Goal: Task Accomplishment & Management: Manage account settings

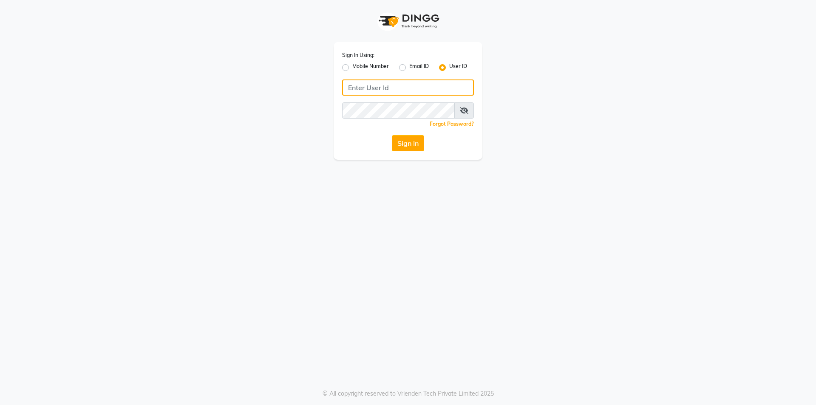
click at [397, 86] on input "Username" at bounding box center [408, 88] width 132 height 16
type input "e1808-13"
click at [402, 143] on button "Sign In" at bounding box center [408, 143] width 32 height 16
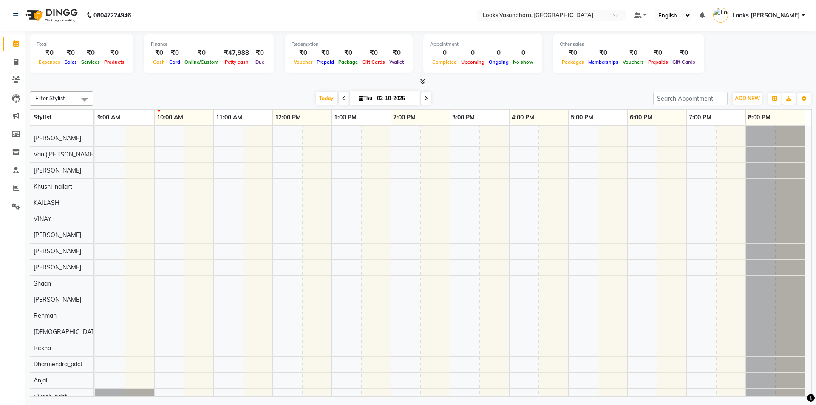
click at [422, 82] on icon at bounding box center [423, 81] width 6 height 6
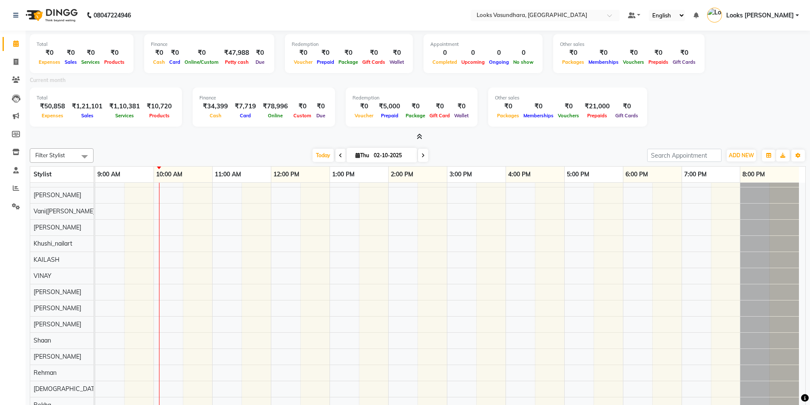
click at [416, 136] on span at bounding box center [417, 137] width 9 height 9
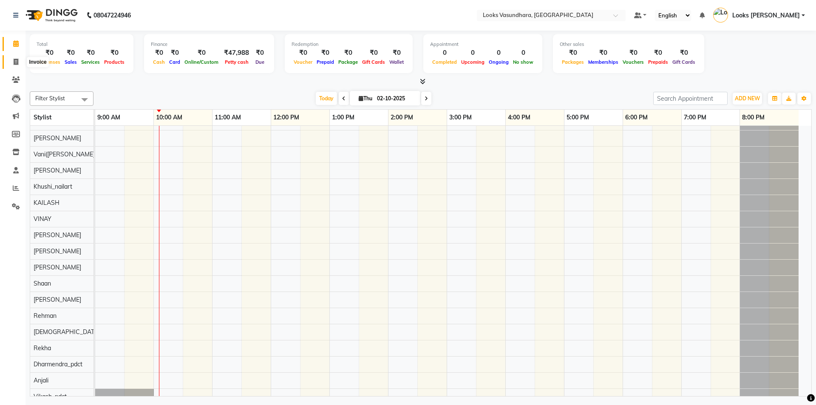
click at [16, 60] on icon at bounding box center [16, 62] width 5 height 6
select select "service"
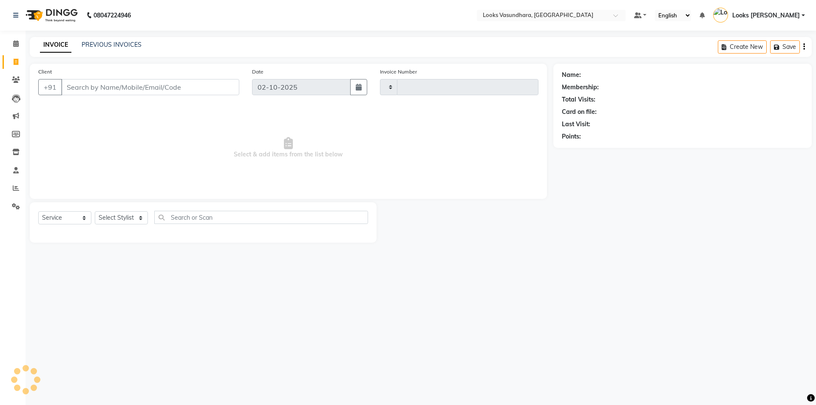
type input "6852"
select select "4370"
click at [115, 213] on select "Select Stylist" at bounding box center [121, 217] width 53 height 13
click at [50, 216] on select "Select Service Product Membership Package Voucher Prepaid Gift Card" at bounding box center [64, 217] width 53 height 13
click at [124, 216] on select "Select Stylist Aditya [PERSON_NAME] Anjali [PERSON_NAME] Kumar_MSTR Counter Sal…" at bounding box center [121, 217] width 53 height 13
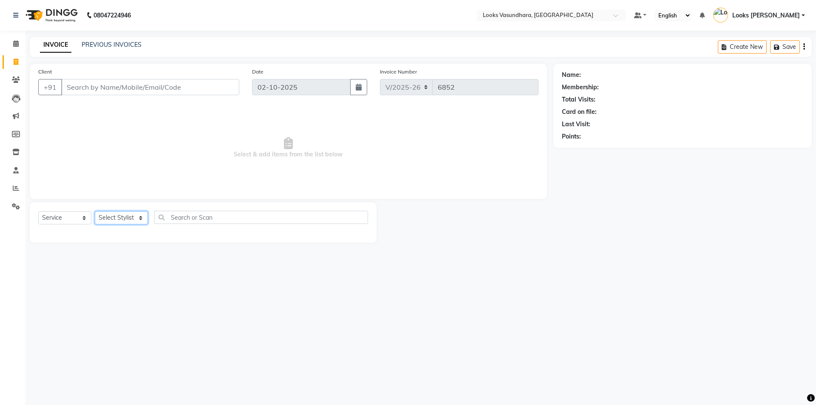
select select "31340"
click at [95, 211] on select "Select Stylist Aditya [PERSON_NAME] Anjali [PERSON_NAME] Kumar_MSTR Counter Sal…" at bounding box center [121, 217] width 53 height 13
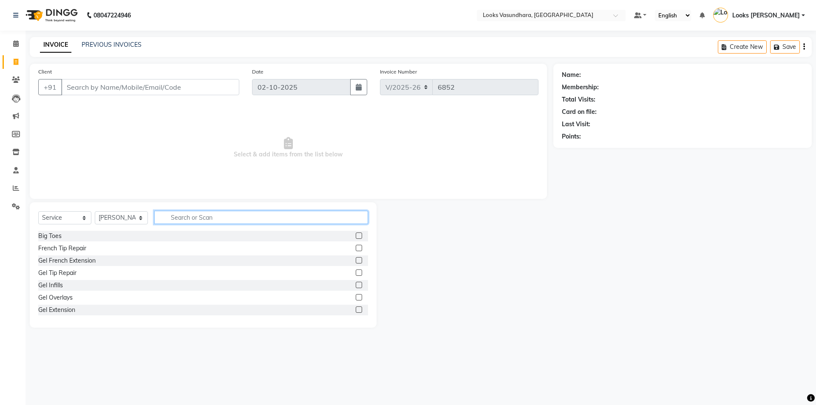
click at [178, 213] on input "text" at bounding box center [261, 217] width 214 height 13
type input "m"
click at [17, 44] on icon at bounding box center [16, 43] width 6 height 6
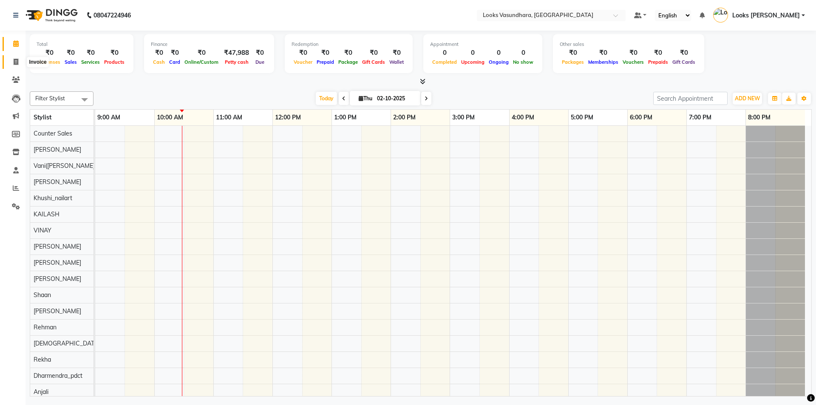
click at [14, 62] on icon at bounding box center [16, 62] width 5 height 6
select select "service"
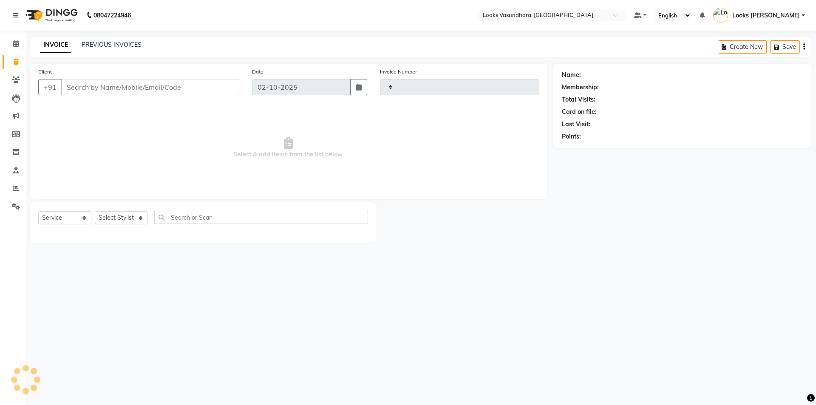
type input "6852"
select select "4370"
click at [14, 48] on span at bounding box center [16, 44] width 15 height 10
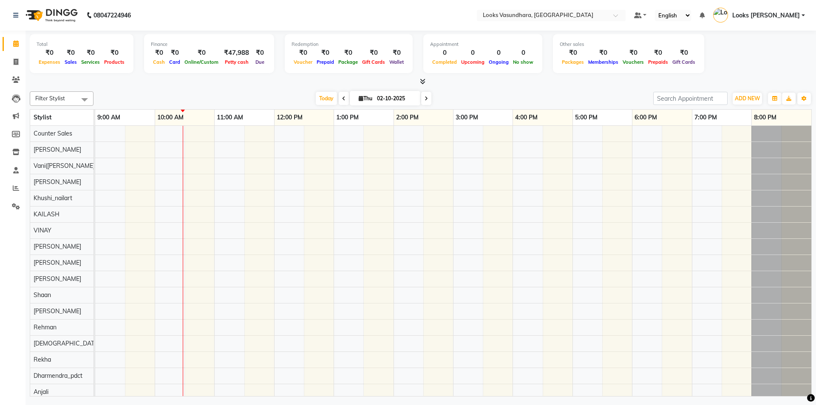
click at [11, 214] on li "Settings" at bounding box center [13, 207] width 26 height 18
click at [14, 204] on icon at bounding box center [16, 206] width 8 height 6
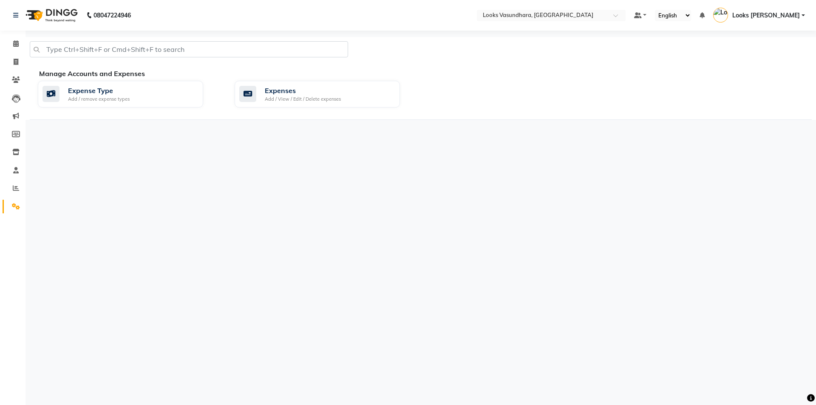
click at [335, 114] on div "Manage Accounts and Expenses Expense Type Add / remove expense types Expenses A…" at bounding box center [421, 93] width 782 height 51
click at [335, 103] on div "Expenses Add / View / Edit / Delete expenses" at bounding box center [317, 94] width 165 height 27
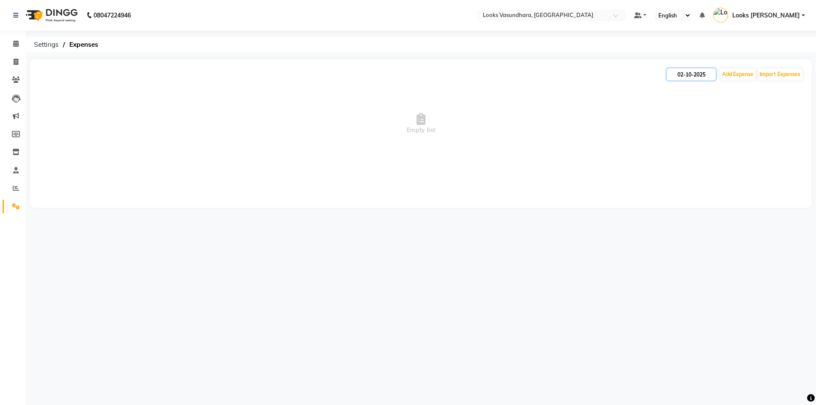
click at [685, 71] on input "02-10-2025" at bounding box center [691, 74] width 49 height 12
select select "10"
select select "2025"
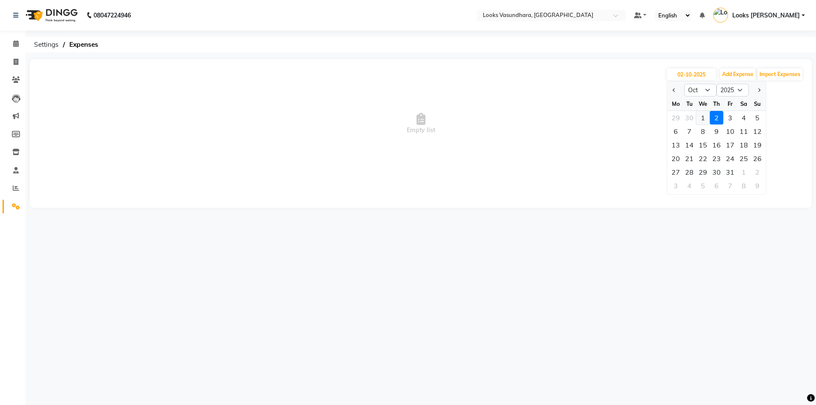
click at [705, 122] on div "1" at bounding box center [703, 118] width 14 height 14
type input "01-10-2025"
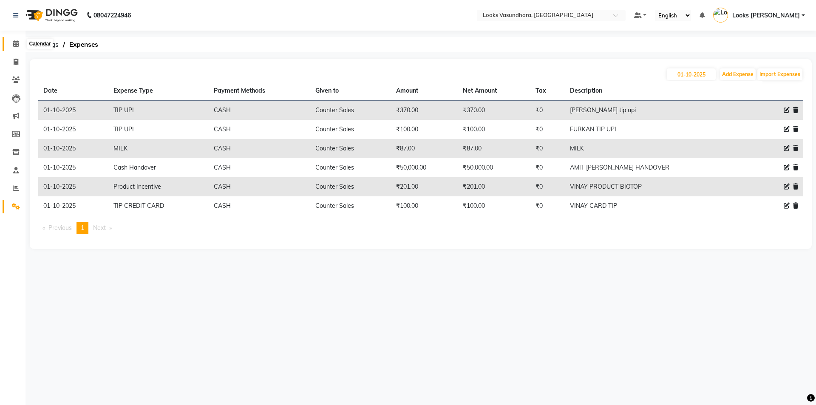
click at [16, 42] on icon at bounding box center [16, 43] width 6 height 6
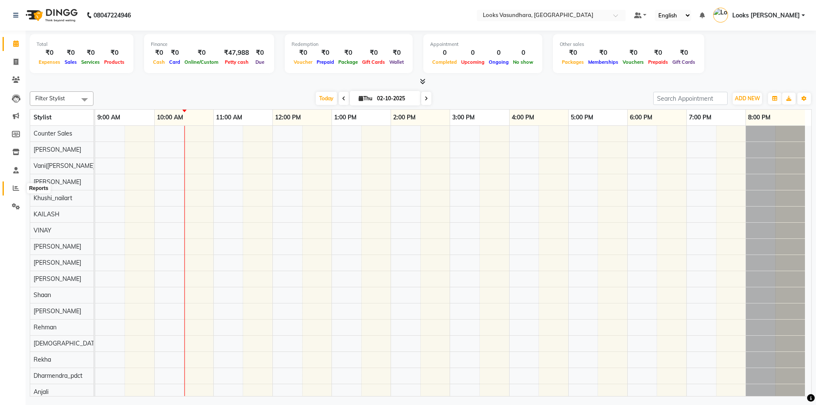
click at [18, 185] on icon at bounding box center [16, 188] width 6 height 6
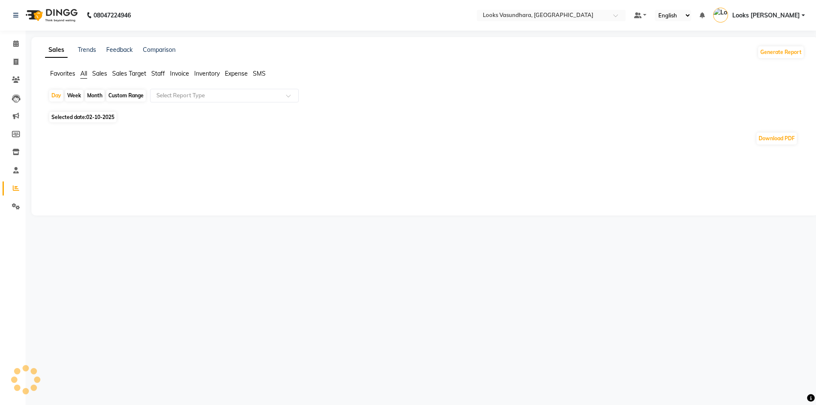
click at [159, 71] on span "Staff" at bounding box center [158, 74] width 14 height 8
click at [102, 111] on span "02-10-2025" at bounding box center [100, 112] width 28 height 6
select select "10"
select select "2025"
click at [100, 114] on span "02-10-2025" at bounding box center [100, 112] width 28 height 6
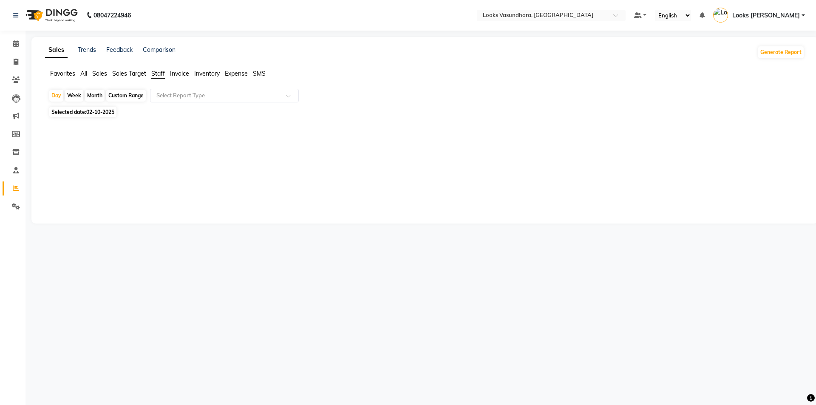
select select "10"
select select "2025"
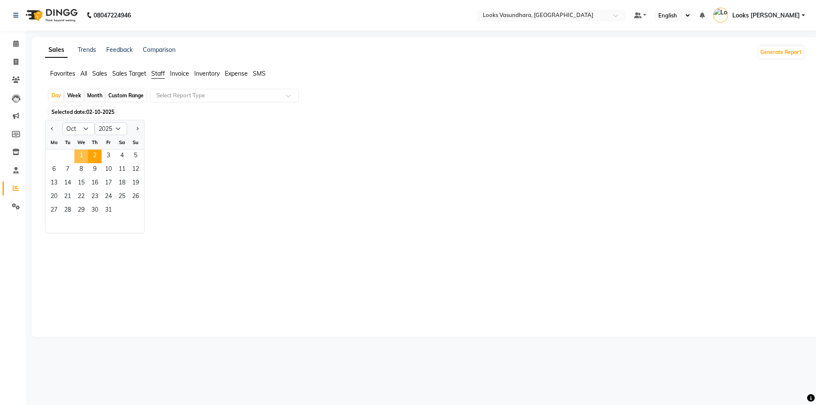
click at [85, 153] on span "1" at bounding box center [81, 157] width 14 height 14
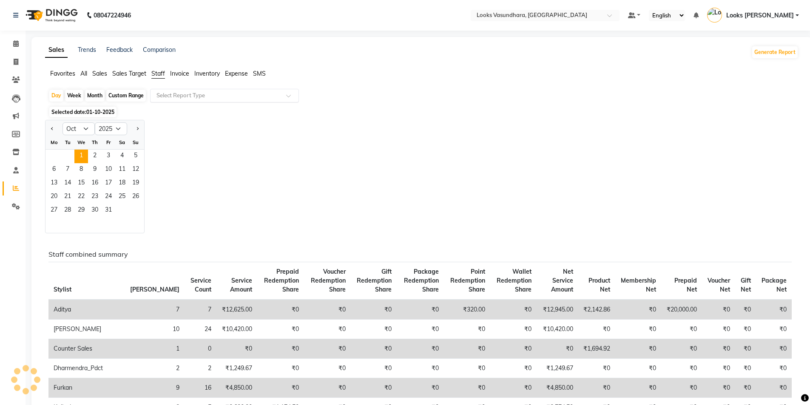
click at [193, 93] on input "text" at bounding box center [216, 95] width 122 height 9
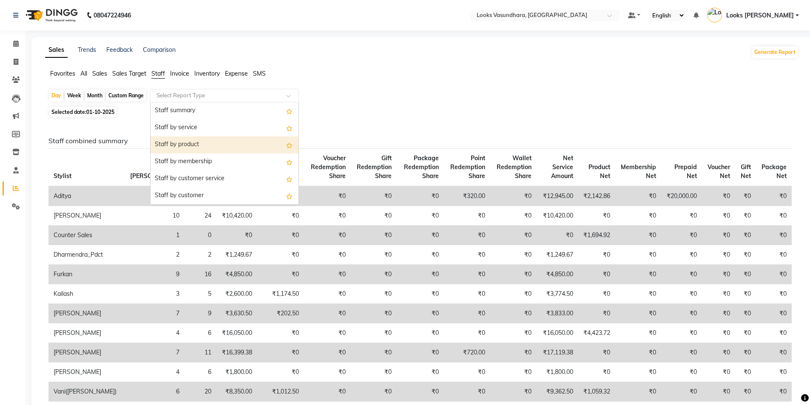
click at [193, 140] on div "Staff by product" at bounding box center [225, 144] width 148 height 17
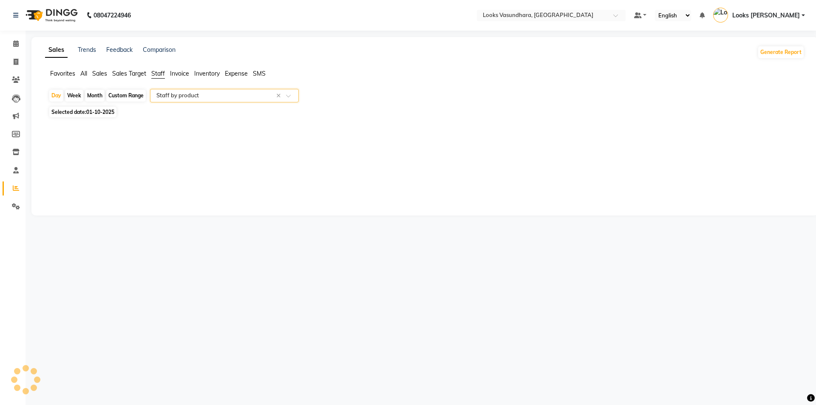
click at [193, 140] on div "Sales Trends Feedback Comparison Generate Report Favorites All Sales Sales Targ…" at bounding box center [424, 126] width 787 height 179
select select "full_report"
select select "pdf"
click at [16, 44] on icon at bounding box center [16, 43] width 6 height 6
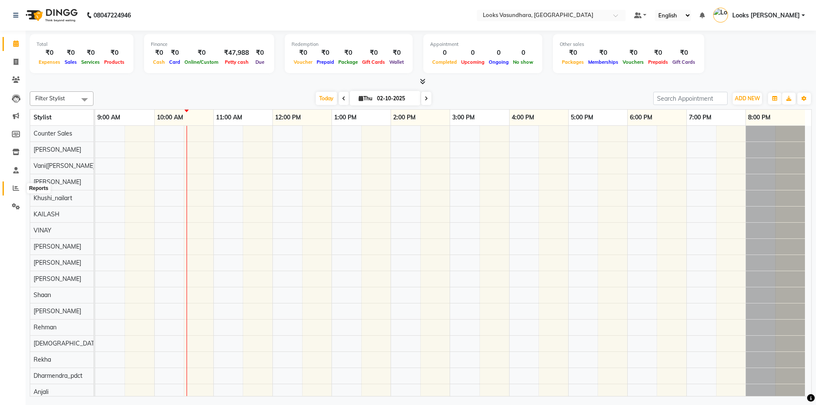
click at [15, 189] on icon at bounding box center [16, 188] width 6 height 6
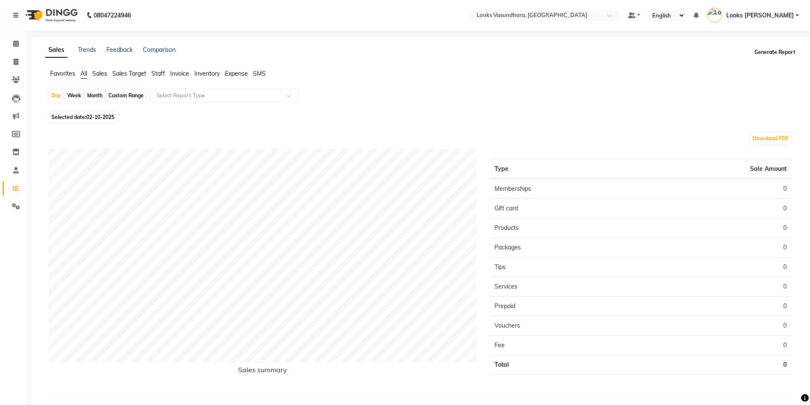
click at [774, 48] on button "Generate Report" at bounding box center [774, 52] width 45 height 12
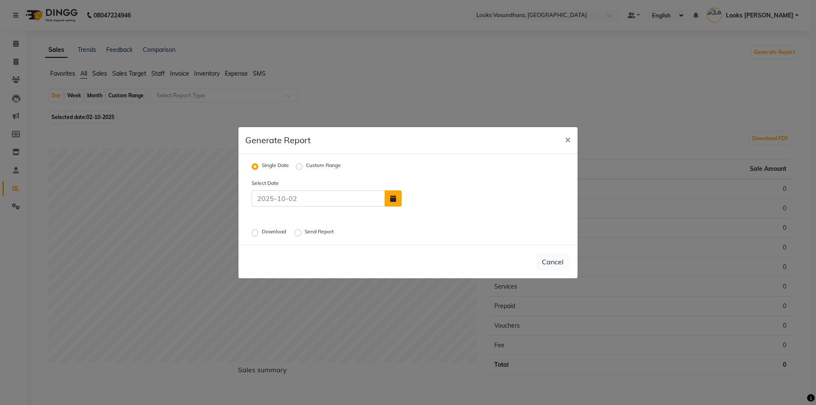
click at [388, 202] on button "button" at bounding box center [393, 198] width 17 height 16
click at [412, 152] on button "Previous month" at bounding box center [409, 151] width 7 height 14
select select "9"
click at [634, 104] on ngb-modal-window "Generate Report × Single Date Custom Range Select Date Sep Oct 2025 Mo Tu We Th…" at bounding box center [408, 202] width 816 height 405
click at [563, 140] on button "×" at bounding box center [568, 139] width 20 height 24
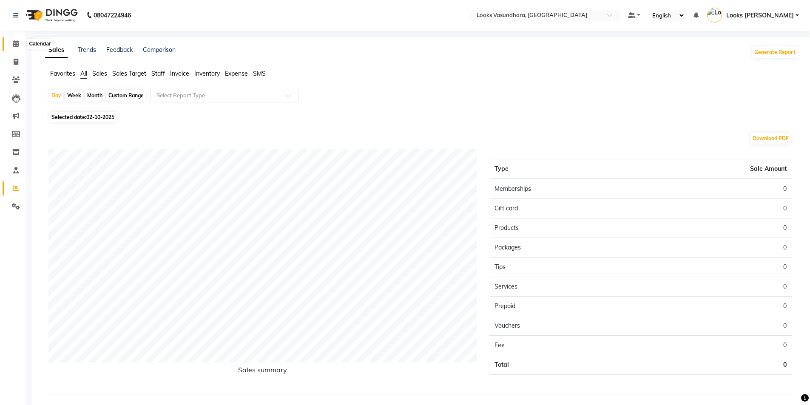
click at [22, 48] on span at bounding box center [16, 44] width 15 height 10
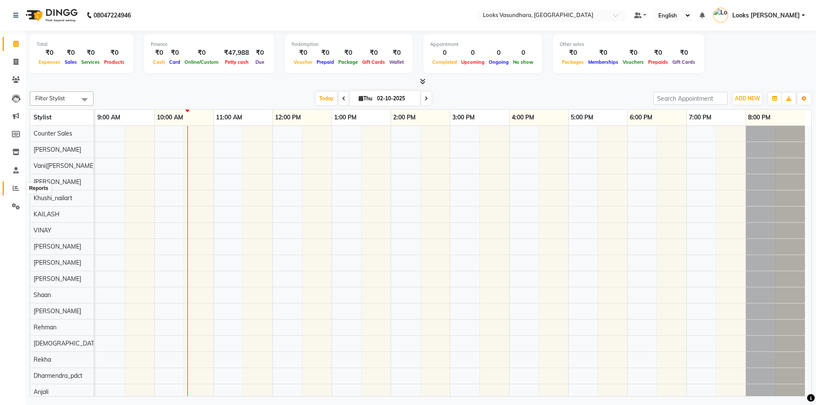
click at [13, 189] on icon at bounding box center [16, 188] width 6 height 6
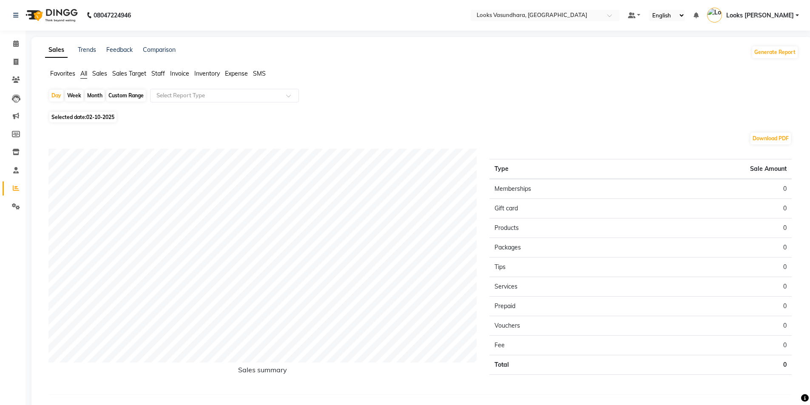
click at [154, 68] on div "Sales Trends Feedback Comparison Generate Report Favorites All Sales Sales Targ…" at bounding box center [421, 227] width 781 height 380
click at [151, 71] on ul "Favorites All Sales Sales Target Staff Invoice Inventory Expense SMS" at bounding box center [421, 73] width 753 height 9
click at [157, 70] on span "Staff" at bounding box center [158, 74] width 14 height 8
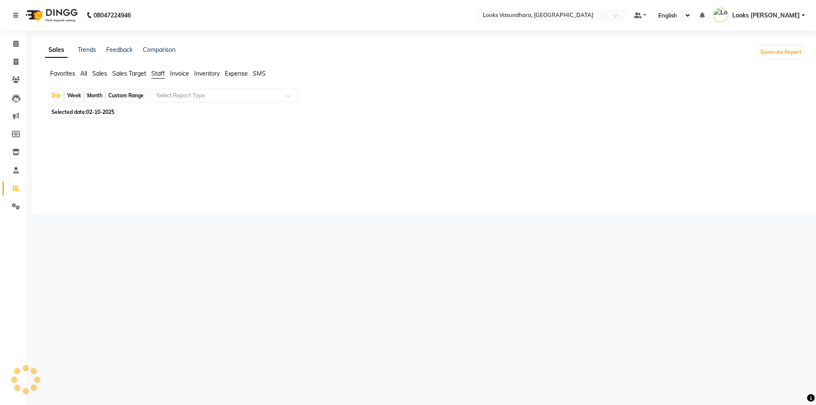
click at [98, 105] on div "Day Week Month Custom Range Select Report Type Selected date: 02-10-2025 ★ Mark…" at bounding box center [425, 147] width 760 height 116
click at [92, 109] on span "Selected date: [DATE]" at bounding box center [82, 112] width 67 height 11
select select "10"
select select "2025"
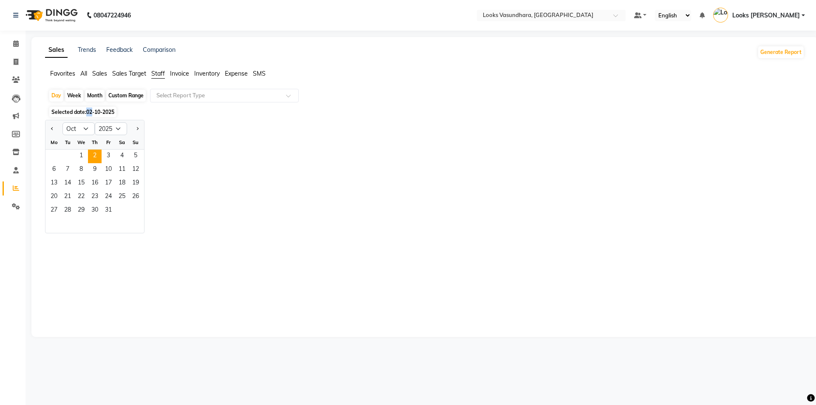
click at [92, 109] on span "02-10-2025" at bounding box center [100, 112] width 28 height 6
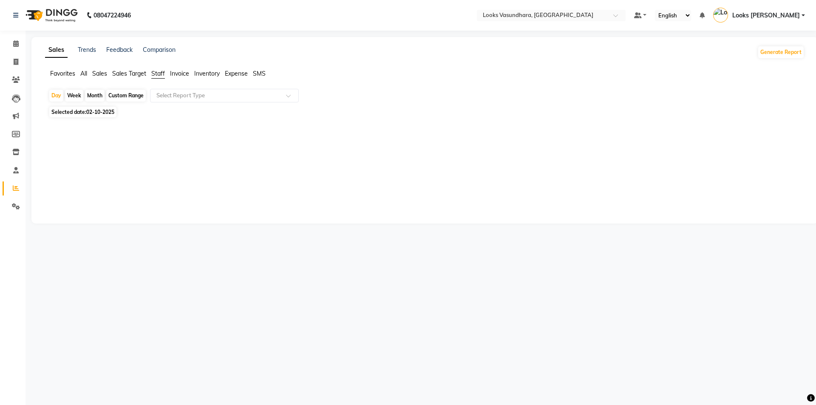
click at [102, 113] on span "02-10-2025" at bounding box center [100, 112] width 28 height 6
select select "10"
select select "2025"
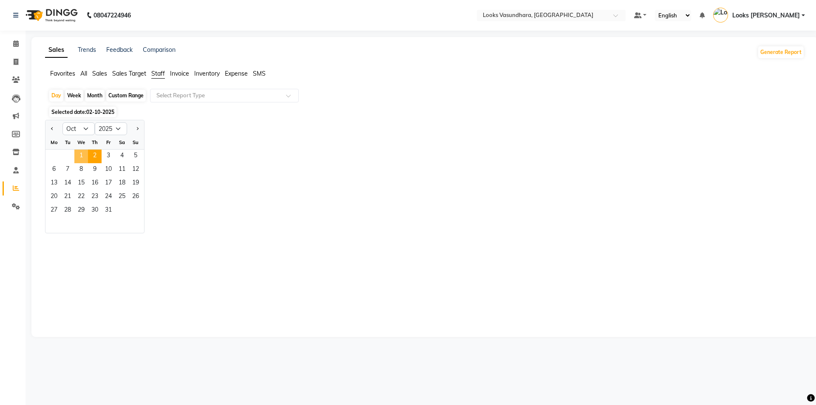
click at [81, 155] on span "1" at bounding box center [81, 157] width 14 height 14
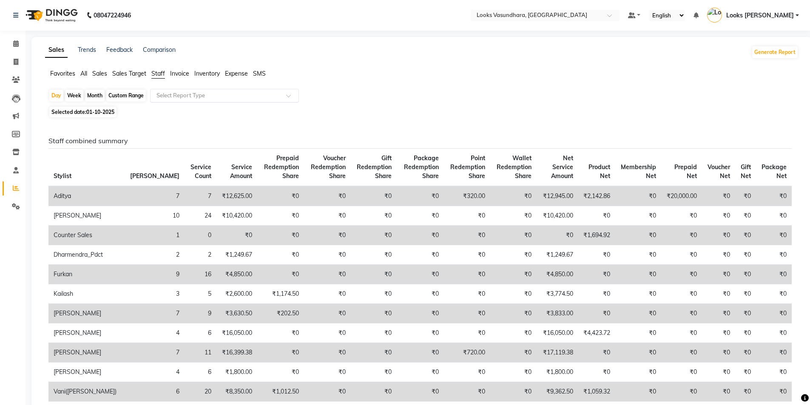
click at [232, 93] on input "text" at bounding box center [216, 95] width 122 height 9
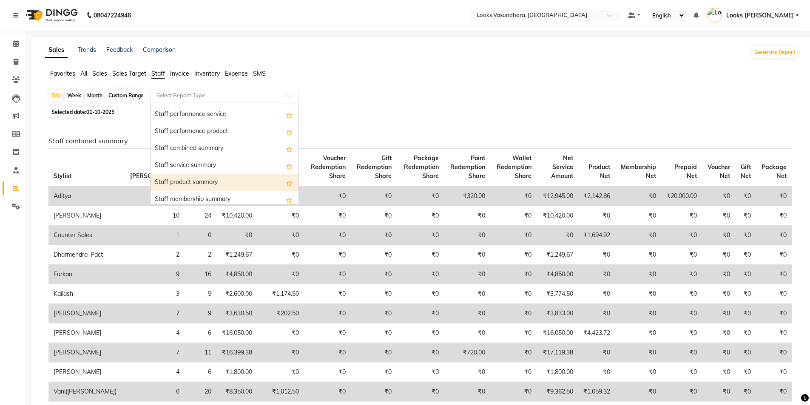
scroll to position [170, 0]
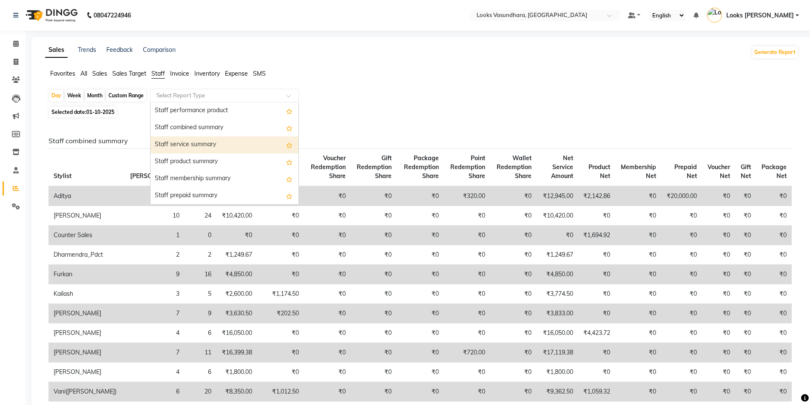
click at [244, 150] on div "Staff service summary" at bounding box center [225, 144] width 148 height 17
select select "full_report"
select select "pdf"
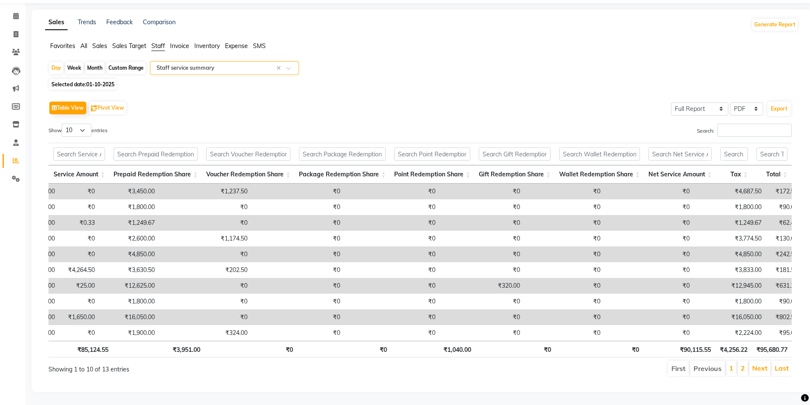
scroll to position [0, 0]
click at [742, 365] on link "2" at bounding box center [743, 368] width 4 height 9
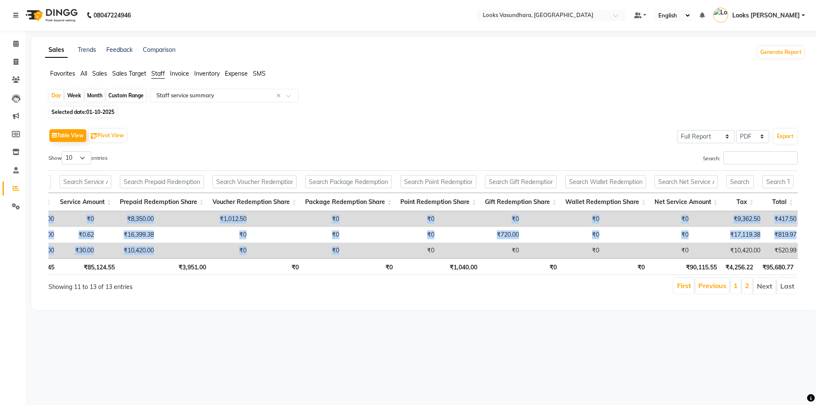
drag, startPoint x: 332, startPoint y: 252, endPoint x: 293, endPoint y: 261, distance: 39.7
click at [293, 259] on div "Location Stylist Service Price Discount Service Amount Prepaid Redemption Share…" at bounding box center [423, 234] width 750 height 47
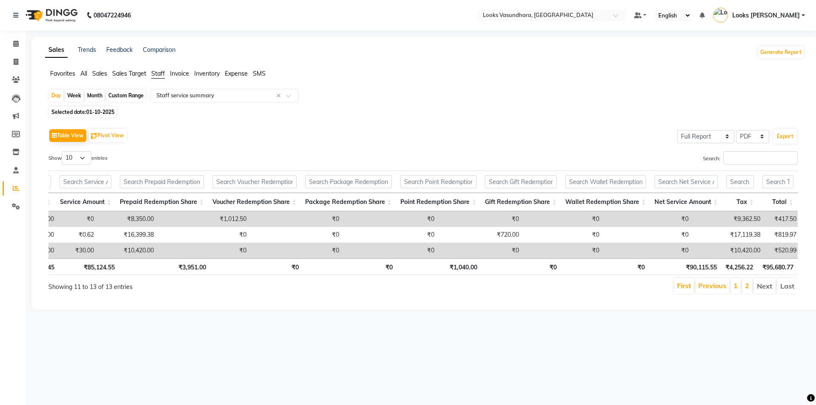
click at [407, 294] on ul "First Previous 1 2 Next Last" at bounding box center [582, 286] width 432 height 15
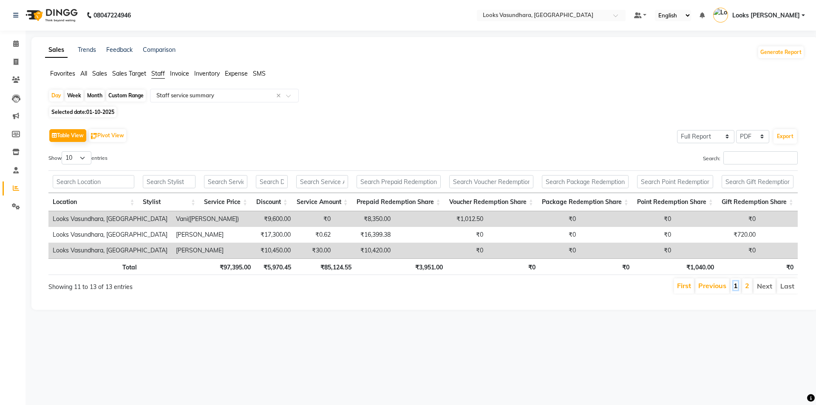
click at [738, 290] on link "1" at bounding box center [736, 285] width 4 height 9
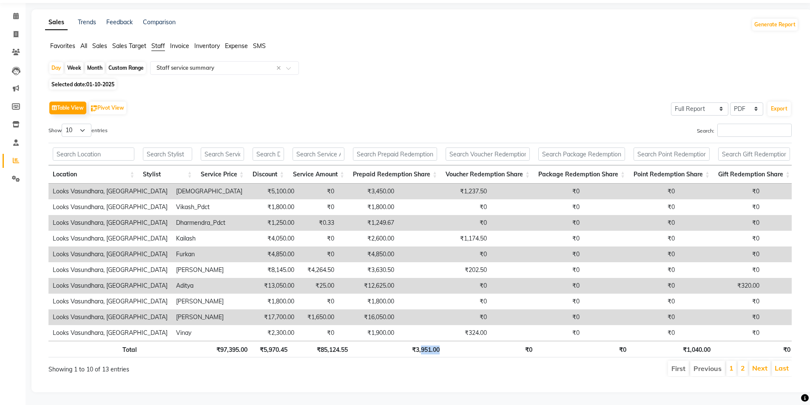
drag, startPoint x: 431, startPoint y: 337, endPoint x: 442, endPoint y: 339, distance: 11.2
click at [442, 341] on th "₹3,951.00" at bounding box center [397, 349] width 91 height 17
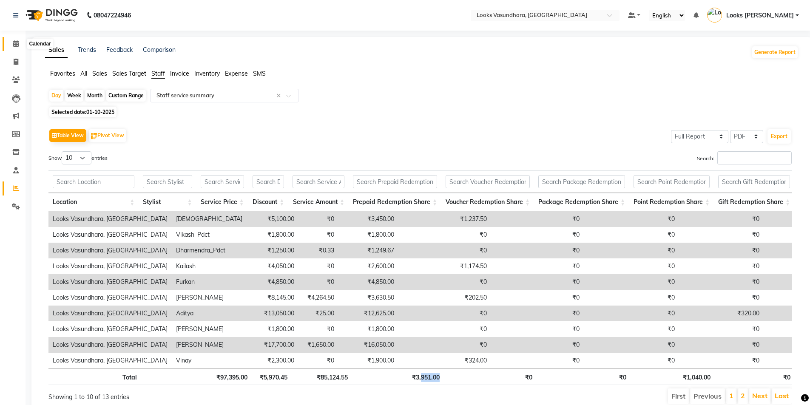
click at [14, 45] on icon at bounding box center [16, 43] width 6 height 6
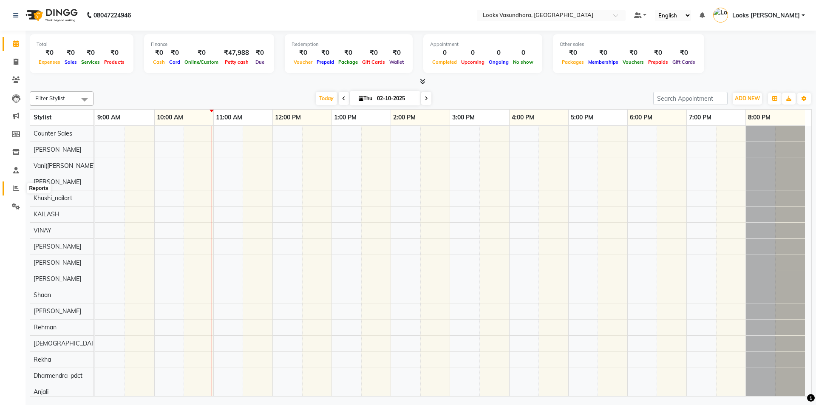
click at [16, 187] on icon at bounding box center [16, 188] width 6 height 6
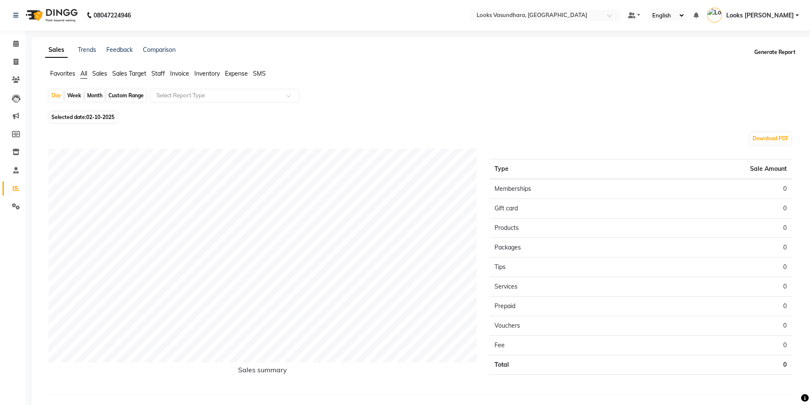
click at [769, 51] on button "Generate Report" at bounding box center [774, 52] width 45 height 12
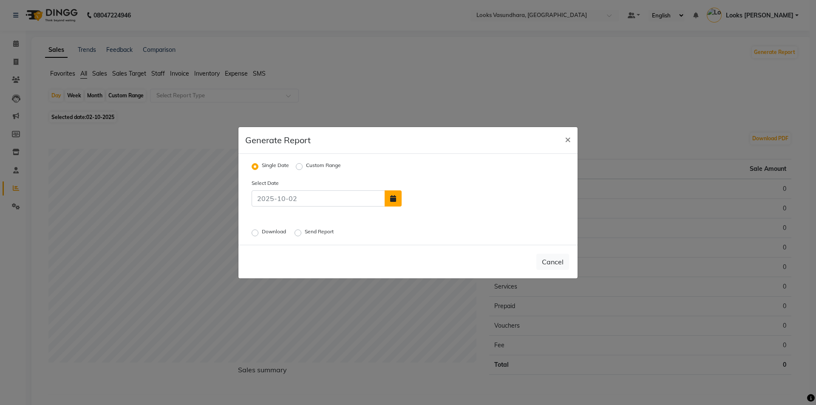
click at [395, 204] on button "button" at bounding box center [393, 198] width 17 height 16
click at [408, 152] on button "Previous month" at bounding box center [409, 151] width 7 height 14
select select "9"
click at [417, 234] on div "29" at bounding box center [412, 233] width 14 height 14
type input "29-09-2025"
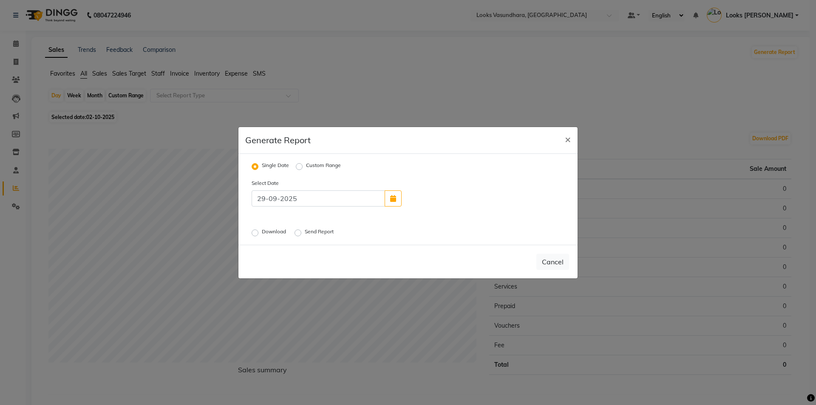
click at [262, 231] on label "Download" at bounding box center [275, 233] width 26 height 10
click at [257, 231] on input "Download" at bounding box center [256, 233] width 6 height 6
radio input "true"
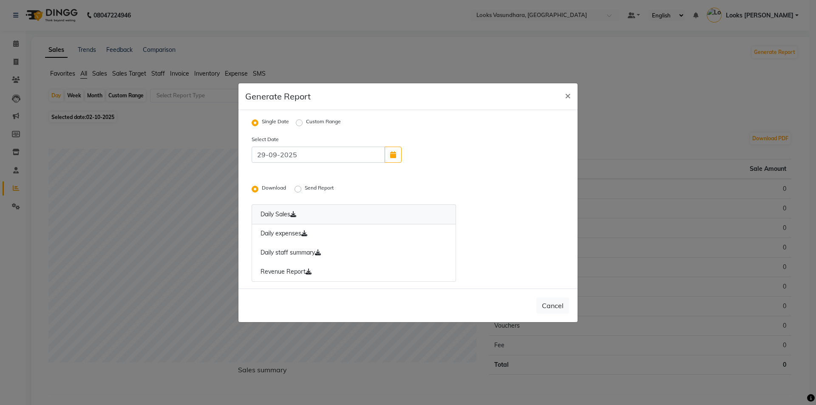
click at [280, 215] on link "Daily Sales" at bounding box center [354, 215] width 205 height 20
click at [279, 233] on link "Daily expenses" at bounding box center [354, 234] width 205 height 20
click at [284, 253] on link "Daily staff summary" at bounding box center [354, 253] width 205 height 20
click at [285, 270] on link "Revenue Report" at bounding box center [354, 272] width 205 height 20
click at [565, 99] on span "×" at bounding box center [568, 95] width 6 height 13
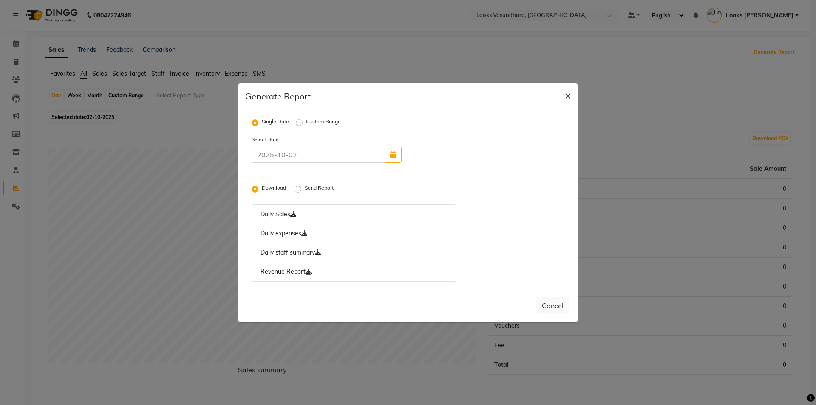
radio input "false"
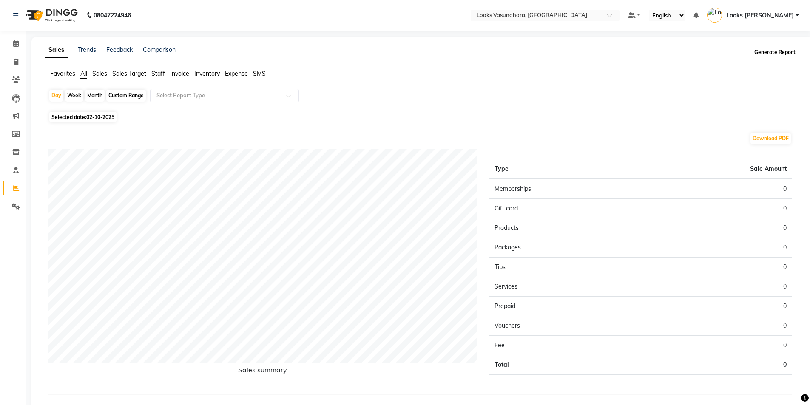
click at [762, 47] on button "Generate Report" at bounding box center [774, 52] width 45 height 12
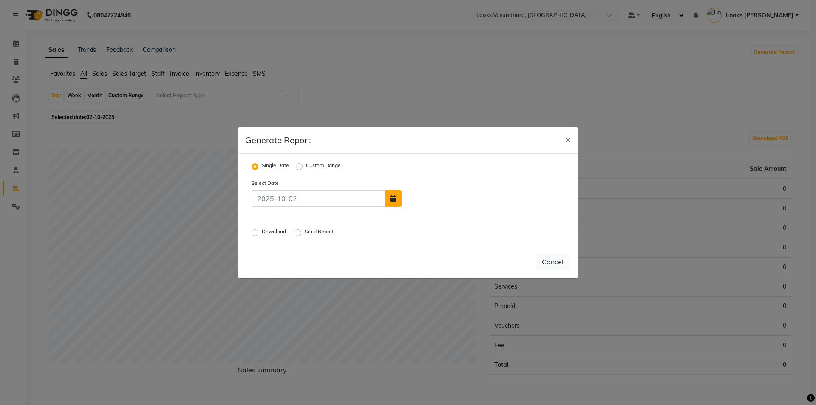
click at [396, 199] on button "button" at bounding box center [393, 198] width 17 height 16
click at [408, 152] on button "Previous month" at bounding box center [409, 151] width 7 height 14
select select "9"
click at [428, 233] on div "30" at bounding box center [425, 233] width 14 height 14
type input "[DATE]"
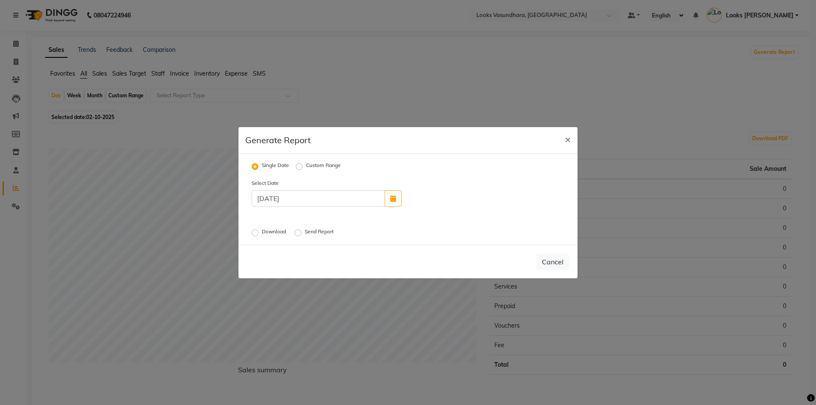
click at [262, 232] on label "Download" at bounding box center [275, 233] width 26 height 10
click at [258, 232] on input "Download" at bounding box center [256, 233] width 6 height 6
radio input "true"
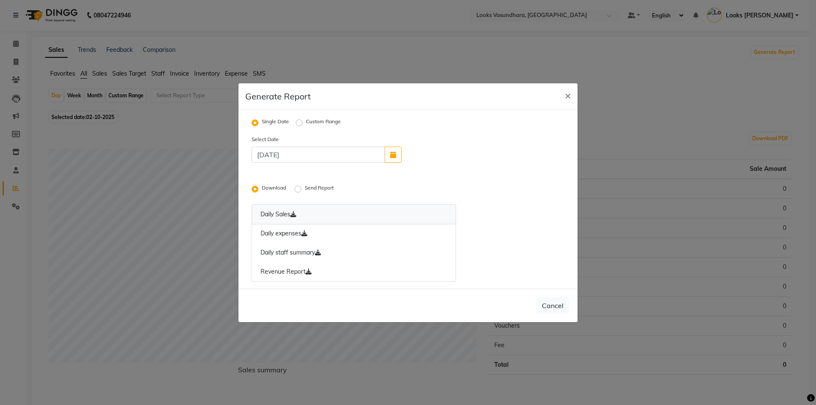
click at [268, 215] on link "Daily Sales" at bounding box center [354, 215] width 205 height 20
click at [273, 232] on link "Daily expenses" at bounding box center [354, 234] width 205 height 20
click at [281, 250] on link "Daily staff summary" at bounding box center [354, 253] width 205 height 20
click at [287, 273] on link "Revenue Report" at bounding box center [354, 272] width 205 height 20
click at [571, 102] on button "×" at bounding box center [568, 95] width 20 height 24
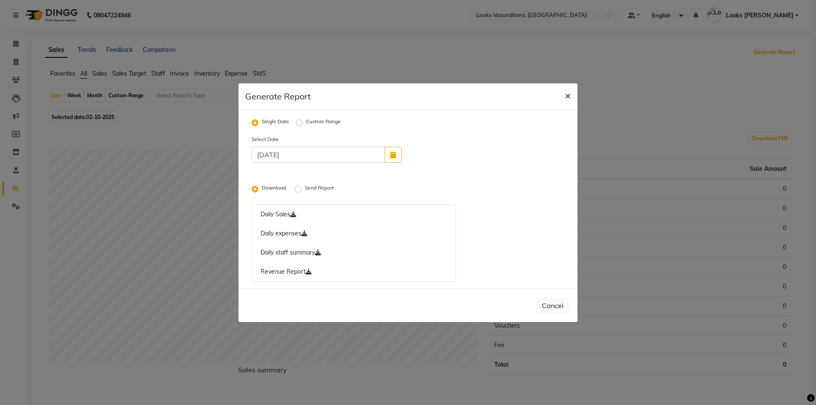
radio input "false"
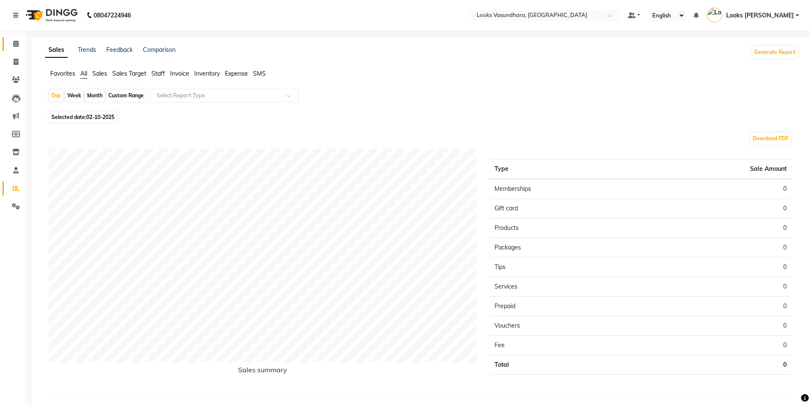
click at [17, 45] on icon at bounding box center [16, 43] width 6 height 6
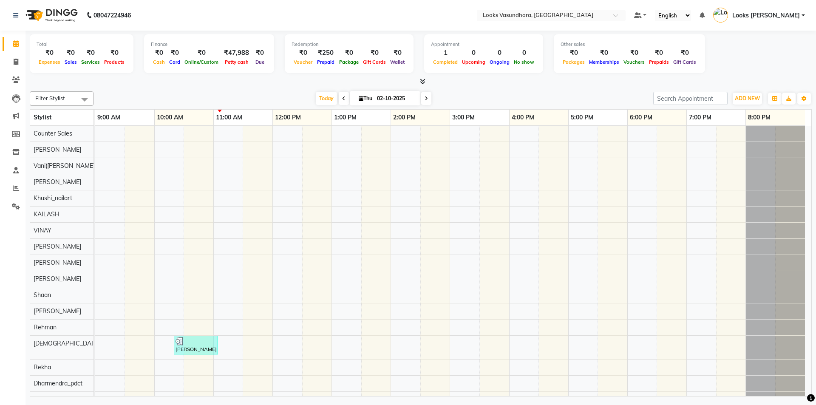
click at [425, 82] on icon at bounding box center [423, 81] width 6 height 6
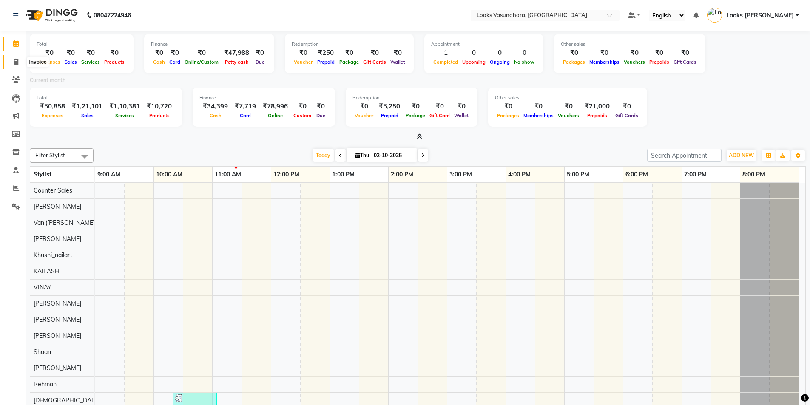
click at [13, 61] on span at bounding box center [16, 62] width 15 height 10
select select "service"
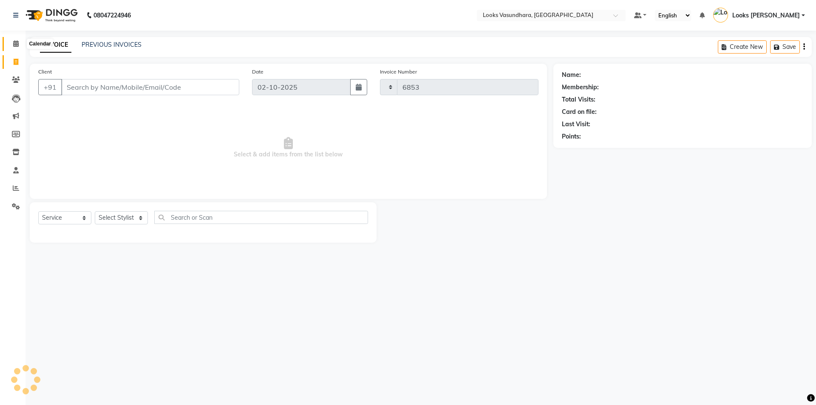
click at [20, 47] on span at bounding box center [16, 44] width 15 height 10
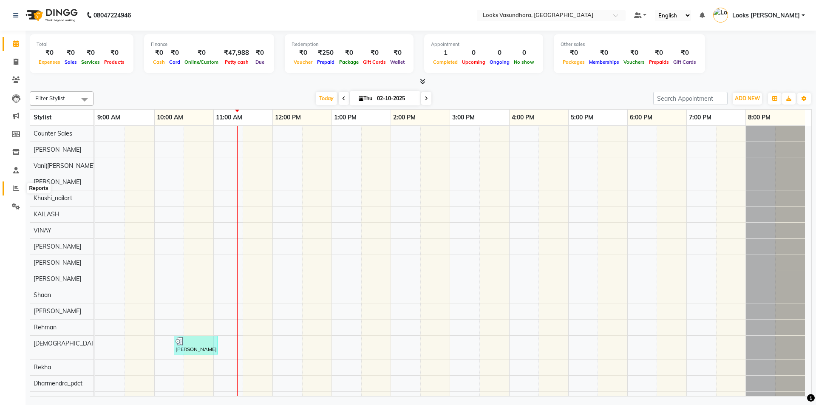
click at [9, 189] on span at bounding box center [16, 189] width 15 height 10
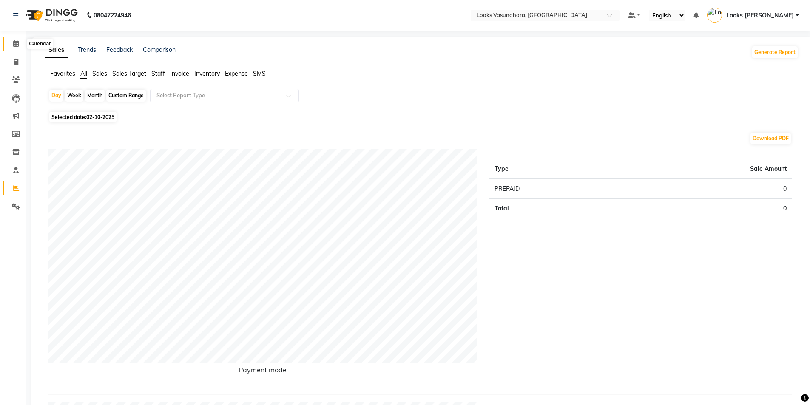
click at [17, 43] on icon at bounding box center [16, 43] width 6 height 6
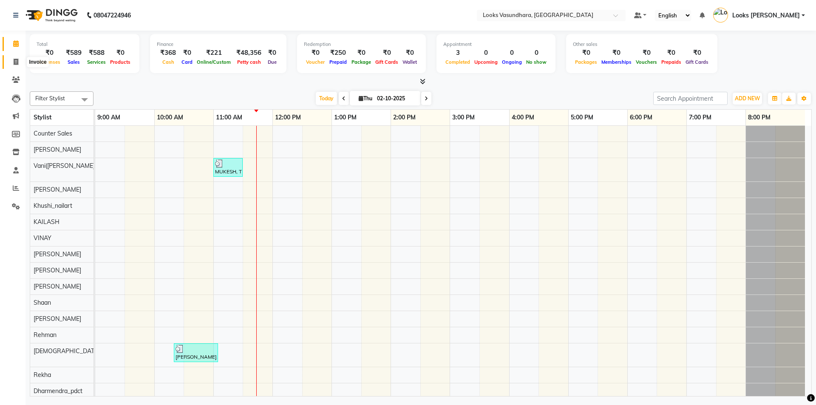
click at [12, 60] on span at bounding box center [16, 62] width 15 height 10
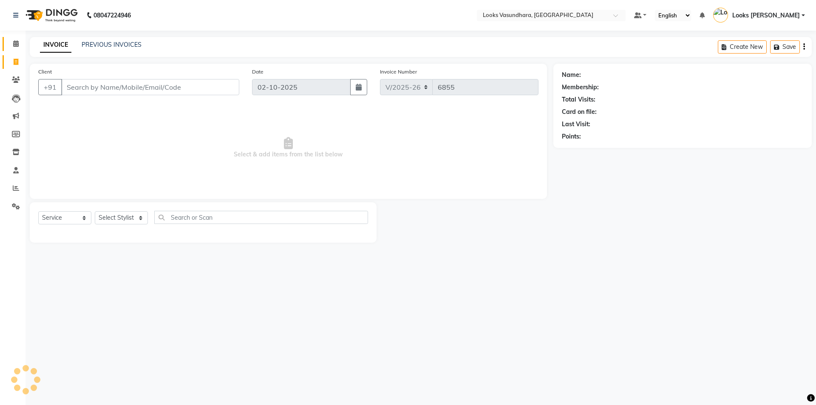
click at [14, 47] on span at bounding box center [16, 44] width 15 height 10
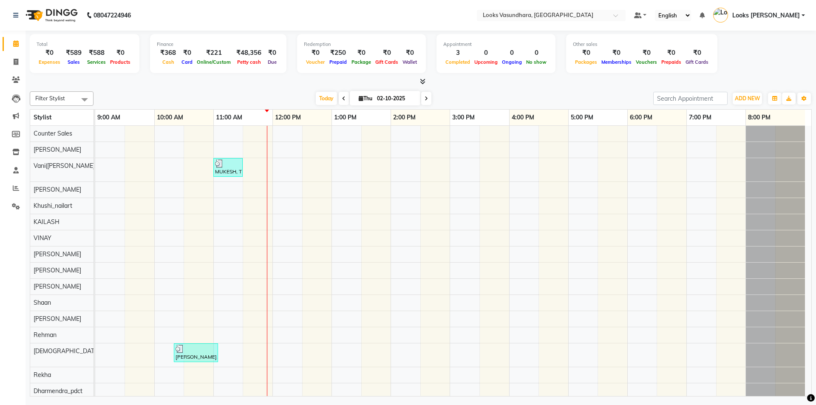
click at [9, 181] on li "Reports" at bounding box center [13, 188] width 26 height 18
click at [16, 188] on icon at bounding box center [16, 188] width 6 height 6
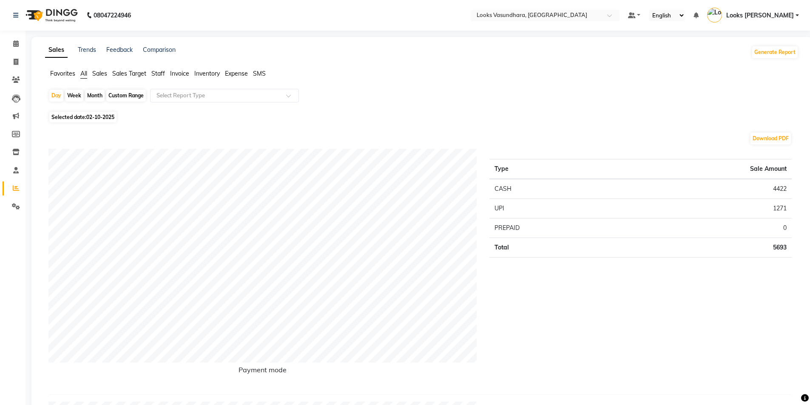
click at [101, 73] on span "Sales" at bounding box center [99, 74] width 15 height 8
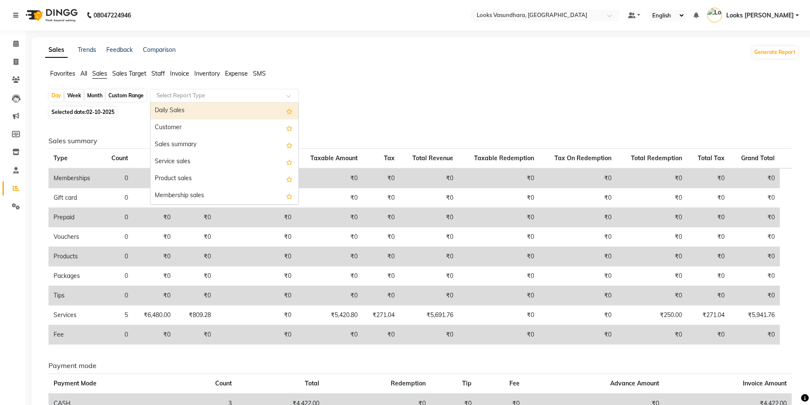
click at [187, 95] on input "text" at bounding box center [216, 95] width 122 height 9
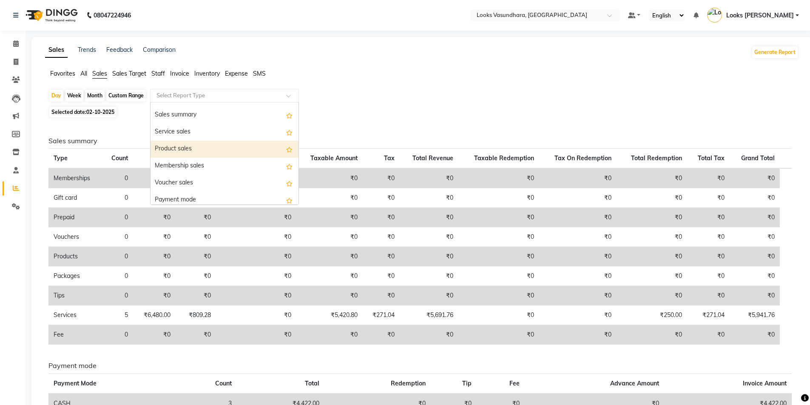
scroll to position [68, 0]
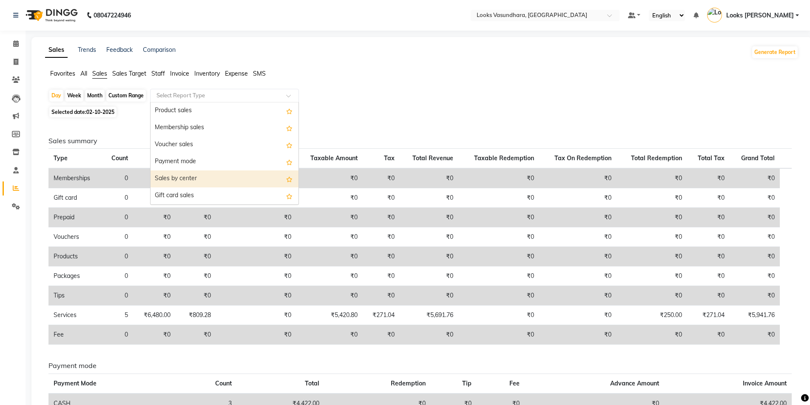
click at [215, 174] on div "Sales by center" at bounding box center [225, 179] width 148 height 17
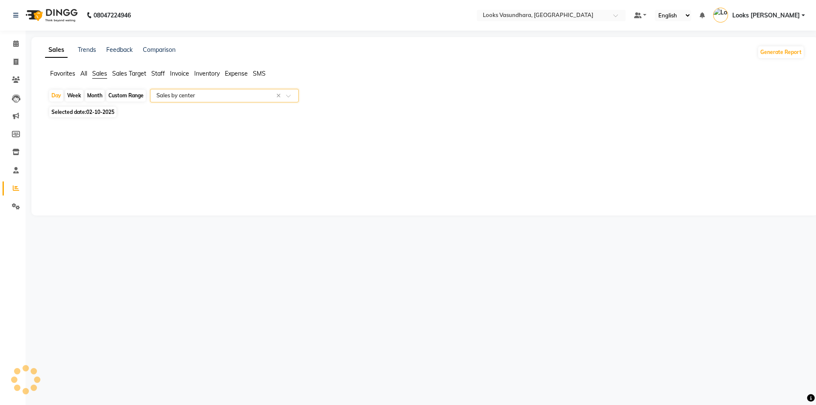
select select "full_report"
select select "pdf"
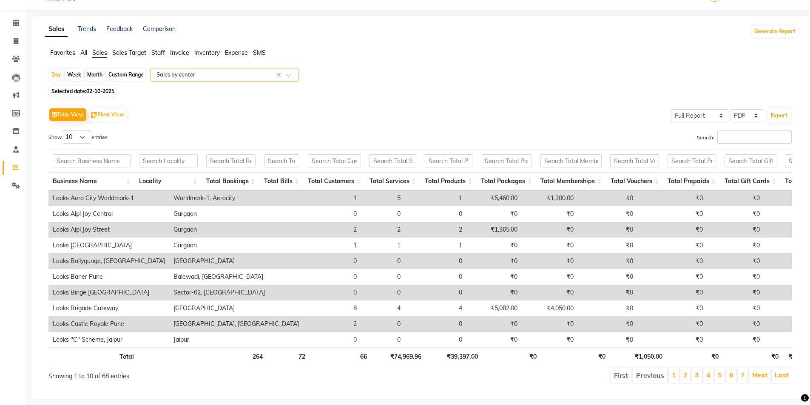
scroll to position [40, 0]
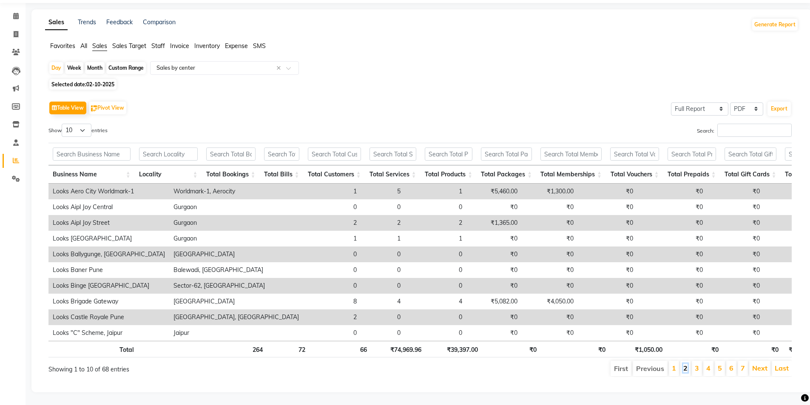
click at [686, 364] on link "2" at bounding box center [685, 368] width 4 height 9
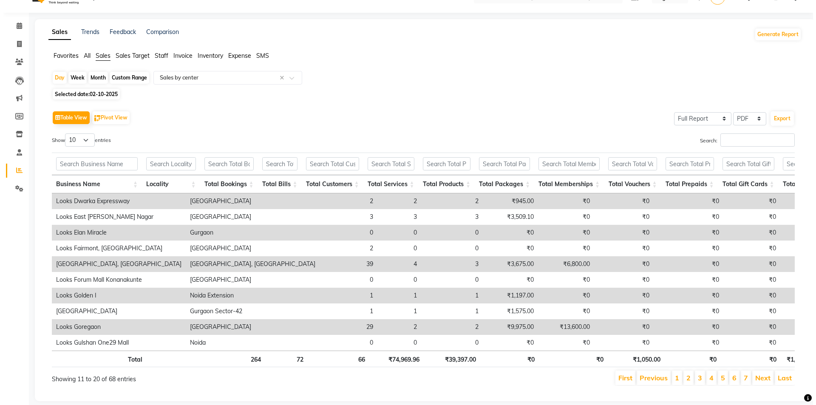
scroll to position [0, 0]
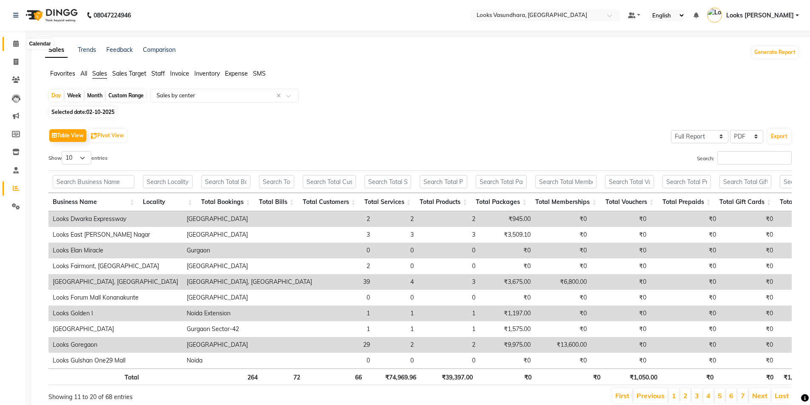
click at [16, 43] on icon at bounding box center [16, 43] width 6 height 6
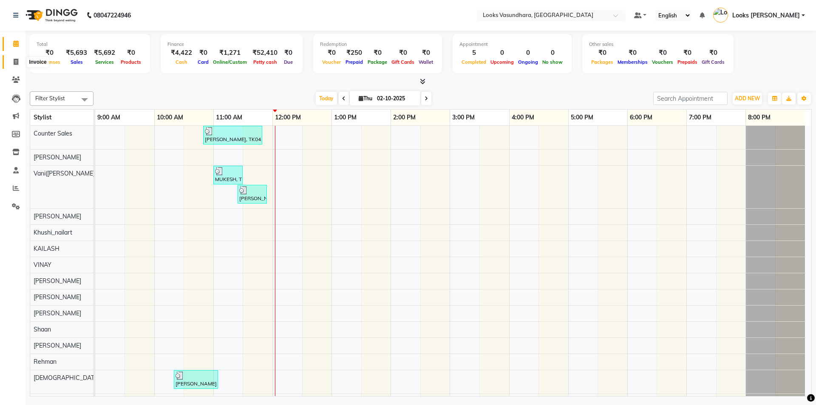
click at [13, 65] on span at bounding box center [16, 62] width 15 height 10
select select "service"
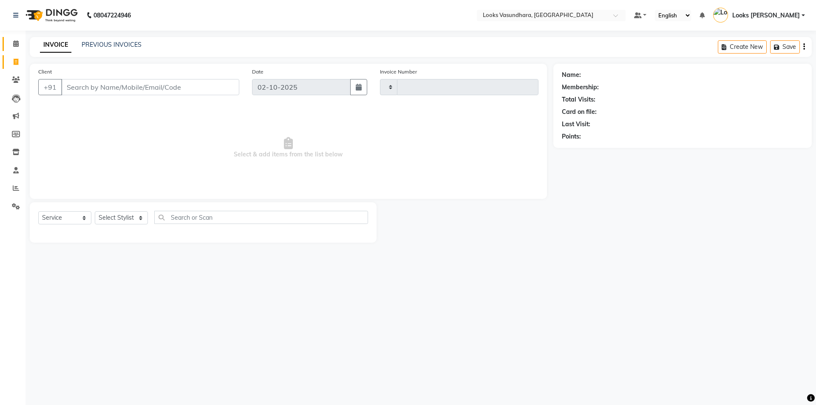
type input "6857"
select select "4370"
click at [17, 47] on span at bounding box center [16, 44] width 15 height 10
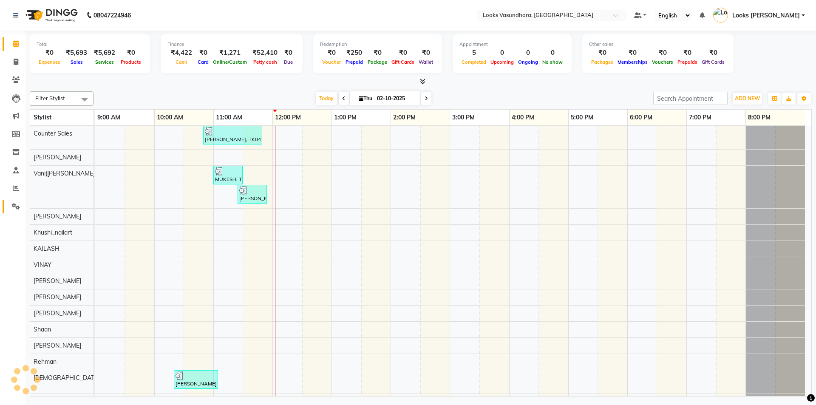
click at [20, 201] on link "Settings" at bounding box center [13, 207] width 20 height 14
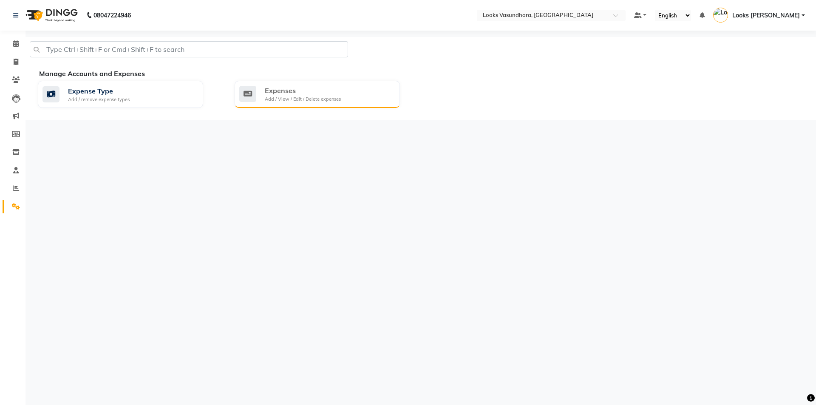
click at [341, 96] on div "Expenses Add / View / Edit / Delete expenses" at bounding box center [316, 93] width 154 height 17
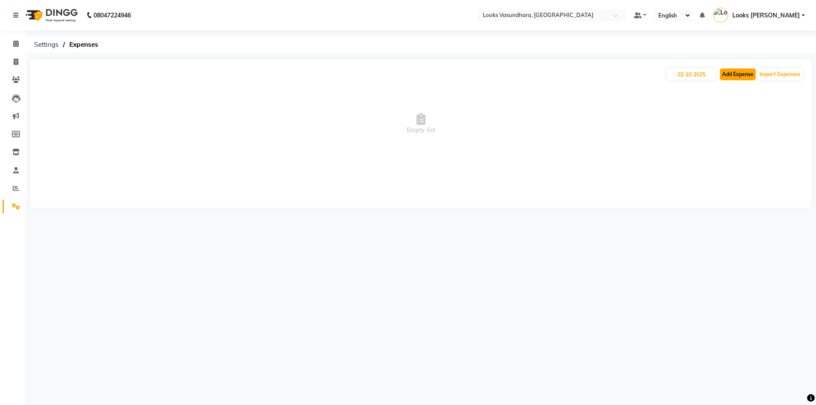
click at [738, 69] on button "Add Expense" at bounding box center [738, 74] width 36 height 12
select select "1"
select select "3176"
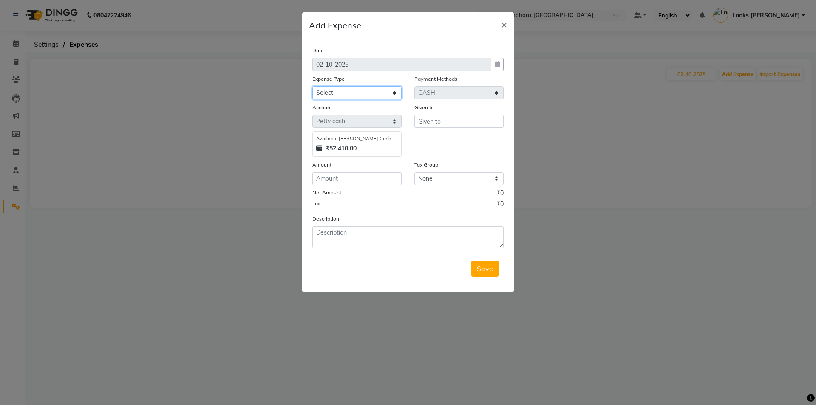
click at [352, 97] on select "Select Accommodation Aesthetics Bank Deposit BLINKIT Cash Handover Client Refun…" at bounding box center [357, 92] width 89 height 13
select select "24890"
click at [313, 86] on select "Select Accommodation Aesthetics Bank Deposit BLINKIT Cash Handover Client Refun…" at bounding box center [357, 92] width 89 height 13
click at [436, 123] on input "text" at bounding box center [459, 121] width 89 height 13
click at [436, 123] on input "C" at bounding box center [459, 121] width 89 height 13
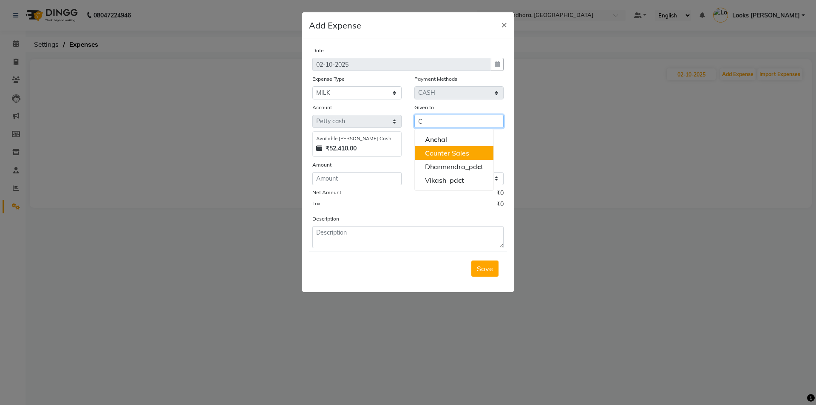
click at [445, 153] on ngb-highlight "C ounter Sales" at bounding box center [447, 153] width 44 height 9
type input "Counter Sales"
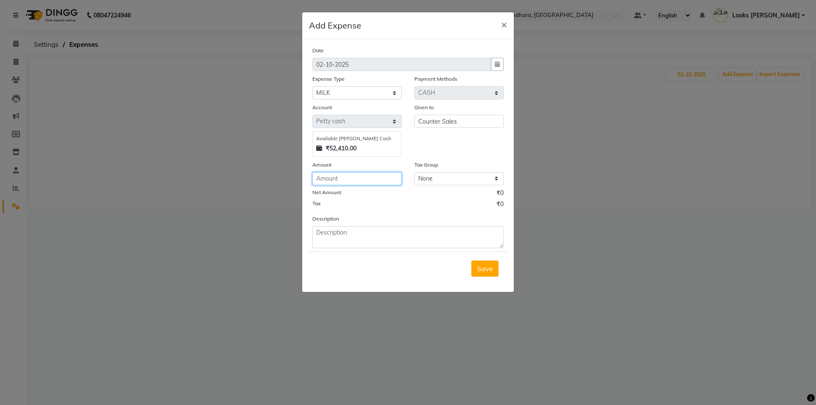
click at [378, 174] on input "number" at bounding box center [357, 178] width 89 height 13
type input "120"
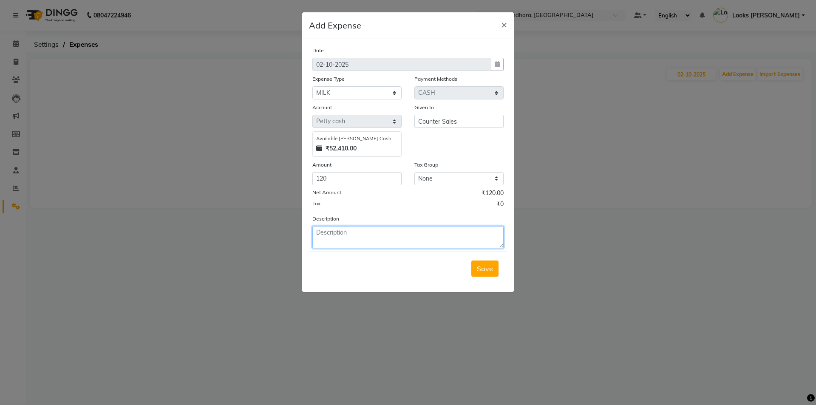
click at [384, 236] on textarea at bounding box center [408, 237] width 191 height 22
type textarea "MILK"
click at [486, 268] on span "Save" at bounding box center [485, 268] width 16 height 9
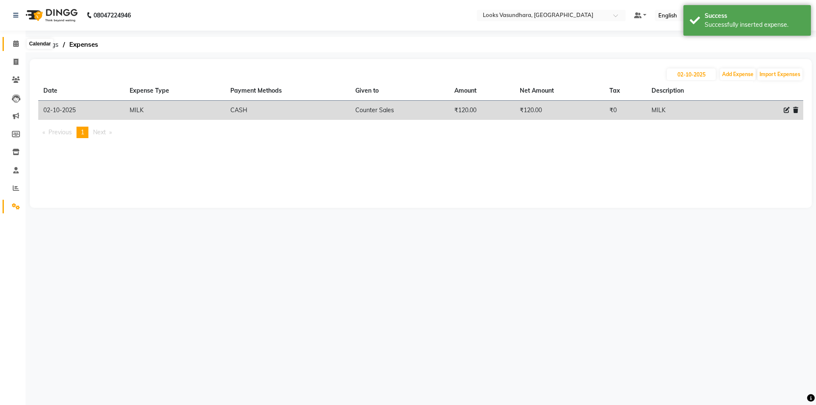
click at [11, 46] on span at bounding box center [16, 44] width 15 height 10
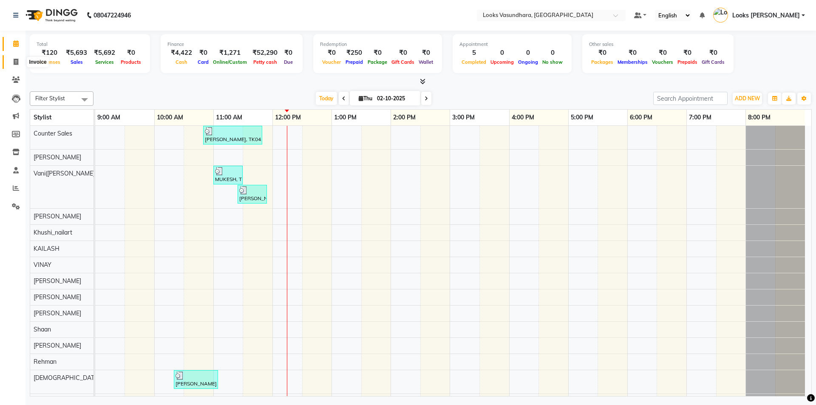
click at [14, 60] on icon at bounding box center [16, 62] width 5 height 6
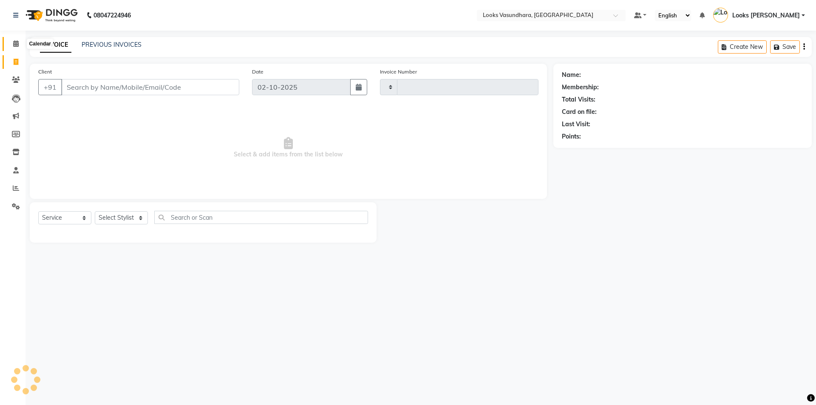
click at [14, 47] on span at bounding box center [16, 44] width 15 height 10
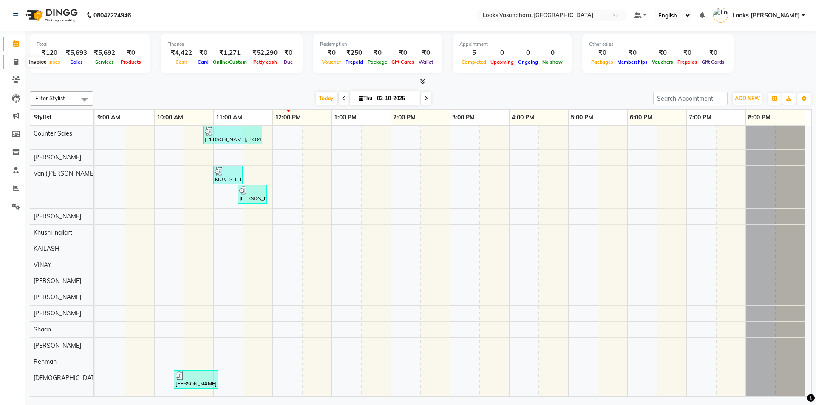
click at [15, 63] on icon at bounding box center [16, 62] width 5 height 6
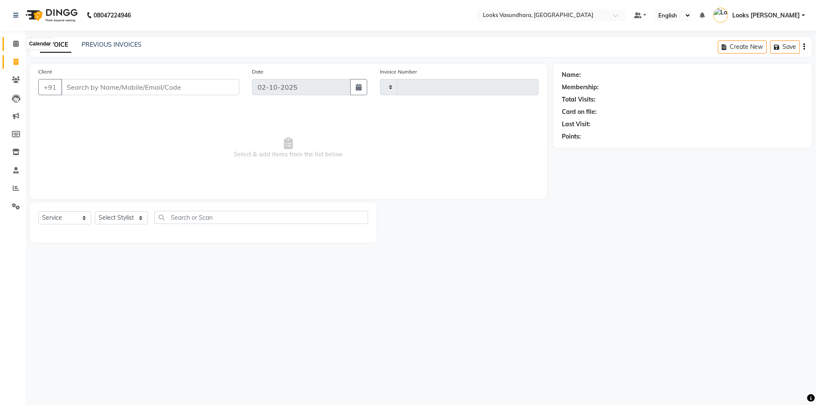
click at [17, 40] on span at bounding box center [16, 44] width 15 height 10
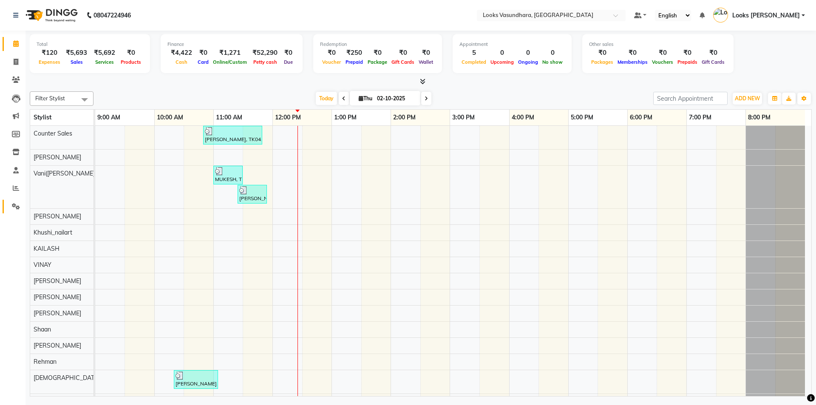
click at [15, 207] on icon at bounding box center [16, 206] width 8 height 6
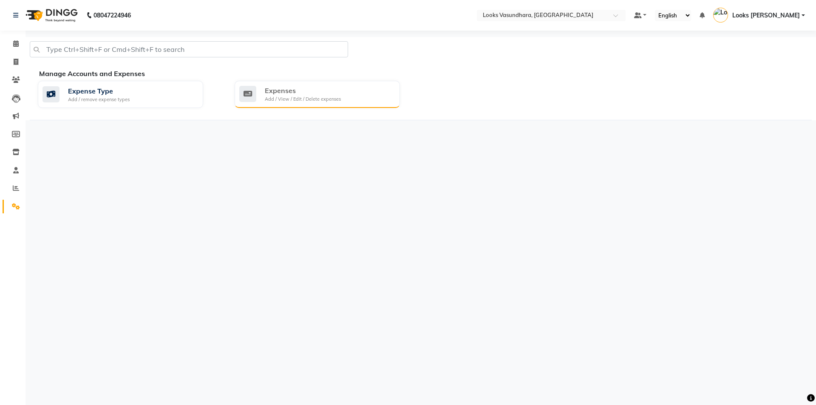
click at [332, 97] on div "Add / View / Edit / Delete expenses" at bounding box center [303, 99] width 76 height 7
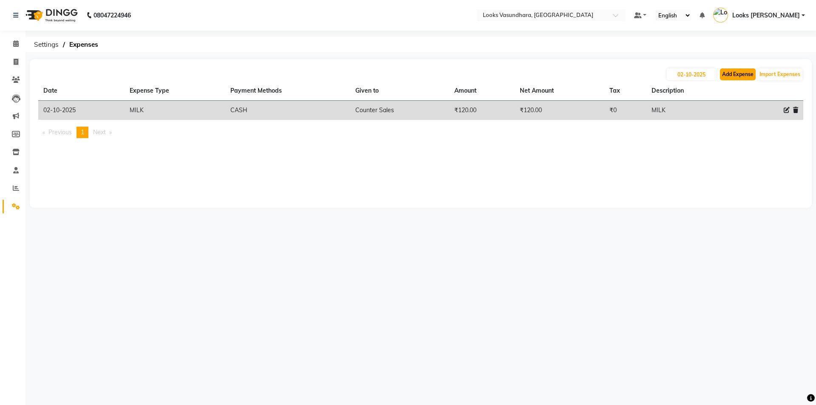
click at [737, 74] on button "Add Expense" at bounding box center [738, 74] width 36 height 12
select select "1"
select select "3176"
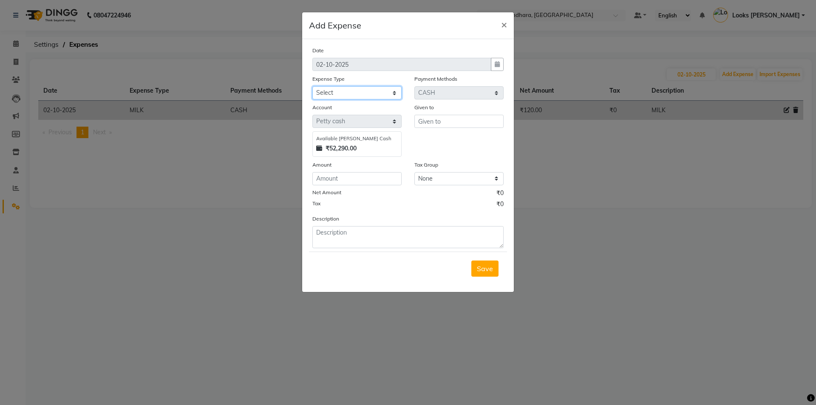
click at [341, 91] on select "Select Accommodation Aesthetics Bank Deposit BLINKIT Cash Handover Client Refun…" at bounding box center [357, 92] width 89 height 13
select select "23704"
click at [313, 86] on select "Select Accommodation Aesthetics Bank Deposit BLINKIT Cash Handover Client Refun…" at bounding box center [357, 92] width 89 height 13
click at [448, 121] on input "C" at bounding box center [459, 121] width 89 height 13
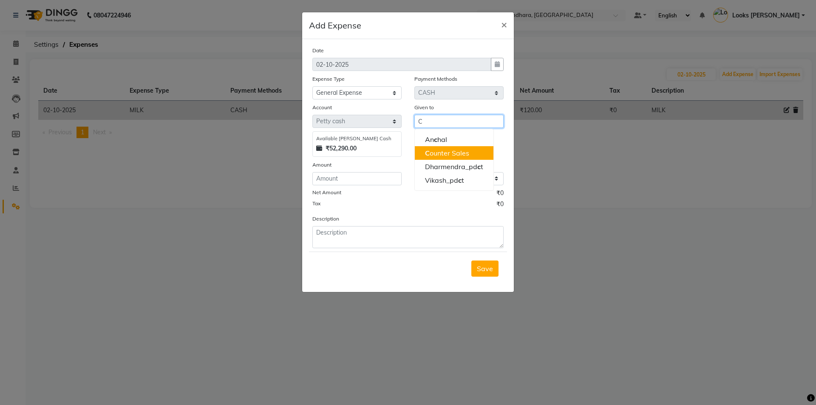
click at [441, 153] on ngb-highlight "C ounter Sales" at bounding box center [447, 153] width 44 height 9
type input "Counter Sales"
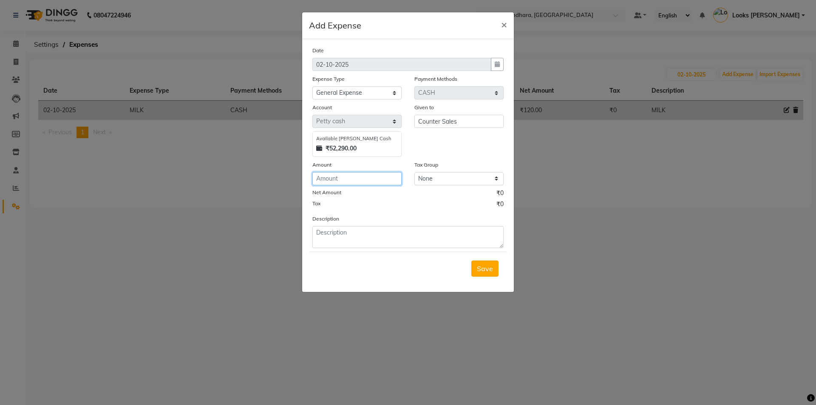
click at [349, 184] on input "number" at bounding box center [357, 178] width 89 height 13
type input "470"
click at [350, 246] on textarea at bounding box center [408, 237] width 191 height 22
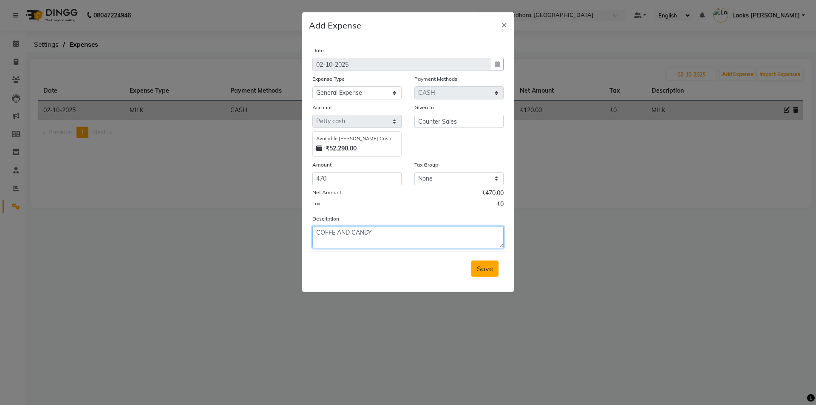
type textarea "COFFE AND CANDY"
click at [485, 271] on span "Save" at bounding box center [485, 268] width 16 height 9
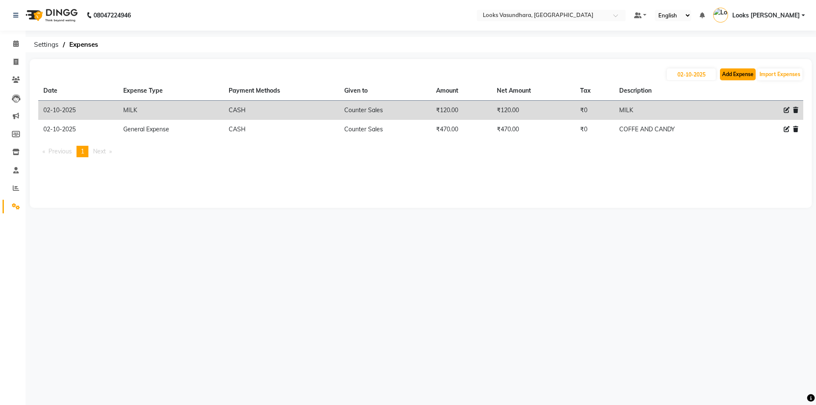
click at [737, 73] on button "Add Expense" at bounding box center [738, 74] width 36 height 12
select select "1"
select select "3176"
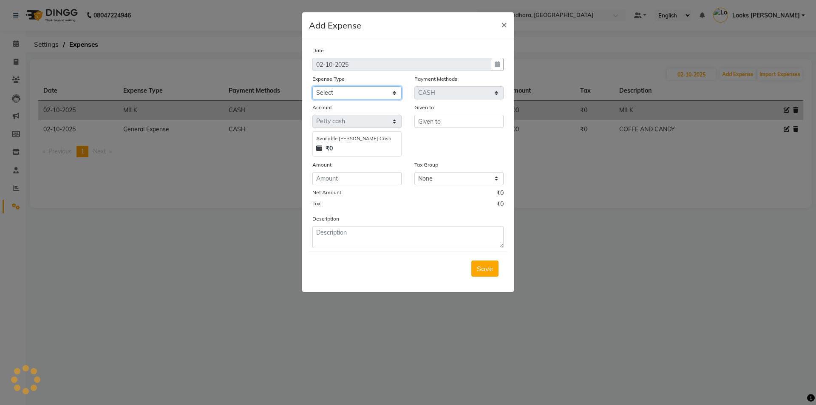
click at [357, 93] on select "Select Accommodation Aesthetics Bank Deposit BLINKIT Cash Handover Client Refun…" at bounding box center [357, 92] width 89 height 13
click at [363, 94] on select "Select Accommodation Aesthetics Bank Deposit BLINKIT Cash Handover Client Refun…" at bounding box center [357, 92] width 89 height 13
click at [365, 97] on select "Select Accommodation Aesthetics Bank Deposit BLINKIT Cash Handover Client Refun…" at bounding box center [357, 92] width 89 height 13
select select "24888"
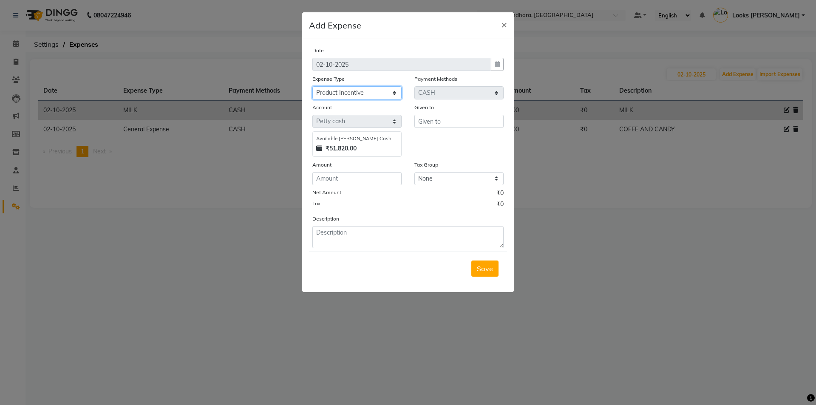
click at [313, 86] on select "Select Accommodation Aesthetics Bank Deposit BLINKIT Cash Handover Client Refun…" at bounding box center [357, 92] width 89 height 13
click at [358, 214] on div "Description" at bounding box center [408, 231] width 204 height 34
click at [458, 125] on input "text" at bounding box center [459, 121] width 89 height 13
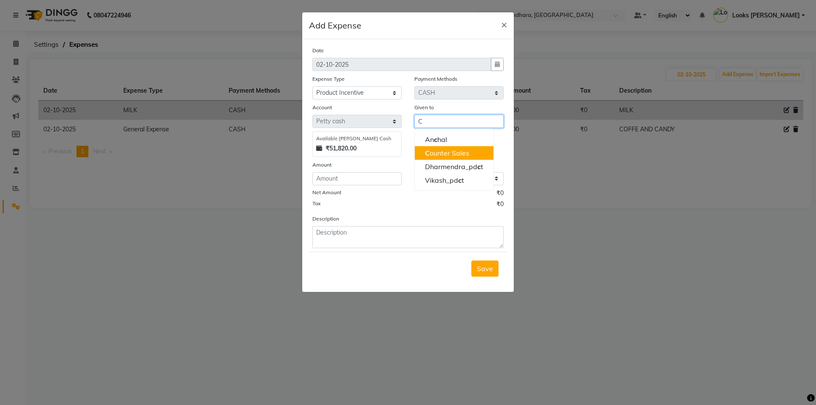
drag, startPoint x: 449, startPoint y: 138, endPoint x: 443, endPoint y: 152, distance: 15.6
click at [443, 152] on ngb-highlight "C ounter Sales" at bounding box center [447, 153] width 44 height 9
type input "Counter Sales"
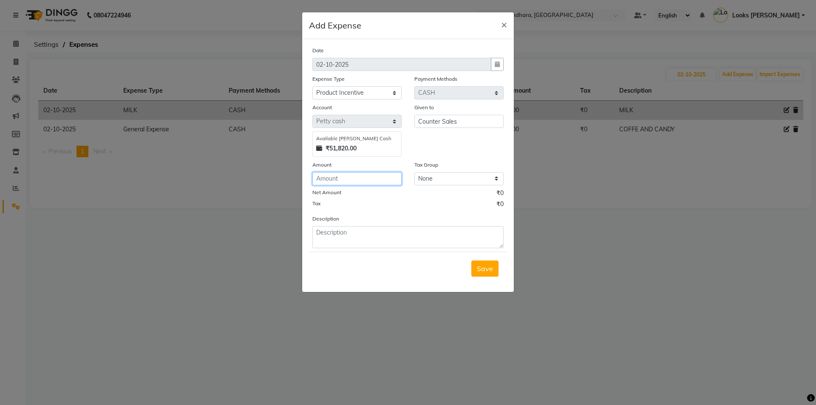
click at [372, 173] on input "number" at bounding box center [357, 178] width 89 height 13
type input "208"
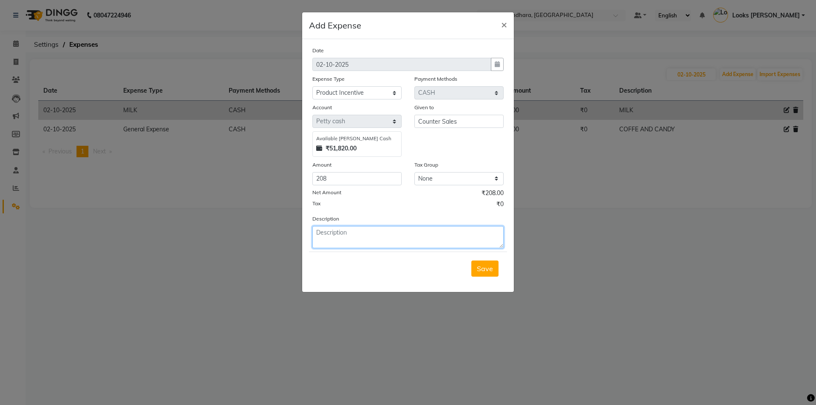
click at [340, 240] on textarea at bounding box center [408, 237] width 191 height 22
type textarea "SALMAN SALE 2 MOROCON PRODUCT ON 1/10/25"
click at [486, 265] on span "Save" at bounding box center [485, 268] width 16 height 9
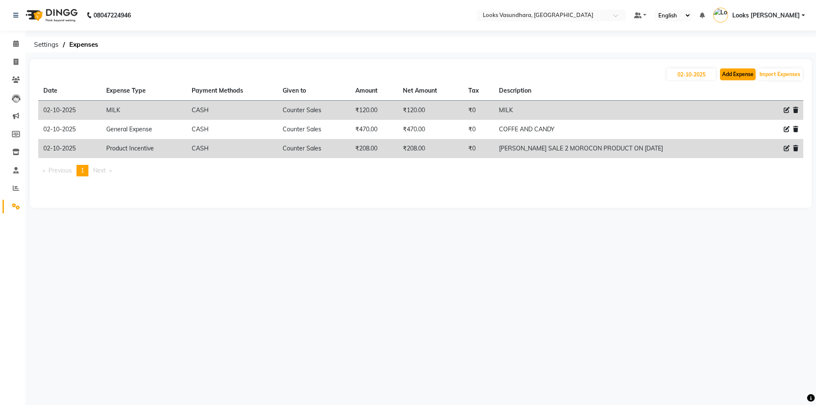
click at [745, 80] on button "Add Expense" at bounding box center [738, 74] width 36 height 12
select select "1"
select select "3176"
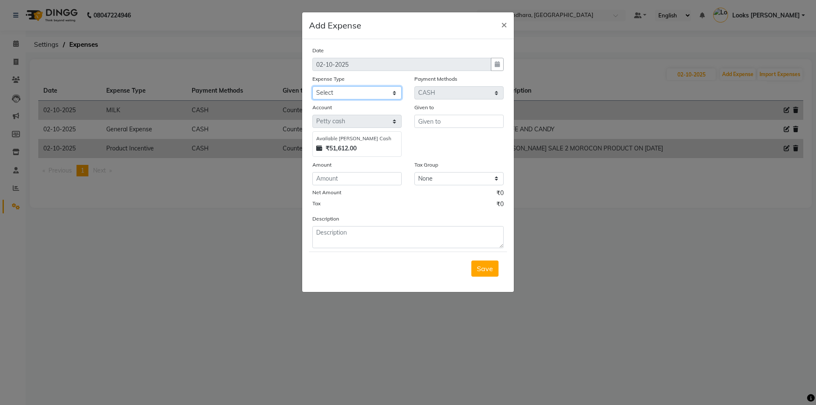
click at [368, 96] on select "Select Accommodation Aesthetics Bank Deposit BLINKIT Cash Handover Client Refun…" at bounding box center [357, 92] width 89 height 13
select select "24888"
click at [313, 86] on select "Select Accommodation Aesthetics Bank Deposit BLINKIT Cash Handover Client Refun…" at bounding box center [357, 92] width 89 height 13
drag, startPoint x: 344, startPoint y: 213, endPoint x: 354, endPoint y: 203, distance: 14.7
click at [344, 213] on div "Date 02-10-2025 Expense Type Select Accommodation Aesthetics Bank Deposit BLINK…" at bounding box center [408, 147] width 191 height 202
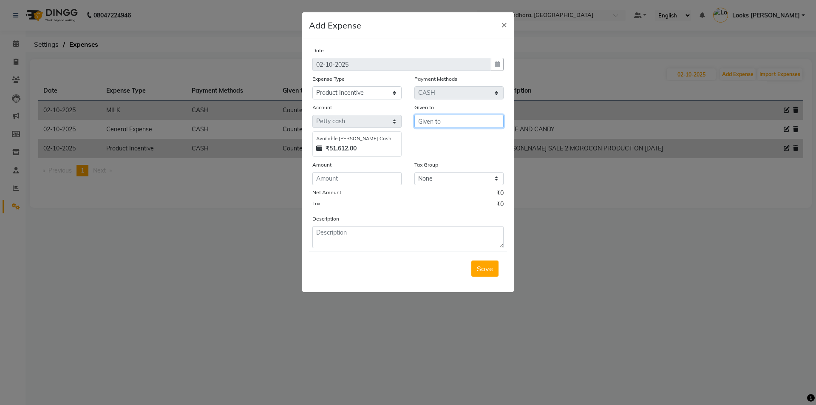
click at [442, 124] on input "text" at bounding box center [459, 121] width 89 height 13
click at [442, 124] on input "C" at bounding box center [459, 121] width 89 height 13
click at [435, 150] on ngb-highlight "C ounter Sales" at bounding box center [447, 153] width 44 height 9
type input "Counter Sales"
click at [366, 177] on input "number" at bounding box center [357, 178] width 89 height 13
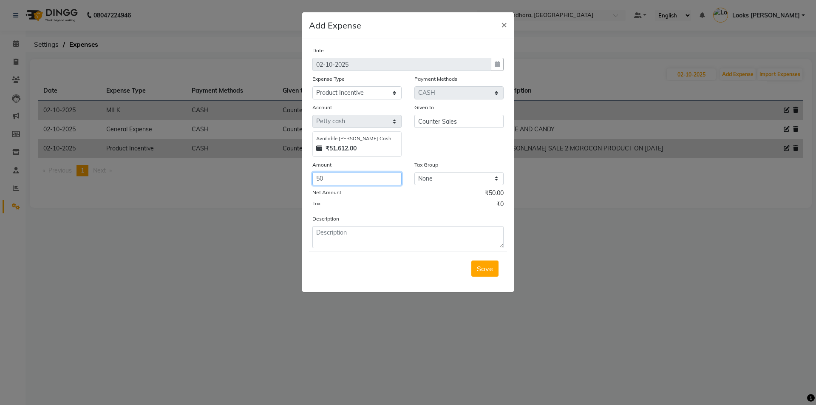
type input "50"
click at [382, 240] on textarea at bounding box center [408, 237] width 191 height 22
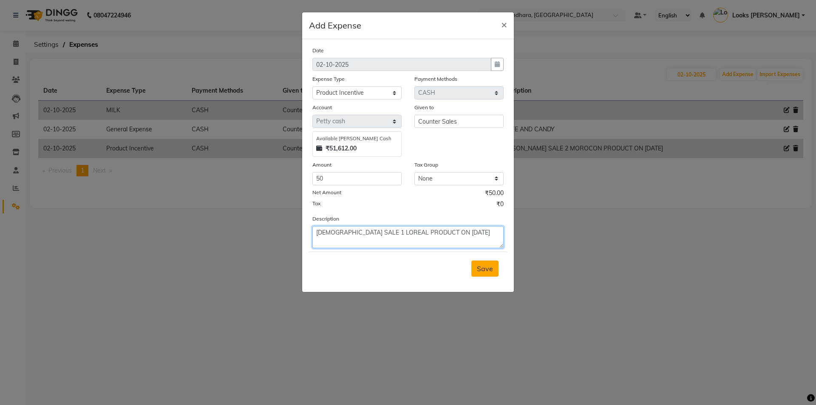
type textarea "VISHNU SALE 1 LOREAL PRODUCT ON 27/9/25"
click at [480, 263] on button "Save" at bounding box center [485, 269] width 27 height 16
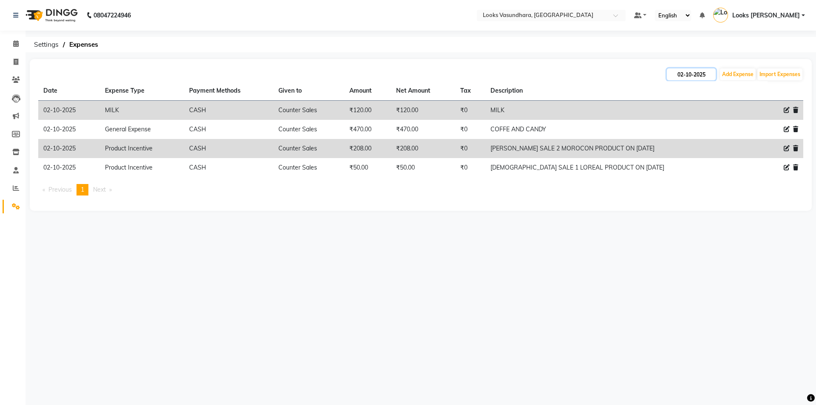
click at [688, 76] on input "02-10-2025" at bounding box center [691, 74] width 49 height 12
select select "10"
select select "2025"
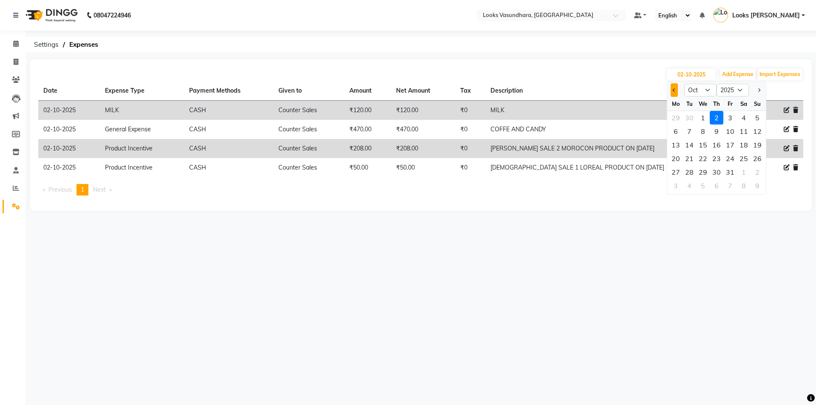
click at [676, 94] on button "Previous month" at bounding box center [674, 90] width 7 height 14
select select "9"
click at [691, 173] on div "30" at bounding box center [690, 172] width 14 height 14
type input "[DATE]"
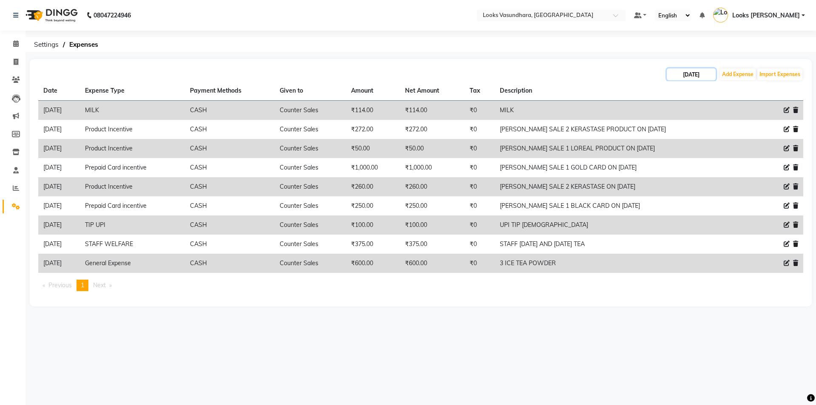
click at [682, 77] on input "[DATE]" at bounding box center [691, 74] width 49 height 12
select select "9"
select select "2025"
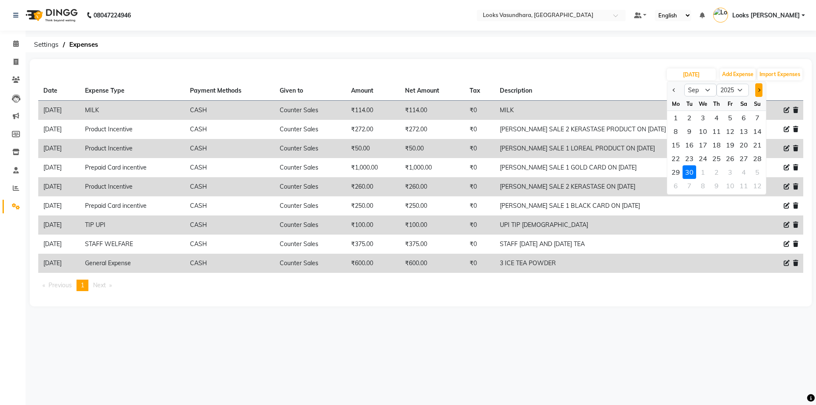
click at [759, 91] on span "Next month" at bounding box center [758, 89] width 3 height 3
select select "10"
click at [704, 115] on div "1" at bounding box center [703, 118] width 14 height 14
type input "01-10-2025"
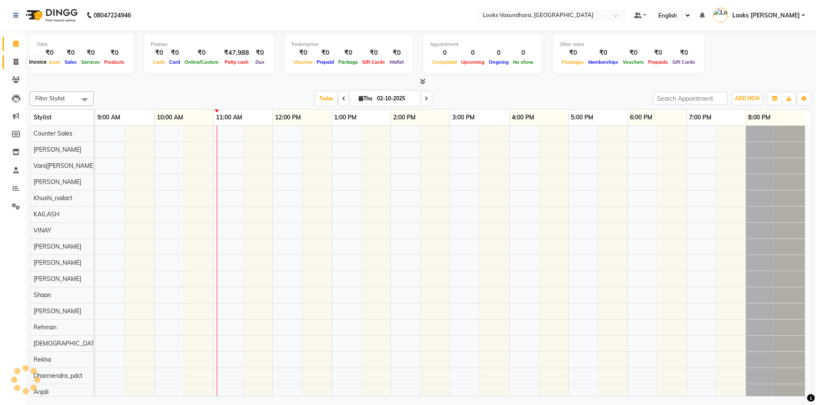
click at [16, 62] on icon at bounding box center [16, 62] width 5 height 6
select select "service"
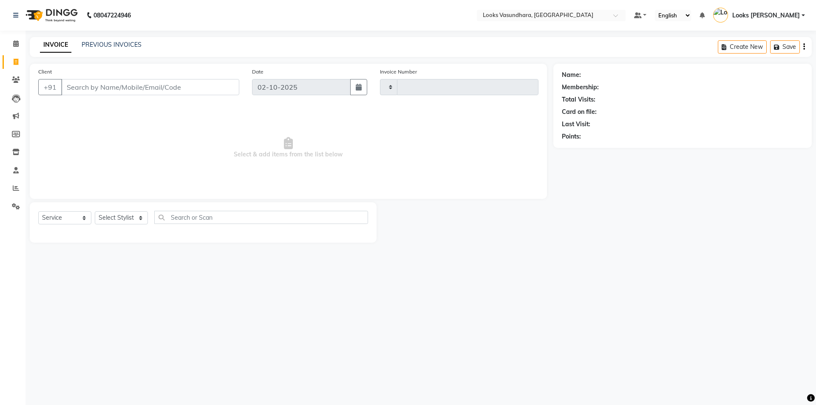
type input "6852"
select select "4370"
click at [105, 212] on select "Select Stylist" at bounding box center [121, 217] width 53 height 13
click at [105, 213] on select "Select Stylist" at bounding box center [121, 217] width 53 height 13
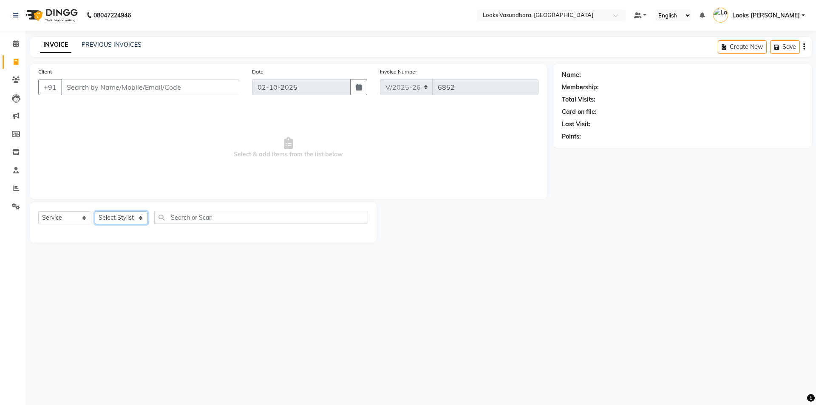
select select "62390"
click at [95, 211] on select "Select Stylist Aditya [PERSON_NAME] Anjali [PERSON_NAME] Kumar_MSTR Counter Sal…" at bounding box center [121, 217] width 53 height 13
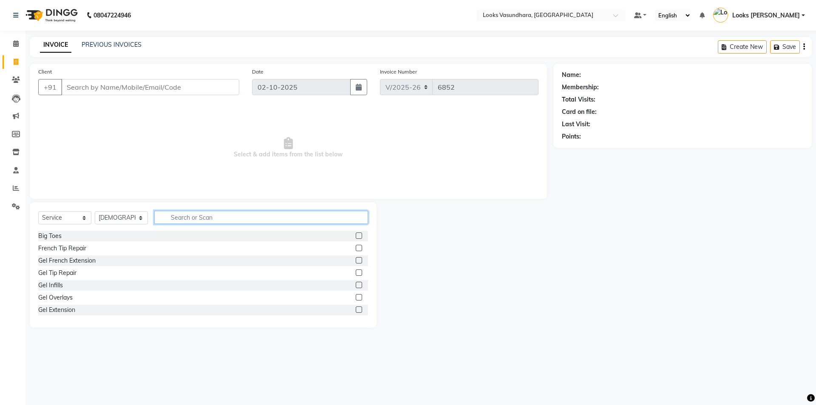
click at [181, 219] on input "text" at bounding box center [261, 217] width 214 height 13
type input "BEARD"
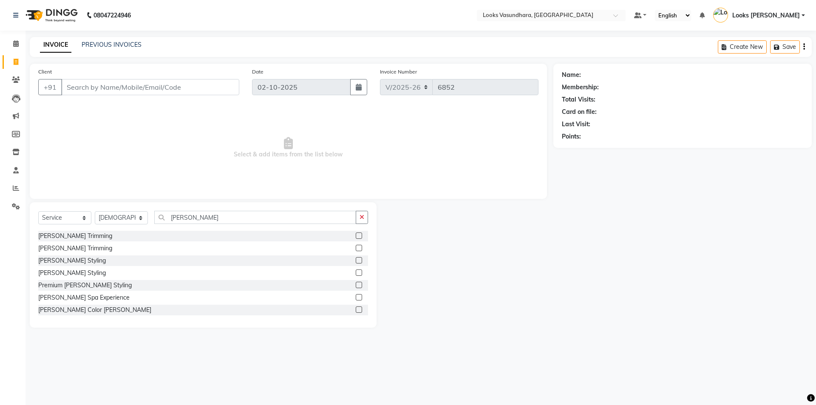
click at [348, 258] on div "[PERSON_NAME] Styling" at bounding box center [203, 261] width 330 height 11
click at [356, 261] on label at bounding box center [359, 260] width 6 height 6
click at [356, 261] on input "checkbox" at bounding box center [359, 261] width 6 height 6
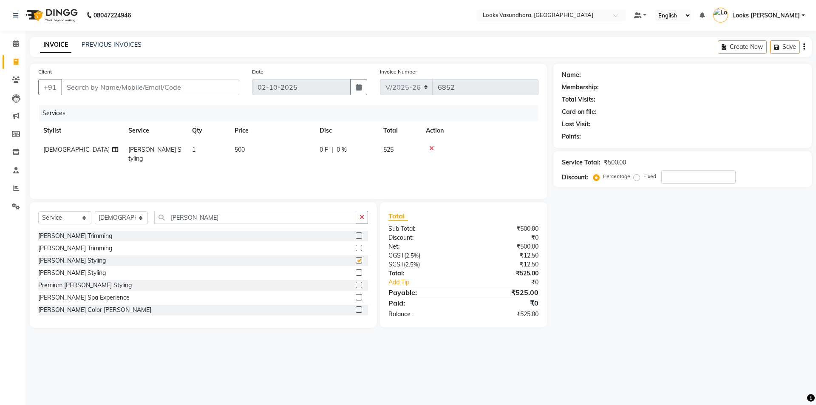
checkbox input "false"
click at [290, 152] on td "500" at bounding box center [272, 154] width 85 height 28
select select "62390"
click at [290, 152] on input "500" at bounding box center [312, 151] width 75 height 13
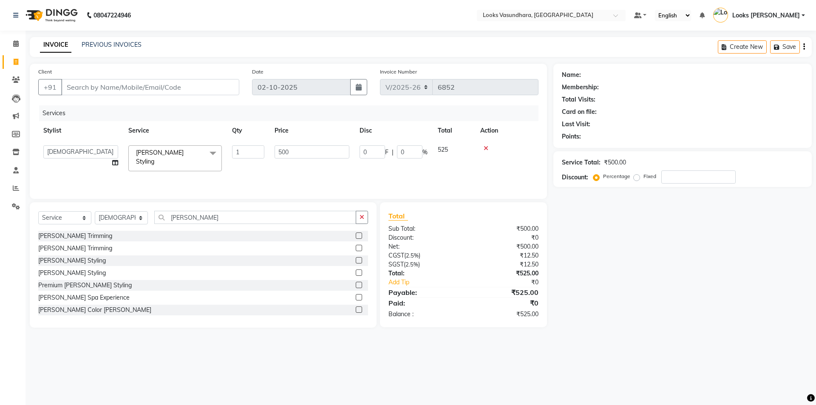
click at [290, 152] on input "500" at bounding box center [312, 151] width 75 height 13
type input "250"
click at [117, 87] on input "Client" at bounding box center [150, 87] width 178 height 16
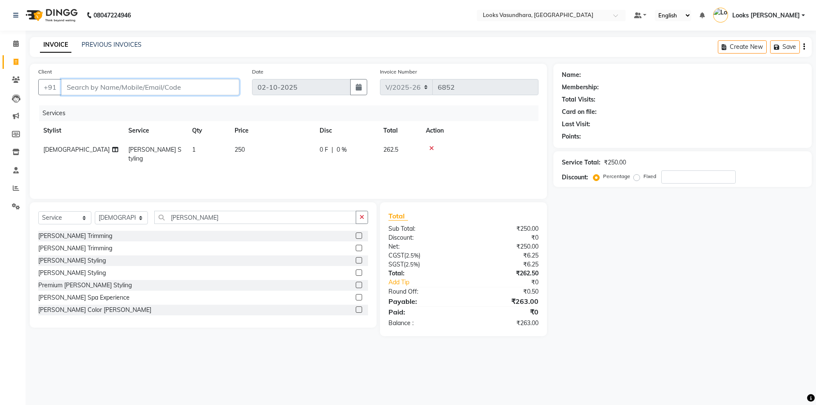
click at [117, 87] on input "Client" at bounding box center [150, 87] width 178 height 16
type input "8"
type input "0"
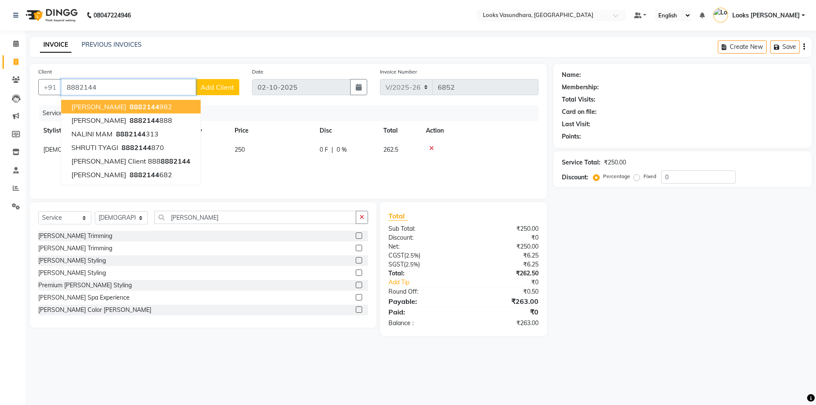
click at [138, 106] on span "8882144" at bounding box center [145, 106] width 30 height 9
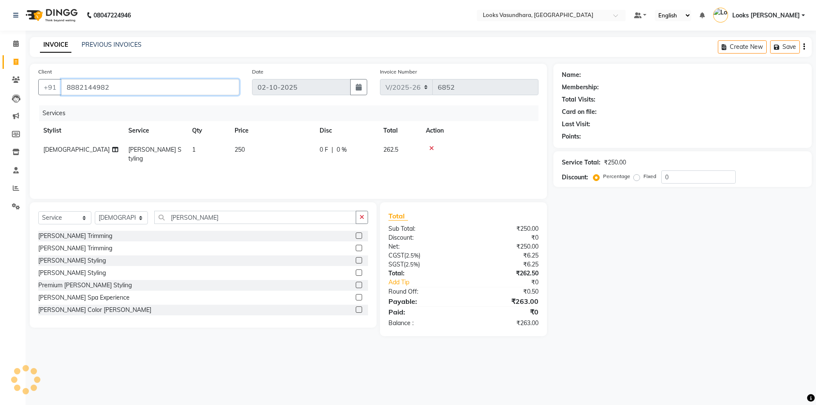
type input "8882144982"
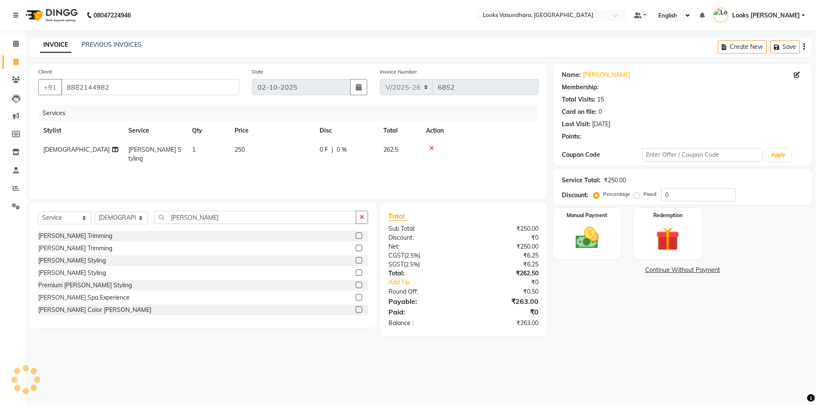
select select "1: Object"
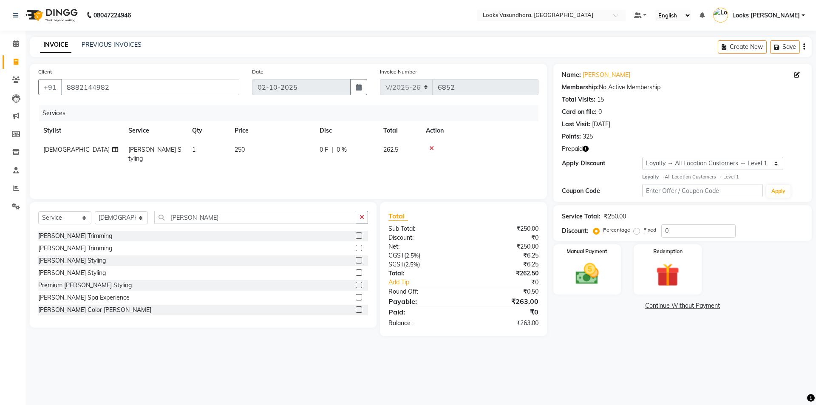
click at [585, 151] on icon "button" at bounding box center [586, 149] width 6 height 6
click at [659, 272] on img at bounding box center [668, 275] width 40 height 30
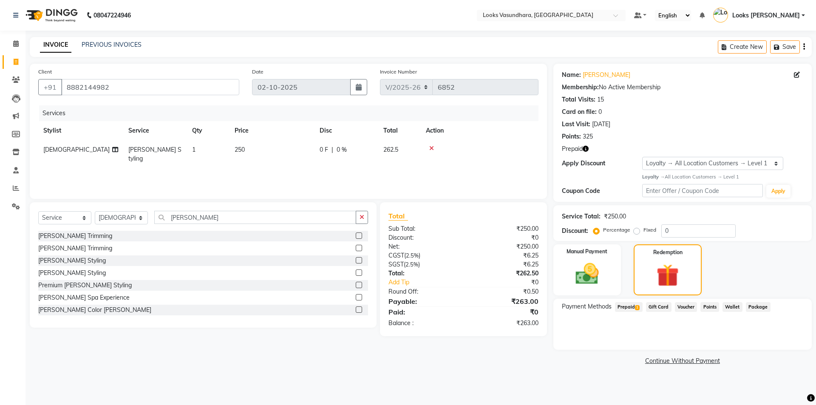
click at [638, 305] on span "Prepaid 1" at bounding box center [629, 307] width 28 height 10
click at [773, 333] on div "Looks Black Prepaid Card (₹5,225.00) Expiry: 20-02-2026 263 Add" at bounding box center [683, 337] width 242 height 33
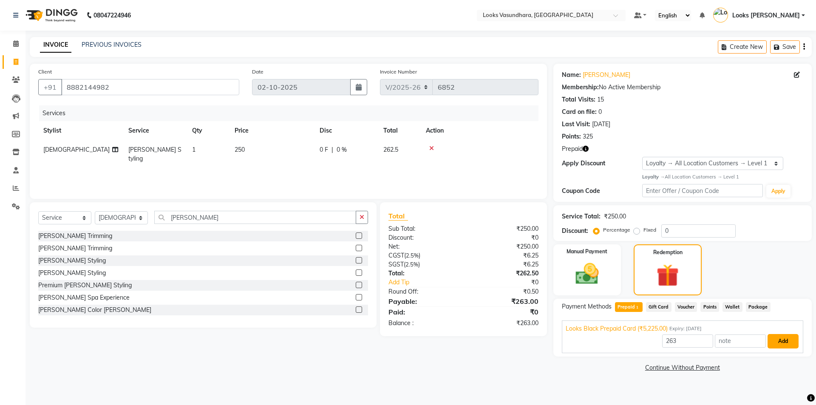
click at [779, 344] on button "Add" at bounding box center [783, 341] width 31 height 14
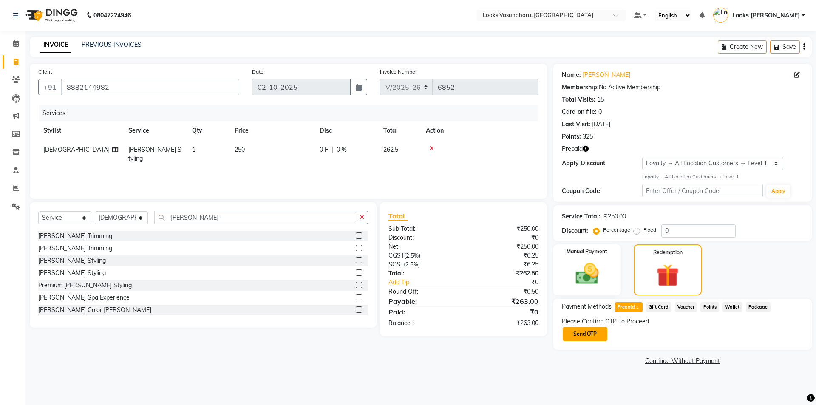
click at [576, 331] on button "Send OTP" at bounding box center [585, 334] width 45 height 14
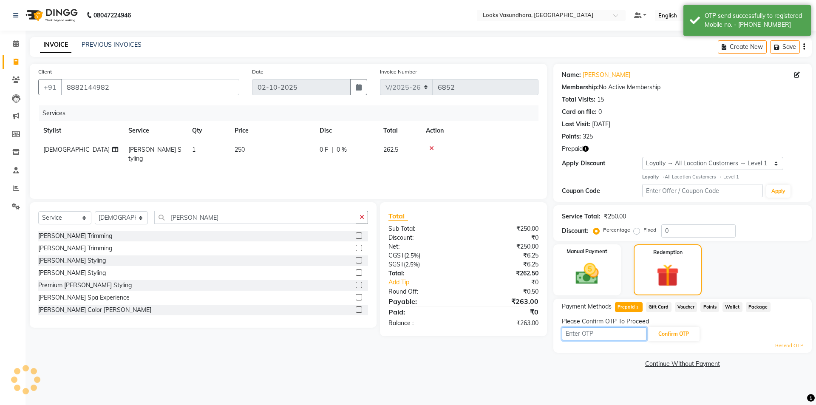
click at [583, 331] on input "text" at bounding box center [604, 333] width 85 height 13
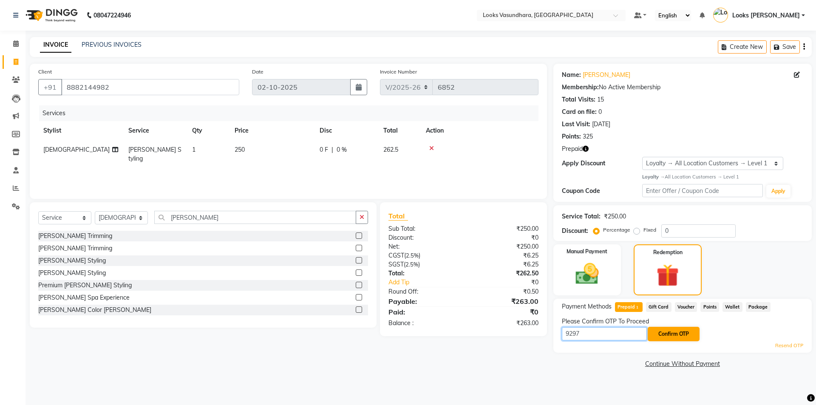
type input "9297"
click at [673, 335] on button "Confirm OTP" at bounding box center [674, 334] width 52 height 14
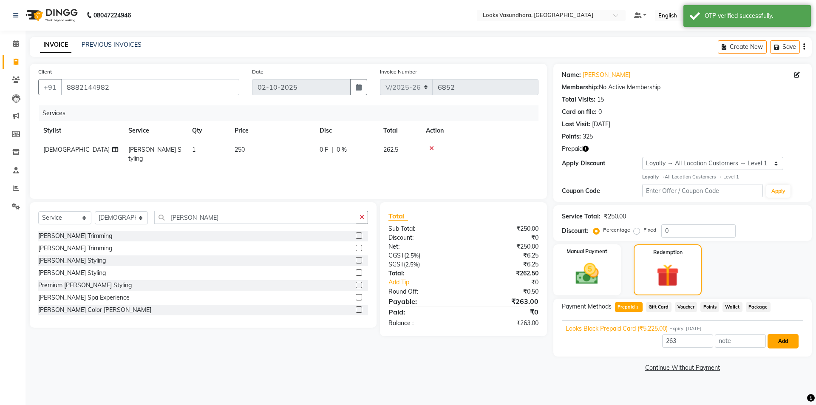
click at [784, 339] on button "Add" at bounding box center [783, 341] width 31 height 14
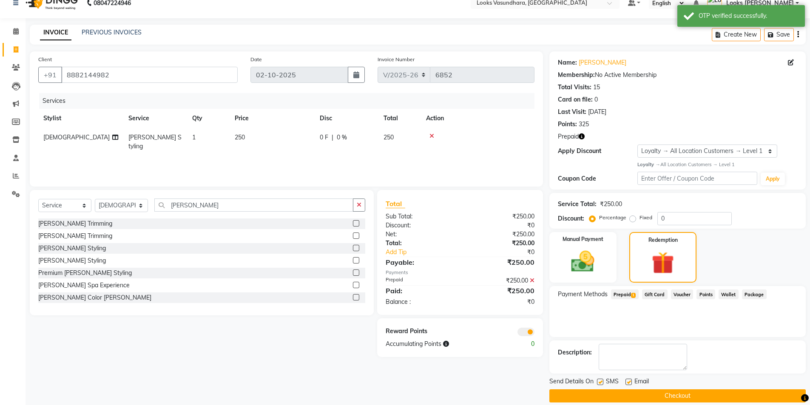
scroll to position [23, 0]
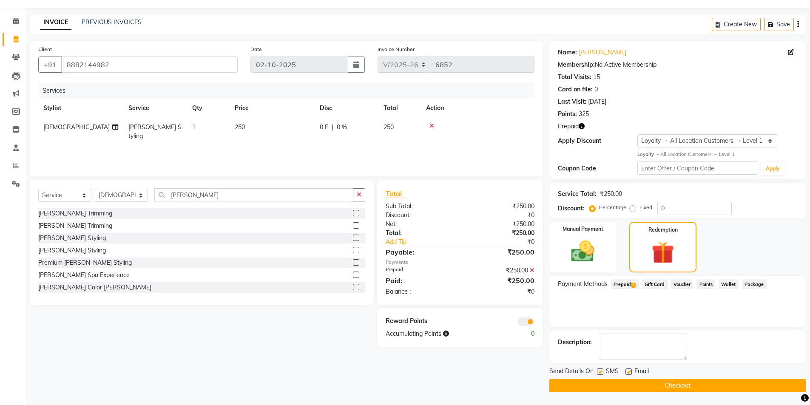
click at [630, 372] on label at bounding box center [628, 372] width 6 height 6
click at [630, 372] on input "checkbox" at bounding box center [628, 372] width 6 height 6
checkbox input "false"
click at [618, 385] on button "Checkout" at bounding box center [677, 385] width 256 height 13
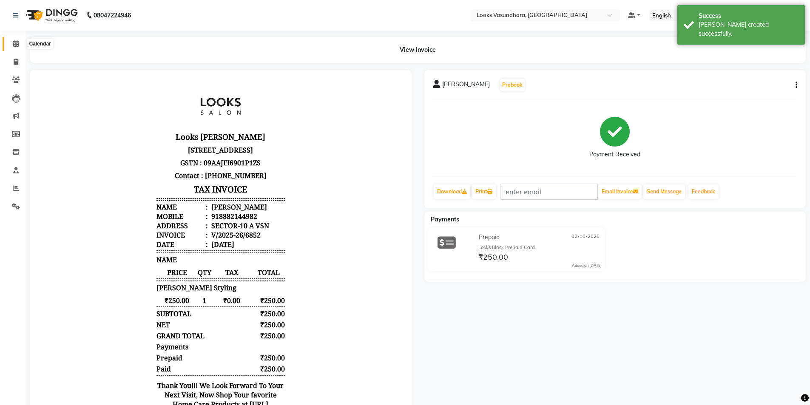
click at [15, 44] on icon at bounding box center [16, 43] width 6 height 6
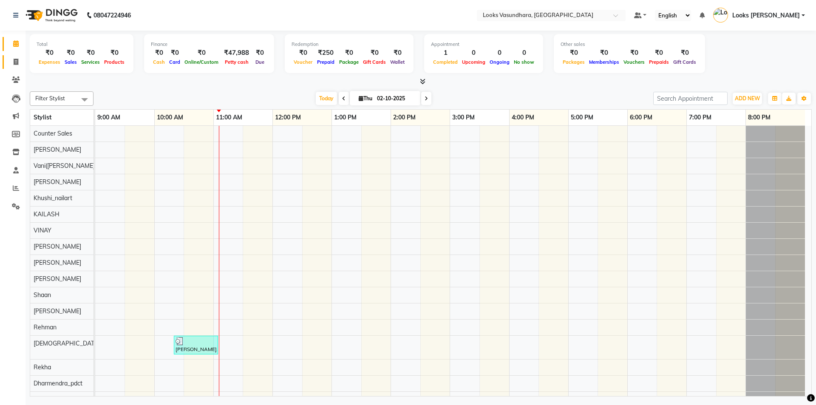
click at [7, 60] on link "Invoice" at bounding box center [13, 62] width 20 height 14
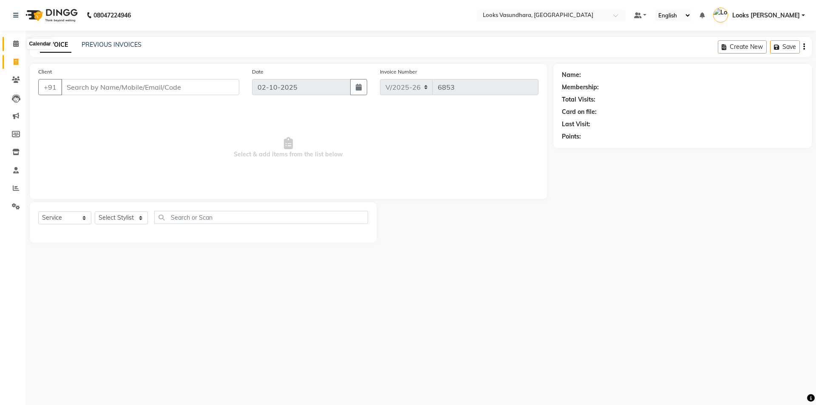
click at [14, 47] on span at bounding box center [16, 44] width 15 height 10
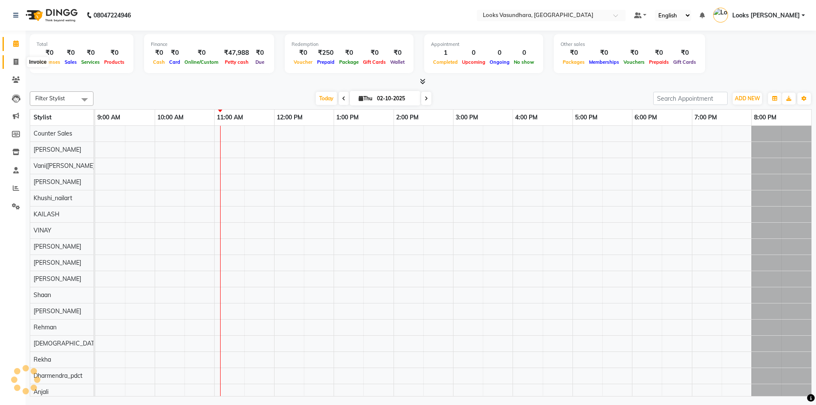
click at [18, 60] on icon at bounding box center [16, 62] width 5 height 6
select select "service"
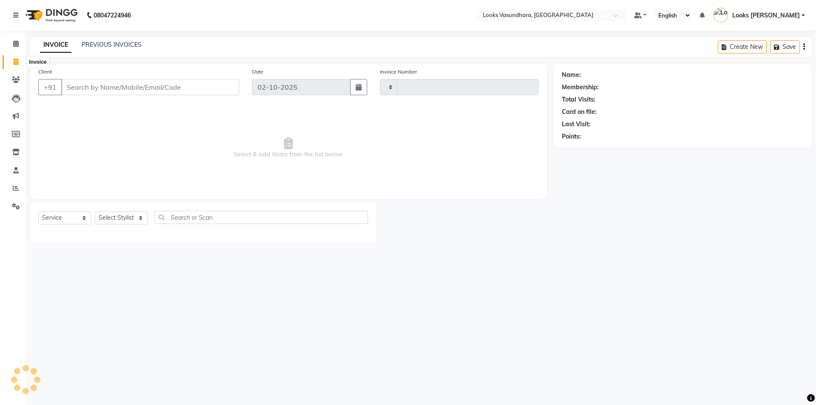
type input "6853"
select select "4370"
click at [92, 83] on input "Client" at bounding box center [150, 87] width 178 height 16
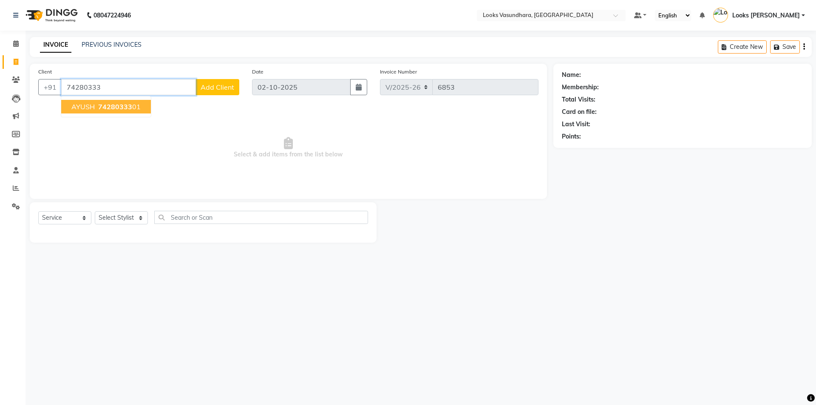
click at [111, 102] on button "AYUSH 74280333 01" at bounding box center [106, 107] width 90 height 14
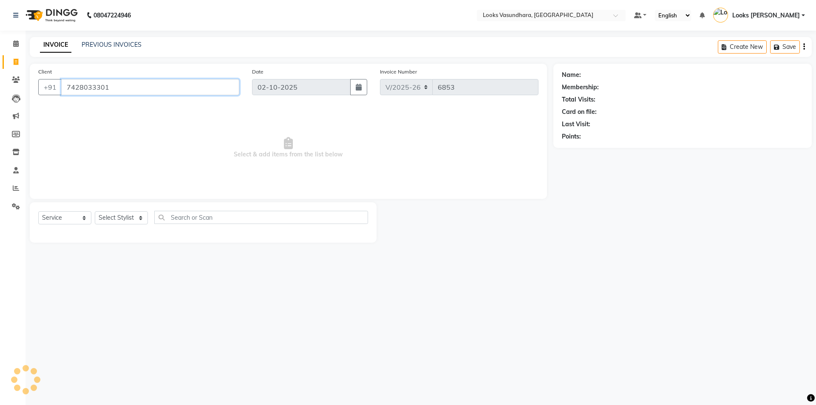
type input "7428033301"
select select "1: Object"
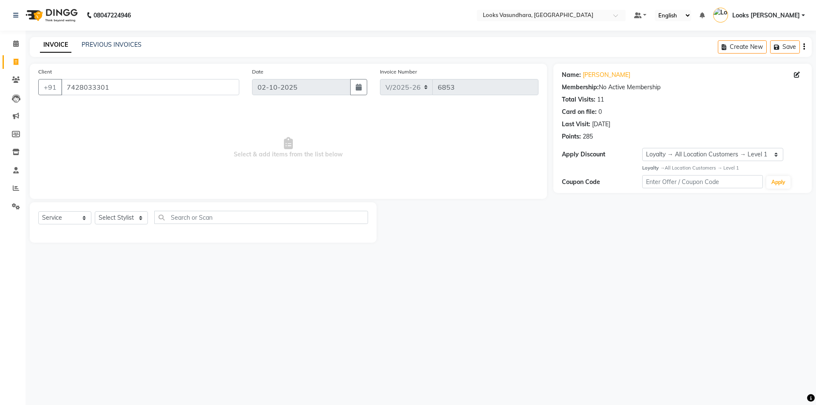
click at [588, 70] on div "Name: Ayush Membership: No Active Membership Total Visits: 11 Card on file: 0 L…" at bounding box center [683, 104] width 242 height 74
click at [592, 75] on link "[PERSON_NAME]" at bounding box center [607, 75] width 48 height 9
click at [119, 220] on select "Select Stylist Aditya [PERSON_NAME] Anjali [PERSON_NAME] Kumar_MSTR Counter Sal…" at bounding box center [121, 217] width 53 height 13
select select "70565"
click at [95, 211] on select "Select Stylist Aditya [PERSON_NAME] Anjali [PERSON_NAME] Kumar_MSTR Counter Sal…" at bounding box center [121, 217] width 53 height 13
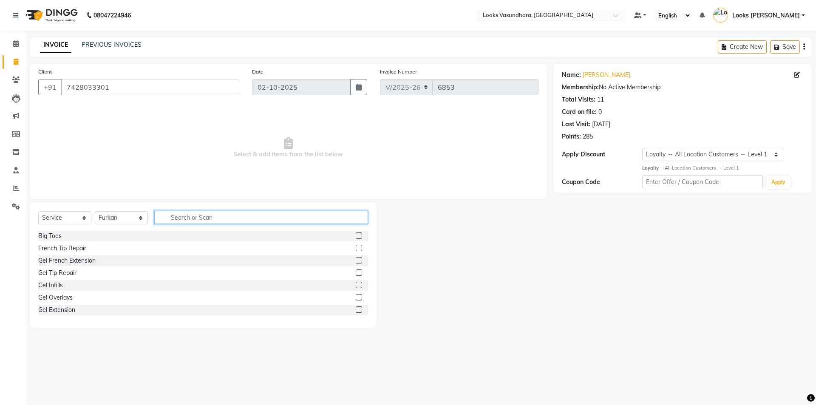
click at [199, 220] on input "text" at bounding box center [261, 217] width 214 height 13
type input "CUT"
click at [349, 245] on div "Stylist Cut(M)" at bounding box center [203, 248] width 330 height 11
click at [356, 245] on label at bounding box center [359, 248] width 6 height 6
click at [356, 246] on input "checkbox" at bounding box center [359, 249] width 6 height 6
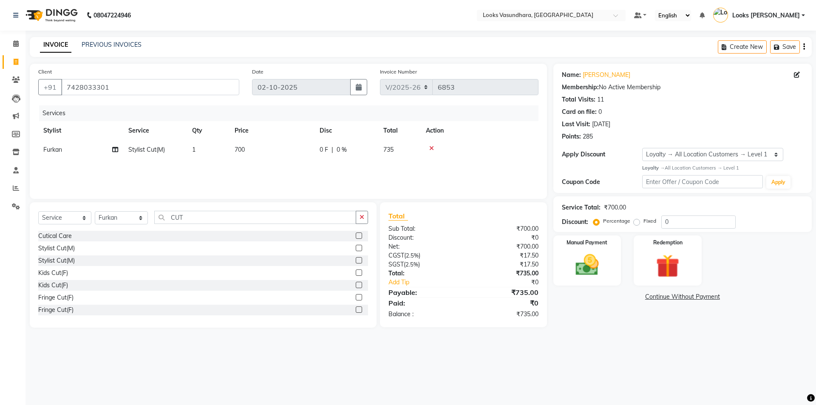
checkbox input "false"
click at [305, 156] on td "700" at bounding box center [272, 149] width 85 height 19
select select "70565"
click at [324, 157] on input "700" at bounding box center [312, 151] width 75 height 13
type input "7"
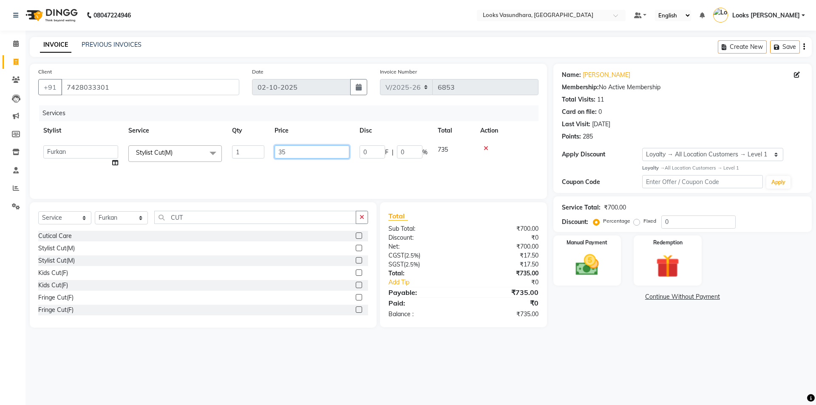
type input "350"
click at [785, 49] on button "Save" at bounding box center [785, 46] width 30 height 13
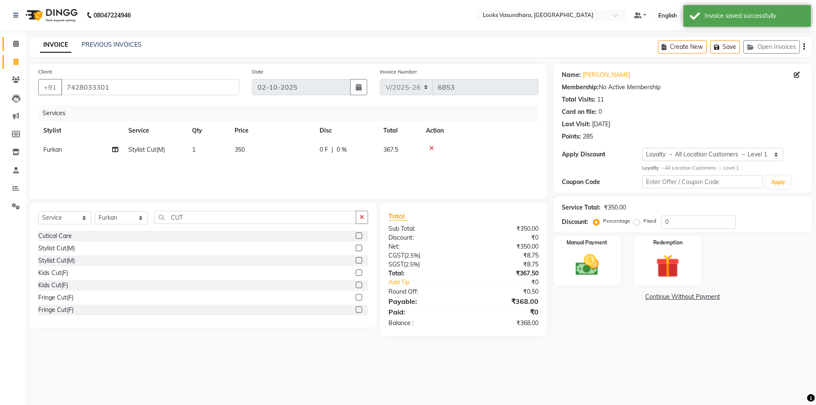
click at [11, 48] on span at bounding box center [16, 44] width 15 height 10
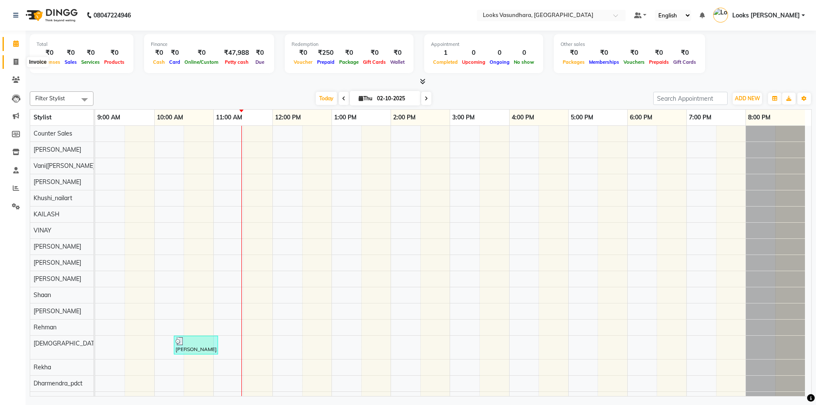
click at [17, 60] on icon at bounding box center [16, 62] width 5 height 6
select select "service"
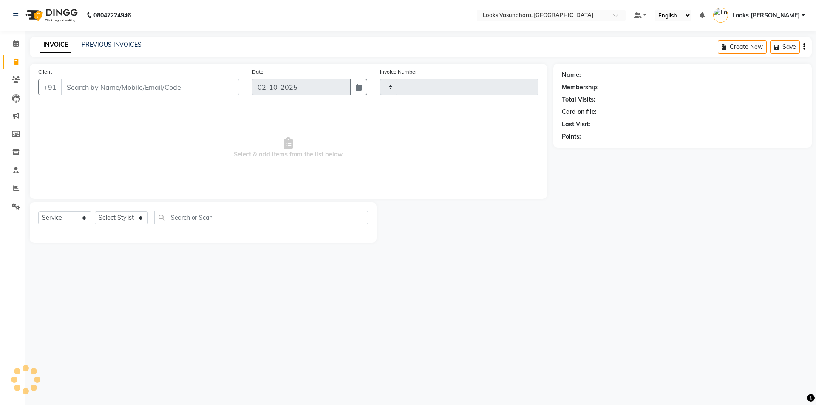
type input "6853"
select select "4370"
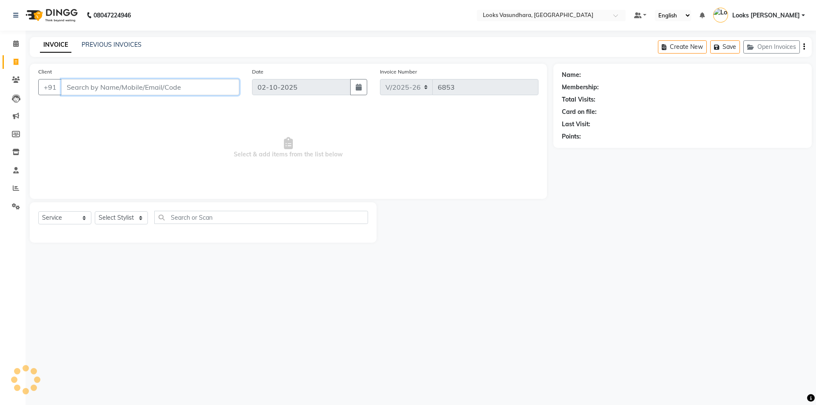
click at [90, 83] on input "Client" at bounding box center [150, 87] width 178 height 16
type input "8210795576"
click at [216, 86] on span "Add Client" at bounding box center [218, 87] width 34 height 9
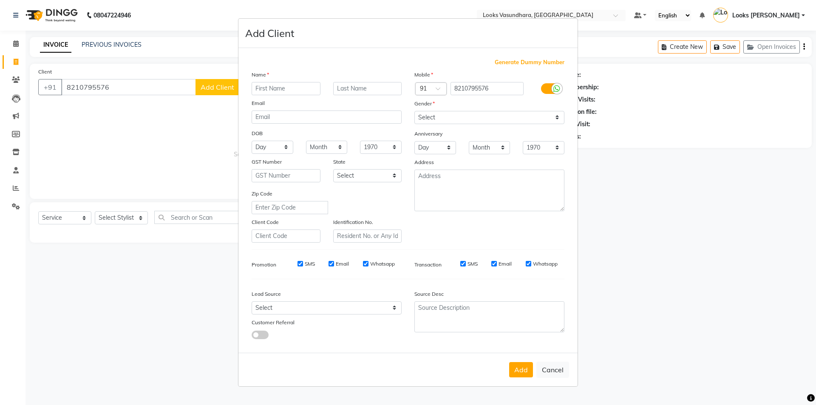
click at [283, 85] on input "text" at bounding box center [286, 88] width 69 height 13
type input "[PERSON_NAME]"
click at [445, 119] on select "Select Male Female Other Prefer Not To Say" at bounding box center [490, 117] width 150 height 13
select select "[DEMOGRAPHIC_DATA]"
click at [415, 111] on select "Select Male Female Other Prefer Not To Say" at bounding box center [490, 117] width 150 height 13
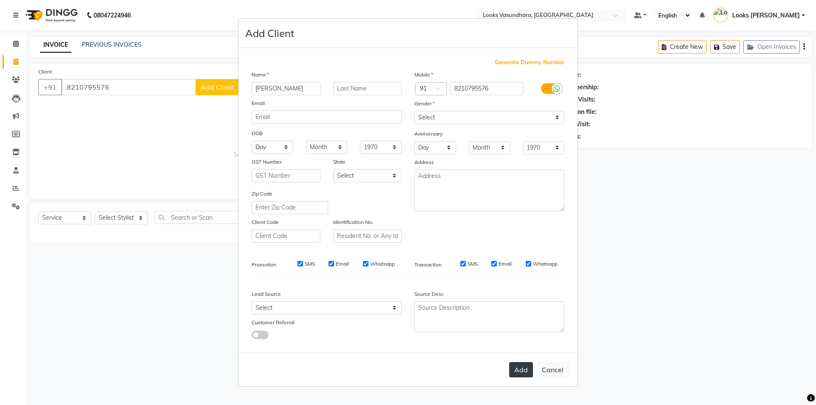
click at [515, 368] on button "Add" at bounding box center [521, 369] width 24 height 15
select select
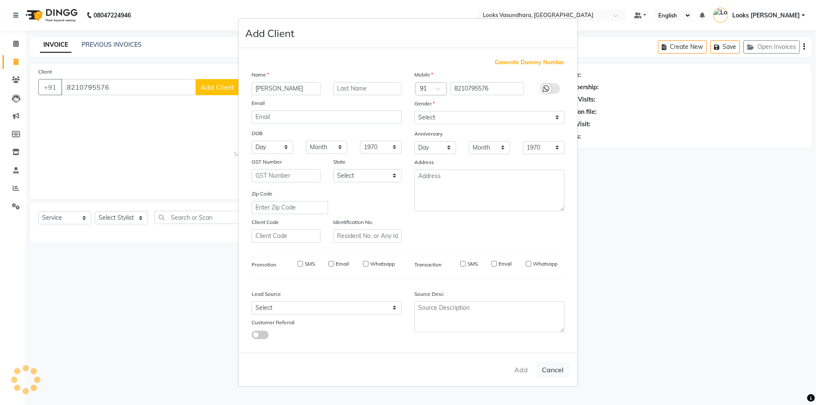
select select
checkbox input "false"
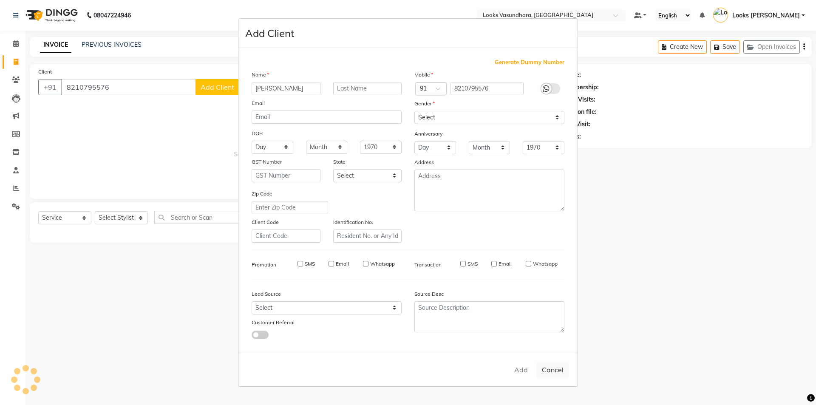
checkbox input "false"
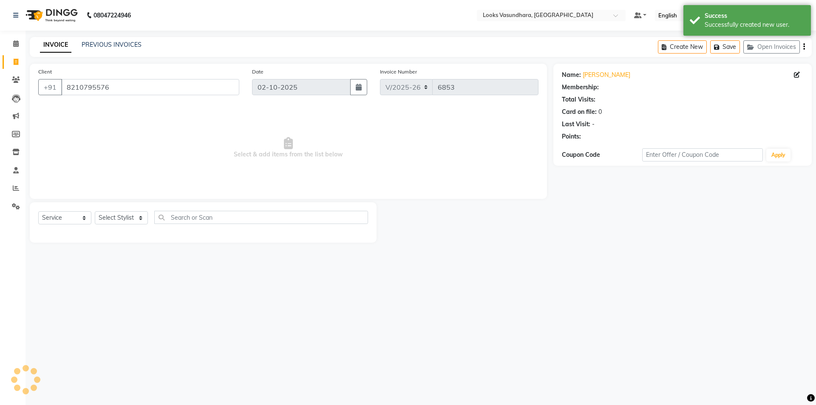
select select "1: Object"
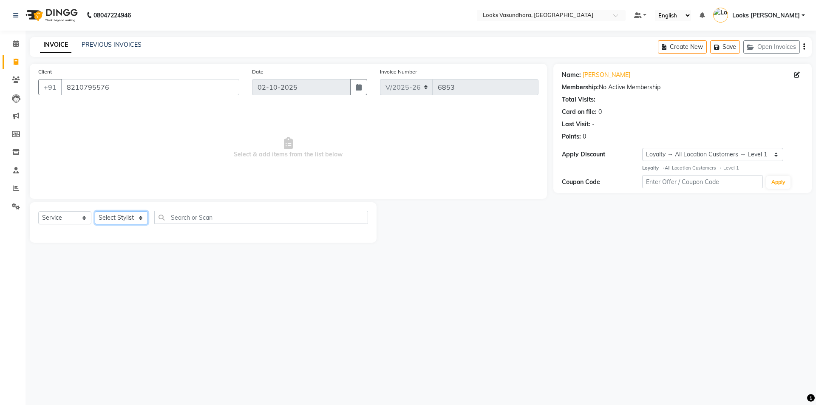
click at [115, 216] on select "Select Stylist Aditya Anchal Anjali Arnav Kumar_MSTR Counter Sales Dharmendra_p…" at bounding box center [121, 217] width 53 height 13
select select "23956"
click at [95, 211] on select "Select Stylist Aditya Anchal Anjali Arnav Kumar_MSTR Counter Sales Dharmendra_p…" at bounding box center [121, 217] width 53 height 13
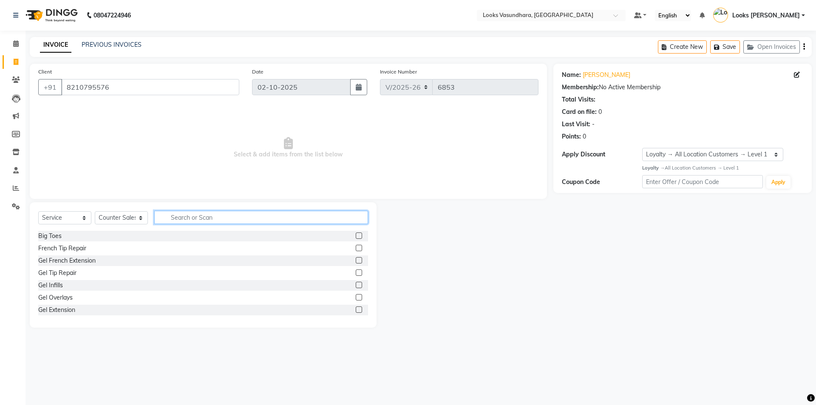
click at [182, 211] on input "text" at bounding box center [261, 217] width 214 height 13
type input "PARYT"
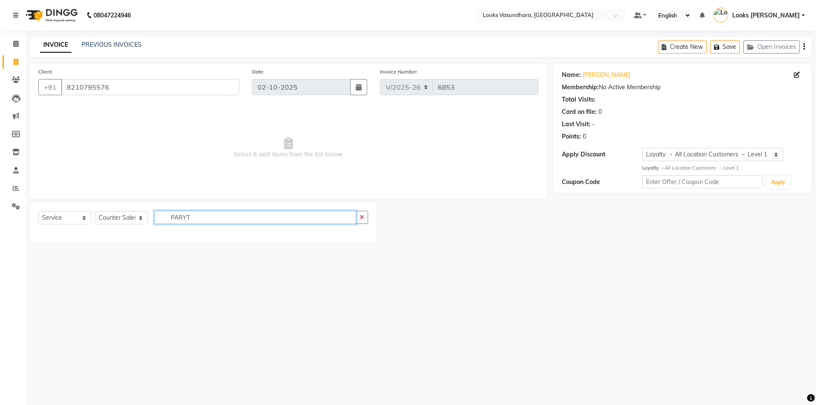
click at [197, 221] on input "PARYT" at bounding box center [255, 217] width 202 height 13
type input "PAR"
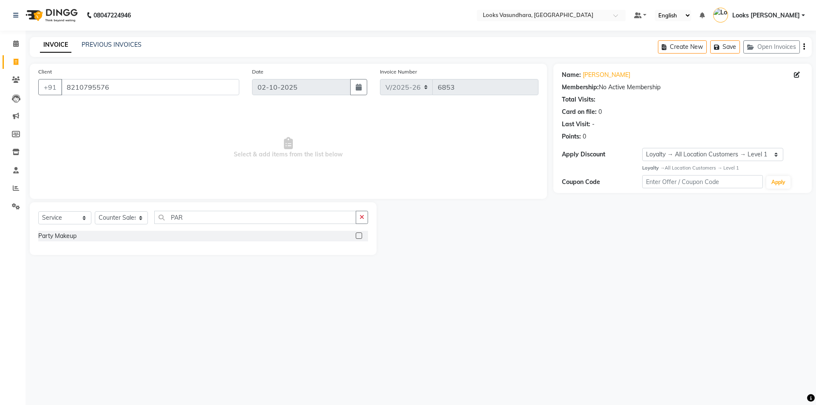
click at [358, 233] on label at bounding box center [359, 236] width 6 height 6
click at [358, 233] on input "checkbox" at bounding box center [359, 236] width 6 height 6
click at [358, 233] on label at bounding box center [359, 236] width 6 height 6
click at [358, 233] on input "checkbox" at bounding box center [359, 236] width 6 height 6
checkbox input "false"
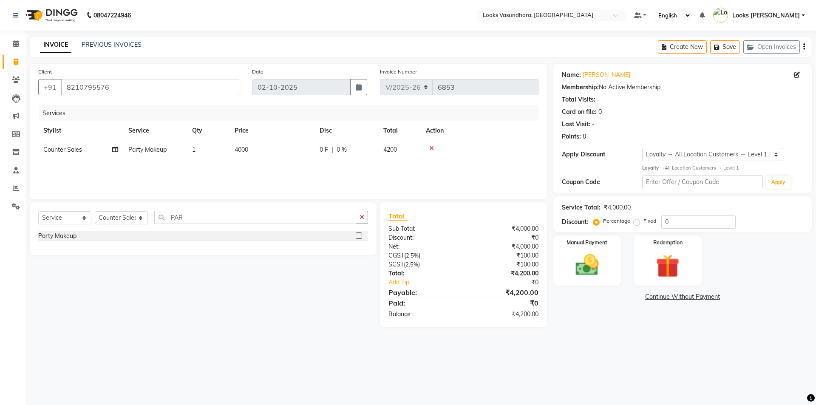
click at [305, 156] on td "4000" at bounding box center [272, 149] width 85 height 19
select select "23956"
click at [305, 156] on input "4000" at bounding box center [312, 151] width 75 height 13
type input "5000"
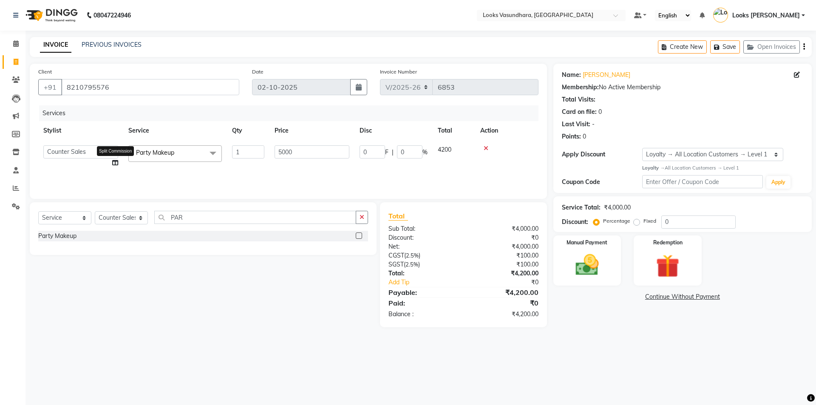
click at [114, 162] on div "Services Stylist Service Qty Price Disc Total Action Aditya Anchal Anjali Arnav…" at bounding box center [288, 147] width 500 height 85
click at [113, 151] on icon at bounding box center [115, 150] width 6 height 6
select select "23956"
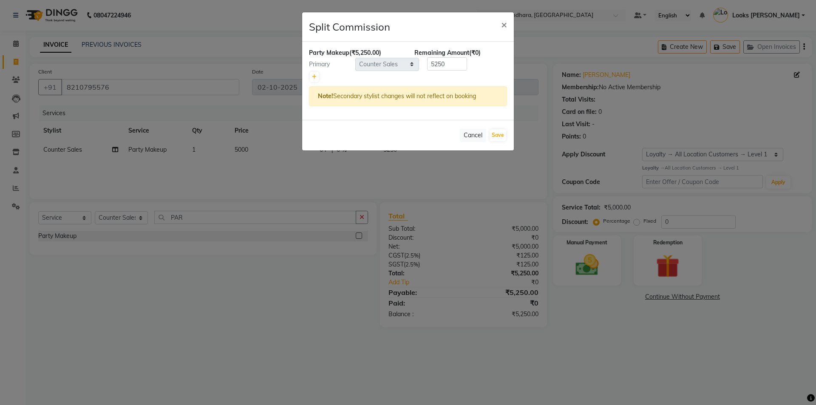
click at [307, 78] on div "Party Makeup (₹5,250.00) Remaining Amount (₹0) Primary Select Aditya Anchal Anj…" at bounding box center [408, 81] width 212 height 78
click at [311, 78] on link at bounding box center [314, 77] width 9 height 10
type input "2625"
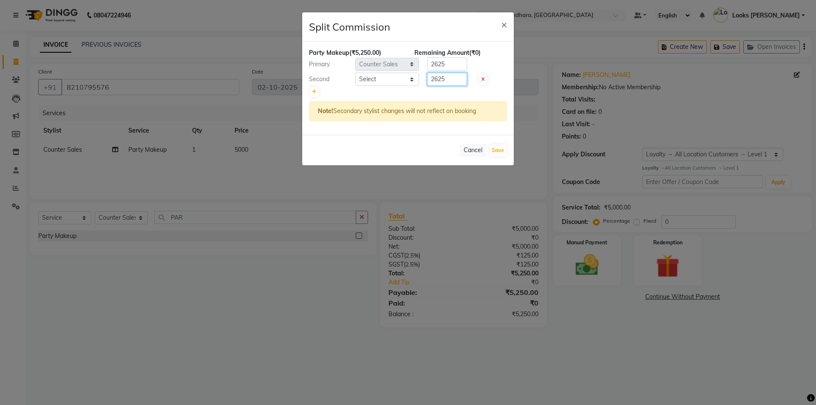
click at [453, 77] on input "2625" at bounding box center [447, 79] width 40 height 13
type input "2"
type input "1500"
click at [386, 74] on select "Select Aditya Anchal Anjali Arnav Kumar_MSTR Counter Sales Dharmendra_pdct Furk…" at bounding box center [387, 79] width 64 height 13
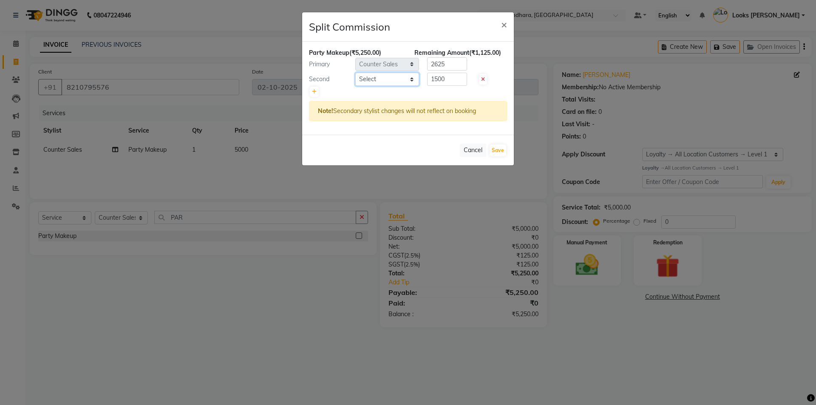
select select "31340"
click at [355, 73] on select "Select Aditya Anchal Anjali Arnav Kumar_MSTR Counter Sales Dharmendra_pdct Furk…" at bounding box center [387, 79] width 64 height 13
click at [492, 155] on button "Save" at bounding box center [498, 151] width 17 height 12
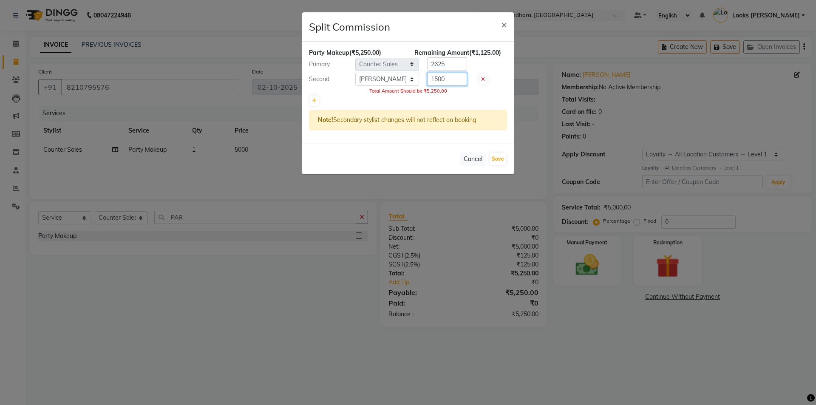
click at [455, 76] on input "1500" at bounding box center [447, 79] width 40 height 13
type input "1"
type input "1780"
click at [449, 65] on input "2625" at bounding box center [447, 63] width 40 height 13
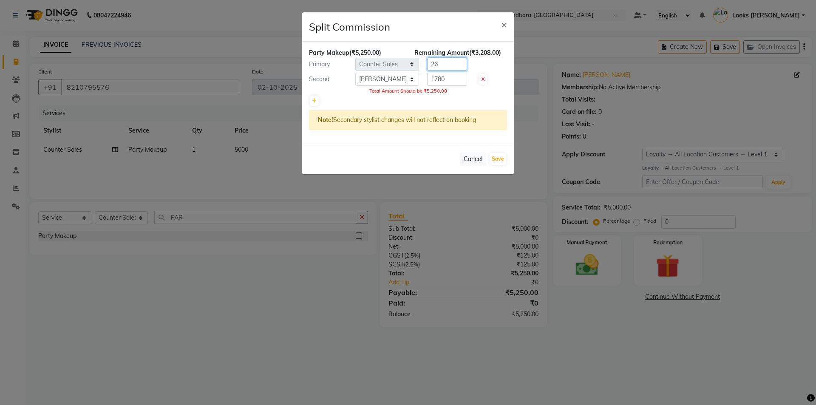
type input "2"
type input "3470"
click at [500, 157] on button "Save" at bounding box center [498, 159] width 17 height 12
select select "Select"
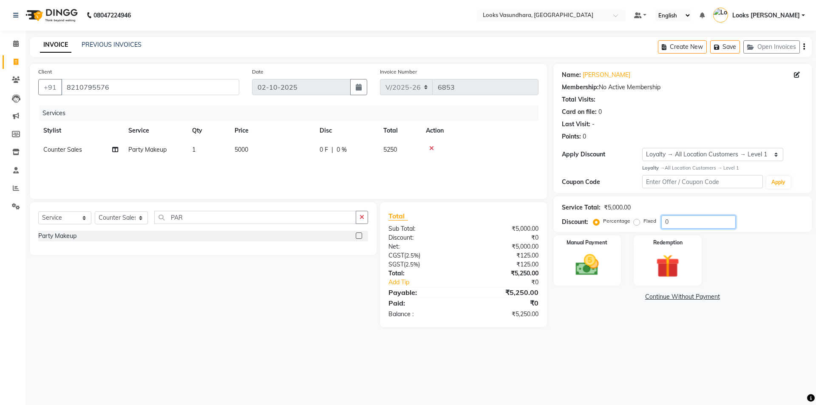
click at [663, 226] on input "0" at bounding box center [699, 222] width 74 height 13
click at [644, 222] on label "Fixed" at bounding box center [650, 221] width 13 height 8
click at [636, 222] on input "Fixed" at bounding box center [639, 221] width 6 height 6
radio input "true"
click at [674, 217] on input "0" at bounding box center [699, 222] width 74 height 13
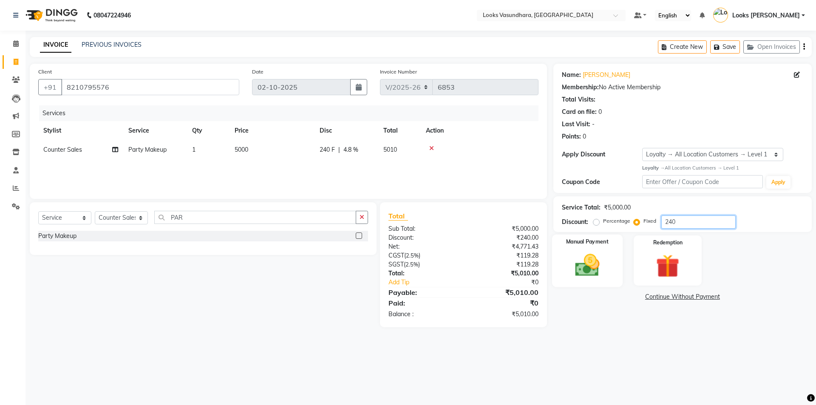
type input "240"
click at [609, 255] on div "Manual Payment" at bounding box center [587, 260] width 71 height 52
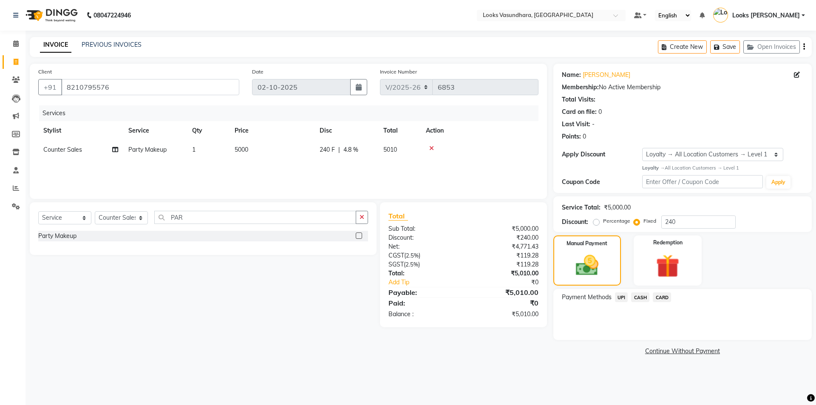
click at [618, 296] on span "UPI" at bounding box center [621, 298] width 13 height 10
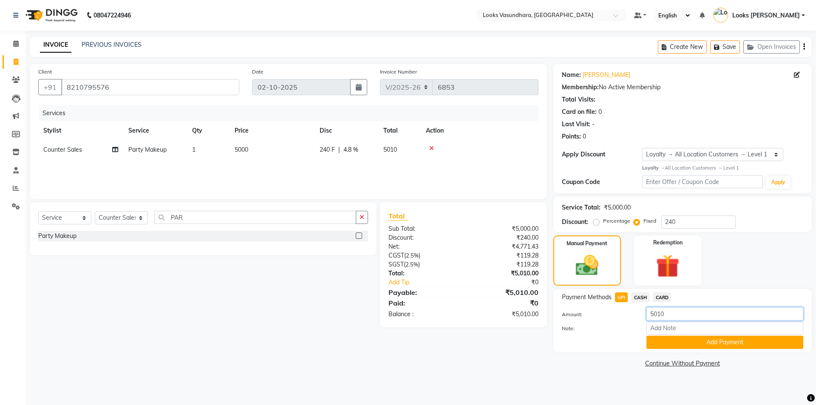
click at [665, 315] on input "5010" at bounding box center [725, 313] width 157 height 13
type input "5"
type input "1050"
click at [687, 219] on input "240" at bounding box center [699, 222] width 74 height 13
type input "2"
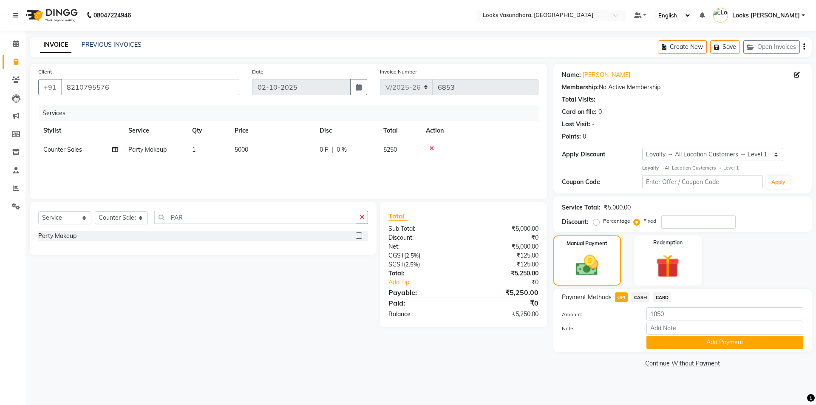
click at [272, 148] on td "5000" at bounding box center [272, 149] width 85 height 19
select select "23956"
click at [272, 148] on td "5000" at bounding box center [312, 156] width 85 height 32
click at [293, 150] on input "5000" at bounding box center [312, 151] width 75 height 13
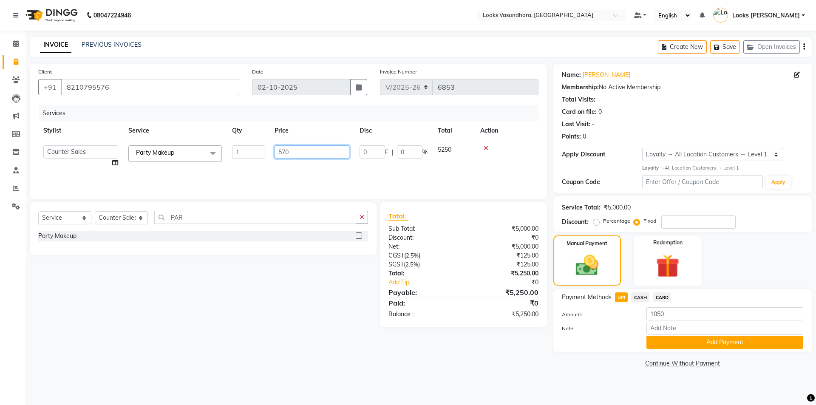
type input "5700"
click at [306, 173] on div "Services Stylist Service Qty Price Disc Total Action Counter Sales Party Makeup…" at bounding box center [288, 147] width 500 height 85
click at [287, 152] on td "5700" at bounding box center [272, 149] width 85 height 19
select select "23956"
click at [287, 152] on input "5700" at bounding box center [312, 151] width 75 height 13
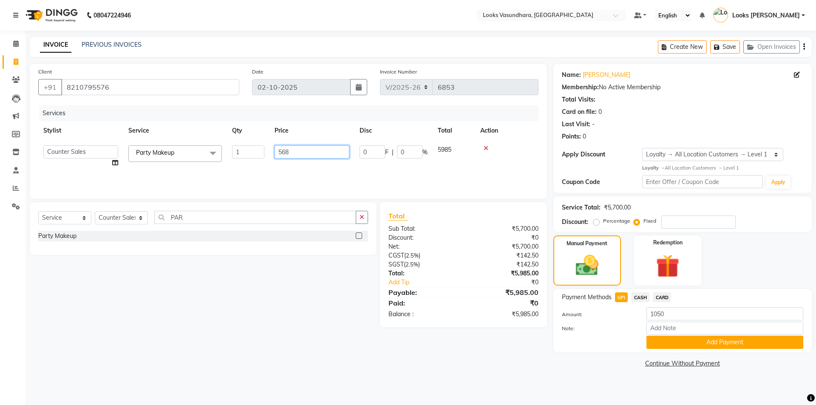
type input "5685"
click at [291, 167] on div "Services Stylist Service Qty Price Disc Total Action Aditya Anchal Anjali Arnav…" at bounding box center [288, 147] width 500 height 85
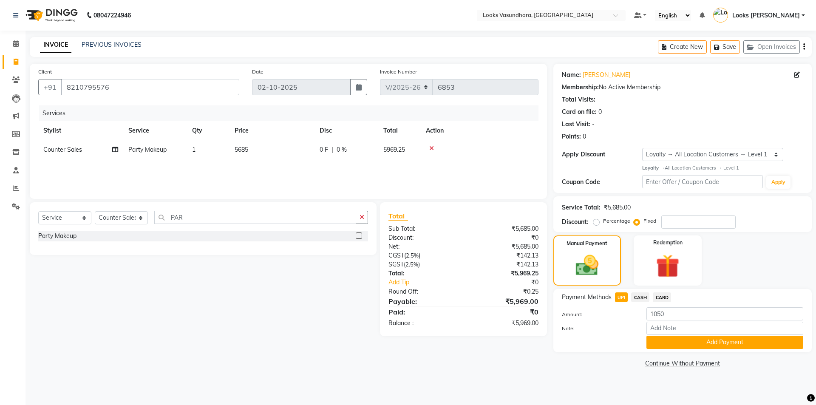
click at [295, 153] on td "5685" at bounding box center [272, 149] width 85 height 19
select select "23956"
click at [295, 153] on input "5685" at bounding box center [312, 151] width 75 height 13
type input "2"
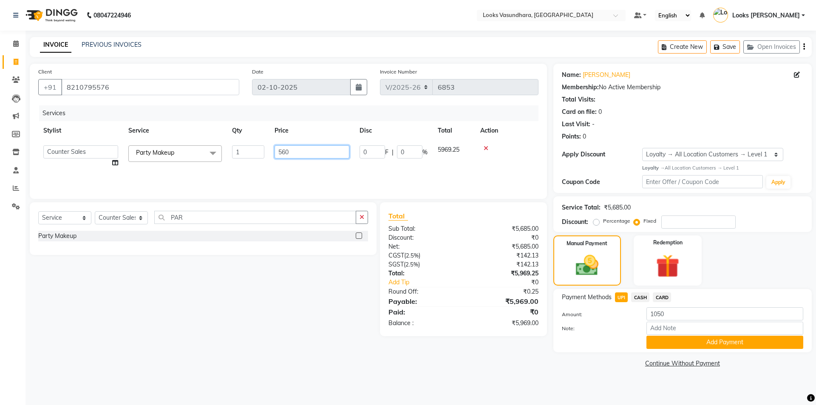
type input "5600"
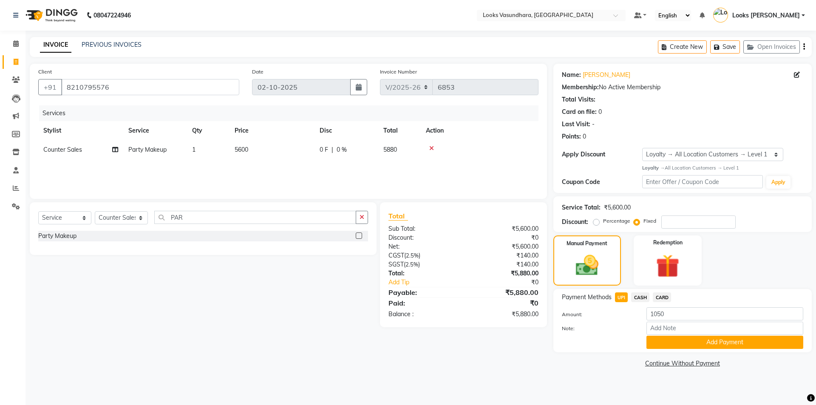
click at [301, 177] on div "Services Stylist Service Qty Price Disc Total Action Counter Sales Party Makeup…" at bounding box center [288, 147] width 500 height 85
click at [299, 147] on td "5600" at bounding box center [272, 149] width 85 height 19
select select "23956"
click at [299, 147] on input "5600" at bounding box center [312, 151] width 75 height 13
type input "5650"
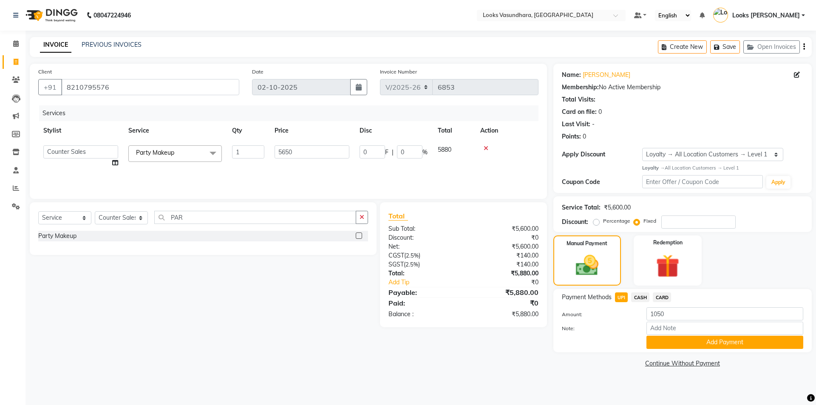
click at [291, 173] on div "Services Stylist Service Qty Price Disc Total Action Aditya Anchal Anjali Arnav…" at bounding box center [288, 147] width 500 height 85
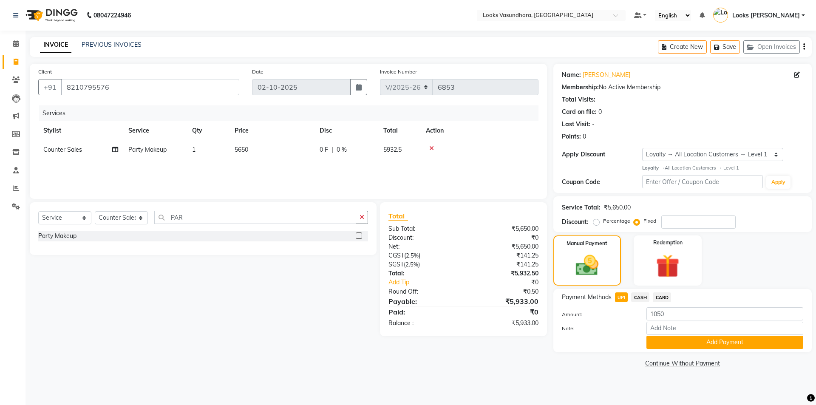
click at [284, 146] on td "5650" at bounding box center [272, 149] width 85 height 19
select select "23956"
click at [293, 153] on input "5650" at bounding box center [312, 151] width 75 height 13
type input "5620"
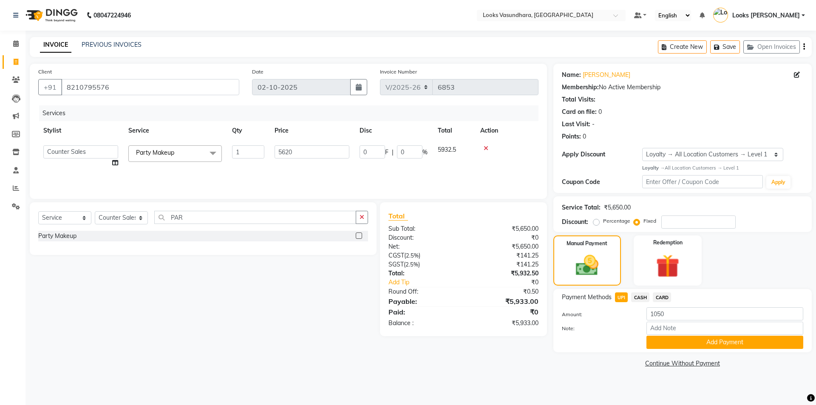
click at [290, 171] on div "Services Stylist Service Qty Price Disc Total Action Aditya Anchal Anjali Arnav…" at bounding box center [288, 147] width 500 height 85
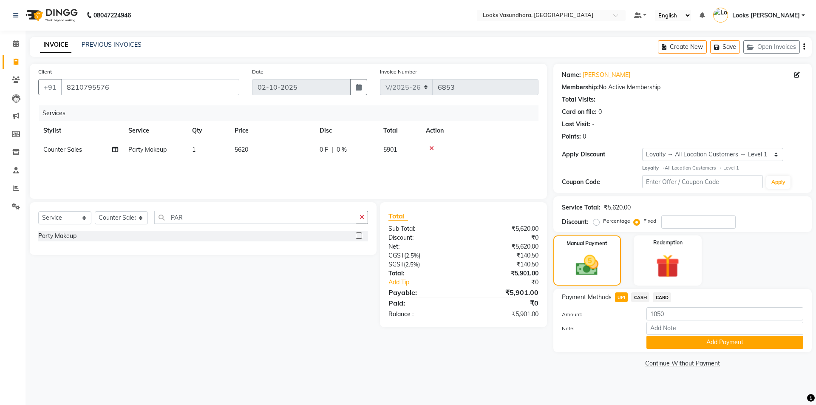
click at [660, 223] on div "Percentage Fixed" at bounding box center [628, 221] width 66 height 11
click at [662, 223] on input "number" at bounding box center [699, 222] width 74 height 13
type input "1"
click at [603, 221] on label "Percentage" at bounding box center [616, 221] width 27 height 8
click at [595, 221] on input "Percentage" at bounding box center [598, 221] width 6 height 6
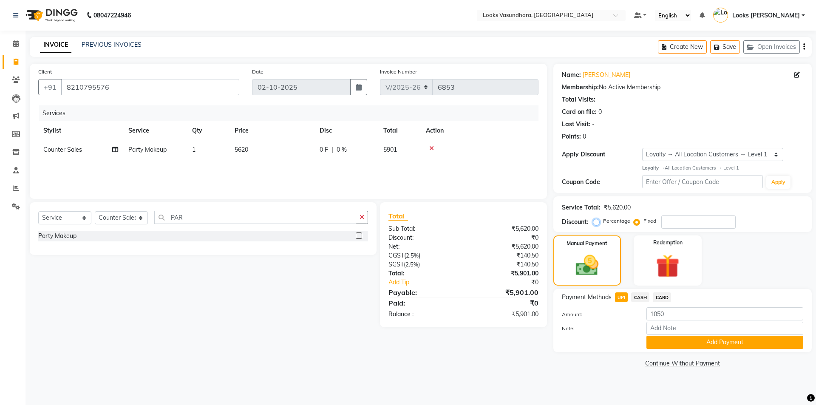
radio input "true"
click at [656, 216] on div "Percentage Fixed" at bounding box center [665, 222] width 141 height 13
click at [666, 221] on input "number" at bounding box center [699, 222] width 74 height 13
type input "1"
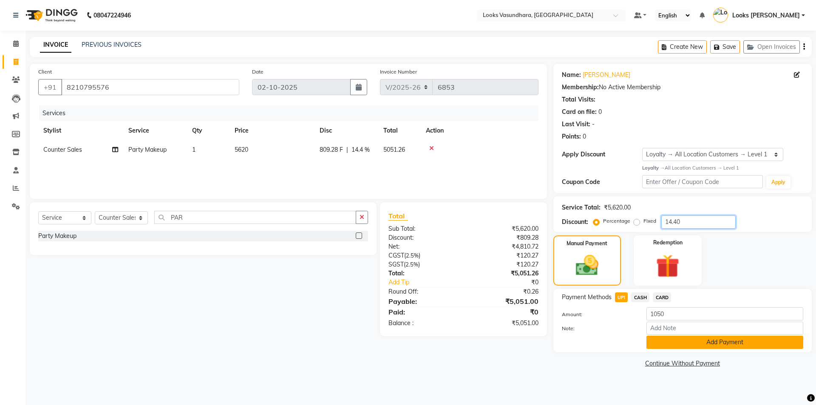
type input "14.40"
click at [660, 340] on button "Add Payment" at bounding box center [725, 342] width 157 height 13
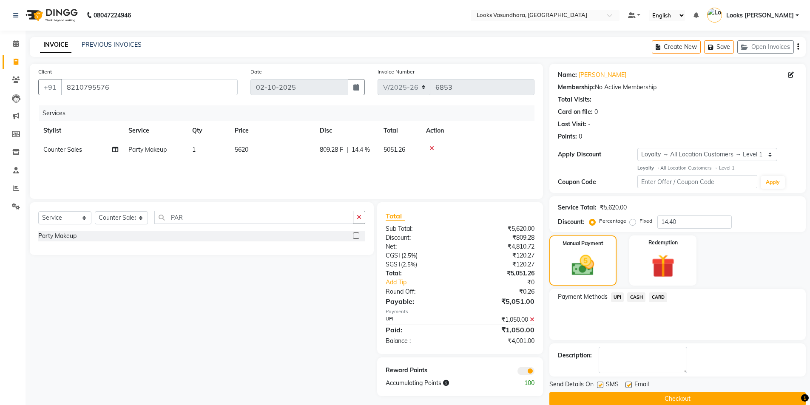
click at [660, 340] on div "Payment Methods UPI CASH CARD" at bounding box center [677, 314] width 256 height 51
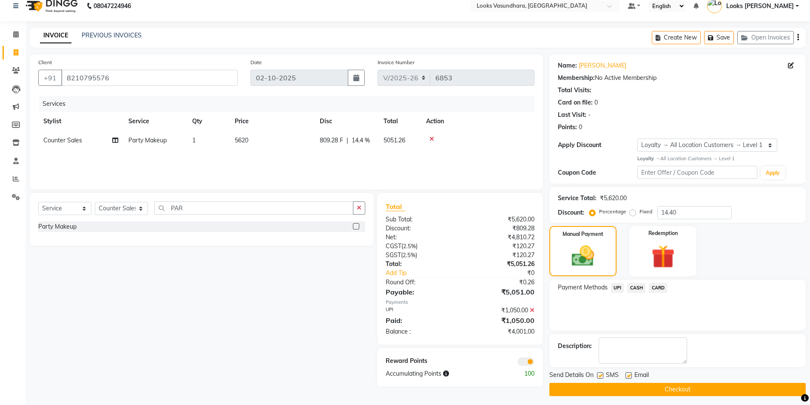
scroll to position [13, 0]
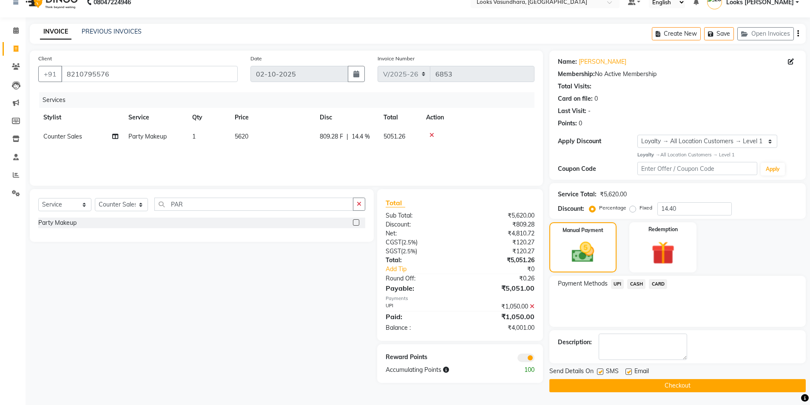
click at [638, 283] on span "CASH" at bounding box center [636, 284] width 18 height 10
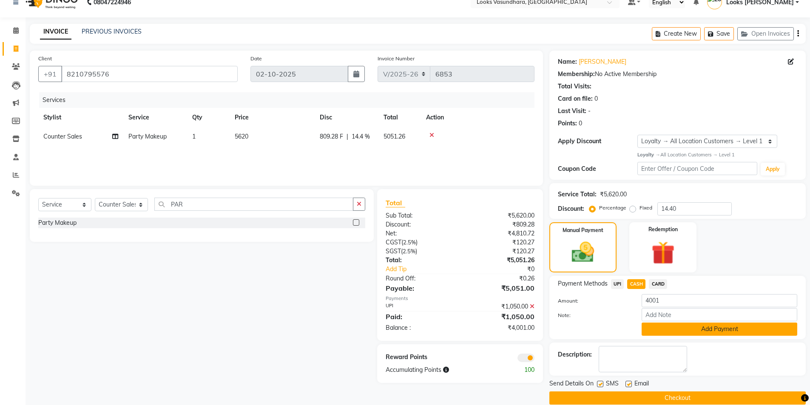
click at [645, 328] on button "Add Payment" at bounding box center [720, 329] width 156 height 13
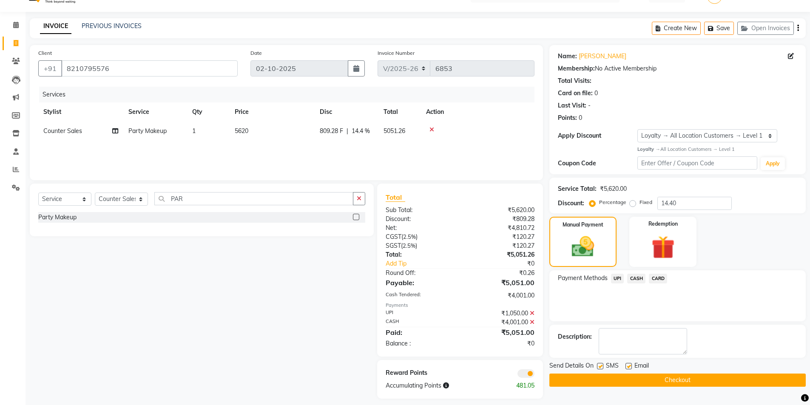
scroll to position [25, 0]
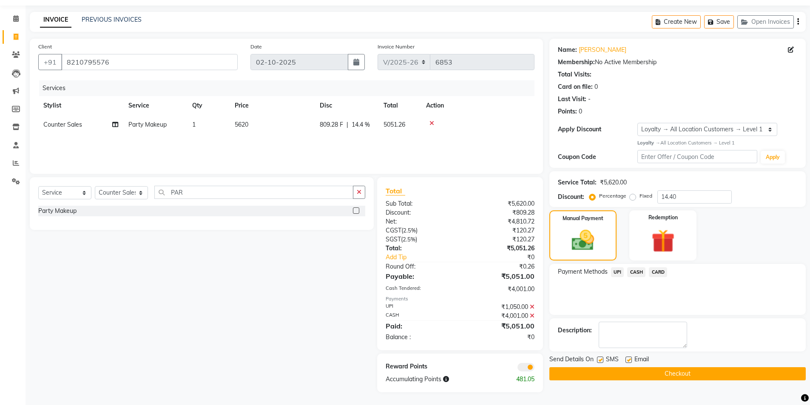
click at [628, 360] on label at bounding box center [628, 360] width 6 height 6
click at [628, 360] on input "checkbox" at bounding box center [628, 361] width 6 height 6
checkbox input "false"
click at [614, 374] on button "Checkout" at bounding box center [677, 373] width 256 height 13
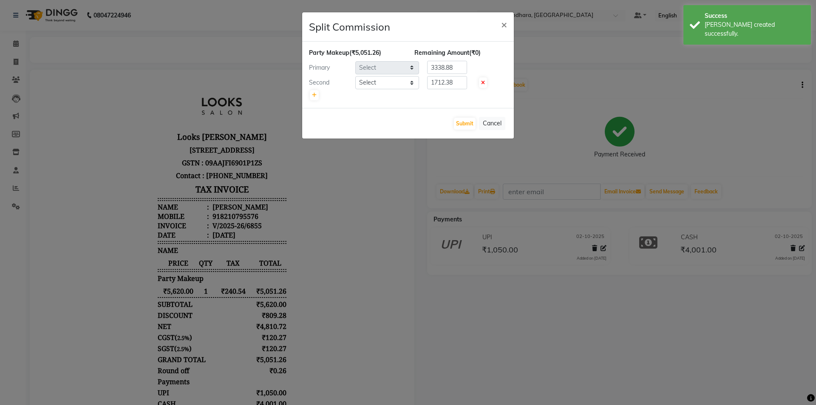
select select "23956"
select select "31340"
click at [456, 119] on button "Submit" at bounding box center [465, 124] width 22 height 12
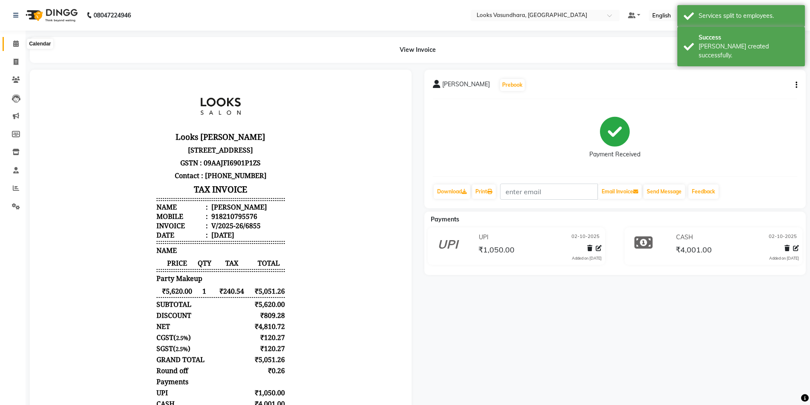
click at [20, 44] on span at bounding box center [16, 44] width 15 height 10
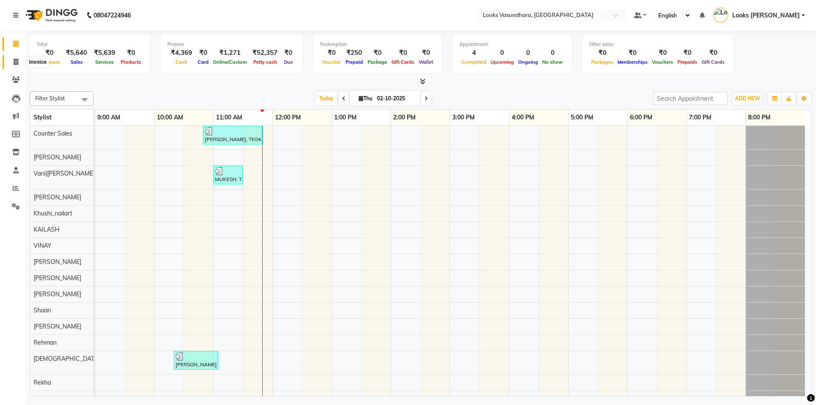
click at [11, 62] on span at bounding box center [16, 62] width 15 height 10
select select "service"
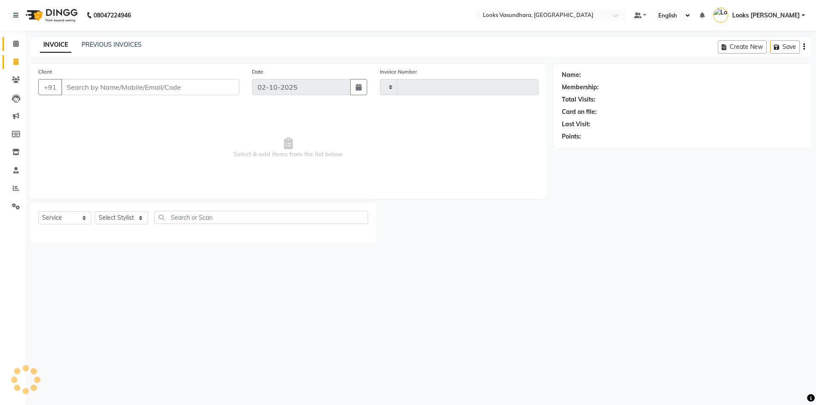
type input "6856"
select select "4370"
click at [109, 86] on input "Client" at bounding box center [150, 87] width 178 height 16
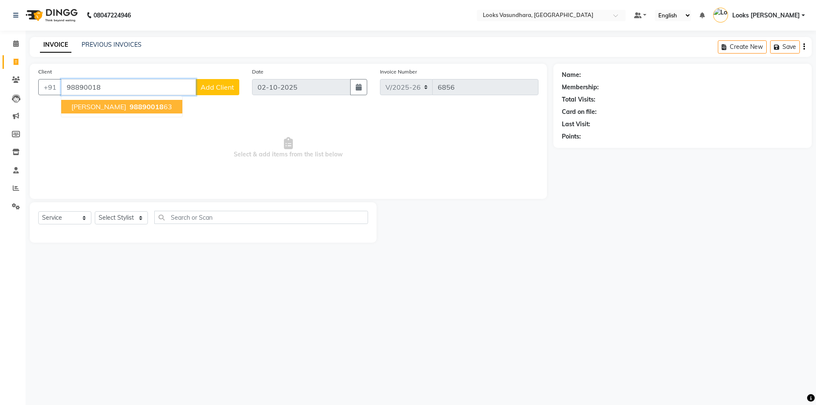
click at [130, 108] on span "98890018" at bounding box center [147, 106] width 34 height 9
type input "9889001863"
click at [122, 108] on span "Select & add items from the list below" at bounding box center [288, 147] width 500 height 85
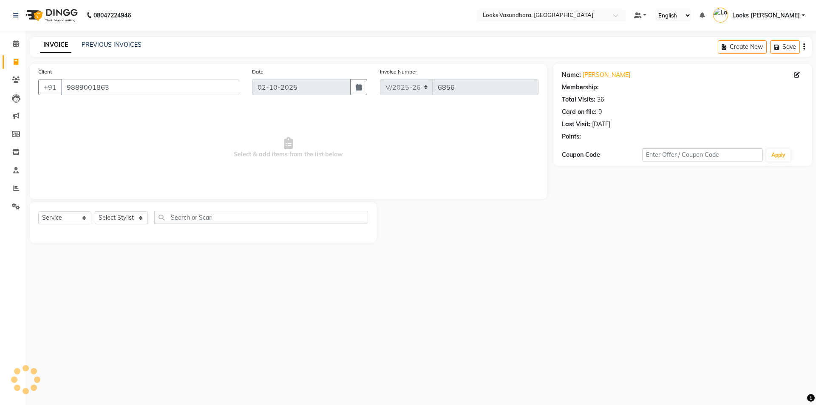
select select "1: Object"
click at [117, 219] on select "Select Stylist Aditya Anchal Anjali Arnav Kumar_MSTR Counter Sales Dharmendra_p…" at bounding box center [121, 217] width 53 height 13
select select "23969"
click at [95, 211] on select "Select Stylist Aditya Anchal Anjali Arnav Kumar_MSTR Counter Sales Dharmendra_p…" at bounding box center [121, 217] width 53 height 13
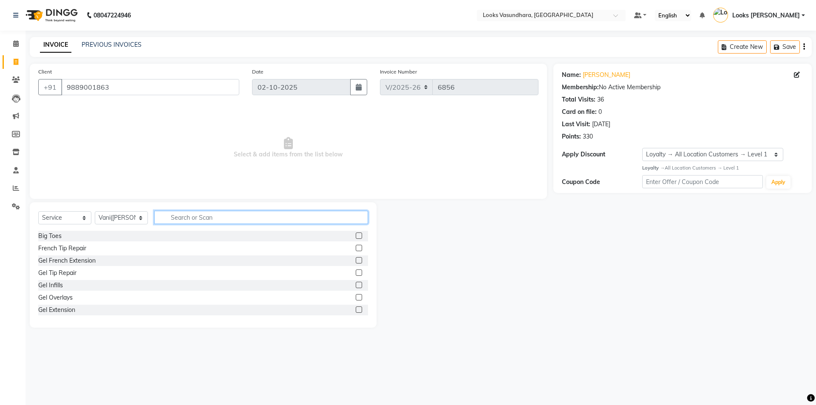
click at [218, 216] on input "text" at bounding box center [261, 217] width 214 height 13
type input "EYE"
click at [356, 259] on label at bounding box center [359, 260] width 6 height 6
click at [356, 259] on input "checkbox" at bounding box center [359, 261] width 6 height 6
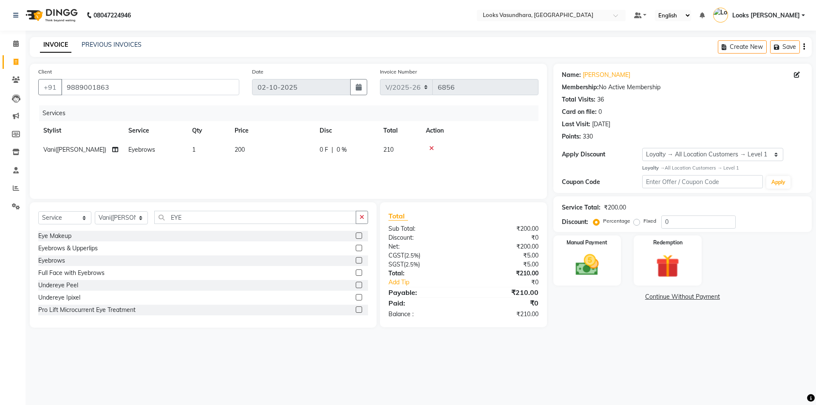
checkbox input "false"
click at [302, 163] on div "Services Stylist Service Qty Price Disc Total Action Vani(Vandana Rao) Eyebrows…" at bounding box center [288, 147] width 500 height 85
click at [300, 161] on div "Services Stylist Service Qty Price Disc Total Action Vani(Vandana Rao) Eyebrows…" at bounding box center [288, 147] width 500 height 85
click at [296, 154] on td "200" at bounding box center [272, 149] width 85 height 19
select select "23969"
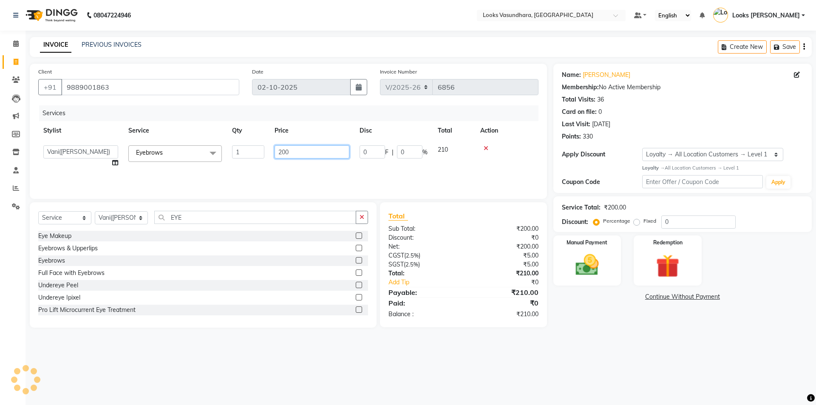
click at [296, 154] on input "200" at bounding box center [312, 151] width 75 height 13
type input "50"
click at [307, 179] on div "Services Stylist Service Qty Price Disc Total Action Aditya Anchal Anjali Arnav…" at bounding box center [288, 147] width 500 height 85
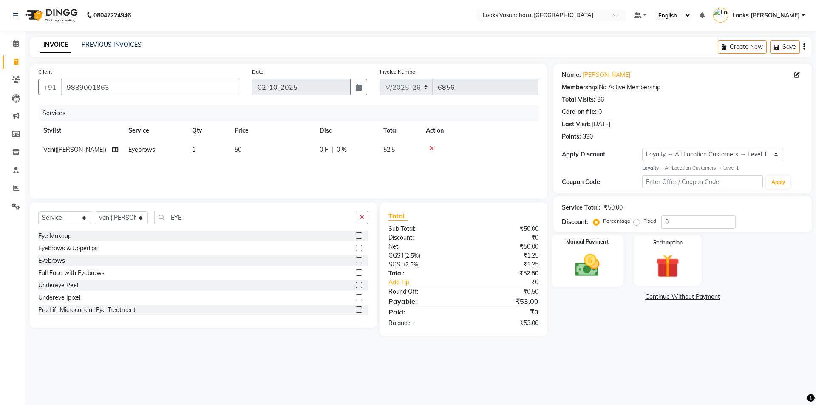
click at [594, 263] on img at bounding box center [588, 265] width 40 height 28
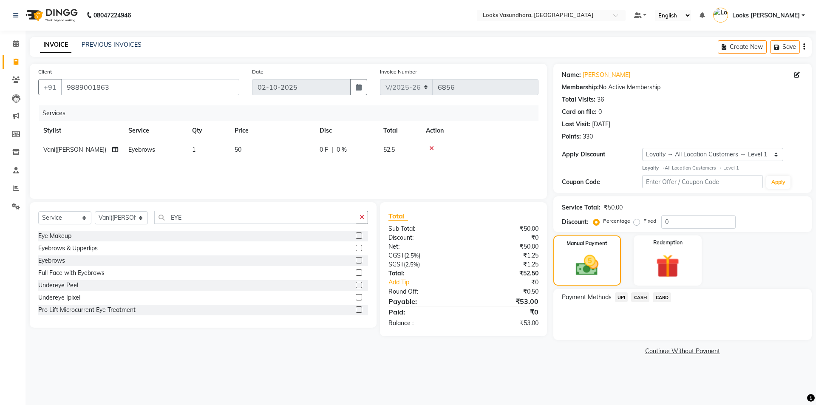
drag, startPoint x: 643, startPoint y: 300, endPoint x: 646, endPoint y: 306, distance: 7.0
click at [643, 299] on span "CASH" at bounding box center [640, 298] width 18 height 10
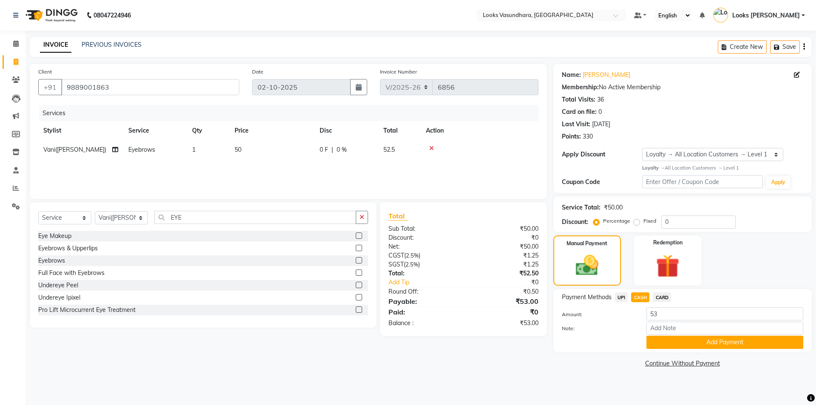
click at [662, 342] on button "Add Payment" at bounding box center [725, 342] width 157 height 13
click at [663, 342] on div "Name: Vini Singh Membership: No Active Membership Total Visits: 36 Card on file…" at bounding box center [686, 217] width 265 height 306
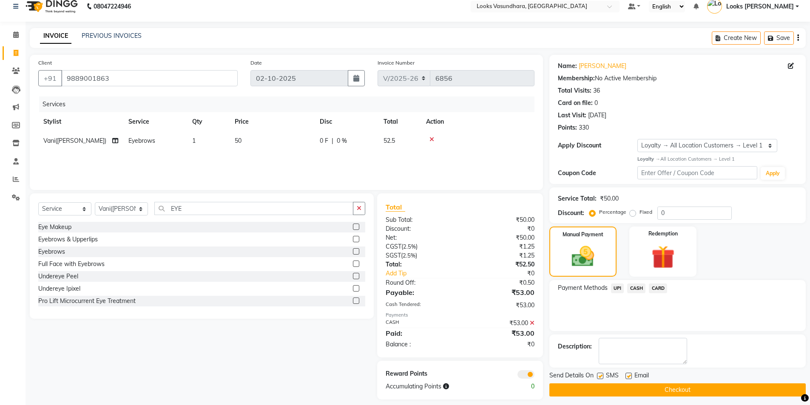
scroll to position [16, 0]
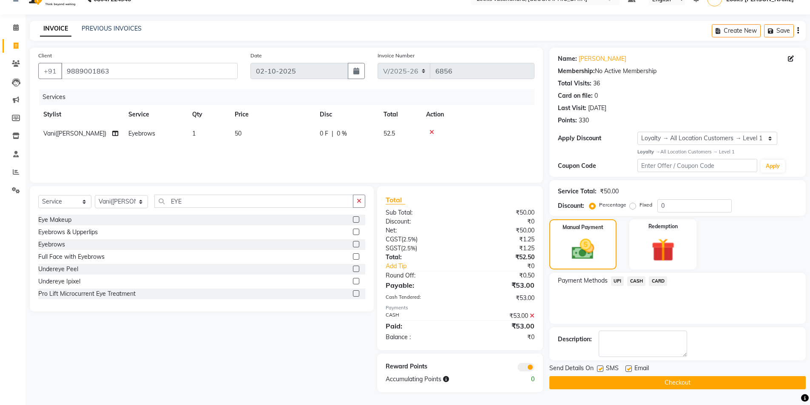
click at [631, 366] on label at bounding box center [628, 369] width 6 height 6
click at [631, 367] on input "checkbox" at bounding box center [628, 370] width 6 height 6
checkbox input "false"
click at [603, 379] on button "Checkout" at bounding box center [677, 382] width 256 height 13
click at [603, 379] on div "Checkout" at bounding box center [677, 382] width 256 height 13
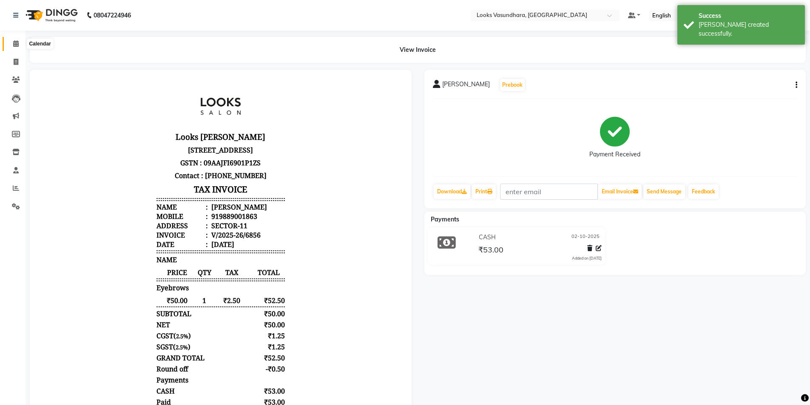
click at [14, 39] on span at bounding box center [16, 44] width 15 height 10
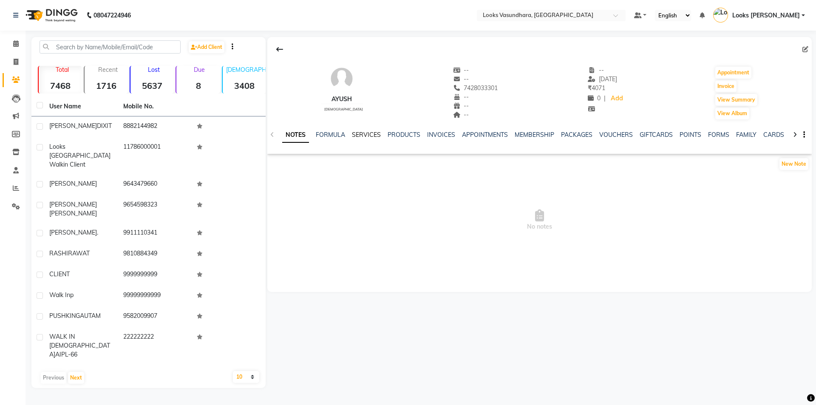
click at [360, 137] on link "SERVICES" at bounding box center [366, 135] width 29 height 8
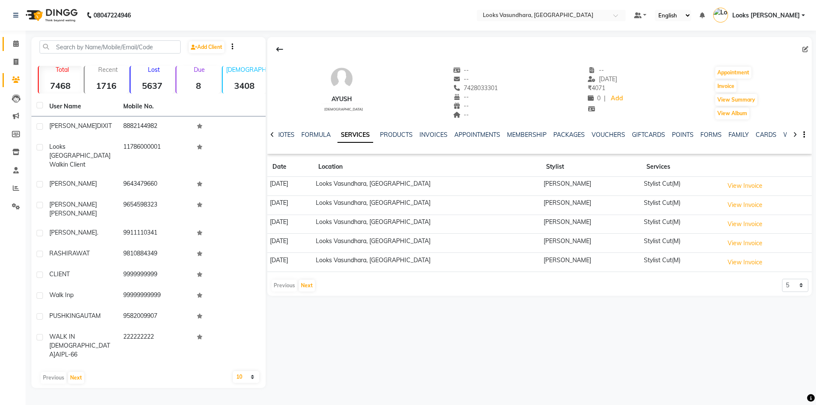
click at [17, 38] on link "Calendar" at bounding box center [13, 44] width 20 height 14
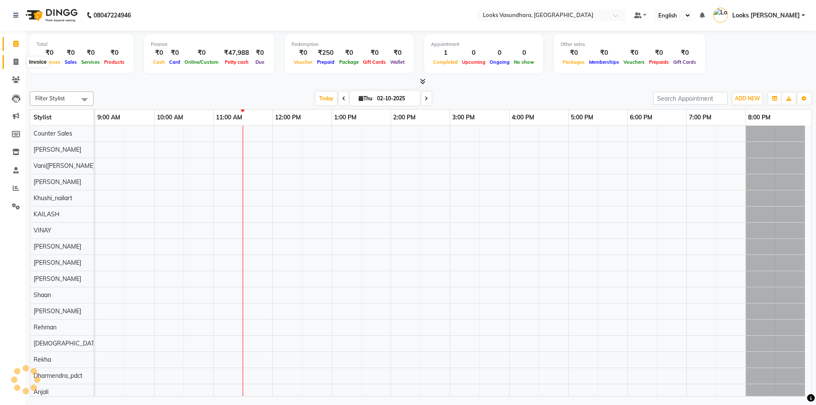
click at [16, 64] on icon at bounding box center [16, 62] width 5 height 6
select select "service"
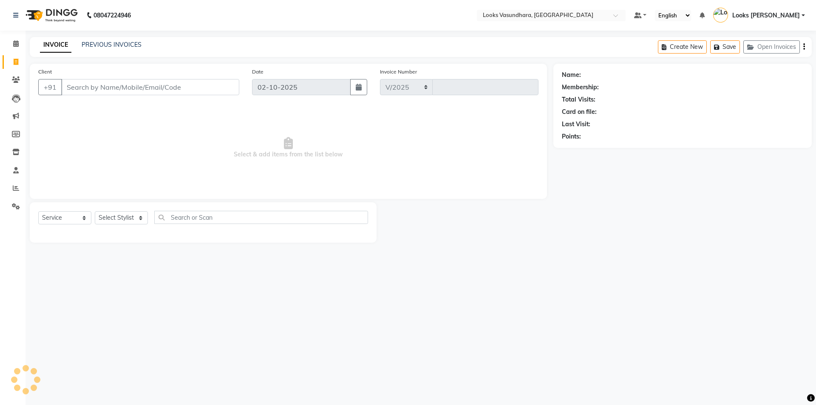
select select "4370"
type input "6853"
click at [115, 219] on select "Select Stylist" at bounding box center [121, 217] width 53 height 13
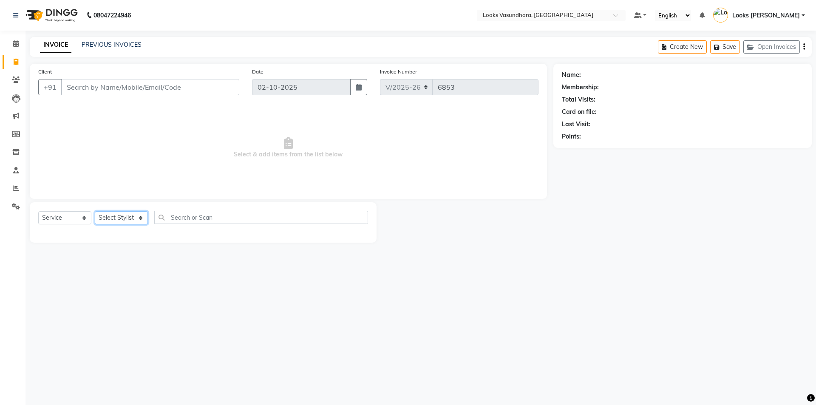
select select "23969"
click at [95, 211] on select "Select Stylist Aditya [PERSON_NAME] Anjali [PERSON_NAME] Kumar_MSTR Counter Sal…" at bounding box center [121, 217] width 53 height 13
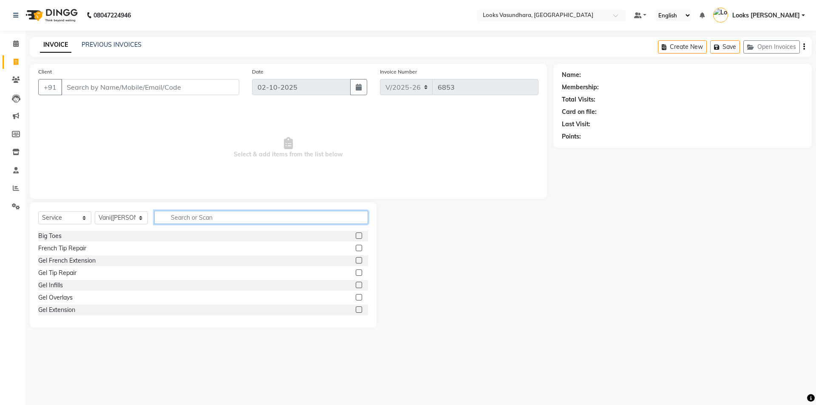
click at [178, 213] on input "text" at bounding box center [261, 217] width 214 height 13
type input "EYE"
click at [356, 247] on label at bounding box center [359, 248] width 6 height 6
click at [356, 247] on input "checkbox" at bounding box center [359, 249] width 6 height 6
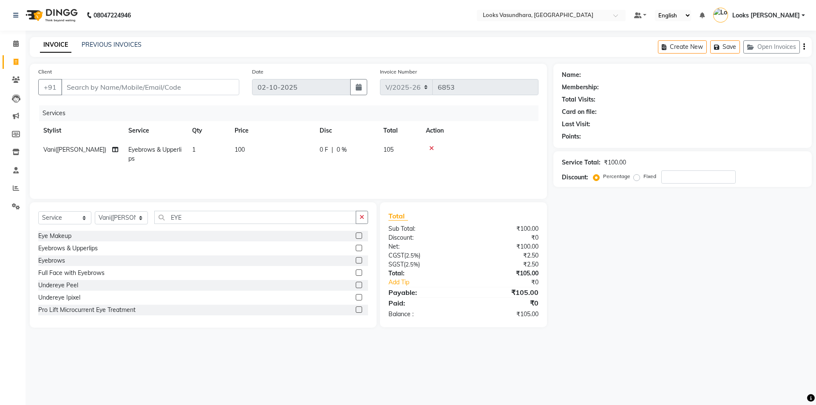
checkbox input "false"
click at [302, 159] on td "100" at bounding box center [272, 154] width 85 height 28
select select "23969"
click at [302, 159] on td "100" at bounding box center [312, 156] width 85 height 32
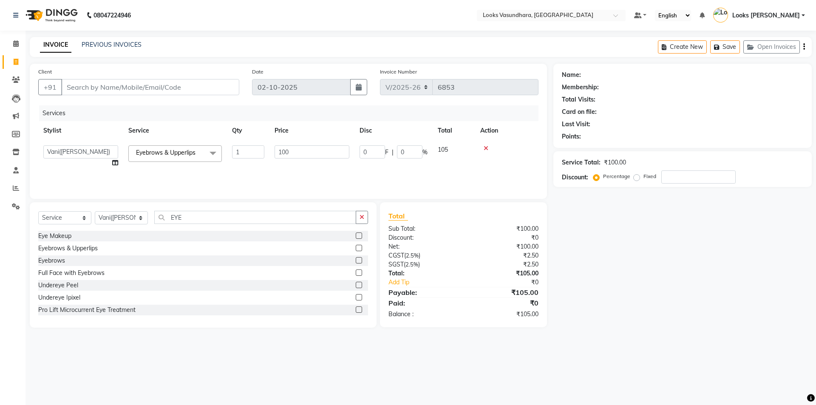
click at [302, 159] on td "100" at bounding box center [312, 156] width 85 height 32
click at [302, 151] on input "100" at bounding box center [312, 151] width 75 height 13
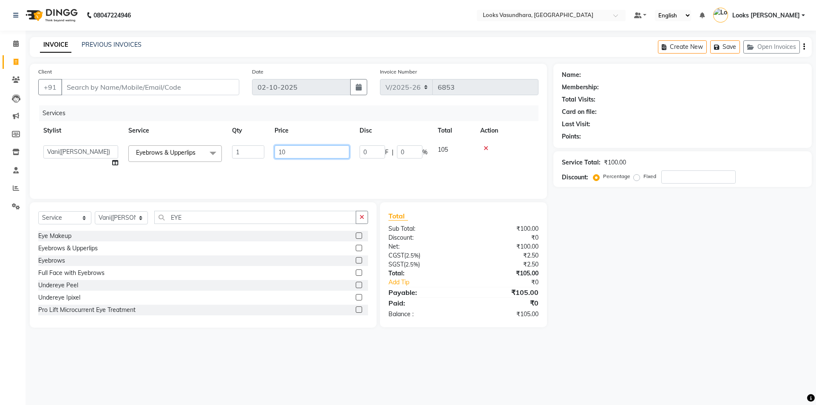
type input "1"
type input "210"
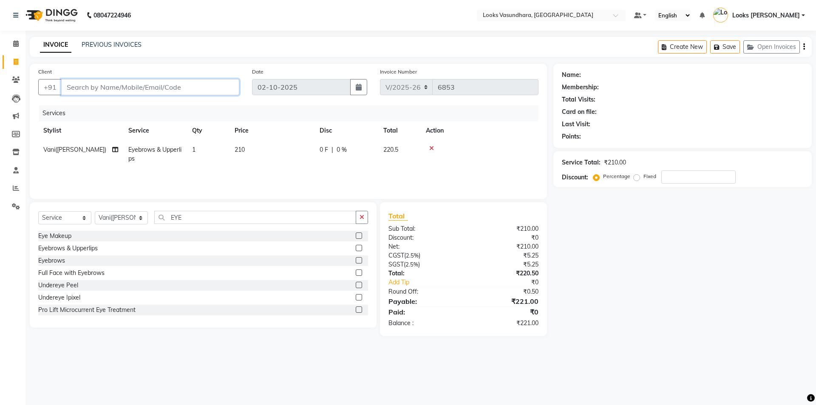
click at [190, 91] on input "Client" at bounding box center [150, 87] width 178 height 16
type input "9"
type input "0"
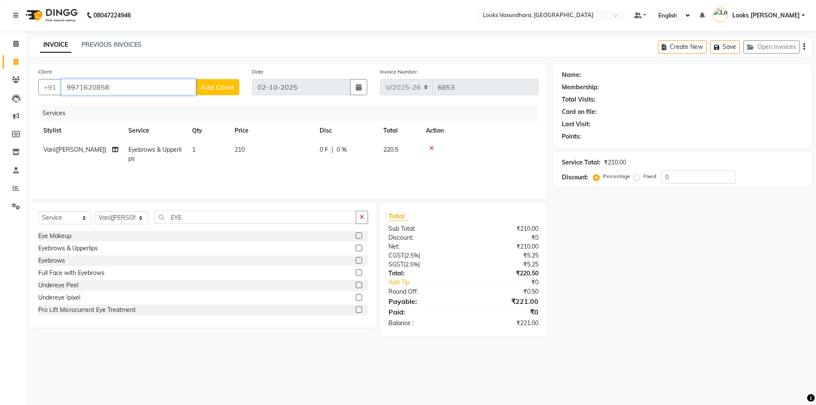
type input "9971620858"
click at [212, 84] on span "Add Client" at bounding box center [218, 87] width 34 height 9
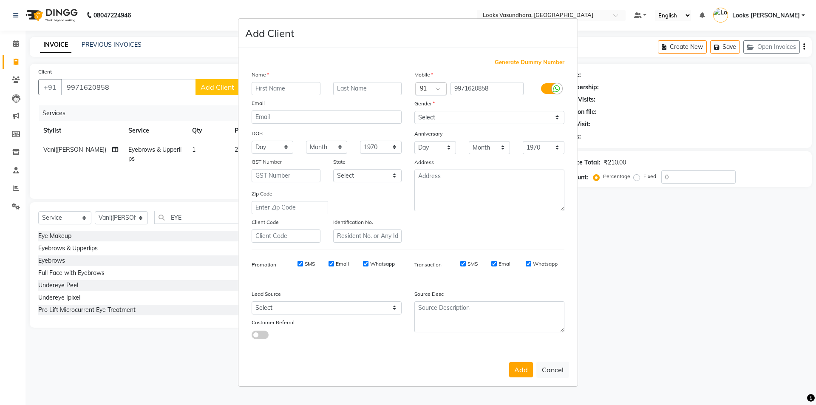
click at [264, 88] on input "text" at bounding box center [286, 88] width 69 height 13
type input "MUKESH"
click at [478, 115] on select "Select [DEMOGRAPHIC_DATA] [DEMOGRAPHIC_DATA] Other Prefer Not To Say" at bounding box center [490, 117] width 150 height 13
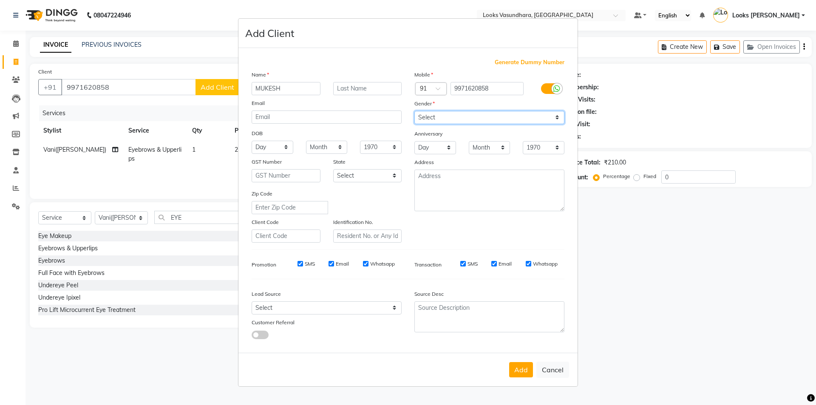
click at [480, 115] on select "Select [DEMOGRAPHIC_DATA] [DEMOGRAPHIC_DATA] Other Prefer Not To Say" at bounding box center [490, 117] width 150 height 13
click at [445, 111] on select "Select [DEMOGRAPHIC_DATA] [DEMOGRAPHIC_DATA] Other Prefer Not To Say" at bounding box center [490, 117] width 150 height 13
click at [436, 110] on div "Gender" at bounding box center [489, 105] width 163 height 12
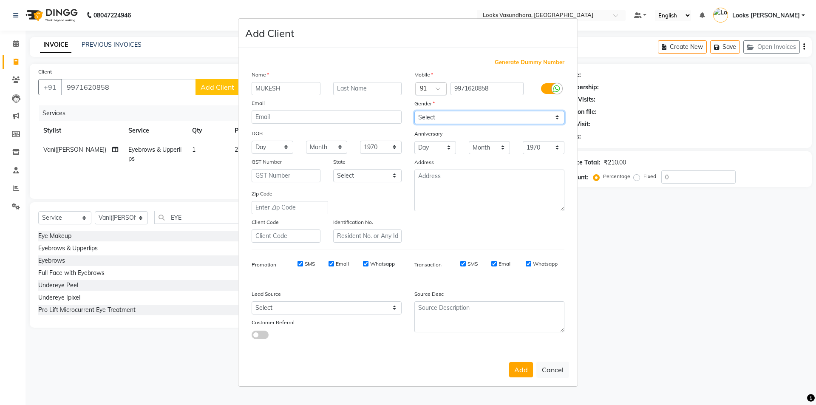
click at [437, 114] on select "Select [DEMOGRAPHIC_DATA] [DEMOGRAPHIC_DATA] Other Prefer Not To Say" at bounding box center [490, 117] width 150 height 13
click at [437, 120] on select "Select [DEMOGRAPHIC_DATA] [DEMOGRAPHIC_DATA] Other Prefer Not To Say" at bounding box center [490, 117] width 150 height 13
click at [415, 111] on select "Select [DEMOGRAPHIC_DATA] [DEMOGRAPHIC_DATA] Other Prefer Not To Say" at bounding box center [490, 117] width 150 height 13
click at [443, 151] on select "Day 01 02 03 04 05 06 07 08 09 10 11 12 13 14 15 16 17 18 19 20 21 22 23 24 25 …" at bounding box center [436, 147] width 42 height 13
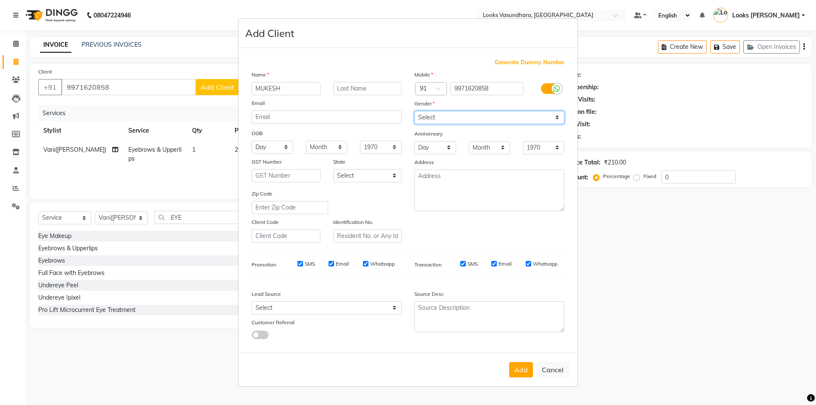
click at [442, 117] on select "Select [DEMOGRAPHIC_DATA] [DEMOGRAPHIC_DATA] Other Prefer Not To Say" at bounding box center [490, 117] width 150 height 13
click at [442, 116] on select "Select [DEMOGRAPHIC_DATA] [DEMOGRAPHIC_DATA] Other Prefer Not To Say" at bounding box center [490, 117] width 150 height 13
click at [437, 111] on select "Select [DEMOGRAPHIC_DATA] [DEMOGRAPHIC_DATA] Other Prefer Not To Say" at bounding box center [490, 117] width 150 height 13
select select "[DEMOGRAPHIC_DATA]"
click at [415, 111] on select "Select [DEMOGRAPHIC_DATA] [DEMOGRAPHIC_DATA] Other Prefer Not To Say" at bounding box center [490, 117] width 150 height 13
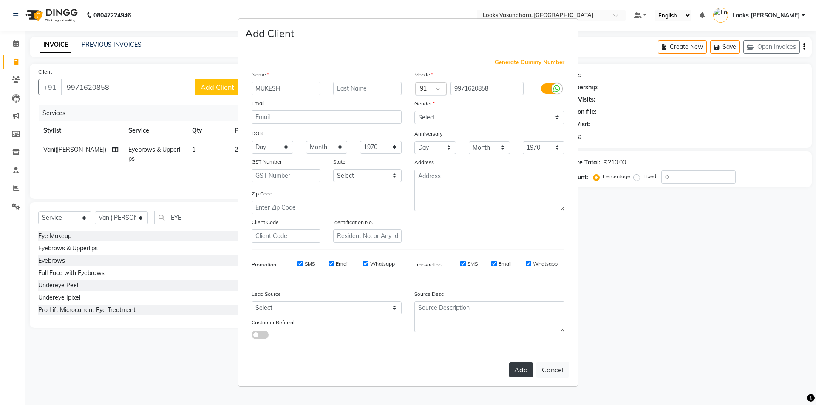
click at [518, 366] on button "Add" at bounding box center [521, 369] width 24 height 15
select select
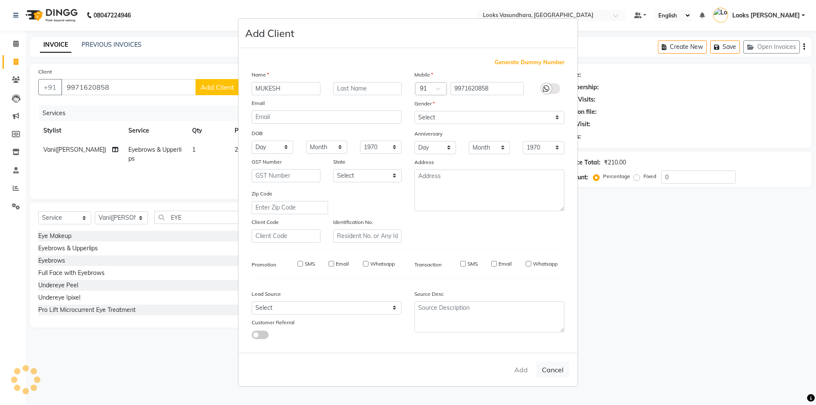
select select
checkbox input "false"
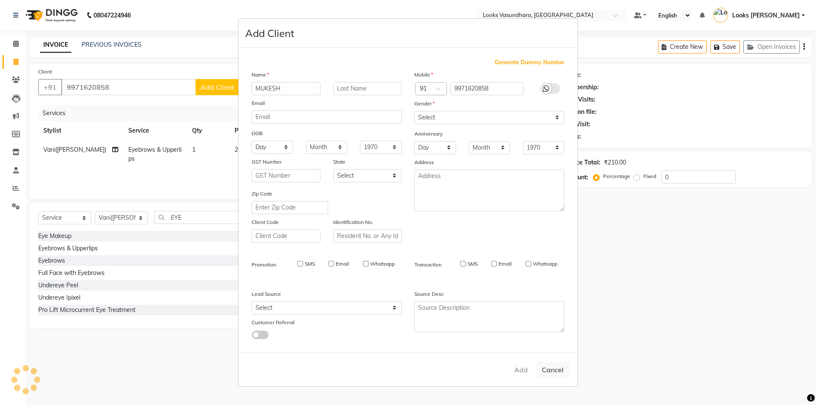
checkbox input "false"
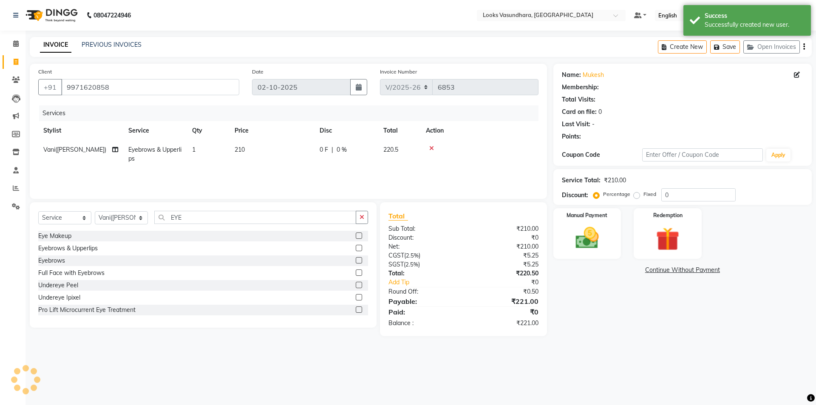
select select "1: Object"
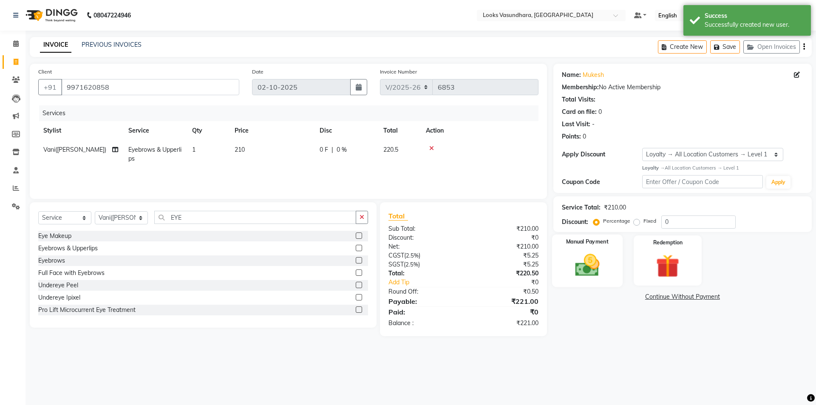
click at [600, 267] on img at bounding box center [588, 265] width 40 height 28
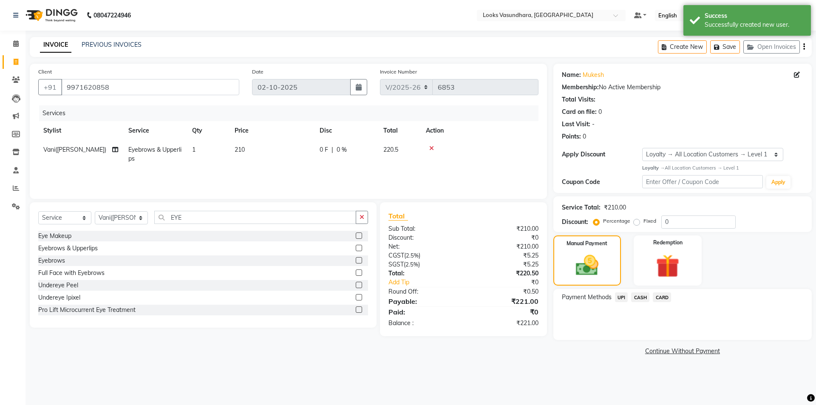
click at [625, 299] on span "UPI" at bounding box center [621, 298] width 13 height 10
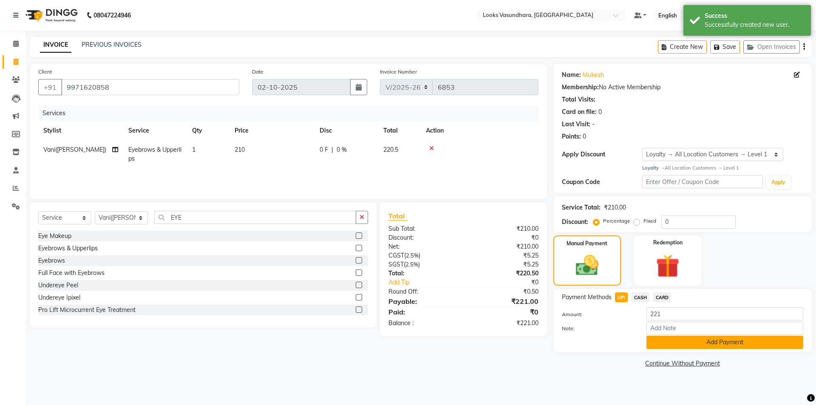
click at [676, 347] on button "Add Payment" at bounding box center [725, 342] width 157 height 13
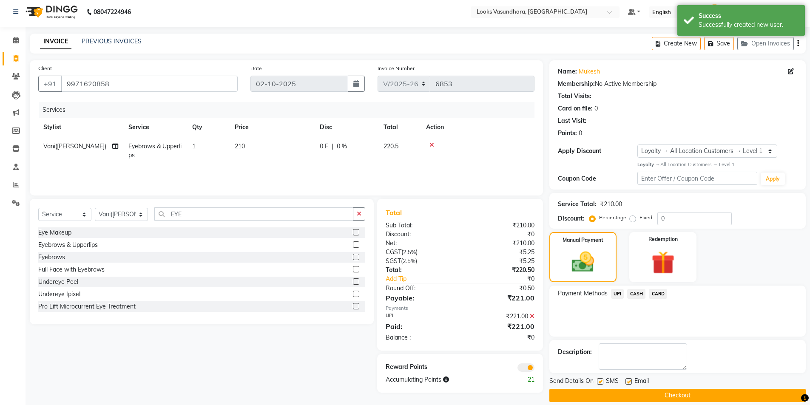
scroll to position [13, 0]
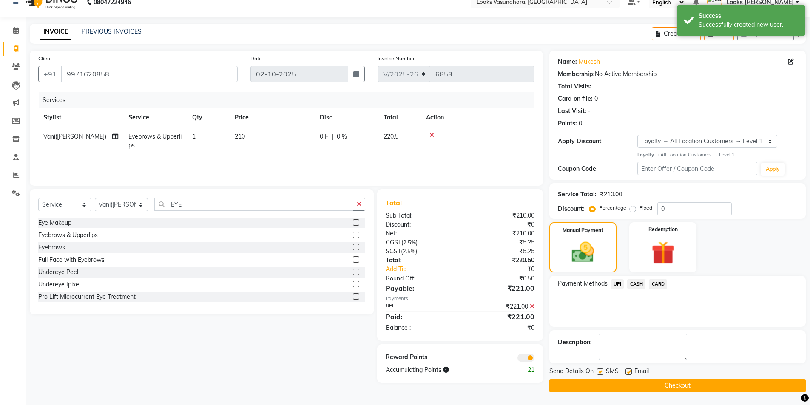
click at [631, 370] on label at bounding box center [628, 372] width 6 height 6
click at [631, 370] on input "checkbox" at bounding box center [628, 372] width 6 height 6
checkbox input "false"
click at [611, 387] on button "Checkout" at bounding box center [677, 385] width 256 height 13
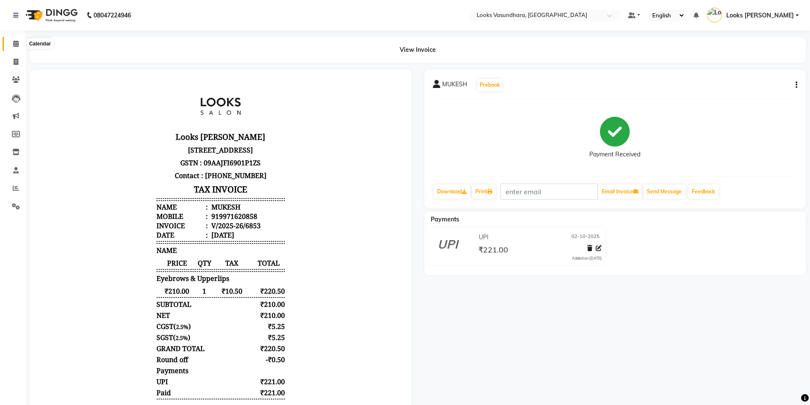
click at [9, 48] on span at bounding box center [16, 44] width 15 height 10
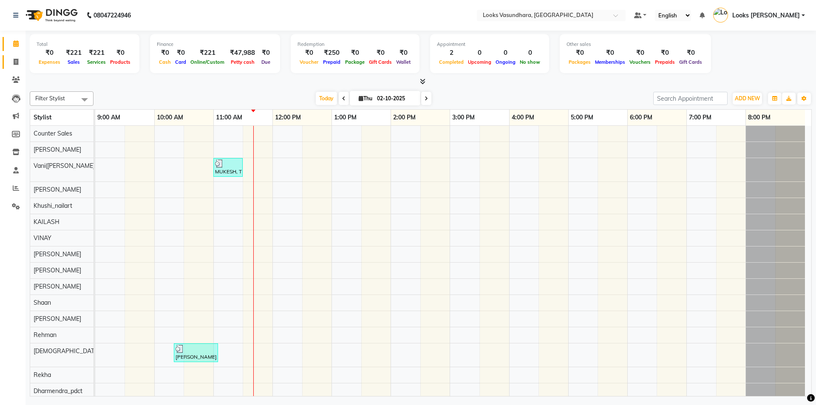
click at [19, 58] on span at bounding box center [16, 62] width 15 height 10
select select "service"
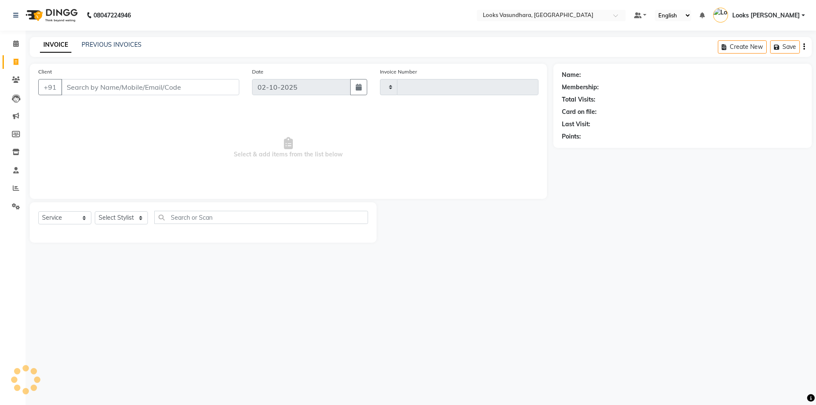
type input "6854"
select select "4370"
click at [113, 214] on select "Select Stylist" at bounding box center [121, 217] width 53 height 13
click at [126, 216] on select "Select Stylist Aditya [PERSON_NAME] Anjali [PERSON_NAME] Kumar_MSTR Counter Sal…" at bounding box center [121, 217] width 53 height 13
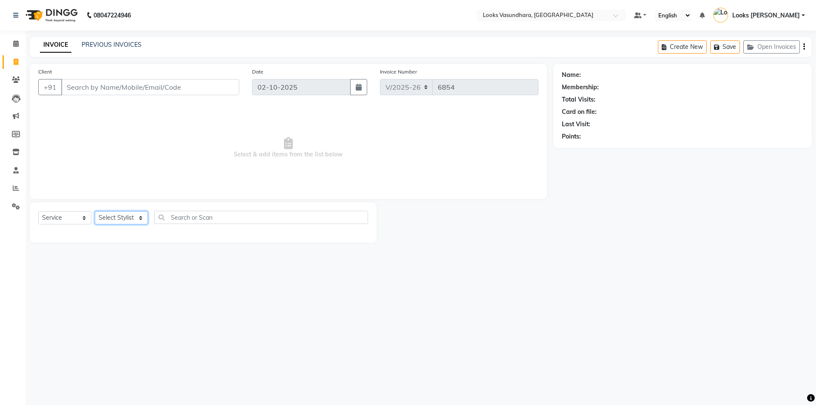
select select "33103"
click at [95, 211] on select "Select Stylist Aditya [PERSON_NAME] Anjali [PERSON_NAME] Kumar_MSTR Counter Sal…" at bounding box center [121, 217] width 53 height 13
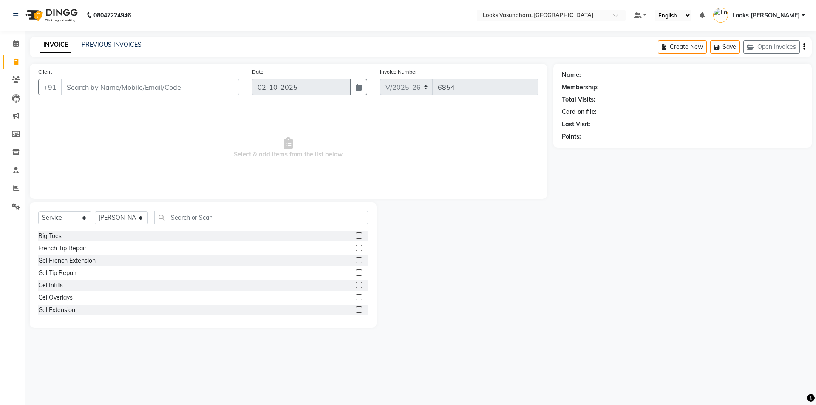
click at [179, 208] on div "Select Service Product Membership Package Voucher Prepaid Gift Card Select Styl…" at bounding box center [203, 264] width 347 height 125
click at [180, 216] on input "text" at bounding box center [261, 217] width 214 height 13
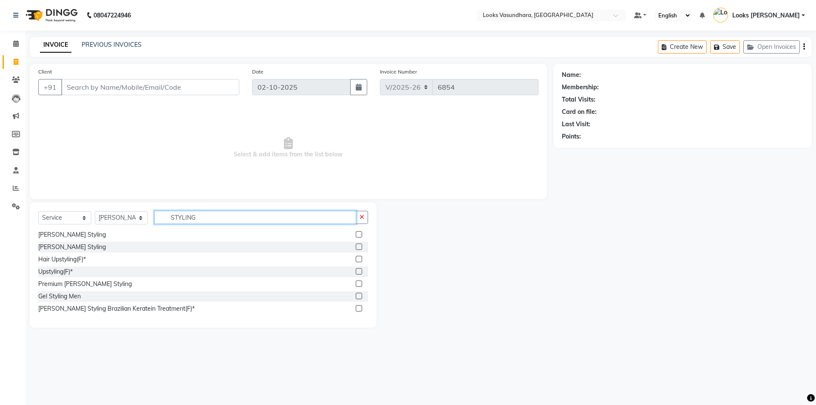
scroll to position [26, 0]
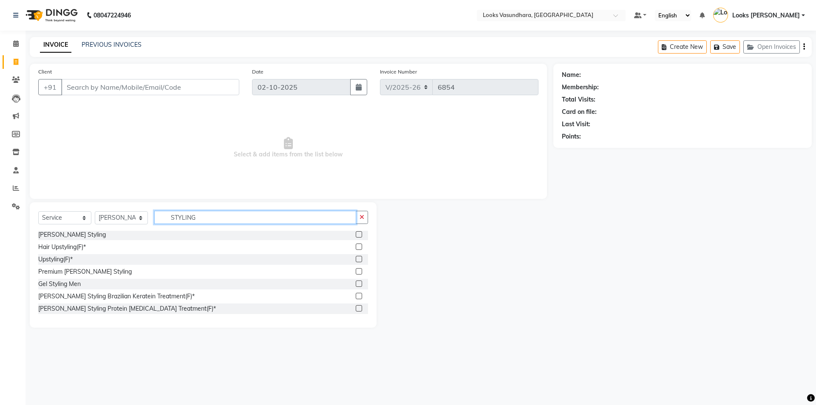
type input "STYLING"
click at [356, 284] on label at bounding box center [359, 284] width 6 height 6
click at [356, 284] on input "checkbox" at bounding box center [359, 284] width 6 height 6
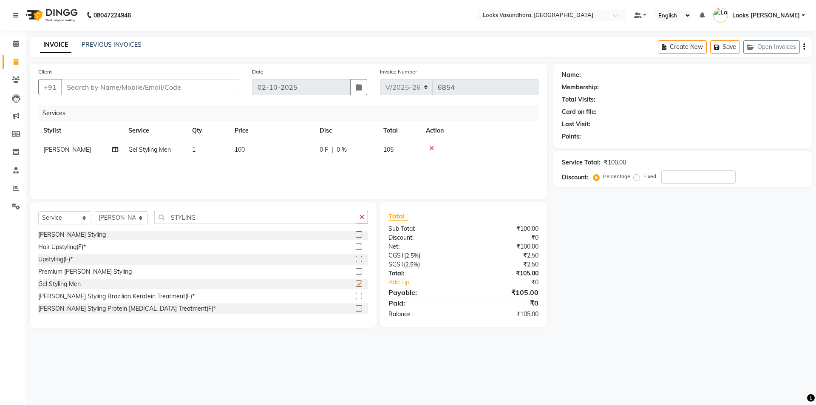
checkbox input "false"
click at [298, 149] on td "100" at bounding box center [272, 149] width 85 height 19
select select "33103"
click at [298, 149] on input "100" at bounding box center [312, 151] width 75 height 13
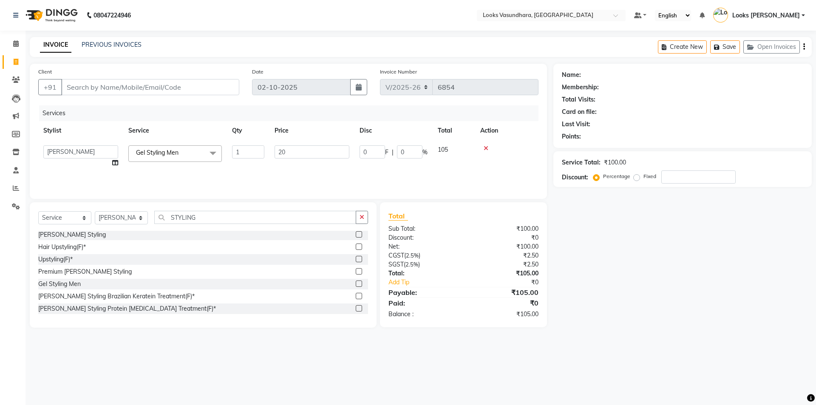
type input "200"
click at [144, 93] on input "Client" at bounding box center [150, 87] width 178 height 16
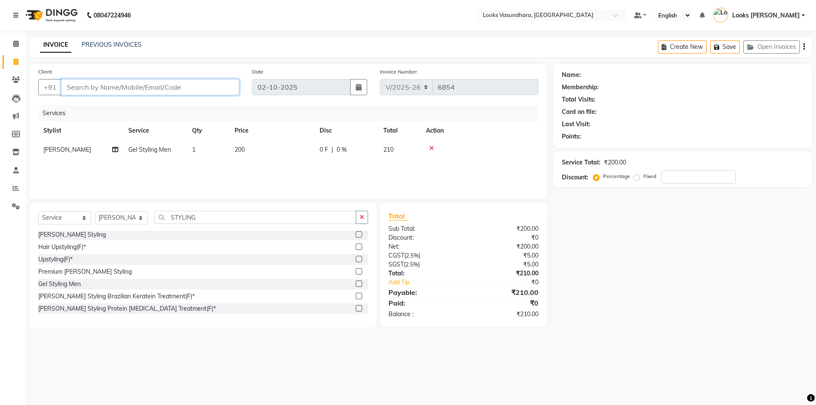
click at [144, 93] on input "Client" at bounding box center [150, 87] width 178 height 16
click at [141, 89] on input "Client" at bounding box center [150, 87] width 178 height 16
click at [773, 46] on button "Open Invoices" at bounding box center [772, 46] width 57 height 13
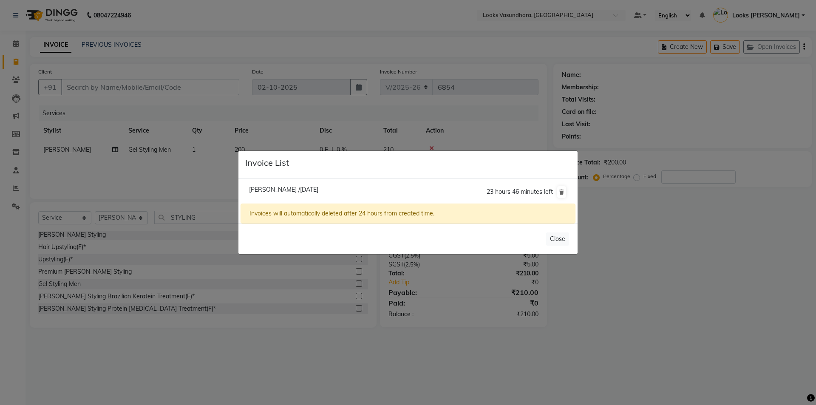
click at [283, 187] on span "[PERSON_NAME] /[DATE]" at bounding box center [283, 190] width 69 height 8
type input "7428033301"
type input "0"
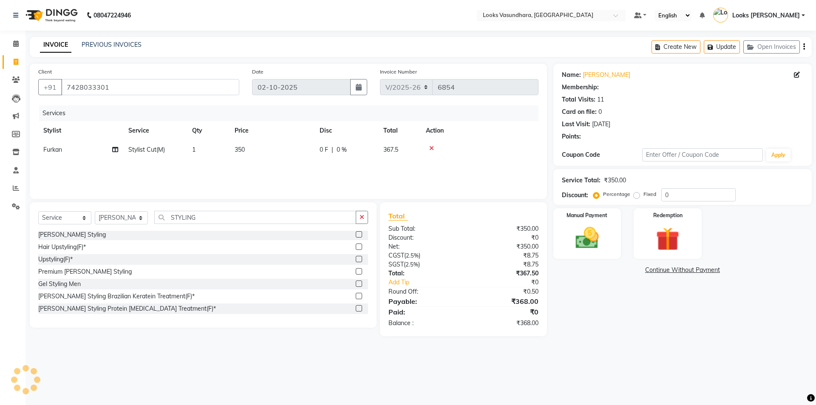
select select "1: Object"
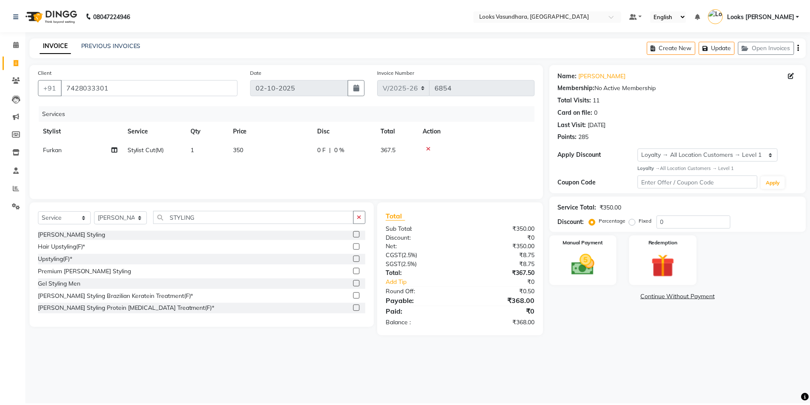
scroll to position [0, 0]
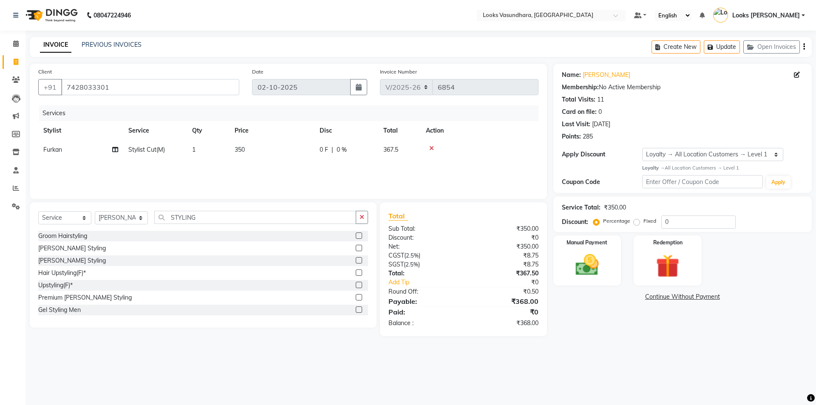
select select
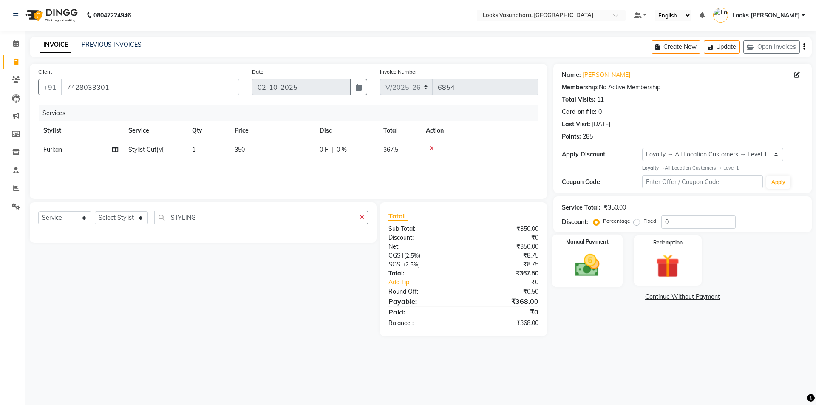
click at [580, 268] on img at bounding box center [588, 265] width 40 height 28
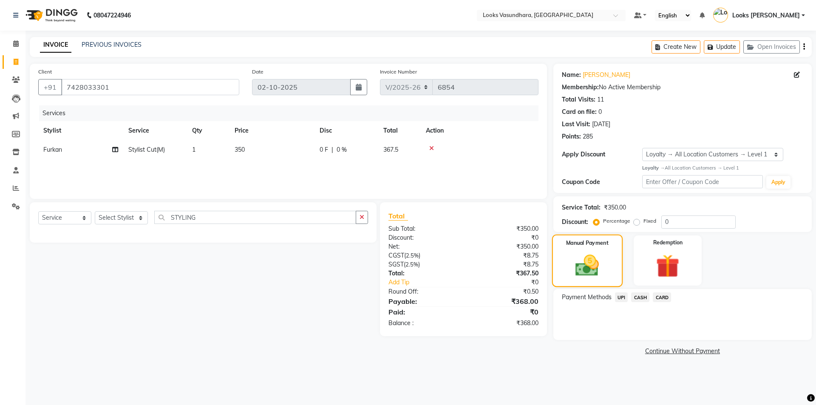
click at [580, 268] on img at bounding box center [587, 265] width 38 height 27
click at [642, 298] on span "CASH" at bounding box center [640, 298] width 18 height 10
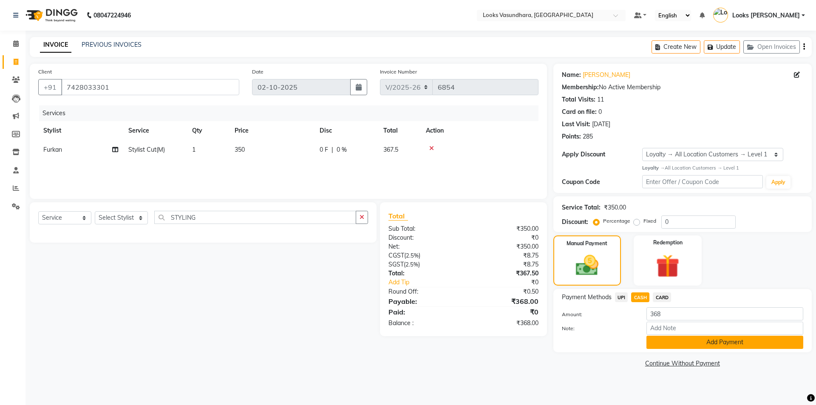
click at [661, 342] on button "Add Payment" at bounding box center [725, 342] width 157 height 13
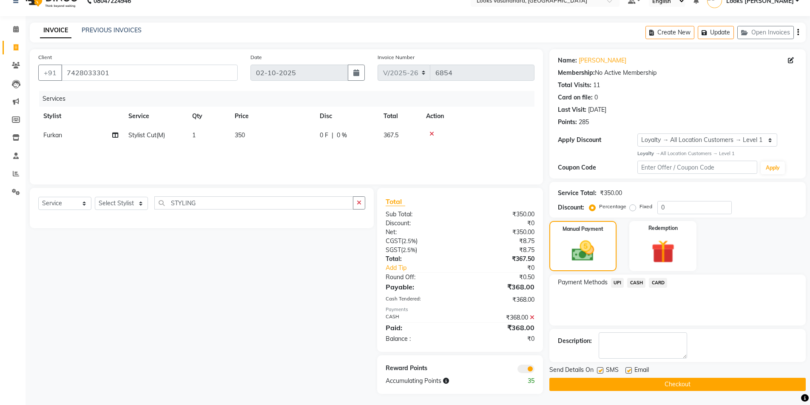
scroll to position [16, 0]
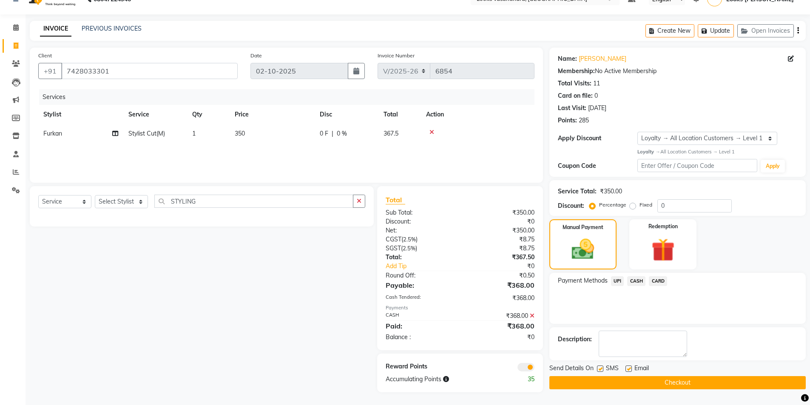
click at [628, 367] on label at bounding box center [628, 369] width 6 height 6
click at [628, 367] on input "checkbox" at bounding box center [628, 370] width 6 height 6
checkbox input "false"
click at [621, 378] on button "Checkout" at bounding box center [677, 382] width 256 height 13
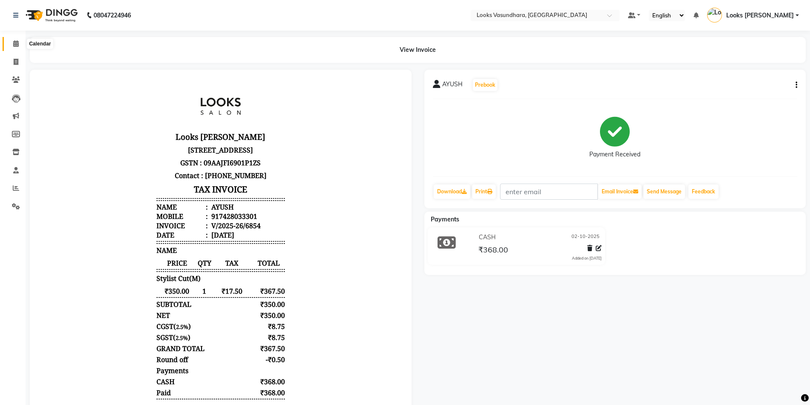
click at [15, 42] on icon at bounding box center [16, 43] width 6 height 6
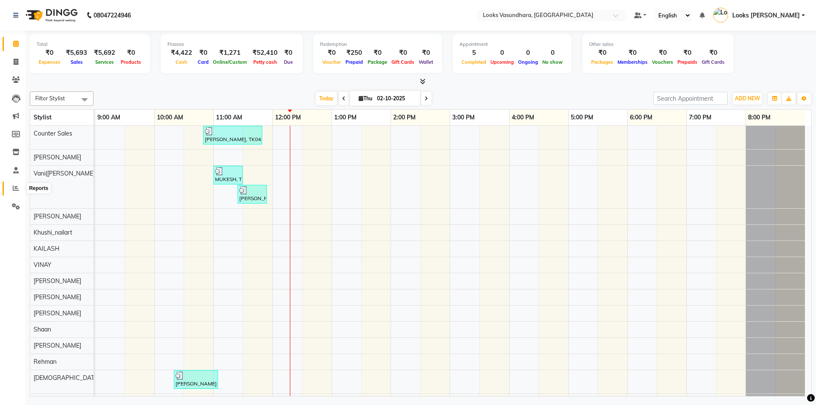
click at [16, 188] on icon at bounding box center [16, 188] width 6 height 6
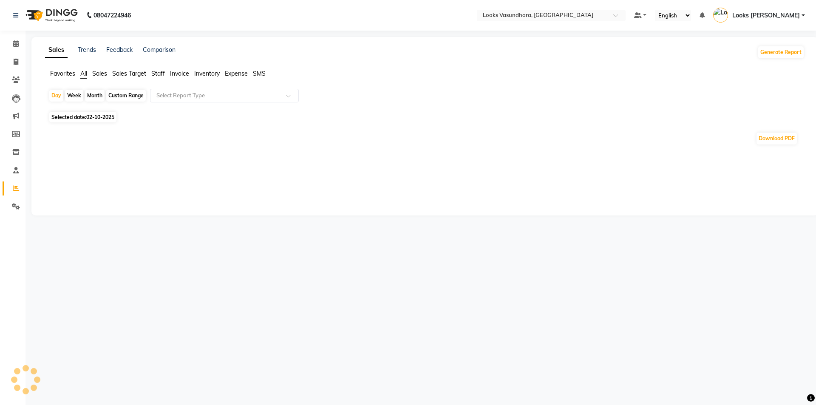
click at [105, 71] on span "Sales" at bounding box center [99, 74] width 15 height 8
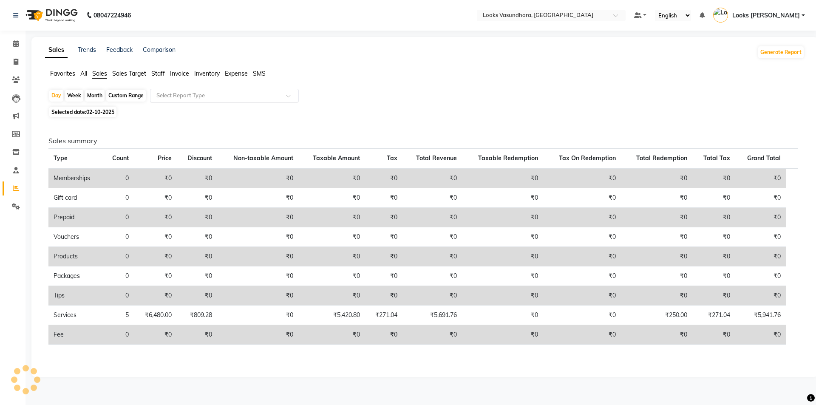
click at [206, 92] on input "text" at bounding box center [216, 95] width 122 height 9
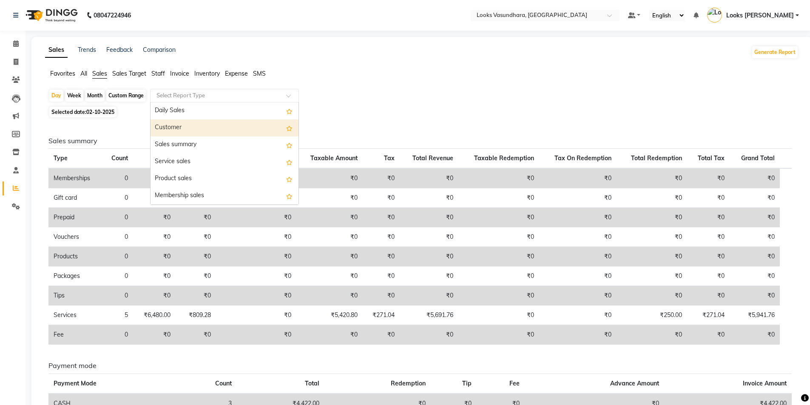
scroll to position [43, 0]
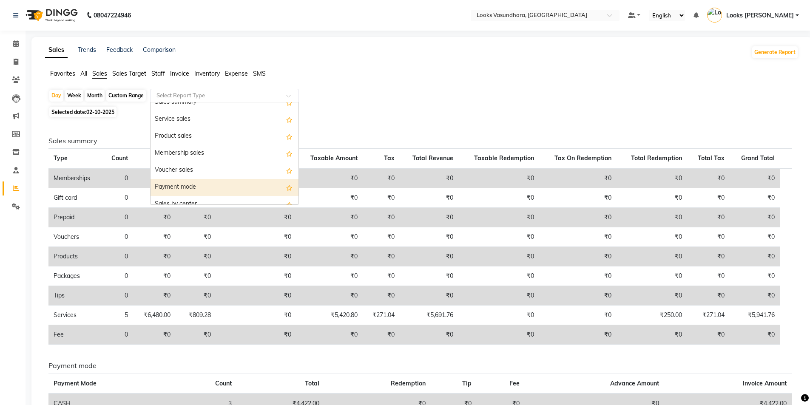
click at [198, 182] on div "Payment mode" at bounding box center [225, 187] width 148 height 17
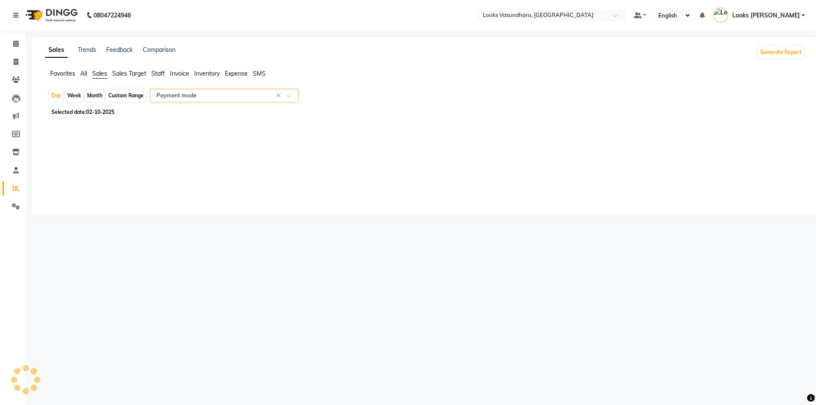
click at [198, 182] on div "Sales Trends Feedback Comparison Generate Report Favorites All Sales Sales Targ…" at bounding box center [424, 126] width 787 height 179
select select "full_report"
select select "pdf"
click at [202, 92] on input "text" at bounding box center [216, 95] width 122 height 9
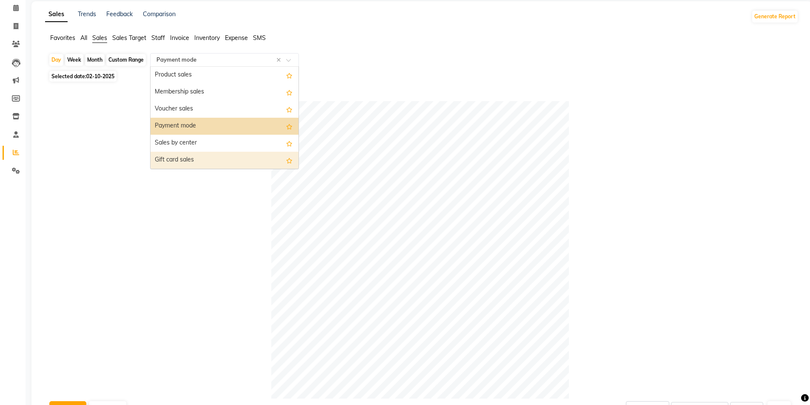
scroll to position [0, 0]
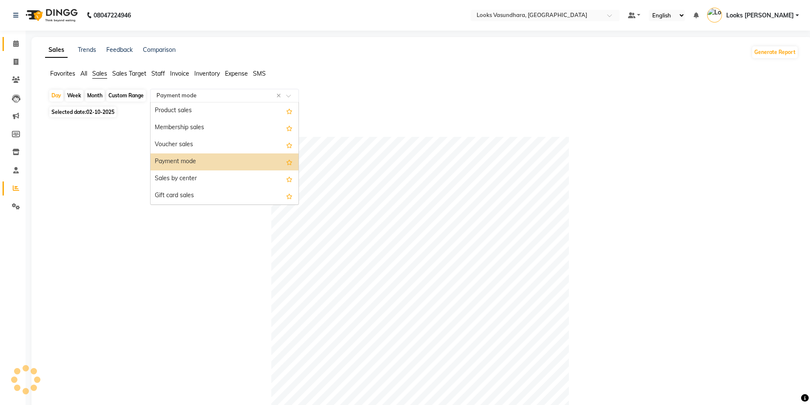
drag, startPoint x: 17, startPoint y: 34, endPoint x: 17, endPoint y: 45, distance: 11.1
click at [16, 36] on div "Calendar Invoice Clients Leads Marketing Members Inventory Staff Reports Settin…" at bounding box center [57, 321] width 115 height 594
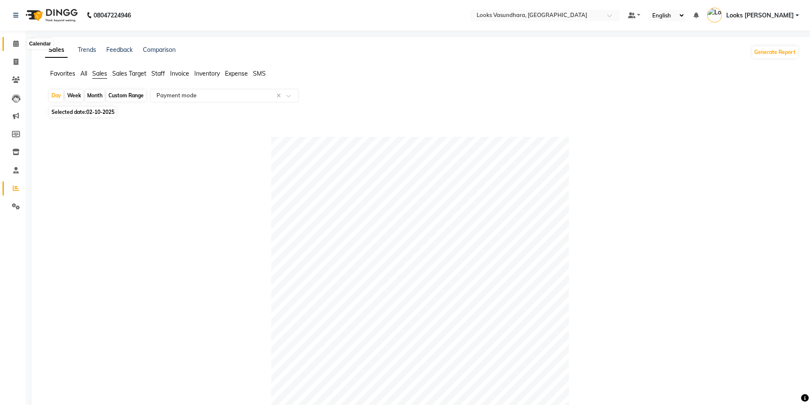
click at [17, 45] on icon at bounding box center [16, 43] width 6 height 6
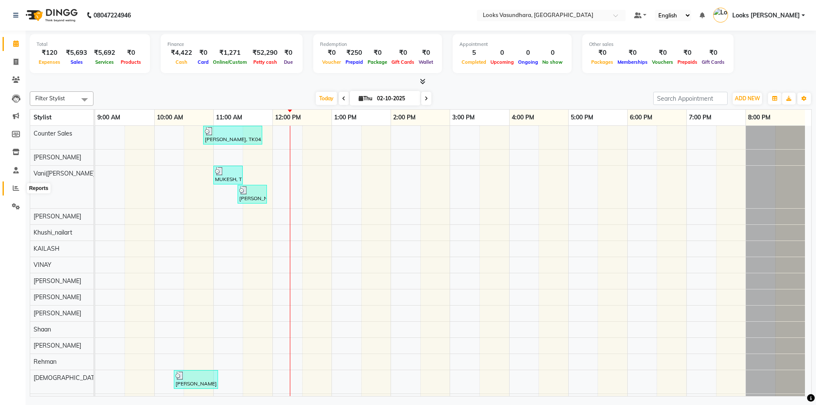
click at [20, 186] on span at bounding box center [16, 189] width 15 height 10
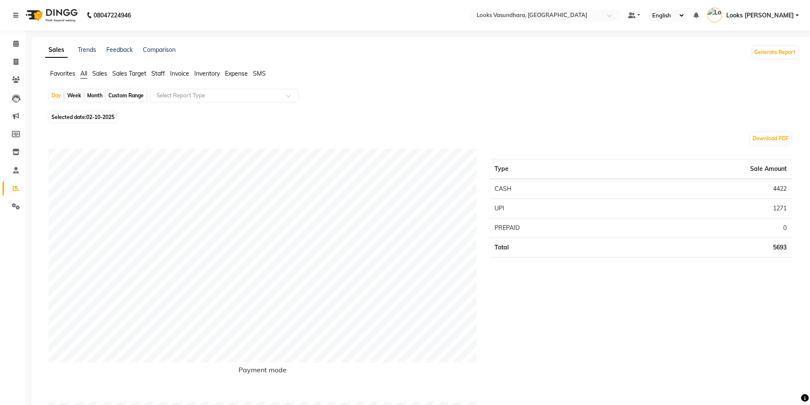
click at [74, 119] on span "Selected date: 02-10-2025" at bounding box center [82, 117] width 67 height 11
select select "10"
select select "2025"
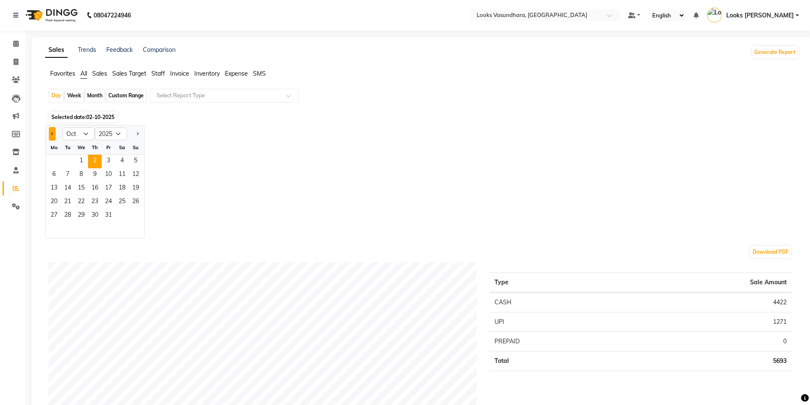
click at [50, 133] on button "Previous month" at bounding box center [52, 134] width 7 height 14
select select "9"
click at [53, 214] on span "29" at bounding box center [54, 216] width 14 height 14
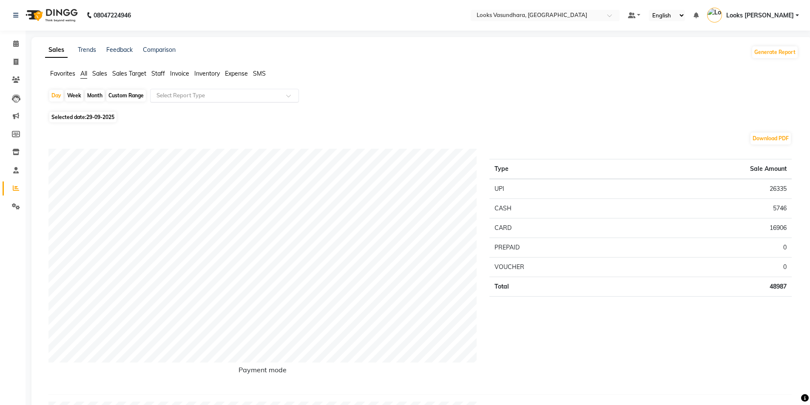
click at [193, 94] on input "text" at bounding box center [216, 95] width 122 height 9
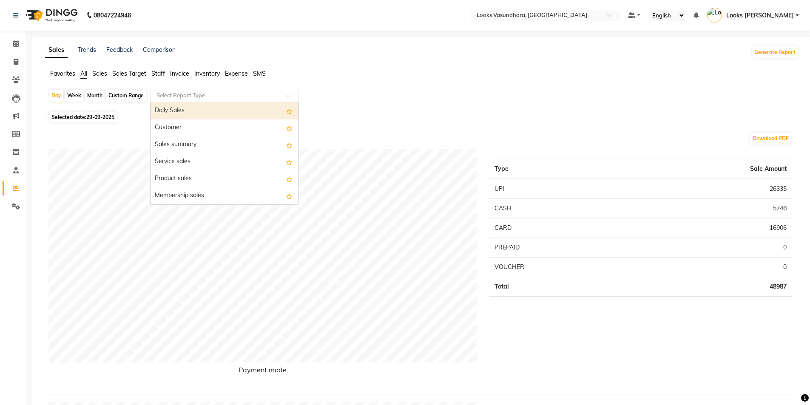
click at [164, 72] on span "Staff" at bounding box center [158, 74] width 14 height 8
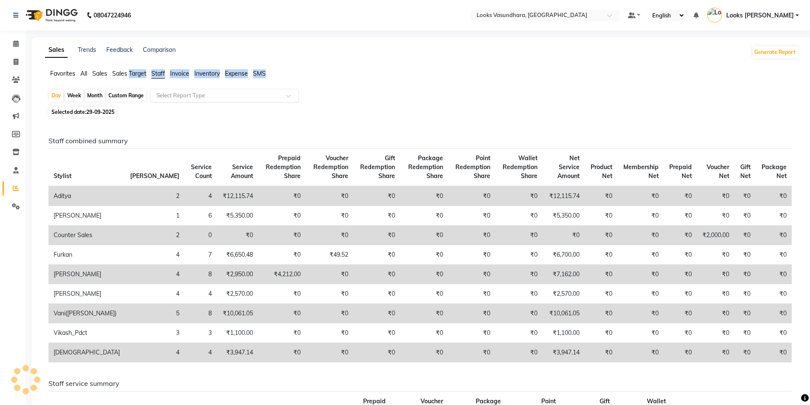
click at [193, 97] on input "text" at bounding box center [216, 95] width 122 height 9
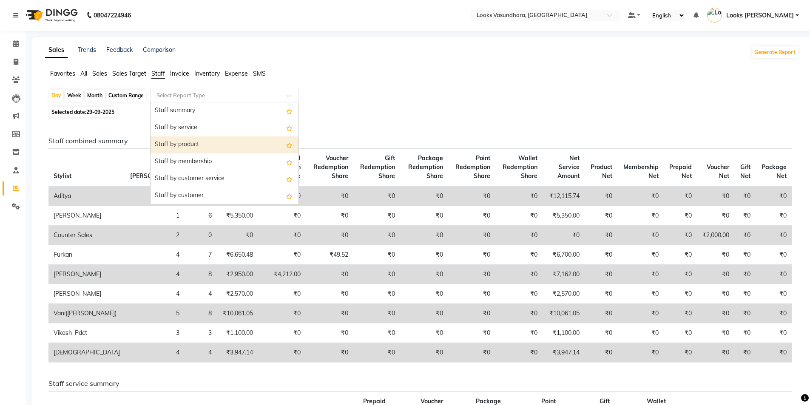
click at [190, 145] on div "Staff by product" at bounding box center [225, 144] width 148 height 17
select select "full_report"
select select "pdf"
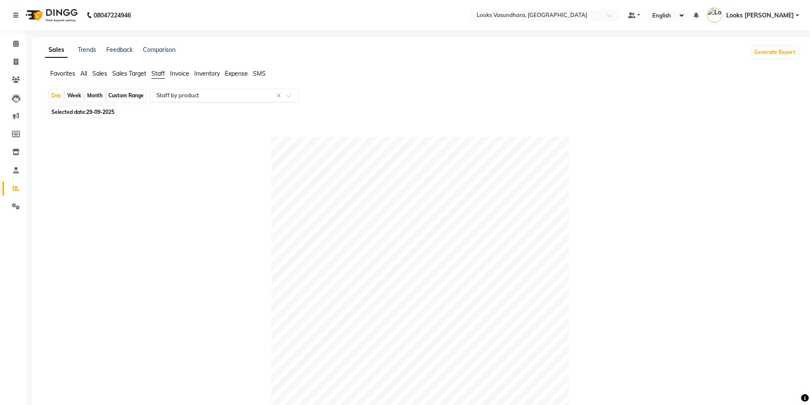
click at [204, 99] on input "text" at bounding box center [216, 95] width 122 height 9
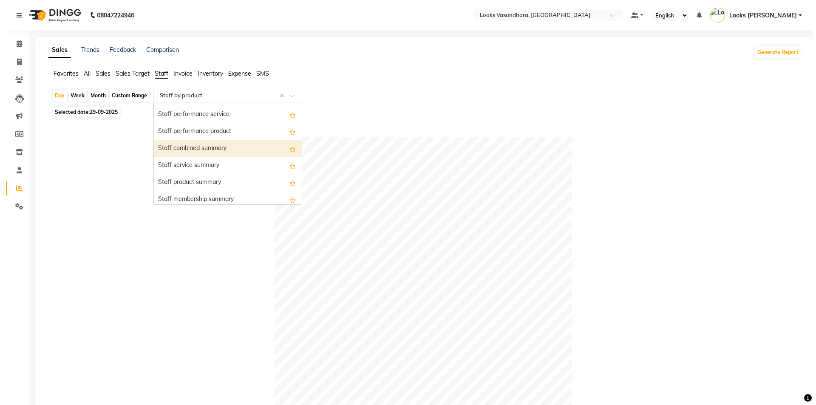
scroll to position [170, 0]
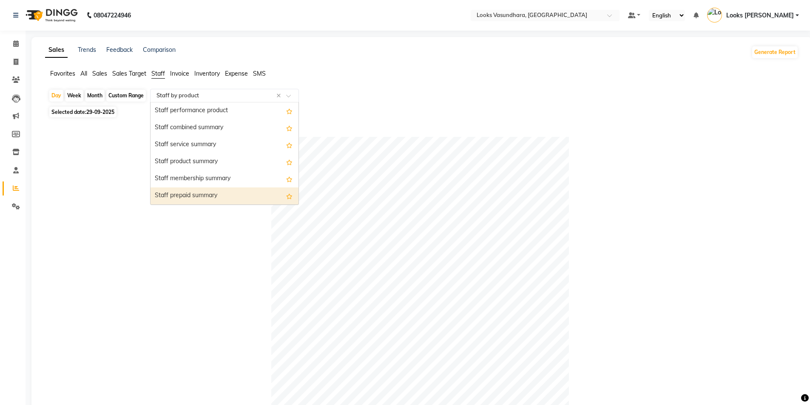
click at [202, 196] on div "Staff prepaid summary" at bounding box center [225, 196] width 148 height 17
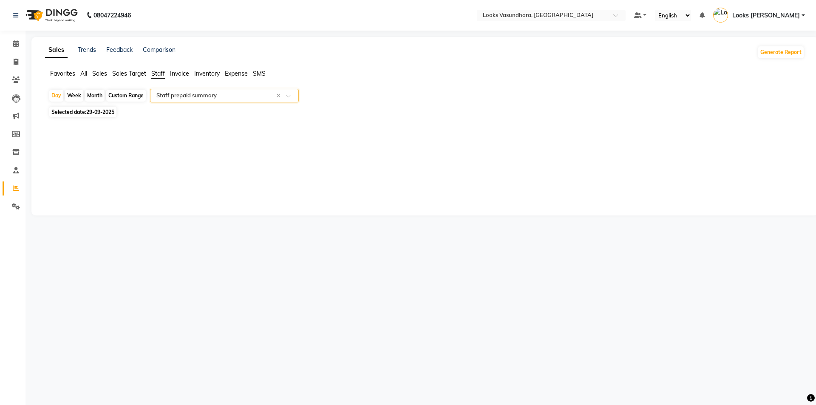
click at [102, 113] on span "29-09-2025" at bounding box center [100, 112] width 28 height 6
select select "9"
select select "2025"
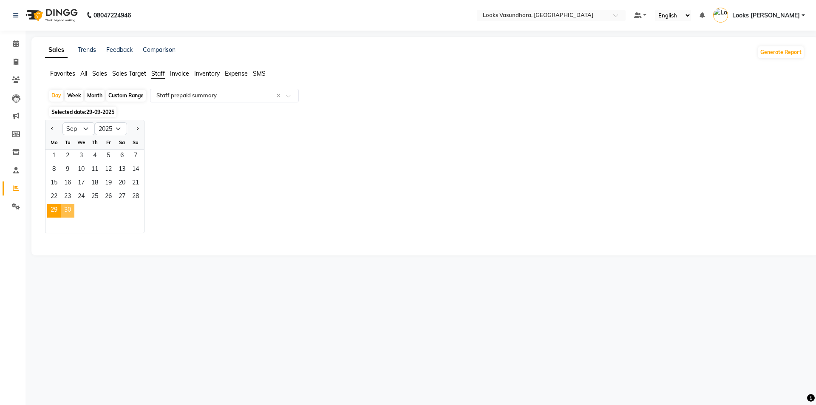
click at [70, 207] on span "30" at bounding box center [68, 211] width 14 height 14
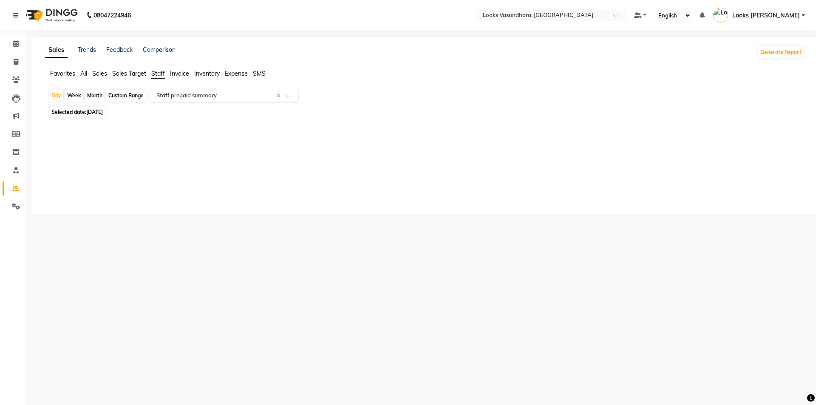
click at [196, 94] on input "text" at bounding box center [216, 95] width 122 height 9
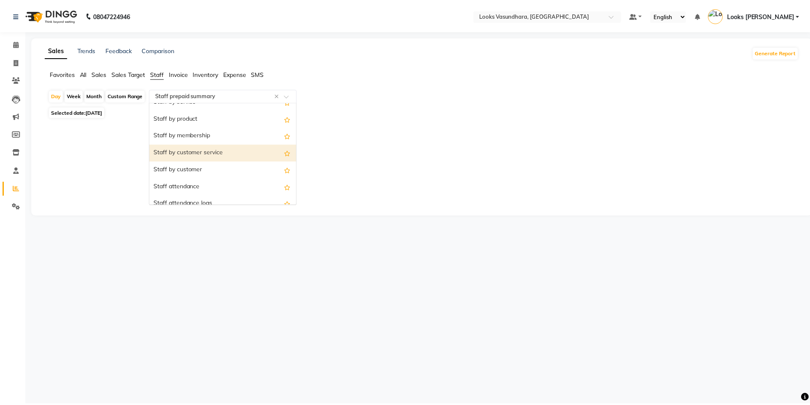
scroll to position [26, 0]
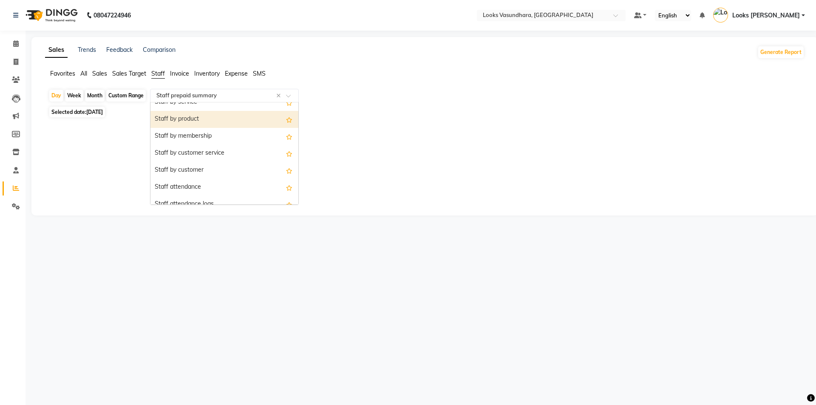
click at [193, 114] on div "Staff by product" at bounding box center [225, 119] width 148 height 17
select select "full_report"
select select "pdf"
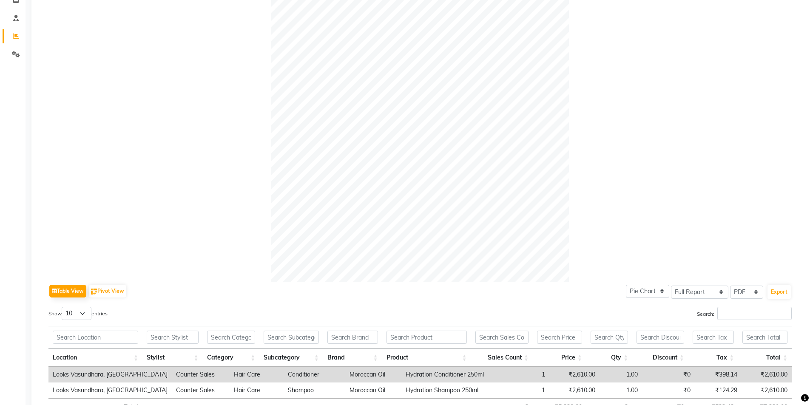
scroll to position [0, 0]
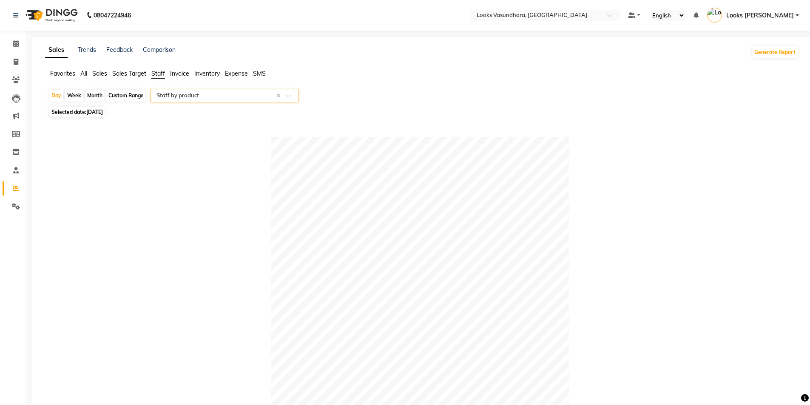
click at [85, 112] on span "Selected date: 30-09-2025" at bounding box center [77, 112] width 56 height 11
select select "9"
select select "2025"
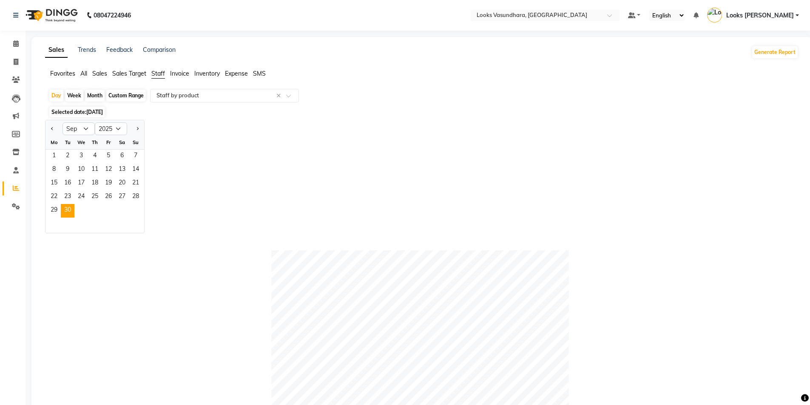
click at [85, 112] on span "Selected date: 30-09-2025" at bounding box center [77, 112] width 56 height 11
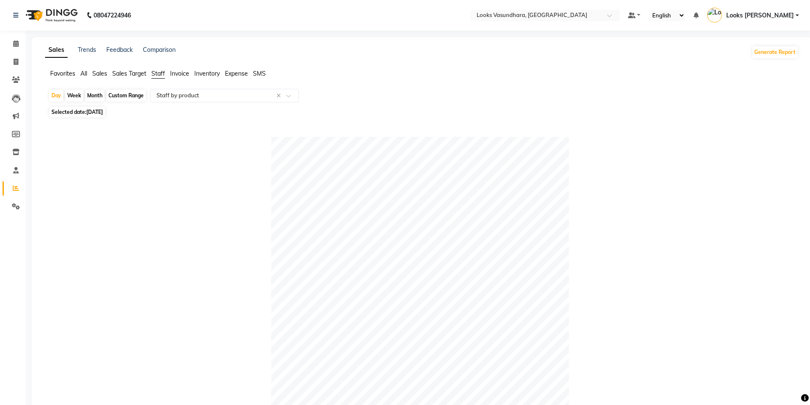
click at [101, 109] on span "30-09-2025" at bounding box center [94, 112] width 17 height 6
select select "9"
select select "2025"
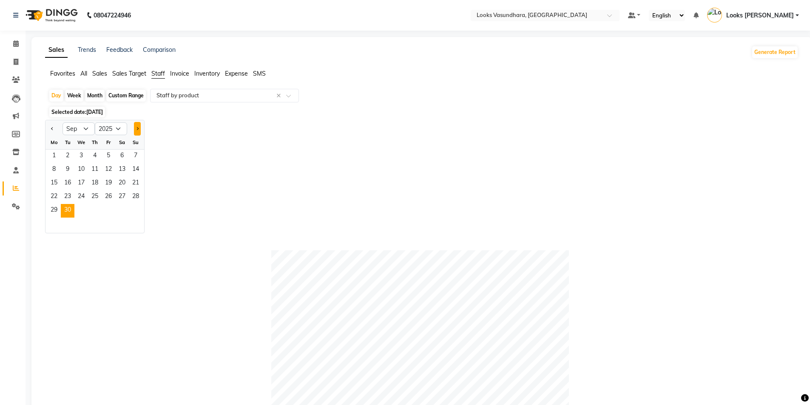
click at [139, 128] on button "Next month" at bounding box center [137, 129] width 7 height 14
click at [57, 129] on div at bounding box center [53, 129] width 17 height 14
click at [52, 128] on span "Previous month" at bounding box center [52, 128] width 3 height 3
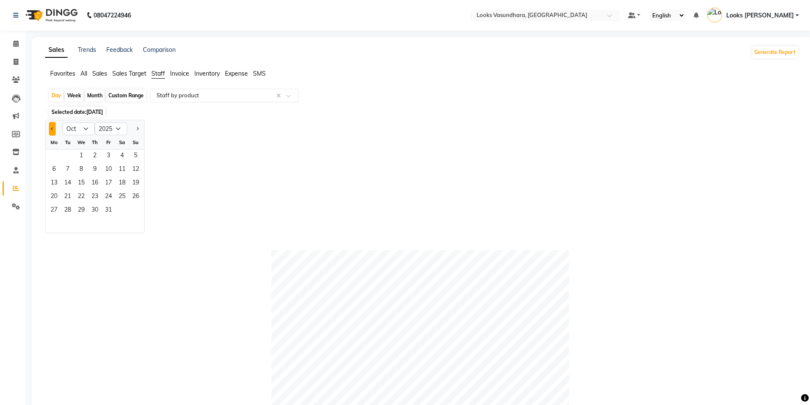
click at [52, 128] on span "Previous month" at bounding box center [52, 128] width 3 height 3
click at [136, 128] on span "Next month" at bounding box center [137, 128] width 3 height 3
select select "10"
click at [80, 159] on span "1" at bounding box center [81, 157] width 14 height 14
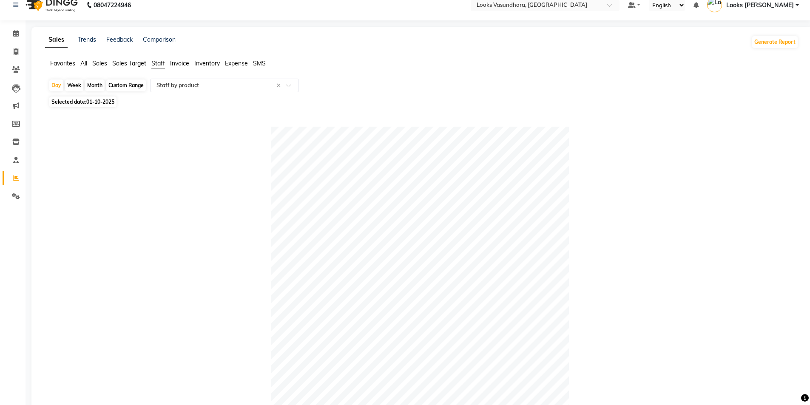
scroll to position [8, 0]
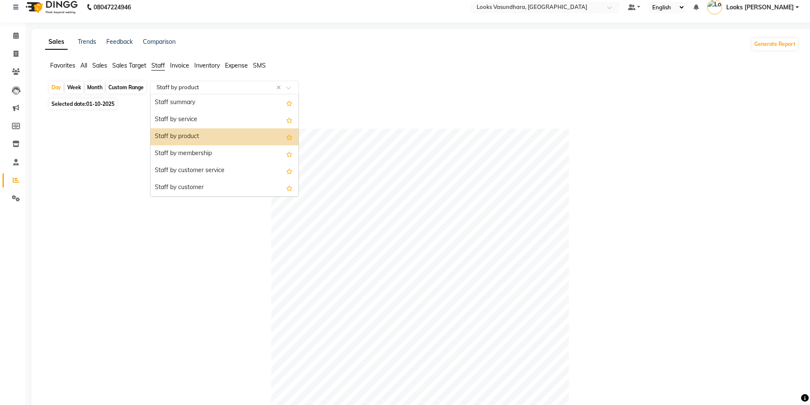
click at [296, 89] on span at bounding box center [291, 90] width 11 height 9
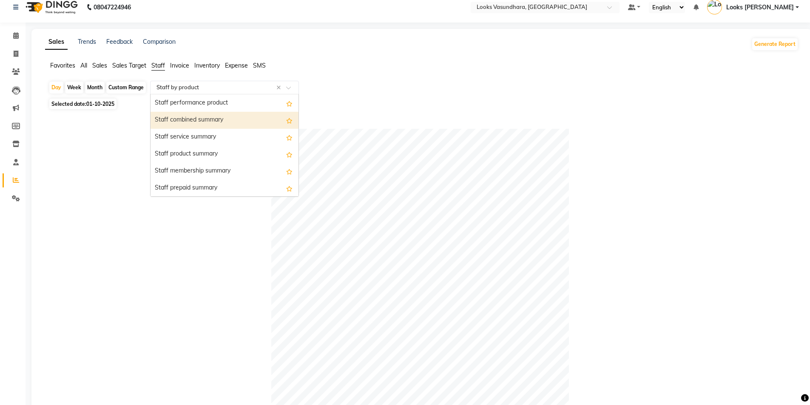
scroll to position [170, 0]
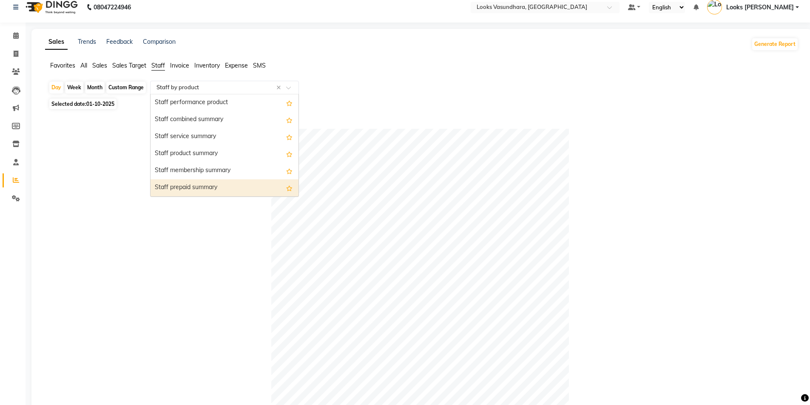
click at [231, 188] on div "Staff prepaid summary" at bounding box center [225, 187] width 148 height 17
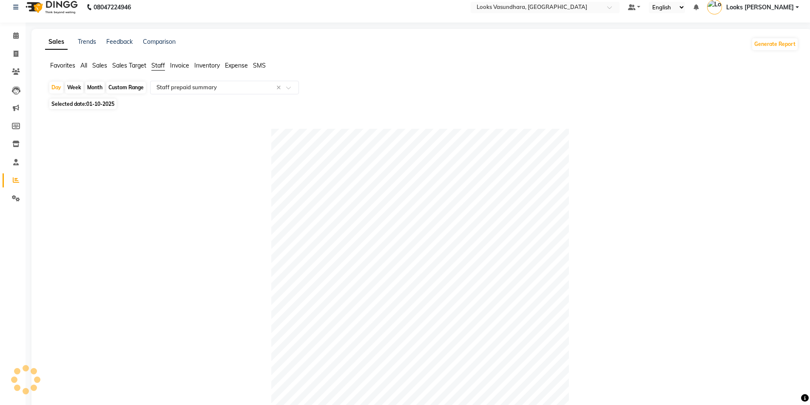
scroll to position [0, 0]
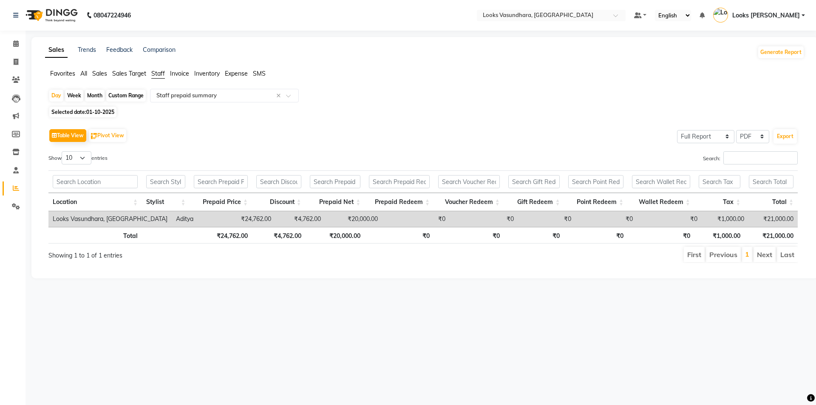
click at [12, 36] on li "Calendar" at bounding box center [13, 44] width 26 height 18
click at [12, 38] on link "Calendar" at bounding box center [13, 44] width 20 height 14
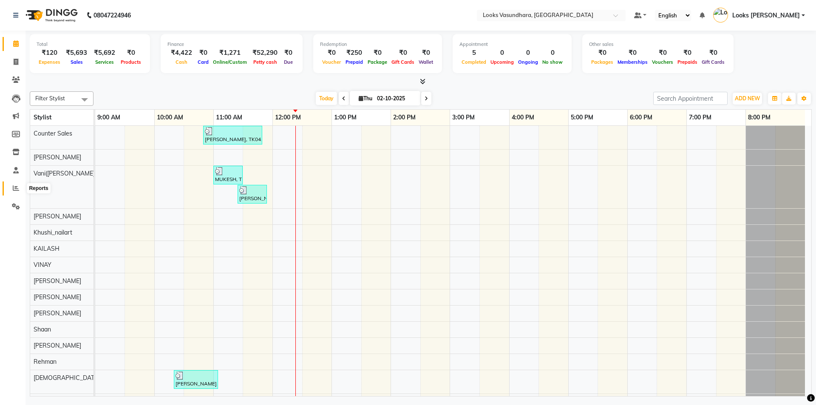
click at [9, 192] on span at bounding box center [16, 189] width 15 height 10
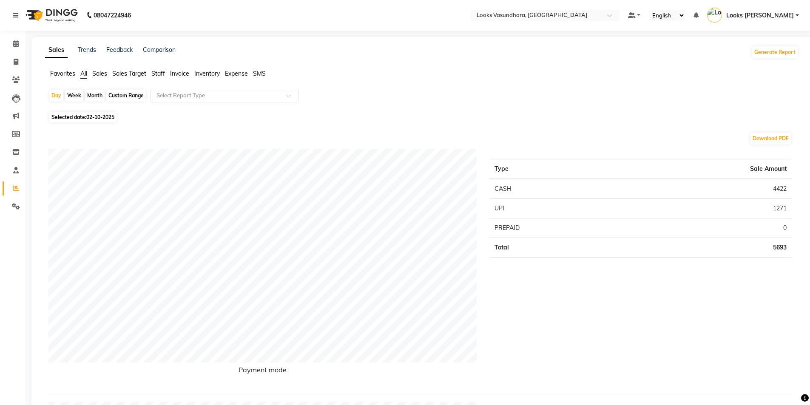
click at [156, 72] on span "Staff" at bounding box center [158, 74] width 14 height 8
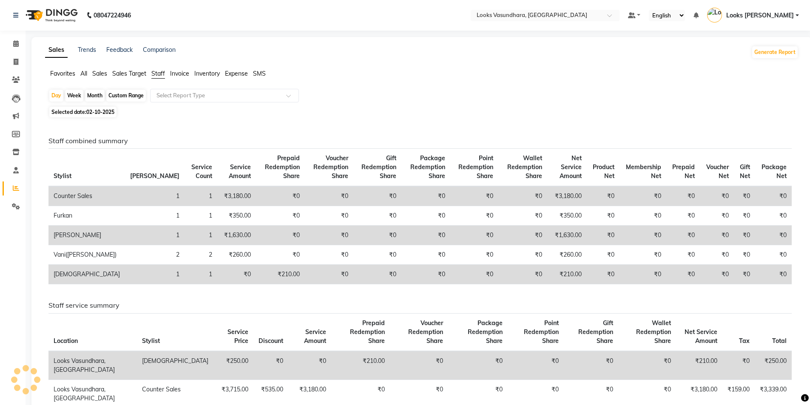
click at [178, 88] on app-reports "Favorites All Sales Sales Target Staff Invoice Inventory Expense SMS Day Week M…" at bounding box center [422, 308] width 764 height 479
click at [103, 72] on span "Sales" at bounding box center [99, 74] width 15 height 8
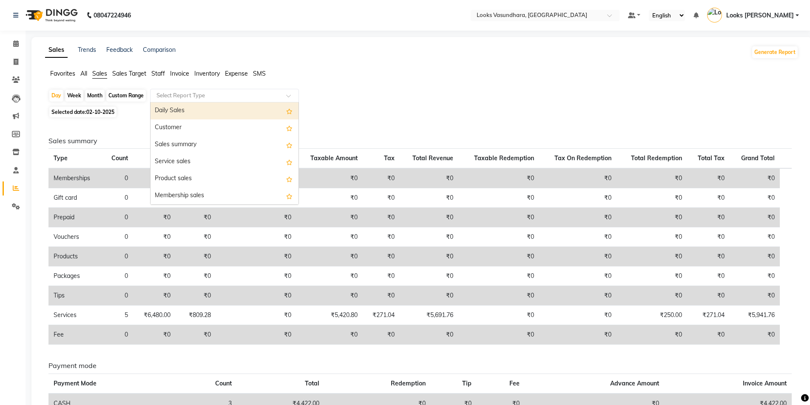
click at [180, 89] on div "Select Report Type" at bounding box center [224, 96] width 149 height 14
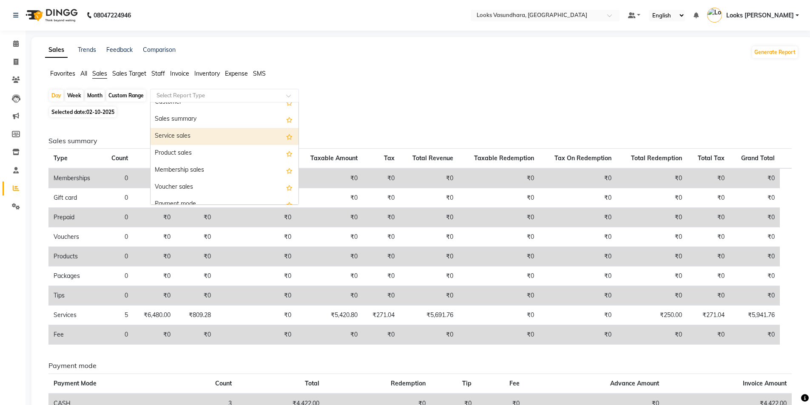
scroll to position [68, 0]
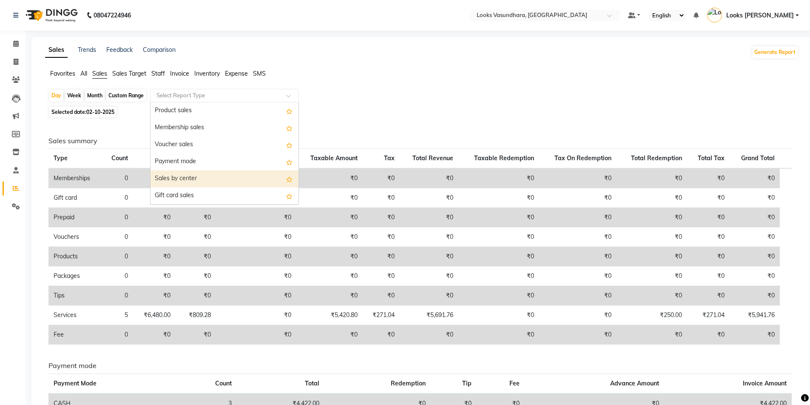
click at [190, 177] on div "Sales by center" at bounding box center [225, 179] width 148 height 17
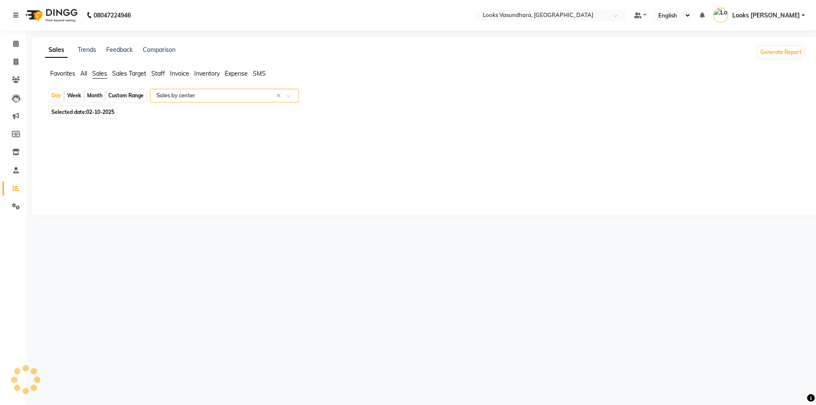
select select "full_report"
select select "pdf"
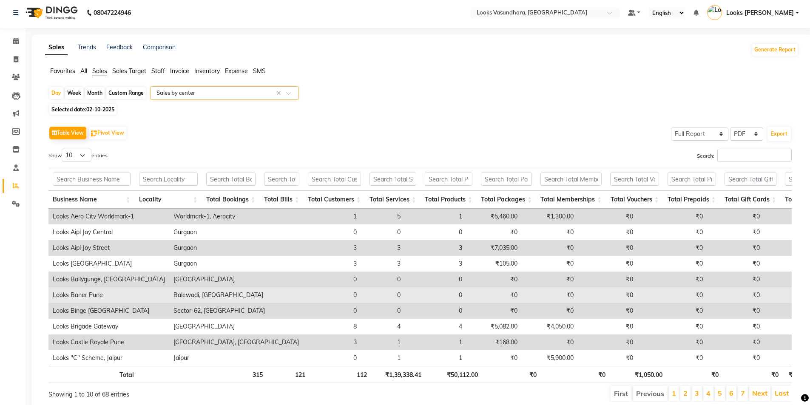
scroll to position [40, 0]
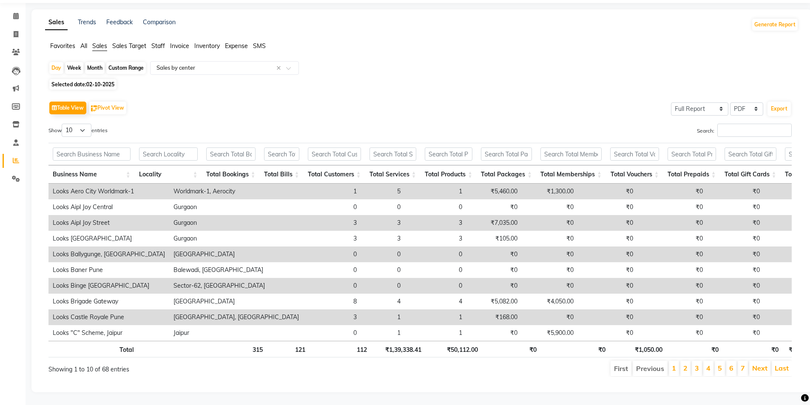
click at [738, 361] on li "7" at bounding box center [743, 368] width 10 height 15
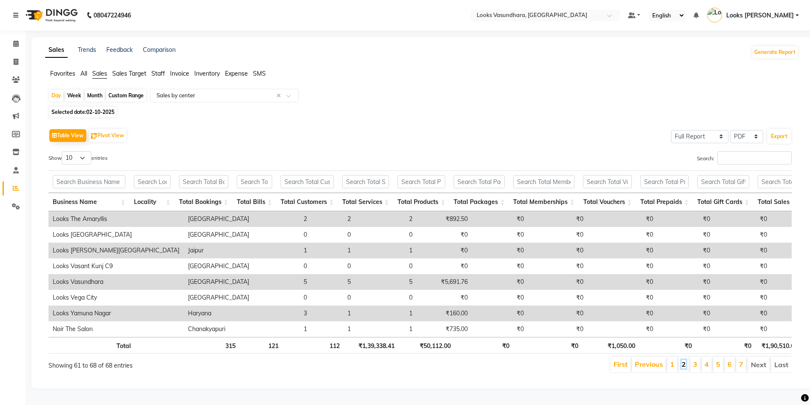
click at [685, 364] on link "2" at bounding box center [684, 364] width 4 height 9
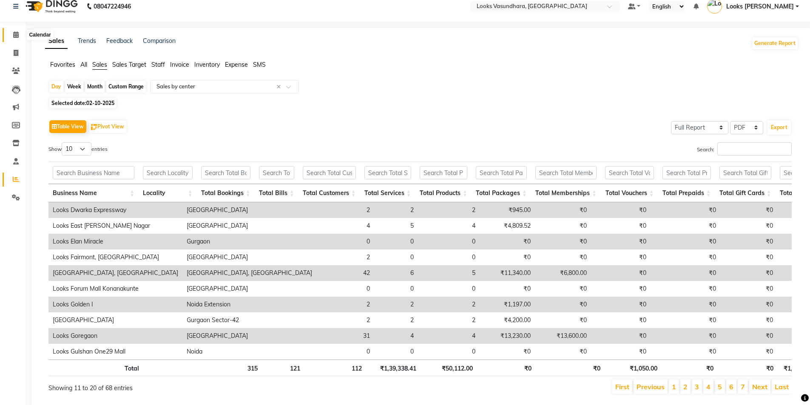
click at [14, 36] on icon at bounding box center [16, 34] width 6 height 6
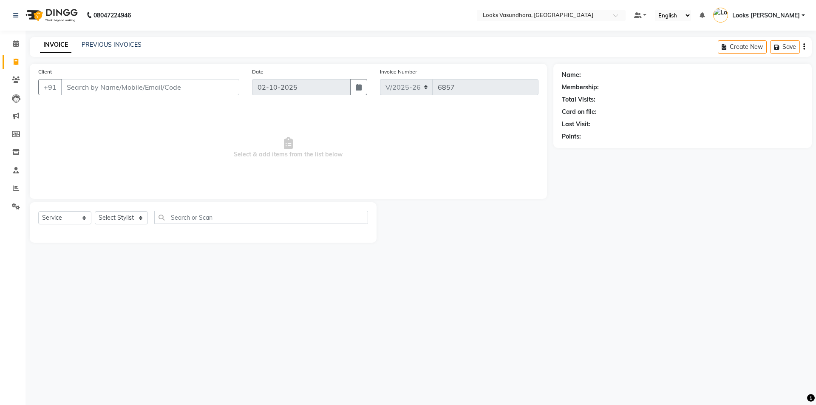
select select "4370"
select select "service"
click at [102, 90] on input "Client" at bounding box center [150, 87] width 178 height 16
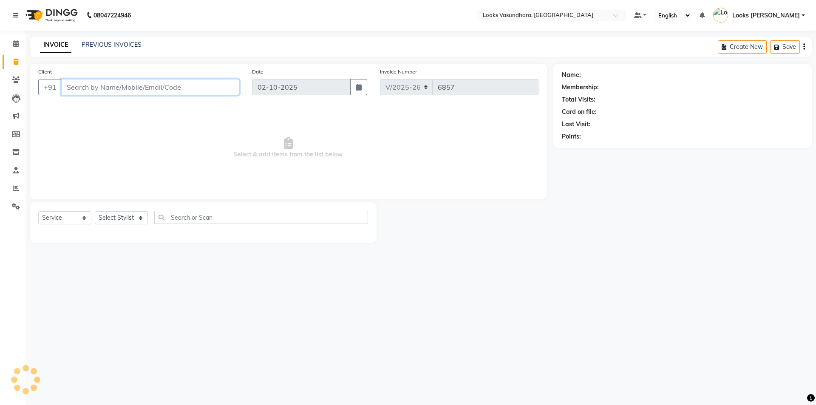
click at [102, 90] on input "Client" at bounding box center [150, 87] width 178 height 16
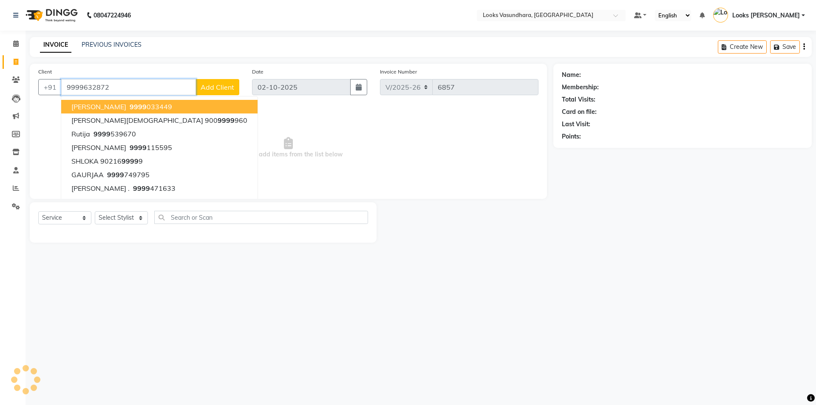
type input "9999632872"
select select "1: Object"
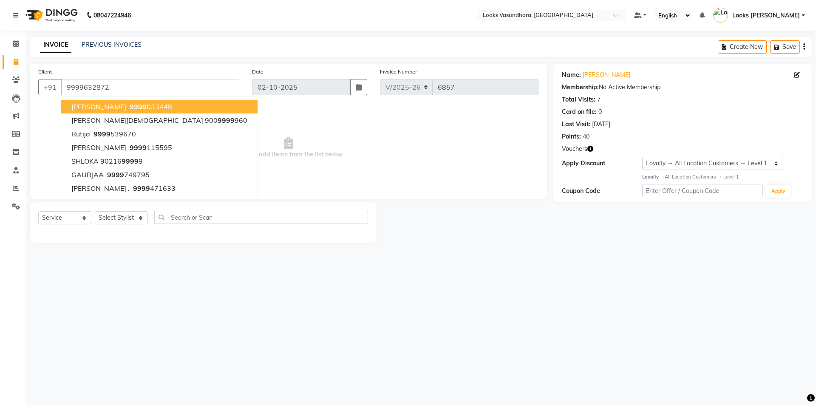
click at [592, 147] on icon "button" at bounding box center [591, 149] width 6 height 6
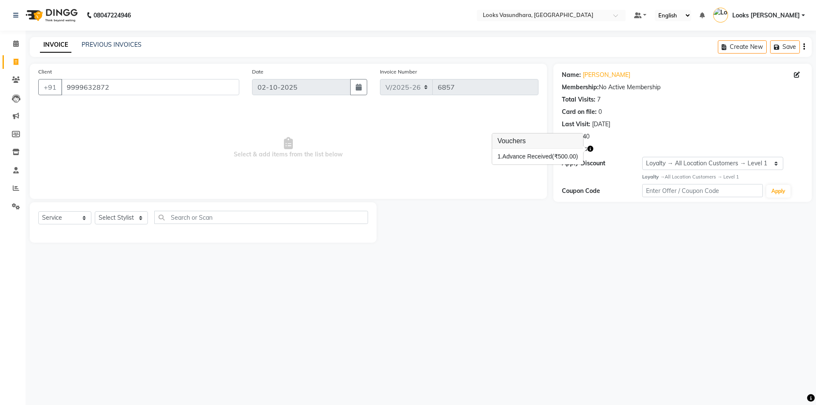
click at [295, 22] on nav "08047224946 Select Location × Looks Vasundhara, Ghaziabad Default Panel My Pane…" at bounding box center [408, 15] width 816 height 31
click at [113, 217] on select "Select Stylist Aditya [PERSON_NAME] Anjali [PERSON_NAME] Kumar_MSTR Counter Sal…" at bounding box center [121, 217] width 53 height 13
click at [129, 220] on select "Select Stylist Aditya [PERSON_NAME] Anjali [PERSON_NAME] Kumar_MSTR Counter Sal…" at bounding box center [121, 217] width 53 height 13
select select "85722"
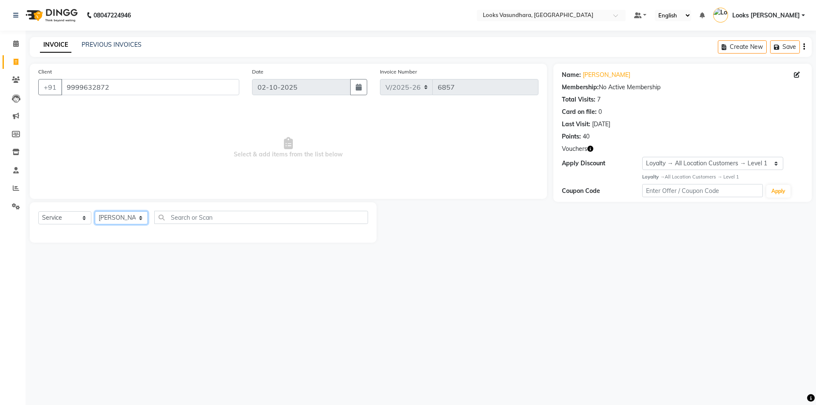
click at [95, 211] on select "Select Stylist Aditya [PERSON_NAME] Anjali [PERSON_NAME] Kumar_MSTR Counter Sal…" at bounding box center [121, 217] width 53 height 13
click at [115, 18] on b "08047224946" at bounding box center [112, 15] width 37 height 24
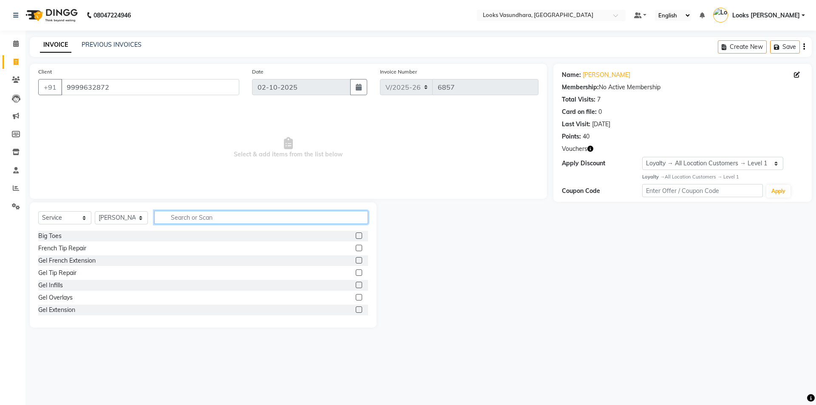
click at [194, 213] on input "text" at bounding box center [261, 217] width 214 height 13
type input "MAKE"
click at [356, 305] on div at bounding box center [362, 310] width 12 height 11
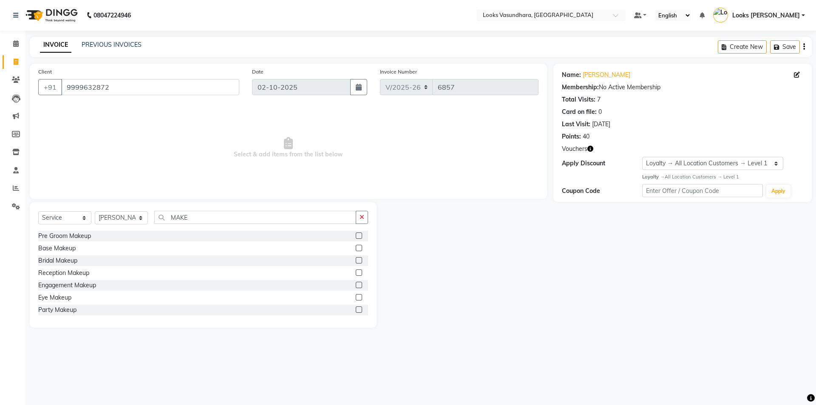
click at [356, 307] on label at bounding box center [359, 310] width 6 height 6
click at [356, 307] on input "checkbox" at bounding box center [359, 310] width 6 height 6
click at [356, 307] on label at bounding box center [359, 310] width 6 height 6
click at [356, 307] on input "checkbox" at bounding box center [359, 310] width 6 height 6
checkbox input "false"
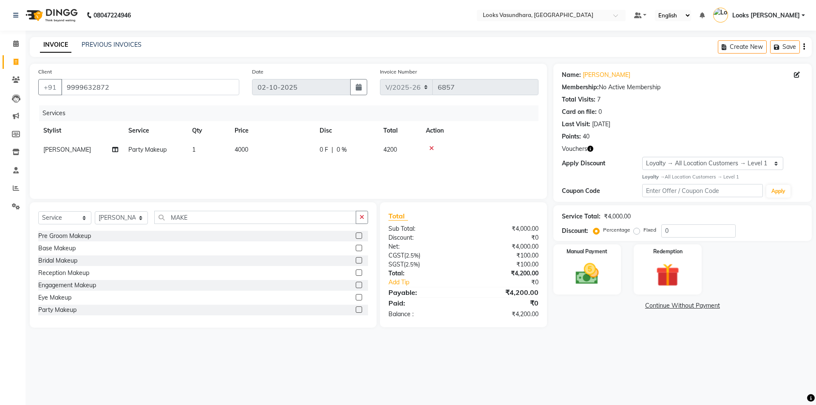
click at [293, 146] on td "4000" at bounding box center [272, 149] width 85 height 19
select select "85722"
click at [293, 146] on input "4000" at bounding box center [312, 151] width 75 height 13
type input "5900"
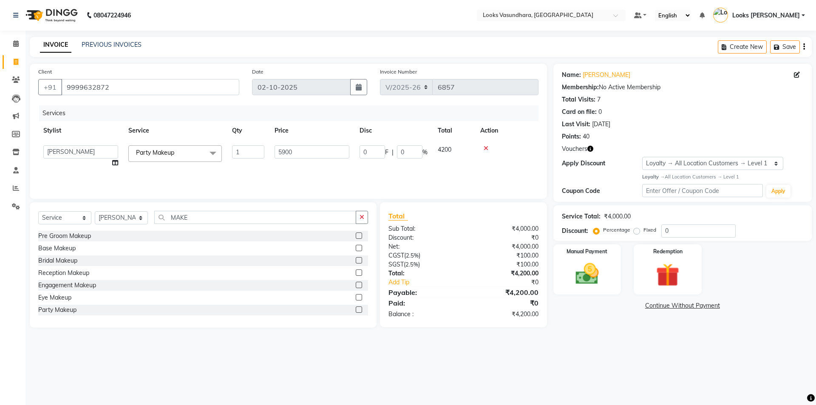
click at [364, 173] on div "Services Stylist Service Qty Price Disc Total Action Aditya Anchal Anjali Arnav…" at bounding box center [288, 147] width 500 height 85
click at [644, 230] on label "Fixed" at bounding box center [650, 230] width 13 height 8
click at [637, 230] on input "Fixed" at bounding box center [639, 230] width 6 height 6
radio input "true"
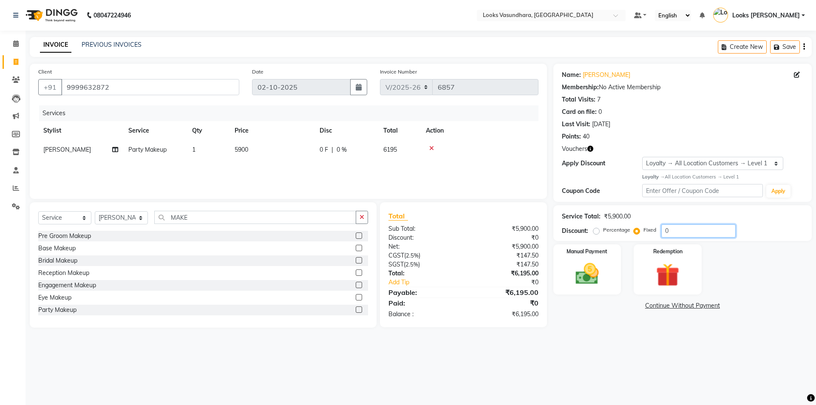
click at [671, 230] on input "0" at bounding box center [699, 231] width 74 height 13
type input "1177"
click at [118, 148] on td "[PERSON_NAME]" at bounding box center [80, 149] width 85 height 19
select select "85722"
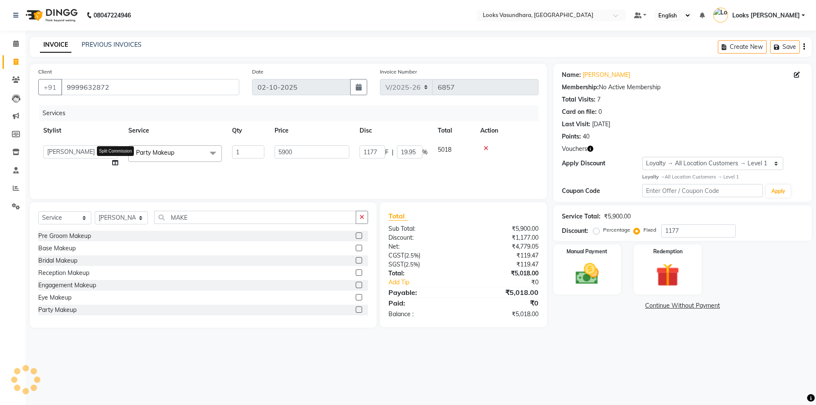
click at [113, 162] on icon at bounding box center [115, 163] width 6 height 6
select select "85722"
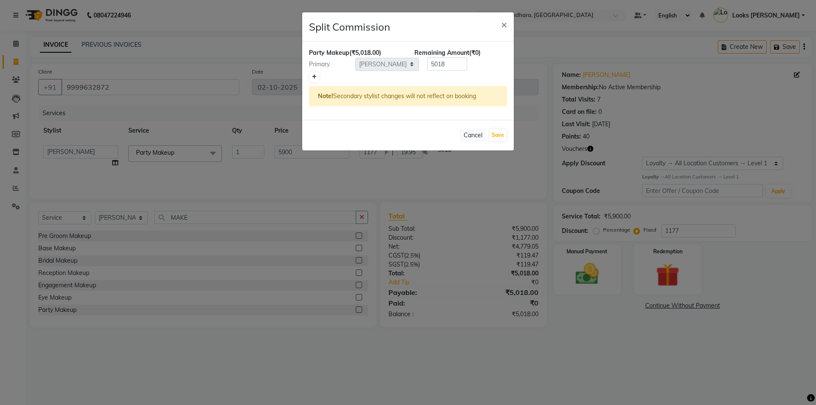
click at [312, 76] on icon at bounding box center [314, 76] width 5 height 5
type input "2509"
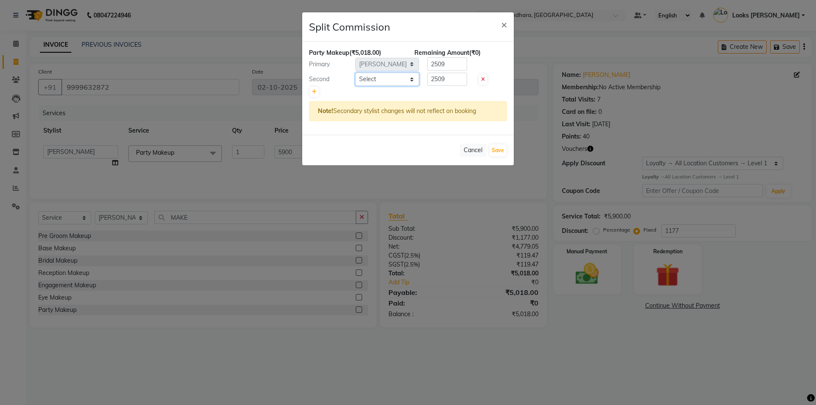
click at [363, 79] on select "Select Aditya Anchal Anjali Arnav Kumar_MSTR Counter Sales Dharmendra_pdct Furk…" at bounding box center [387, 79] width 64 height 13
select select "31340"
click at [355, 73] on select "Select Aditya Anchal Anjali Arnav Kumar_MSTR Counter Sales Dharmendra_pdct Furk…" at bounding box center [387, 79] width 64 height 13
click at [452, 82] on input "2509" at bounding box center [447, 79] width 40 height 13
click at [452, 81] on input "2509" at bounding box center [447, 79] width 40 height 13
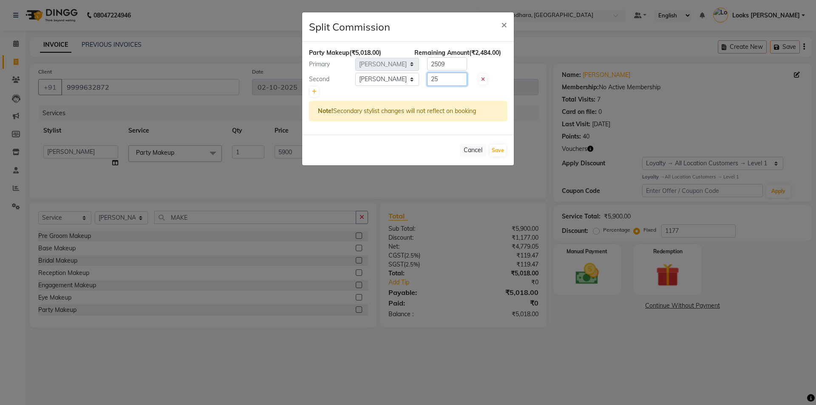
type input "2"
type input "1500"
click at [449, 67] on input "2509" at bounding box center [447, 63] width 40 height 13
type input "2"
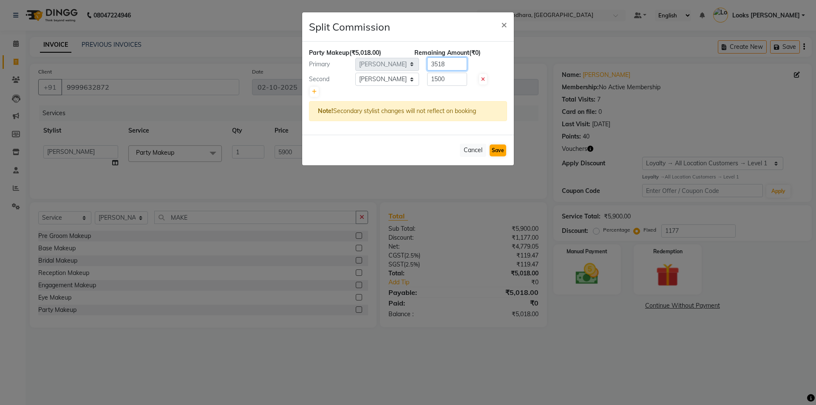
type input "3518"
click at [504, 153] on button "Save" at bounding box center [498, 151] width 17 height 12
select select "Select"
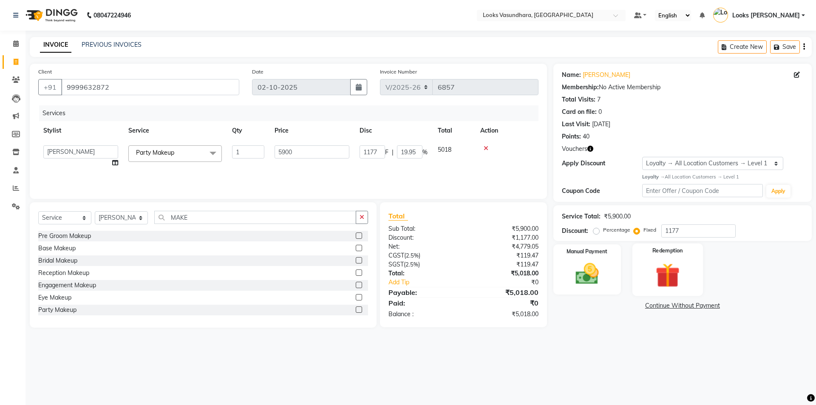
click at [678, 284] on img at bounding box center [668, 275] width 40 height 30
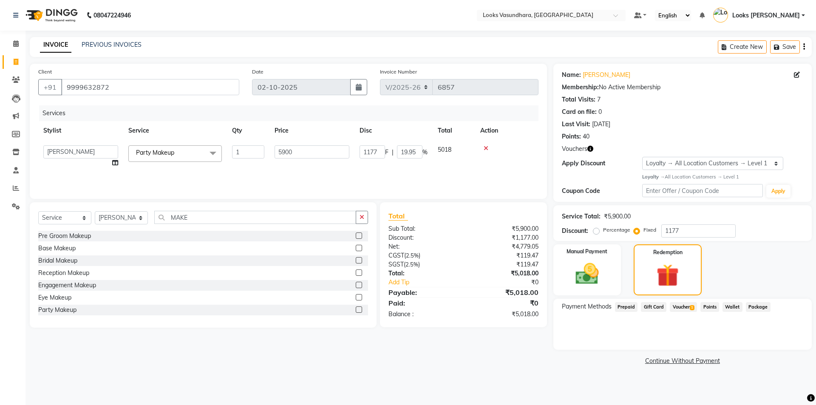
click at [685, 306] on span "Voucher 1" at bounding box center [683, 307] width 27 height 10
click at [766, 343] on div "500 Add" at bounding box center [683, 341] width 234 height 16
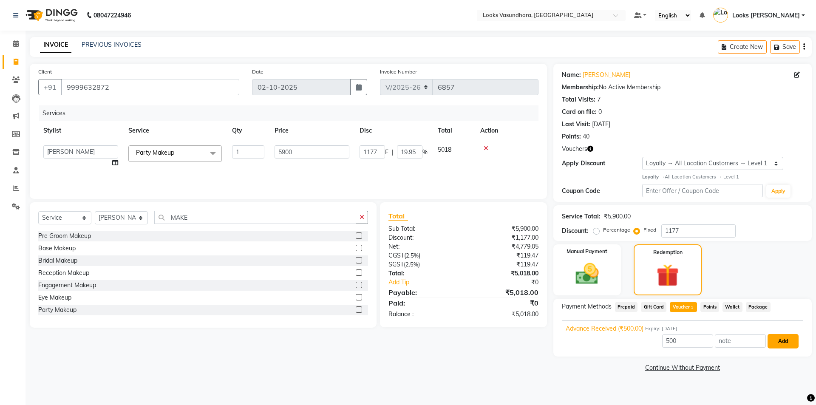
click at [777, 347] on button "Add" at bounding box center [783, 341] width 31 height 14
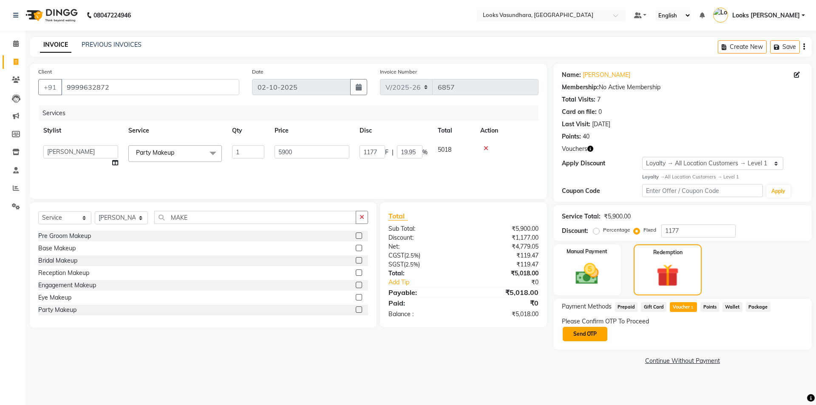
click at [580, 333] on button "Send OTP" at bounding box center [585, 334] width 45 height 14
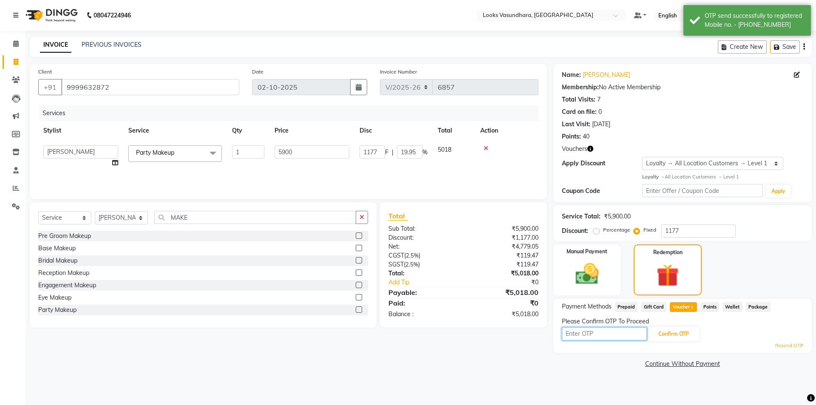
click at [580, 333] on input "text" at bounding box center [604, 333] width 85 height 13
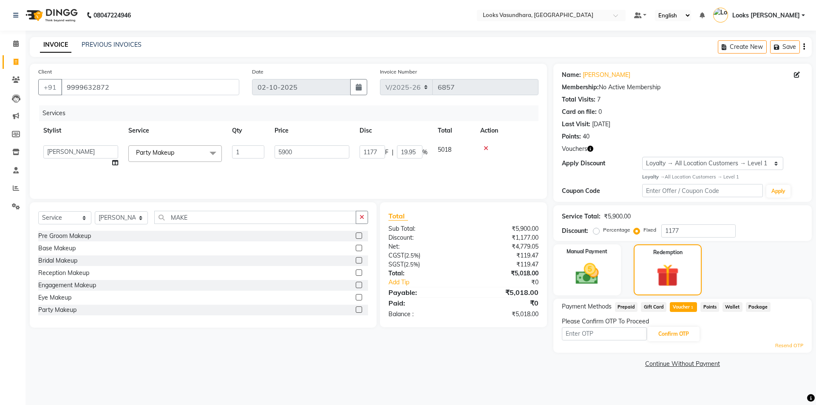
click at [795, 343] on link "Resend OTP" at bounding box center [790, 345] width 28 height 7
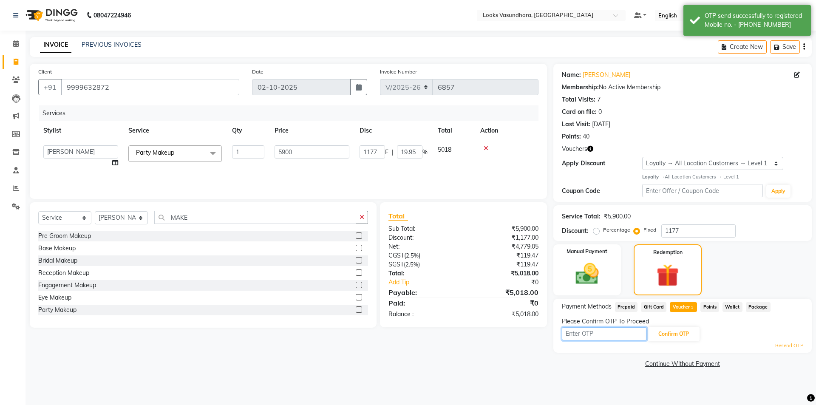
click at [600, 337] on input "text" at bounding box center [604, 333] width 85 height 13
type input "4426"
click at [667, 338] on button "Confirm OTP" at bounding box center [674, 334] width 52 height 14
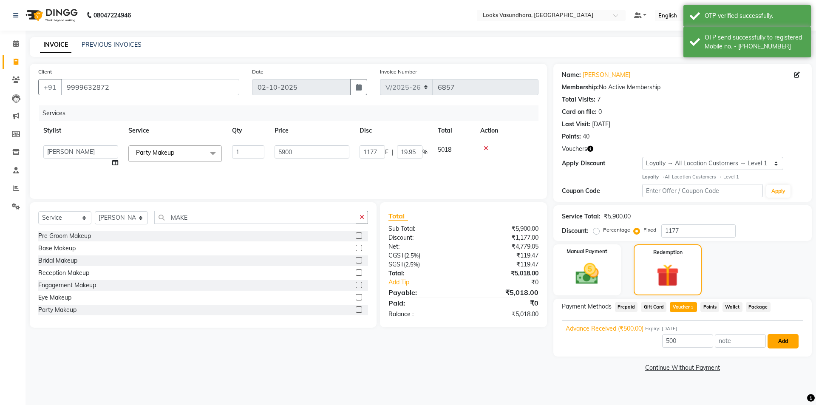
click at [797, 343] on button "Add" at bounding box center [783, 341] width 31 height 14
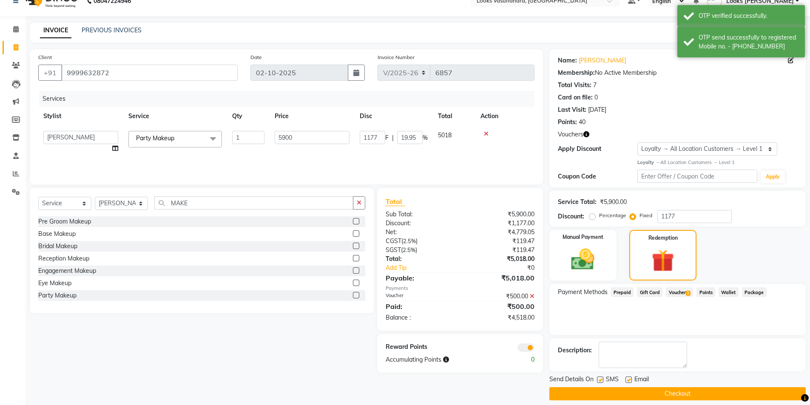
scroll to position [23, 0]
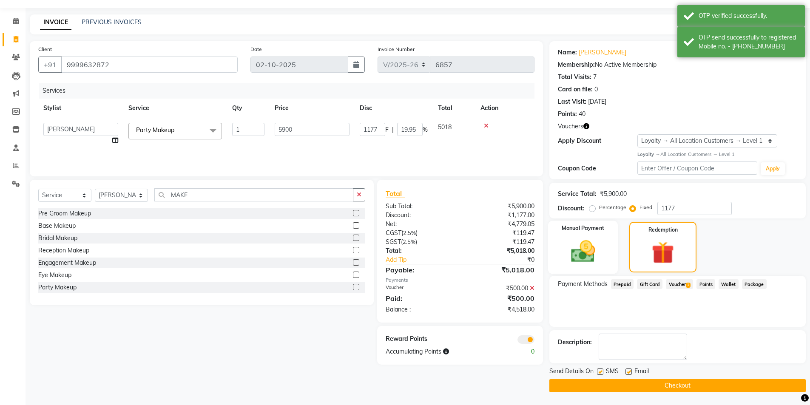
click at [584, 256] on img at bounding box center [582, 252] width 39 height 28
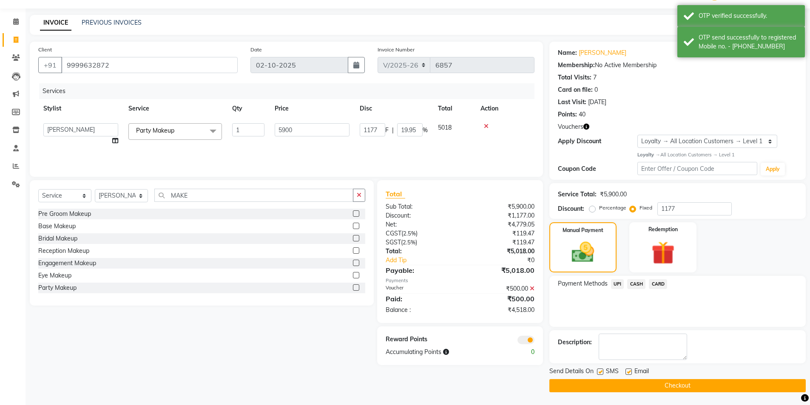
click at [617, 282] on span "UPI" at bounding box center [617, 284] width 13 height 10
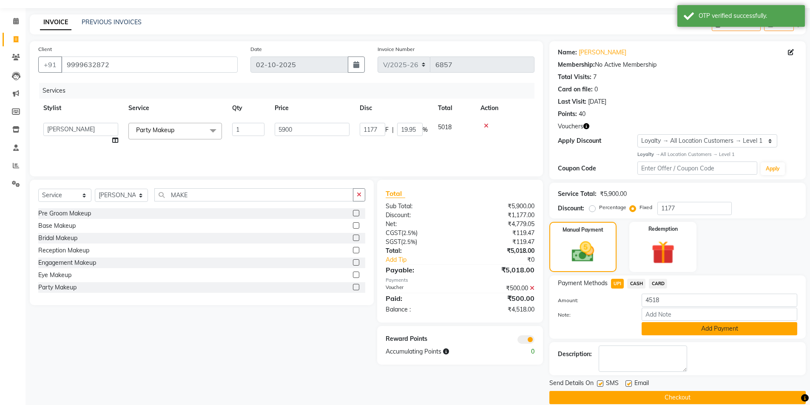
click at [659, 328] on button "Add Payment" at bounding box center [720, 328] width 156 height 13
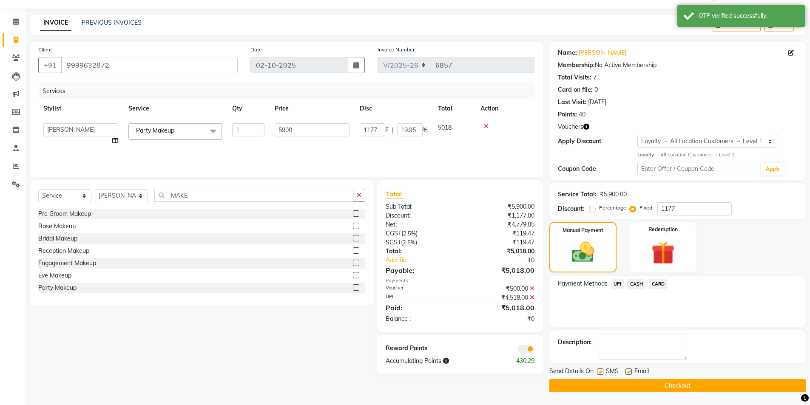
scroll to position [22, 0]
click at [628, 372] on label at bounding box center [628, 372] width 6 height 6
click at [628, 372] on input "checkbox" at bounding box center [628, 372] width 6 height 6
checkbox input "false"
click at [611, 385] on button "Checkout" at bounding box center [677, 385] width 256 height 13
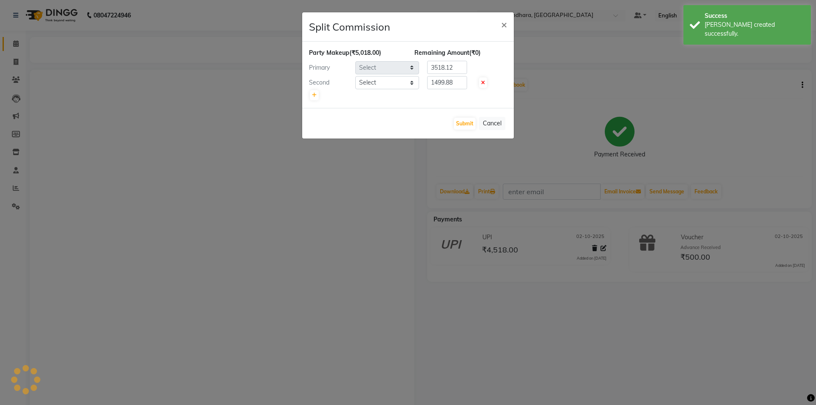
select select "85722"
select select "31340"
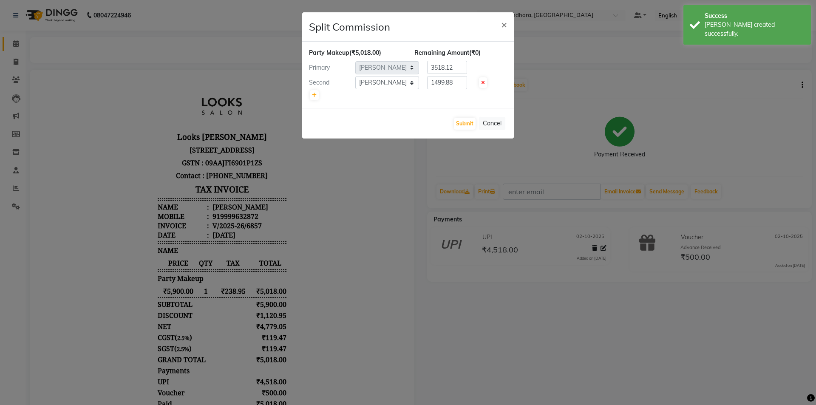
click at [13, 43] on ngb-modal-window "Split Commission × Party Makeup (₹5,018.00) Remaining Amount (₹0) Primary Selec…" at bounding box center [408, 202] width 816 height 405
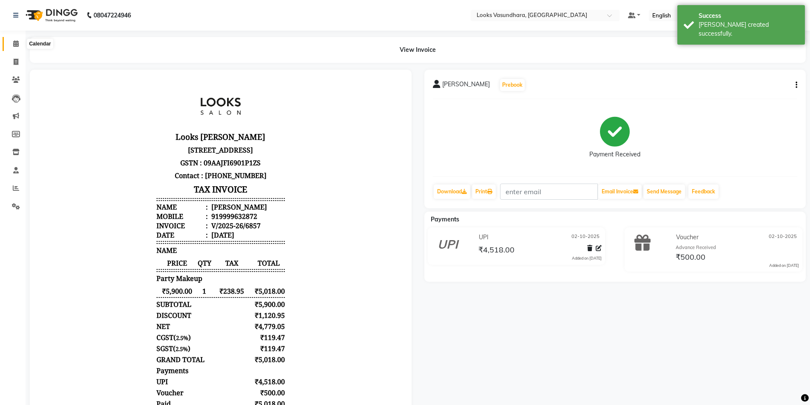
click at [15, 41] on icon at bounding box center [16, 43] width 6 height 6
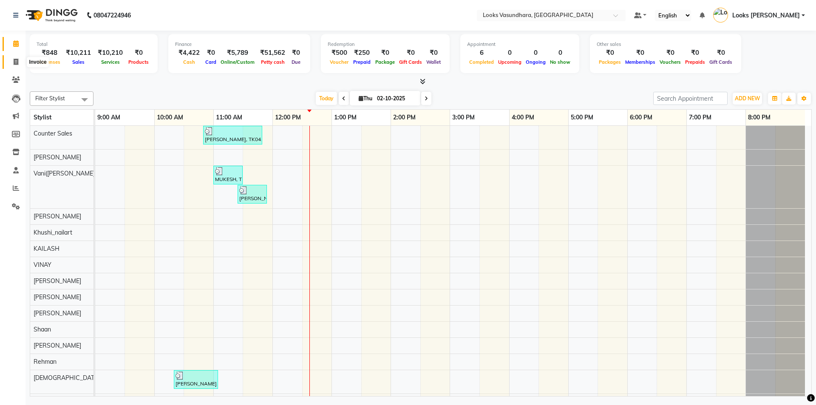
click at [16, 59] on icon at bounding box center [16, 62] width 5 height 6
select select "service"
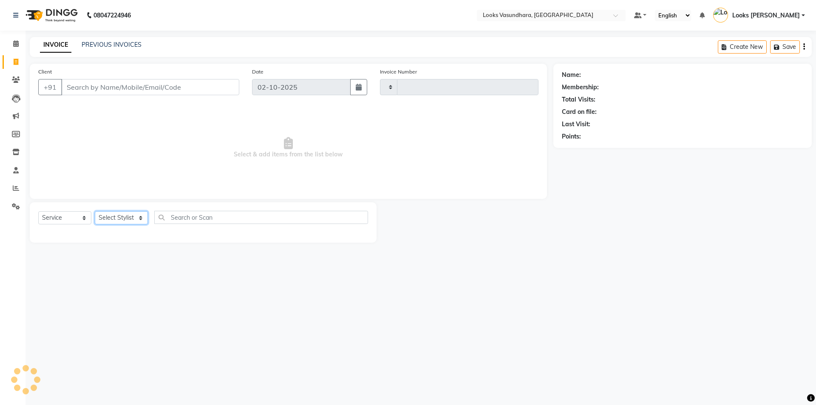
click at [115, 214] on select "Select Stylist" at bounding box center [121, 217] width 53 height 13
type input "6858"
select select "4370"
click at [114, 214] on select "Select Stylist" at bounding box center [121, 217] width 53 height 13
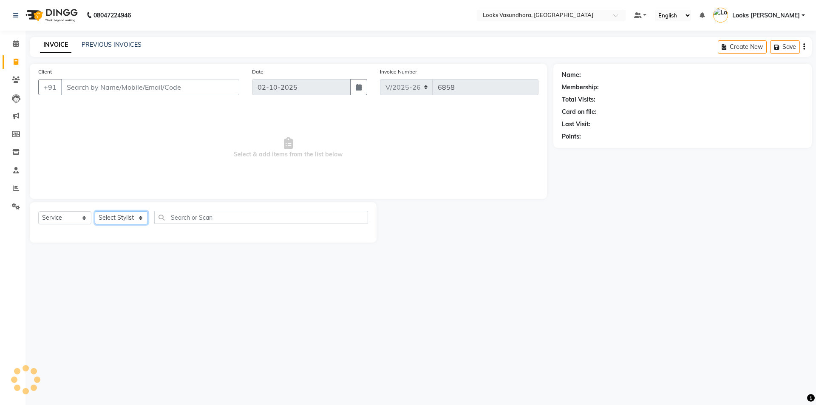
click at [114, 214] on select "Select Stylist" at bounding box center [121, 217] width 53 height 13
select select "23969"
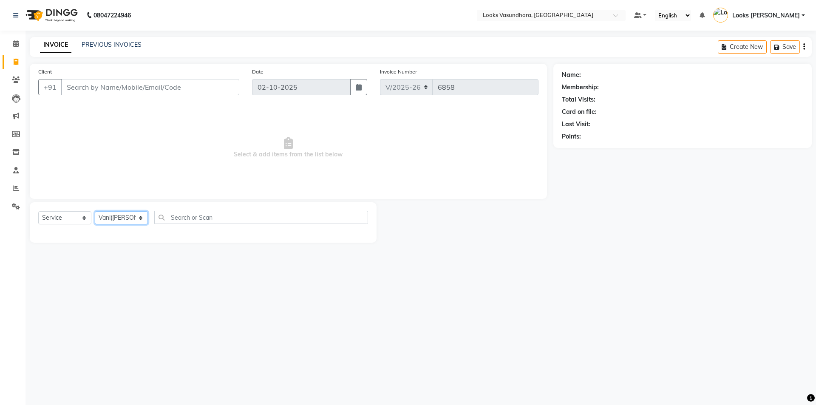
click at [95, 211] on select "Select Stylist Aditya [PERSON_NAME] Anjali [PERSON_NAME] Kumar_MSTR Counter Sal…" at bounding box center [121, 217] width 53 height 13
click at [114, 174] on span "Select & add items from the list below" at bounding box center [288, 147] width 500 height 85
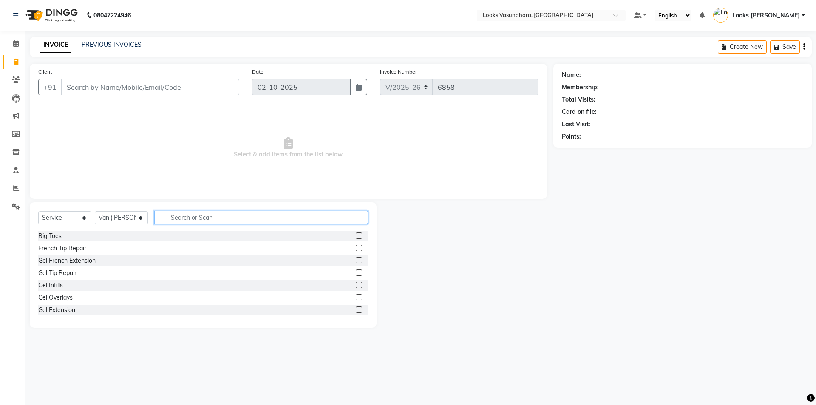
click at [176, 214] on input "text" at bounding box center [261, 217] width 214 height 13
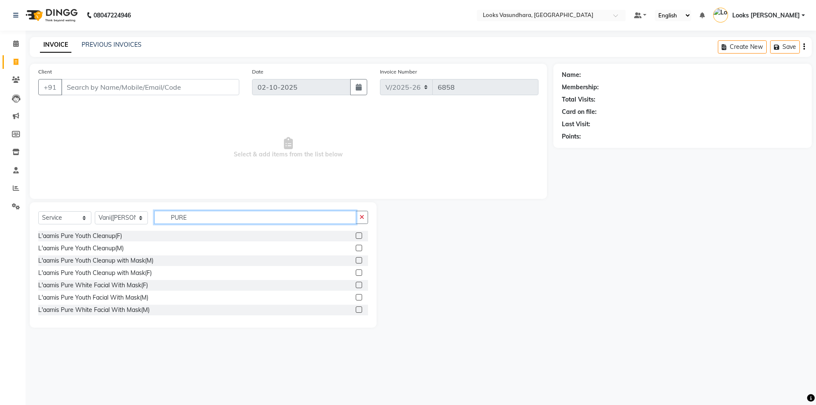
type input "PURE"
click at [356, 260] on label at bounding box center [359, 260] width 6 height 6
click at [356, 260] on input "checkbox" at bounding box center [359, 261] width 6 height 6
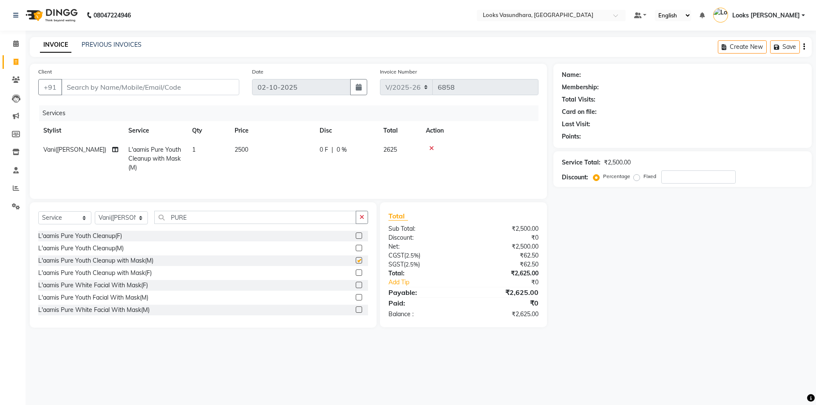
checkbox input "false"
click at [224, 220] on input "PURE" at bounding box center [255, 217] width 202 height 13
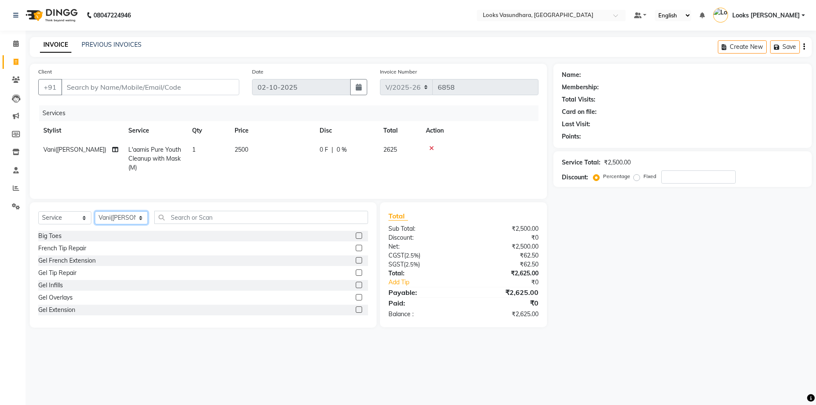
click at [125, 216] on select "Select Stylist Aditya [PERSON_NAME] Anjali [PERSON_NAME] Kumar_MSTR Counter Sal…" at bounding box center [121, 217] width 53 height 13
click at [184, 87] on input "Client" at bounding box center [150, 87] width 178 height 16
type input "S"
type input "0"
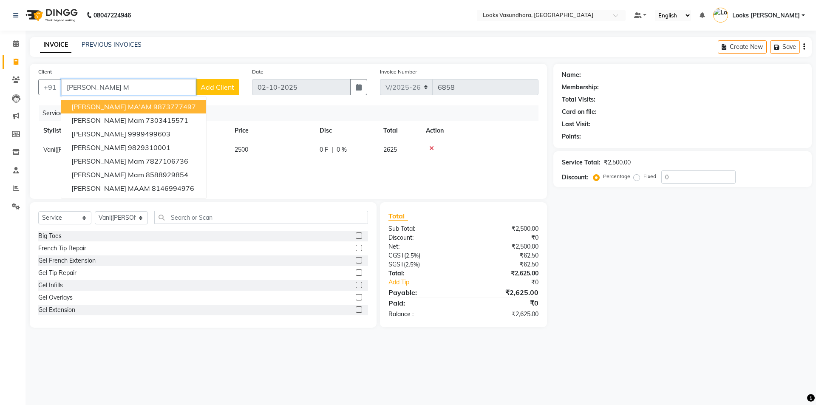
click at [157, 107] on ngb-highlight "9873777497" at bounding box center [174, 106] width 43 height 9
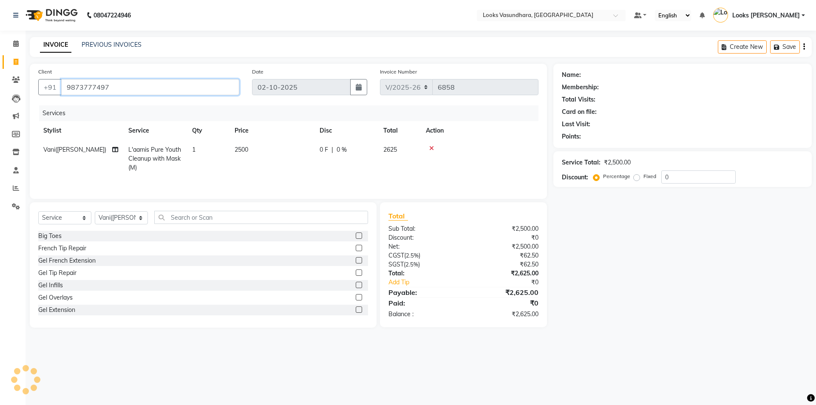
type input "9873777497"
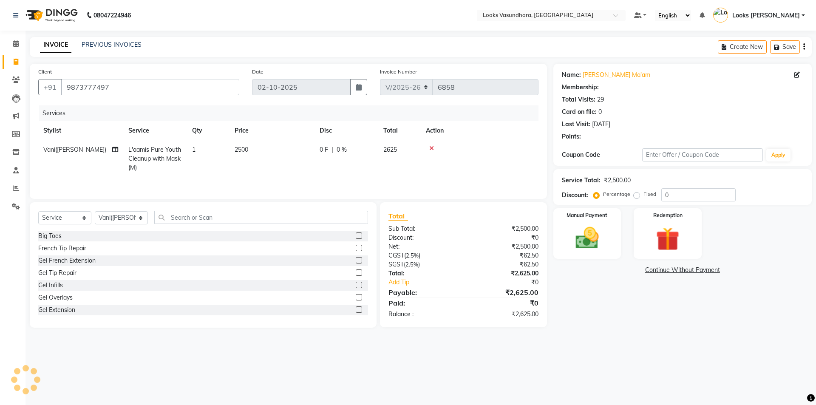
select select "1: Object"
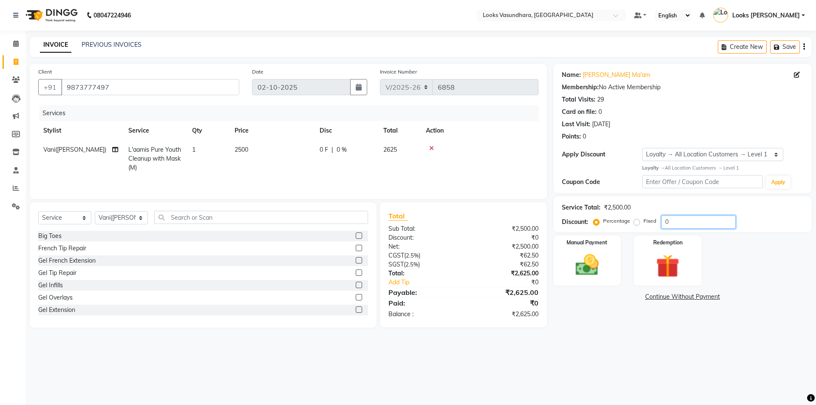
click at [662, 220] on input "0" at bounding box center [699, 222] width 74 height 13
type input "100"
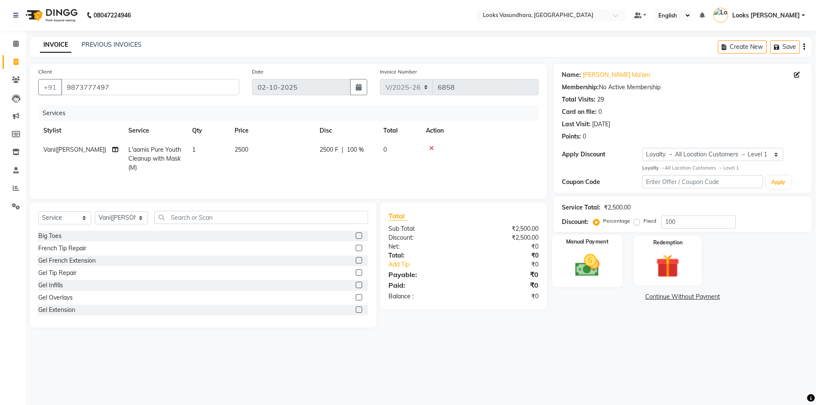
click at [578, 266] on img at bounding box center [588, 265] width 40 height 28
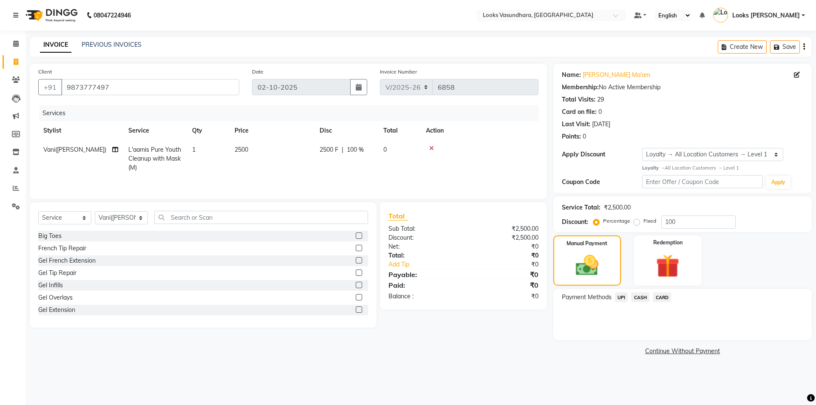
click at [639, 295] on span "CASH" at bounding box center [640, 298] width 18 height 10
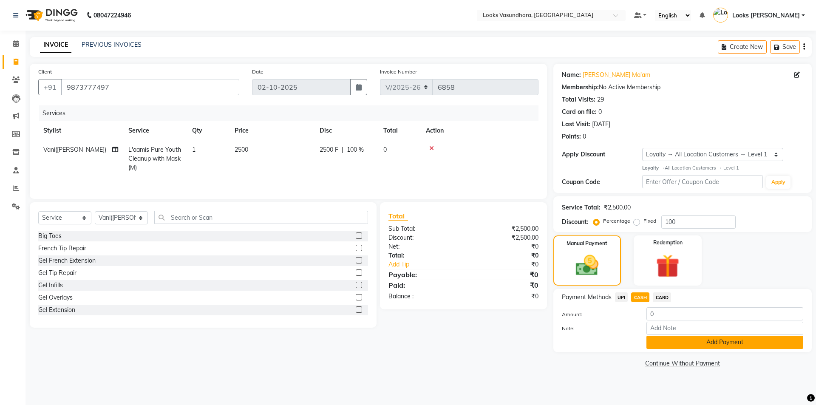
click at [657, 338] on button "Add Payment" at bounding box center [725, 342] width 157 height 13
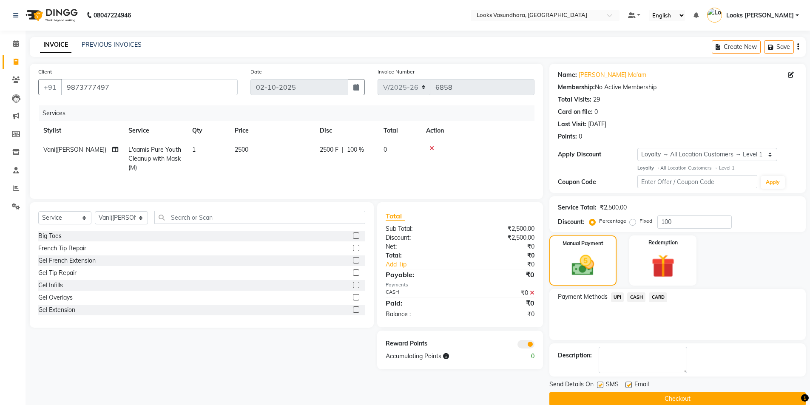
click at [627, 386] on label at bounding box center [628, 385] width 6 height 6
click at [627, 386] on input "checkbox" at bounding box center [628, 386] width 6 height 6
checkbox input "false"
click at [614, 396] on button "Checkout" at bounding box center [677, 398] width 256 height 13
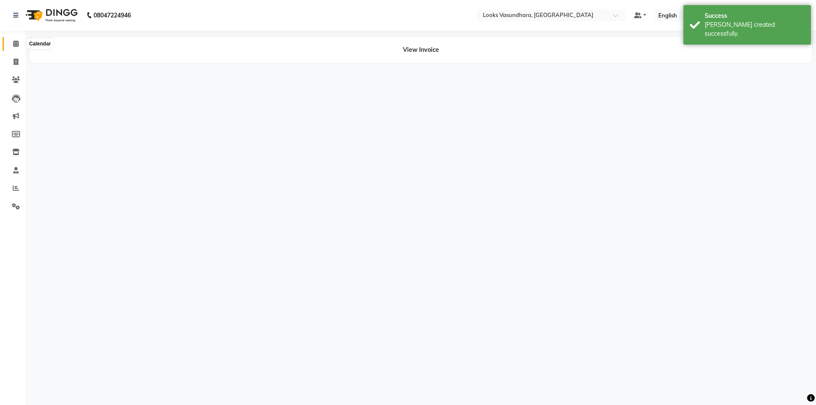
click at [11, 43] on span at bounding box center [16, 44] width 15 height 10
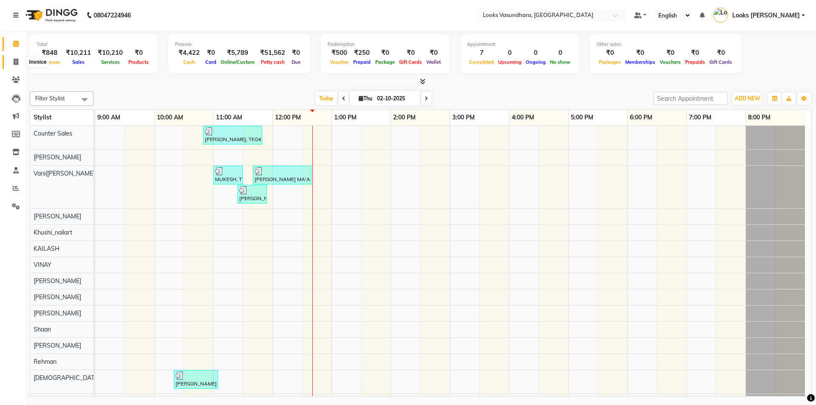
click at [14, 65] on span at bounding box center [16, 62] width 15 height 10
select select "service"
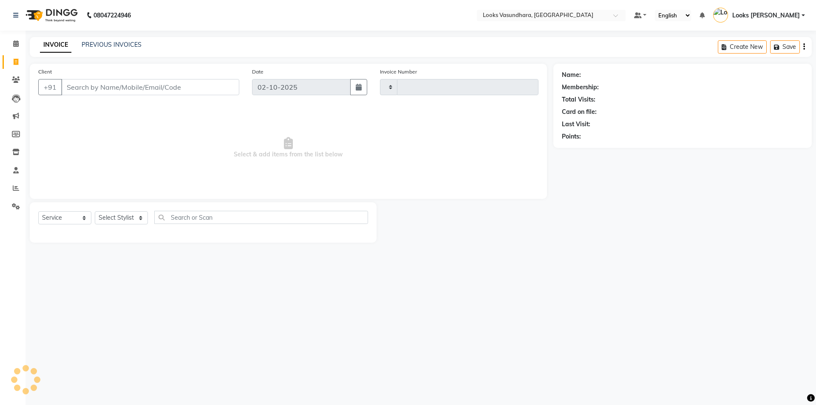
type input "6859"
select select "4370"
click at [103, 91] on input "Client" at bounding box center [150, 87] width 178 height 16
click at [93, 91] on input "Client" at bounding box center [150, 87] width 178 height 16
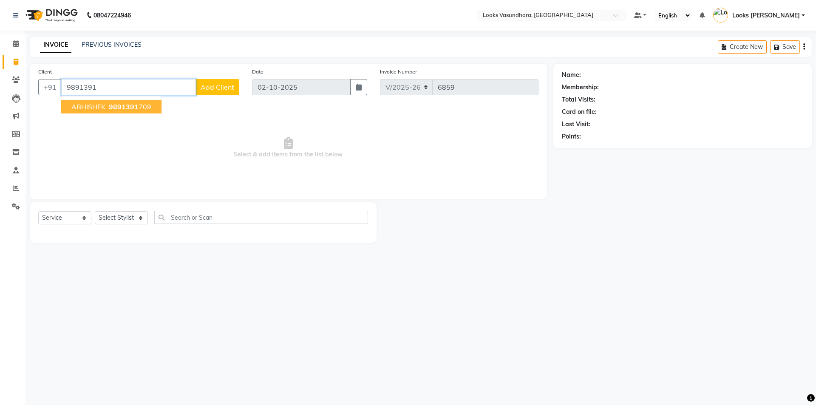
click at [136, 105] on span "9891391" at bounding box center [124, 106] width 30 height 9
type input "9891391709"
select select "1: Object"
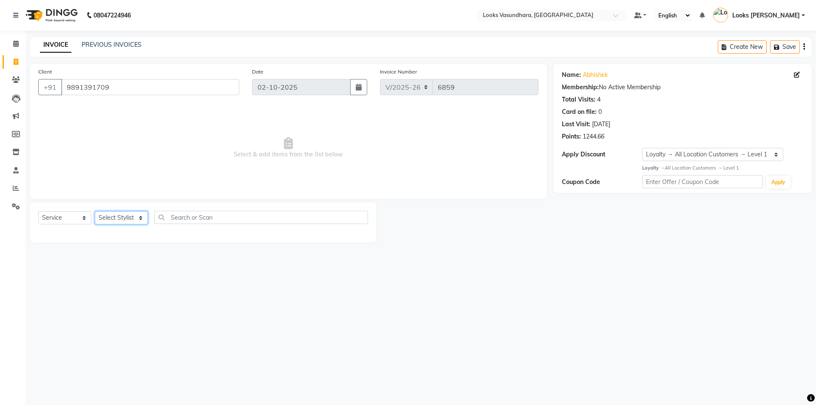
click at [125, 212] on select "Select Stylist Aditya Anchal Anjali Arnav Kumar_MSTR Counter Sales Dharmendra_p…" at bounding box center [121, 217] width 53 height 13
select select "62390"
click at [95, 211] on select "Select Stylist Aditya Anchal Anjali Arnav Kumar_MSTR Counter Sales Dharmendra_p…" at bounding box center [121, 217] width 53 height 13
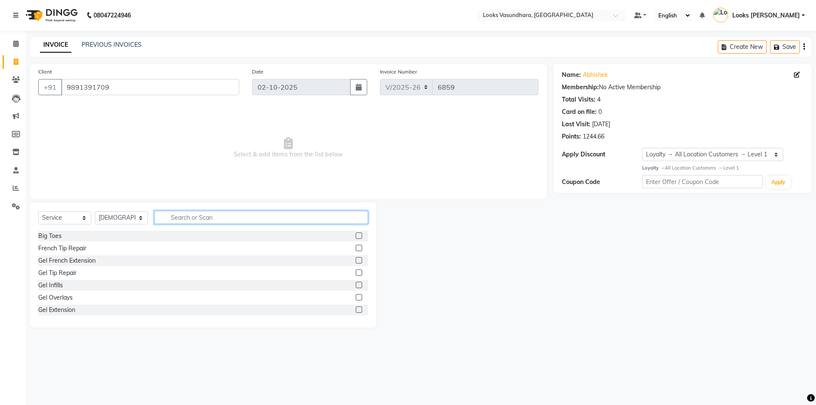
click at [186, 216] on input "text" at bounding box center [261, 217] width 214 height 13
type input "CUT"
click at [356, 249] on label at bounding box center [359, 248] width 6 height 6
click at [356, 249] on input "checkbox" at bounding box center [359, 249] width 6 height 6
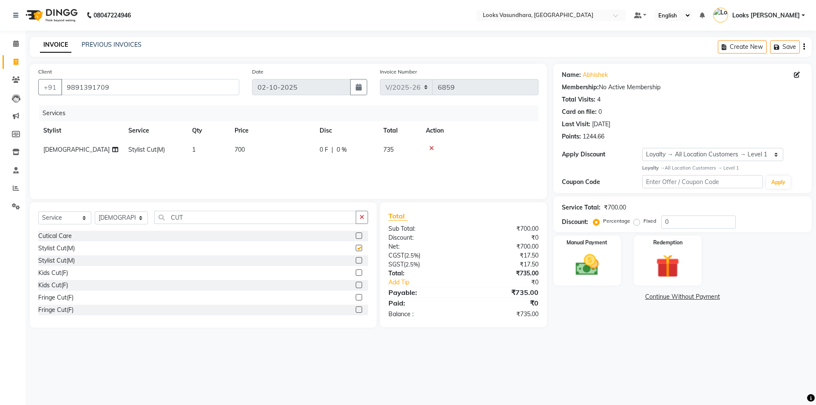
checkbox input "false"
click at [292, 155] on td "700" at bounding box center [272, 149] width 85 height 19
select select "62390"
click at [296, 150] on input "700" at bounding box center [312, 151] width 75 height 13
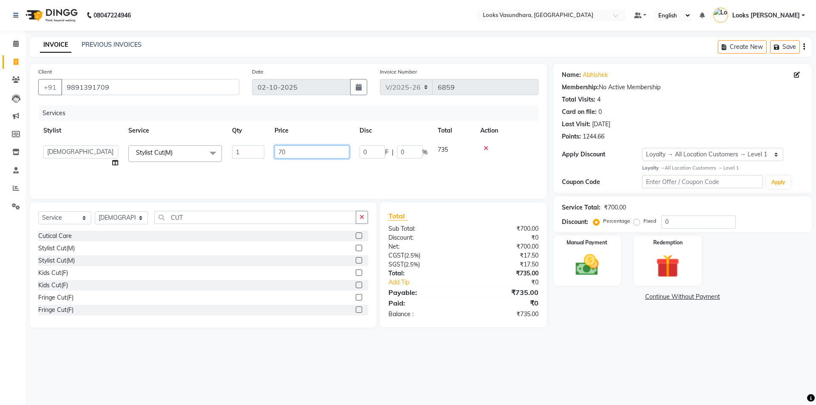
type input "7"
type input "350"
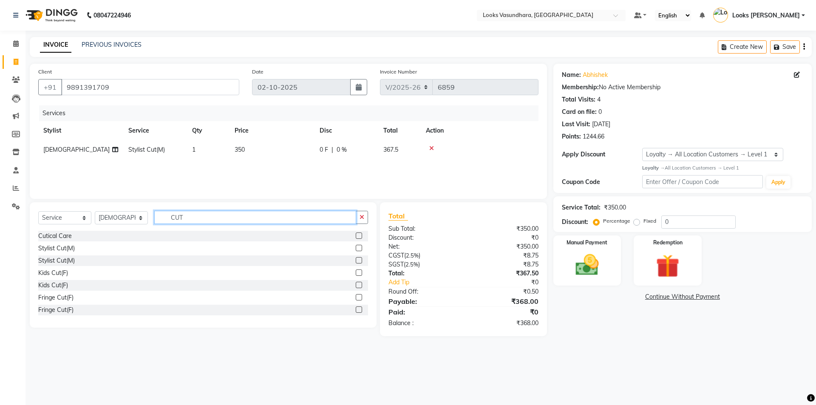
click at [217, 219] on input "CUT" at bounding box center [255, 217] width 202 height 13
drag, startPoint x: 217, startPoint y: 219, endPoint x: 210, endPoint y: 219, distance: 6.8
click at [215, 219] on input "CUT" at bounding box center [255, 217] width 202 height 13
click at [208, 219] on input "CUT" at bounding box center [255, 217] width 202 height 13
type input "C"
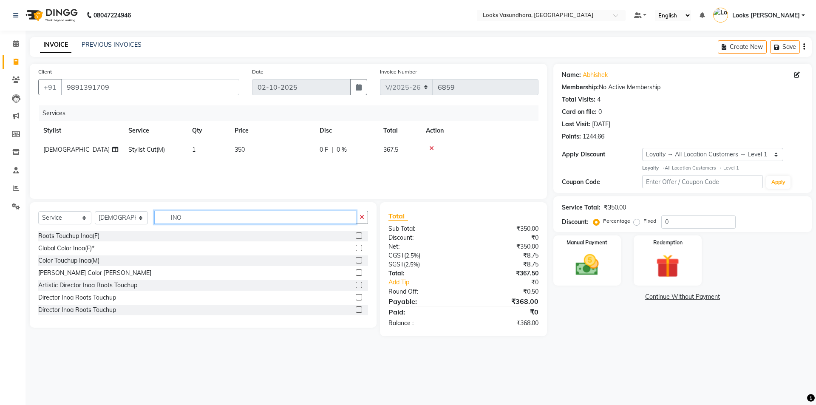
type input "INO"
click at [356, 234] on label at bounding box center [359, 236] width 6 height 6
click at [356, 234] on input "checkbox" at bounding box center [359, 236] width 6 height 6
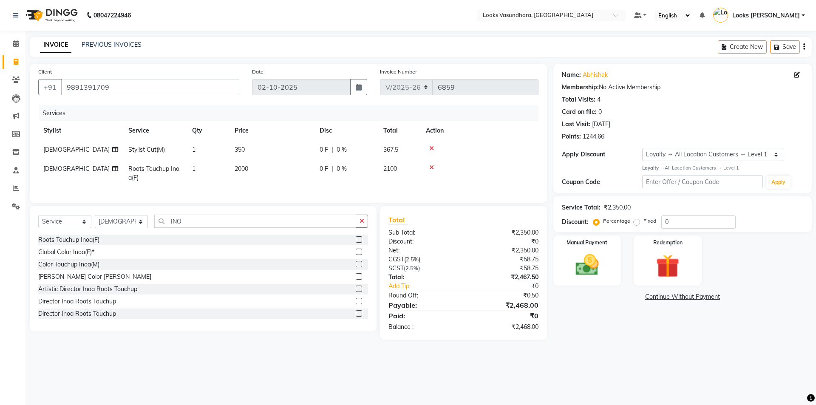
checkbox input "false"
click at [296, 169] on td "2000" at bounding box center [272, 173] width 85 height 28
select select "62390"
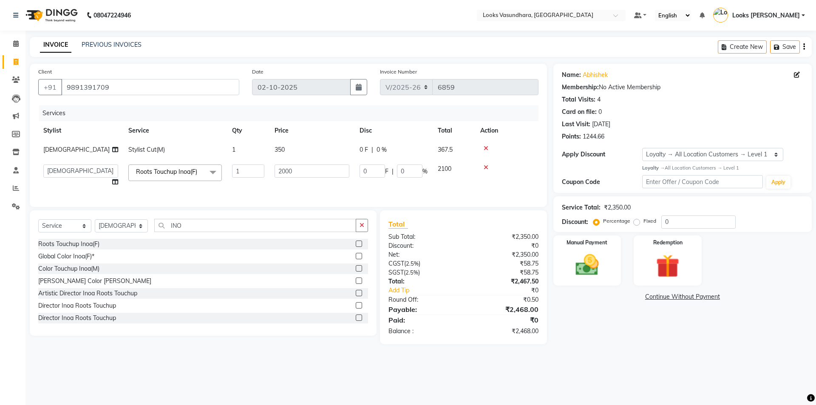
click at [296, 169] on input "2000" at bounding box center [312, 171] width 75 height 13
type input "1400"
click at [318, 188] on div "Services Stylist Service Qty Price Disc Total Action Vishnu Stylist Cut(M) 1 35…" at bounding box center [288, 151] width 500 height 93
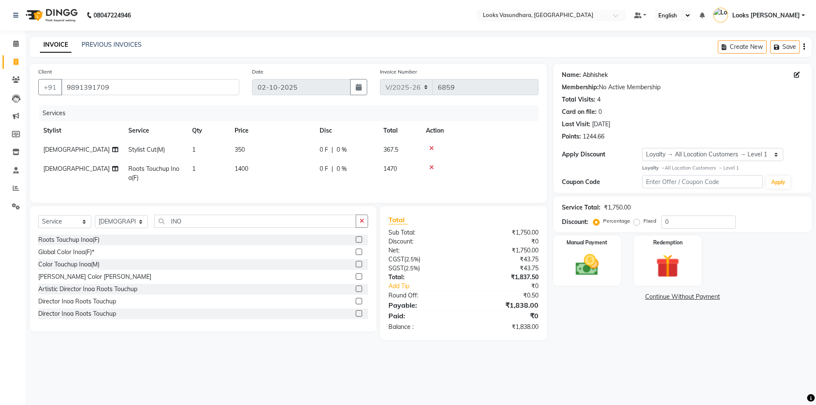
click at [598, 75] on link "Abhishek" at bounding box center [595, 75] width 25 height 9
click at [665, 220] on input "0" at bounding box center [699, 222] width 74 height 13
type input "10"
click at [596, 269] on img at bounding box center [588, 265] width 40 height 28
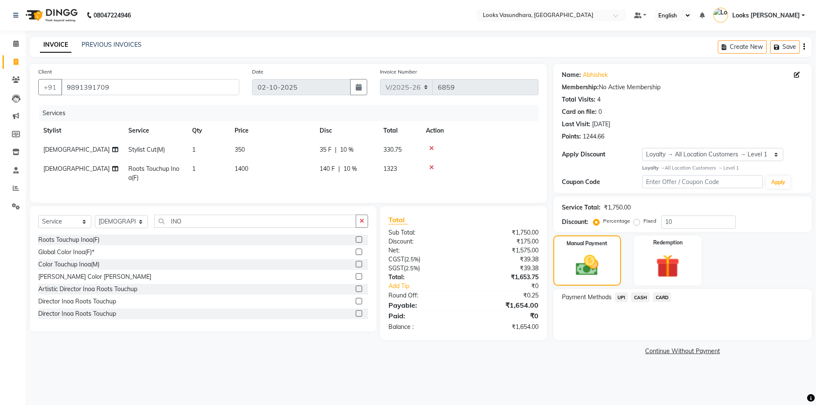
click at [624, 298] on span "UPI" at bounding box center [621, 298] width 13 height 10
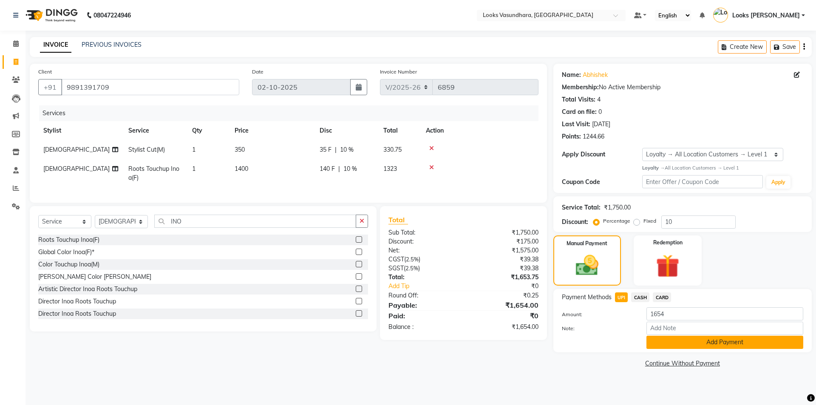
click at [666, 343] on button "Add Payment" at bounding box center [725, 342] width 157 height 13
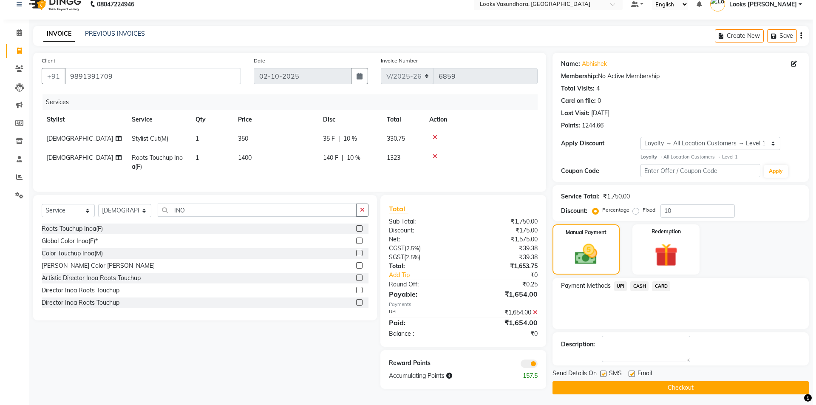
scroll to position [14, 0]
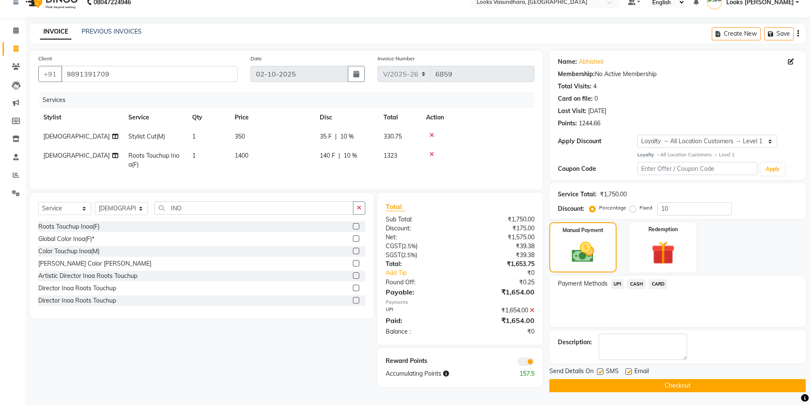
click at [523, 366] on span at bounding box center [525, 362] width 17 height 9
click at [534, 363] on input "checkbox" at bounding box center [534, 363] width 0 height 0
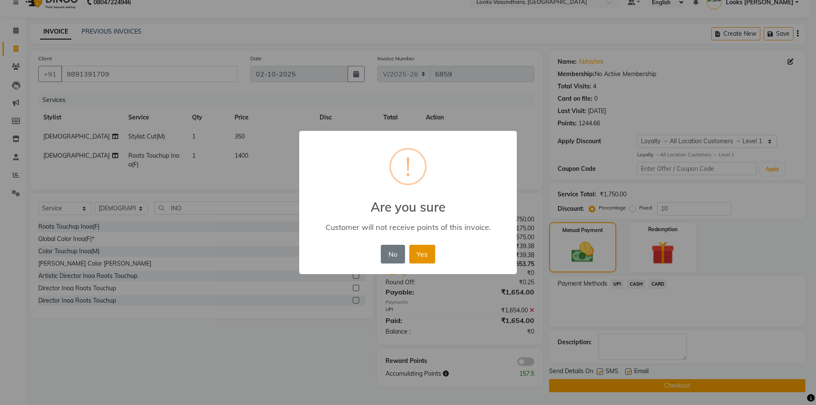
click at [429, 255] on button "Yes" at bounding box center [422, 254] width 26 height 19
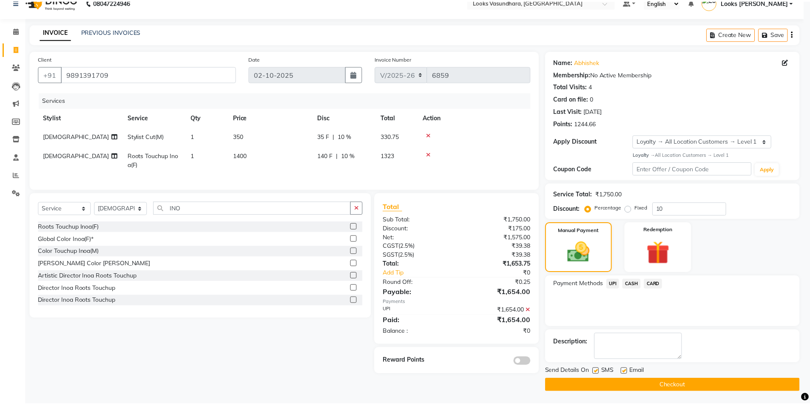
scroll to position [13, 0]
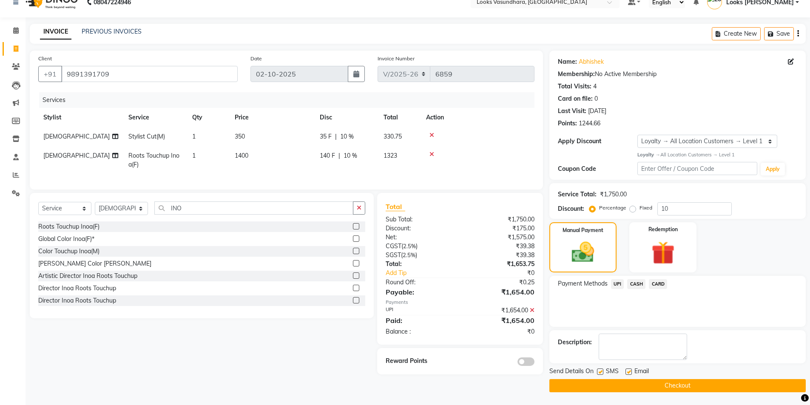
click at [628, 370] on label at bounding box center [628, 372] width 6 height 6
click at [628, 370] on input "checkbox" at bounding box center [628, 372] width 6 height 6
checkbox input "false"
click at [621, 383] on button "Checkout" at bounding box center [677, 385] width 256 height 13
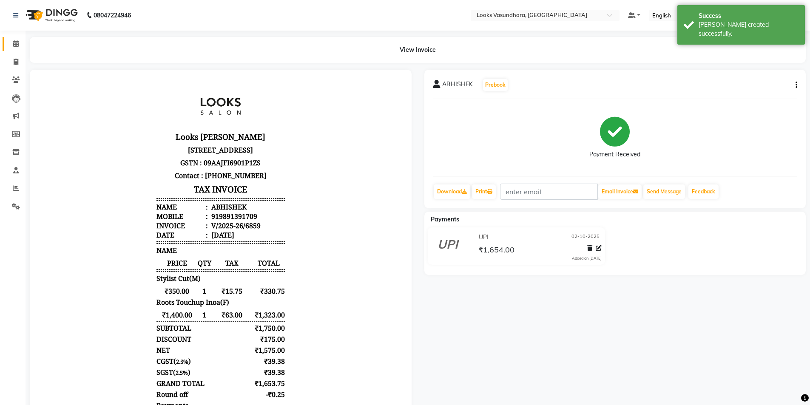
click at [9, 39] on link "Calendar" at bounding box center [13, 44] width 20 height 14
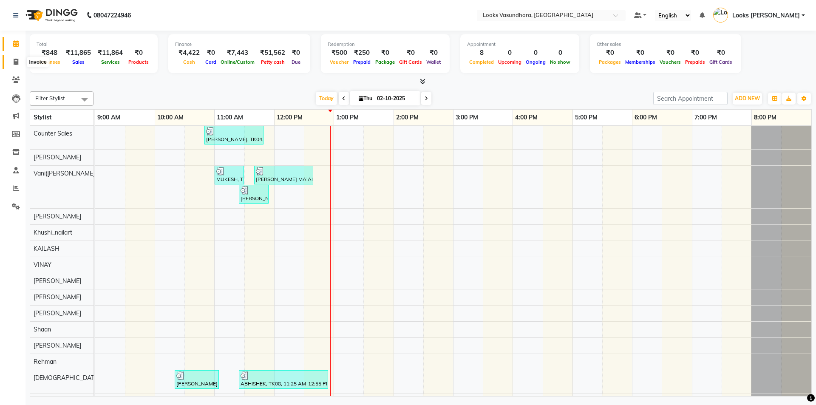
click at [13, 60] on span at bounding box center [16, 62] width 15 height 10
select select "service"
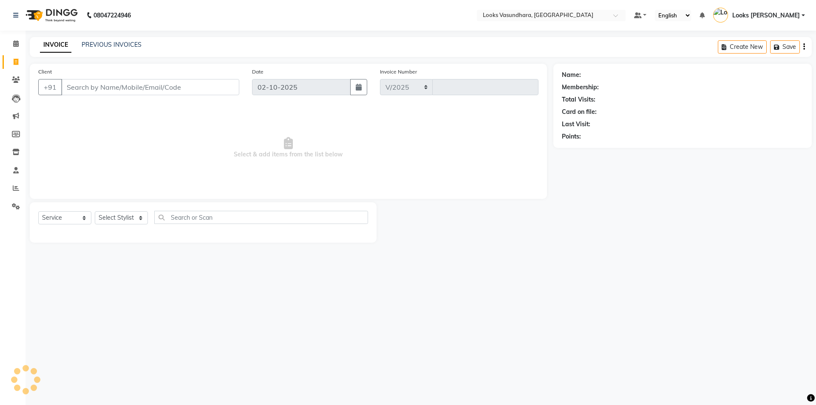
select select "4370"
type input "6860"
click at [110, 44] on link "PREVIOUS INVOICES" at bounding box center [112, 45] width 60 height 8
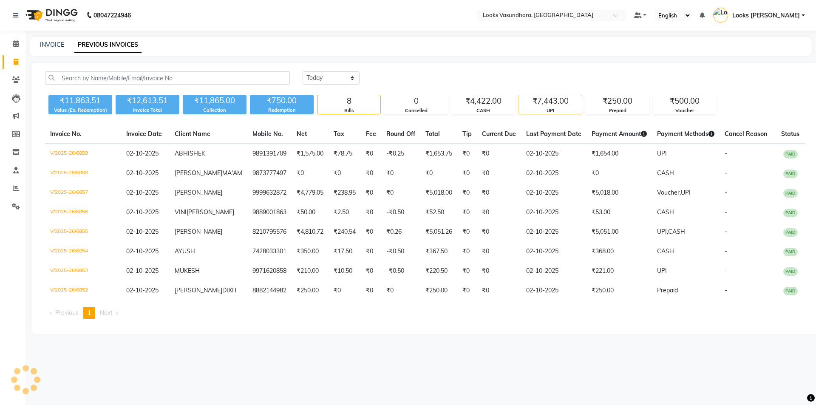
click at [567, 104] on div "₹7,443.00" at bounding box center [550, 101] width 63 height 12
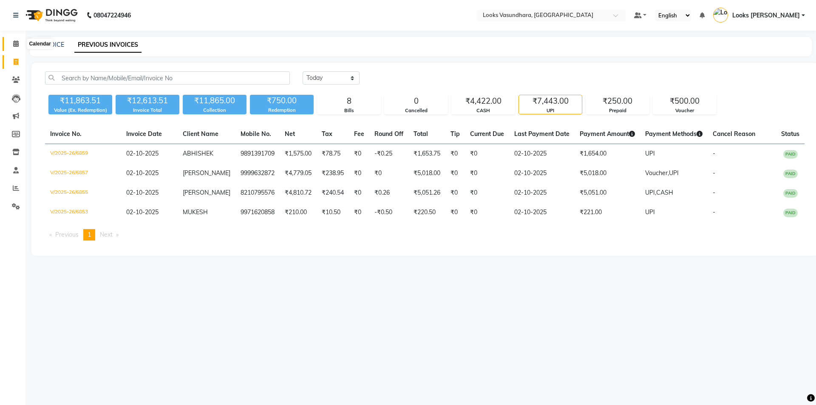
click at [11, 42] on span at bounding box center [16, 44] width 15 height 10
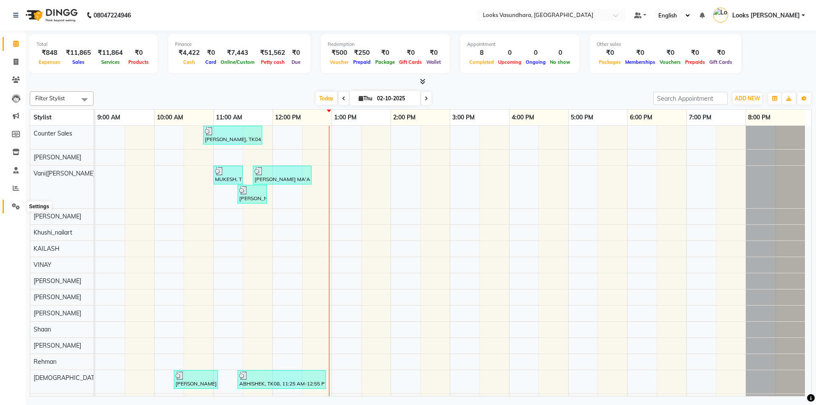
click at [13, 205] on icon at bounding box center [16, 206] width 8 height 6
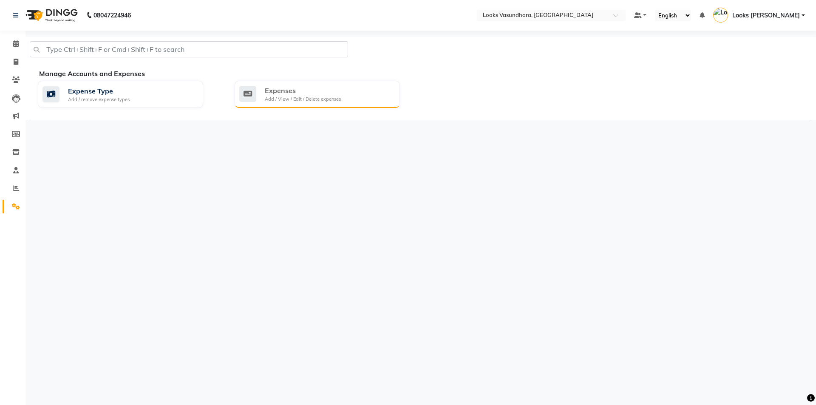
click at [334, 91] on div "Expenses" at bounding box center [303, 90] width 76 height 10
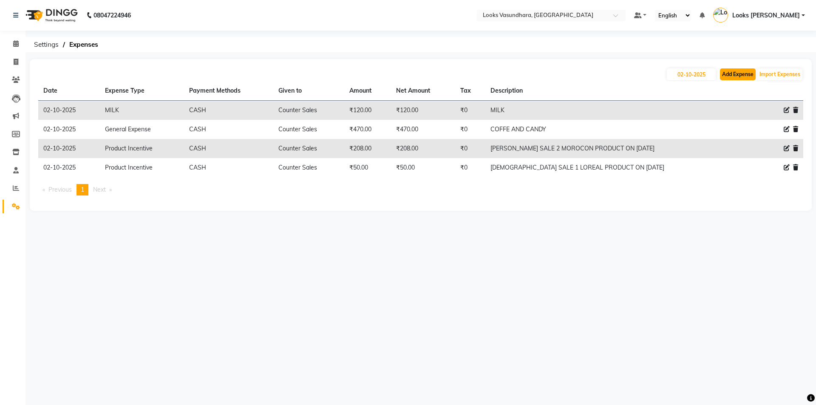
click at [723, 71] on button "Add Expense" at bounding box center [738, 74] width 36 height 12
select select "1"
select select "3176"
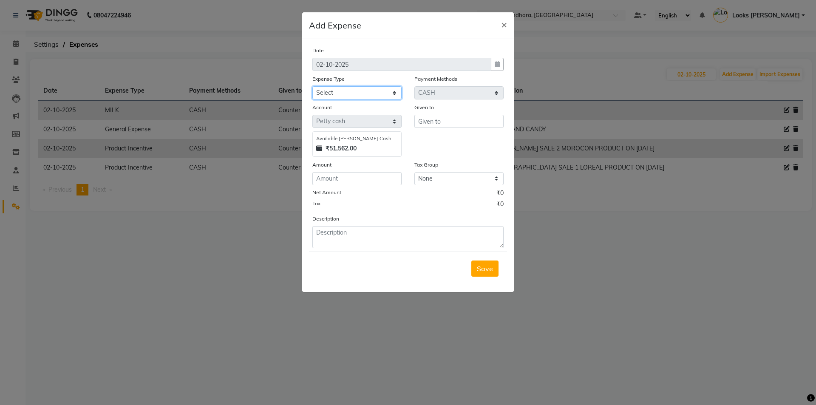
click at [331, 93] on select "Select Accommodation Aesthetics Bank Deposit BLINKIT Cash Handover Client Refun…" at bounding box center [357, 92] width 89 height 13
click at [313, 86] on select "Select Accommodation Aesthetics Bank Deposit BLINKIT Cash Handover Client Refun…" at bounding box center [357, 92] width 89 height 13
click at [439, 123] on input "text" at bounding box center [459, 121] width 89 height 13
click at [350, 89] on select "Select Accommodation Aesthetics Bank Deposit BLINKIT Cash Handover Client Refun…" at bounding box center [357, 92] width 89 height 13
select select "24888"
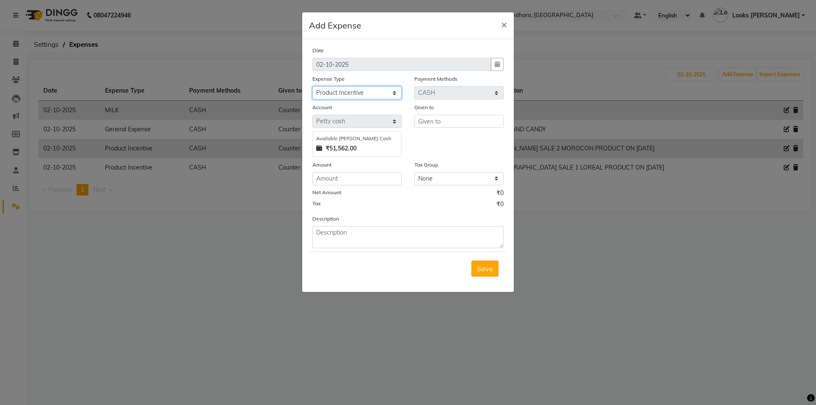
click at [313, 86] on select "Select Accommodation Aesthetics Bank Deposit BLINKIT Cash Handover Client Refun…" at bounding box center [357, 92] width 89 height 13
click at [432, 118] on input "text" at bounding box center [459, 121] width 89 height 13
click at [432, 118] on input "C" at bounding box center [459, 121] width 89 height 13
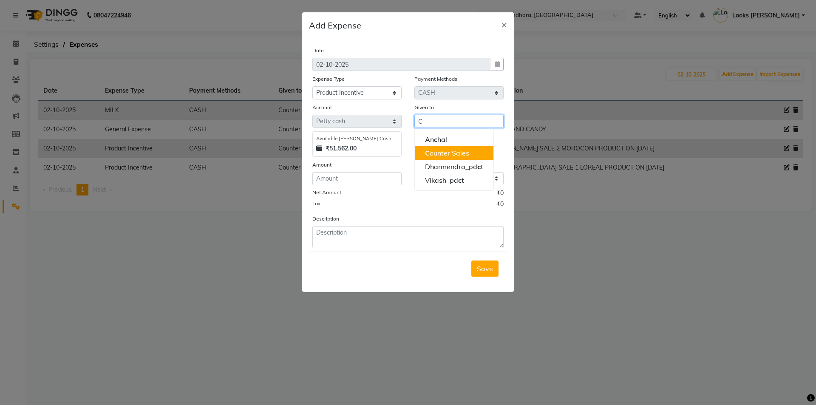
click at [448, 151] on ngb-highlight "C ounter Sales" at bounding box center [447, 153] width 44 height 9
type input "Counter Sales"
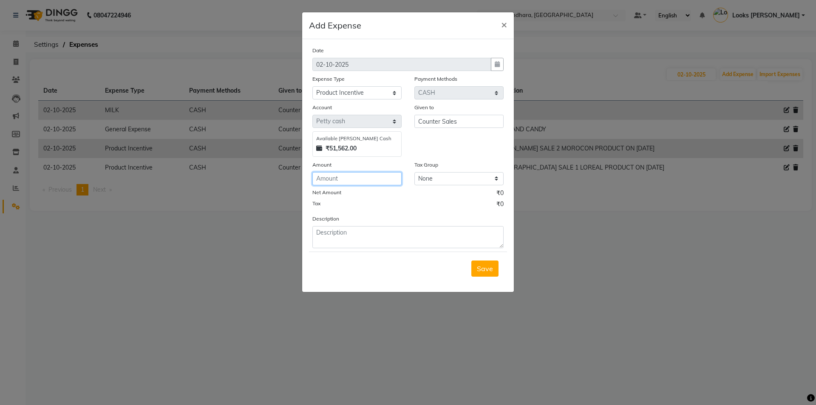
click at [383, 172] on input "number" at bounding box center [357, 178] width 89 height 13
type input "50"
click at [364, 240] on textarea at bounding box center [408, 237] width 191 height 22
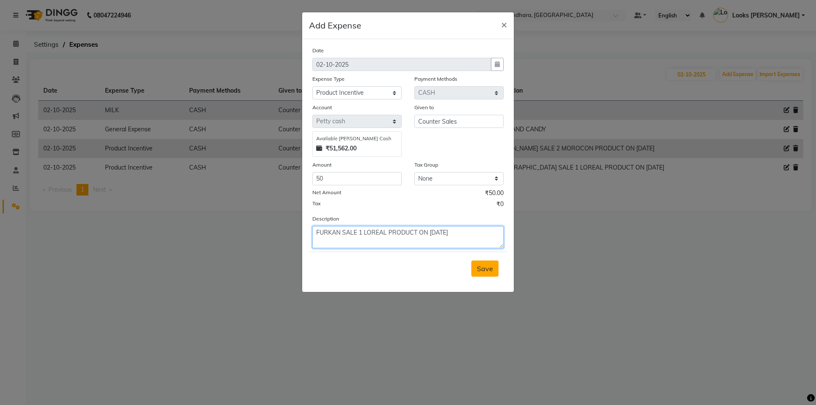
type textarea "FURKAN SALE 1 LOREAL PRODUCT ON 28/9/25"
click at [480, 268] on span "Save" at bounding box center [485, 268] width 16 height 9
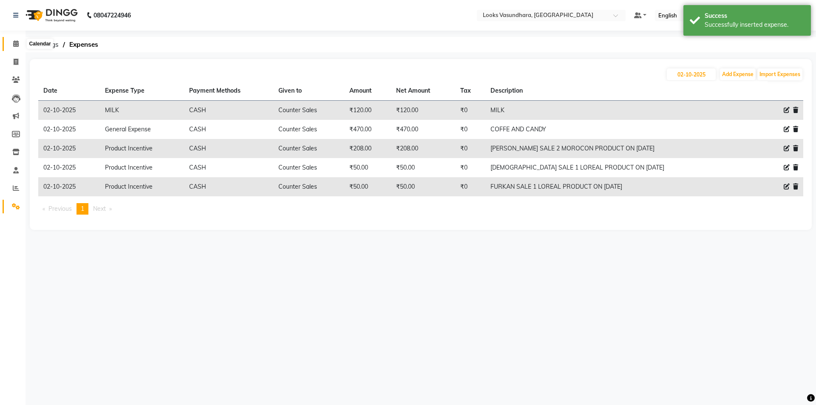
click at [10, 40] on span at bounding box center [16, 44] width 15 height 10
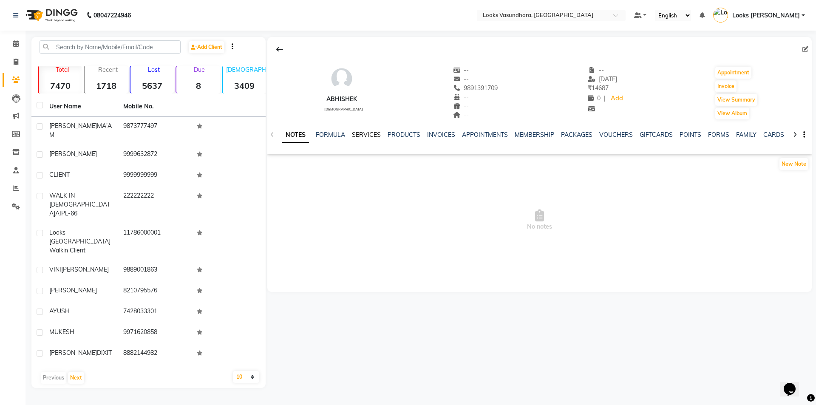
click at [377, 132] on link "SERVICES" at bounding box center [366, 135] width 29 height 8
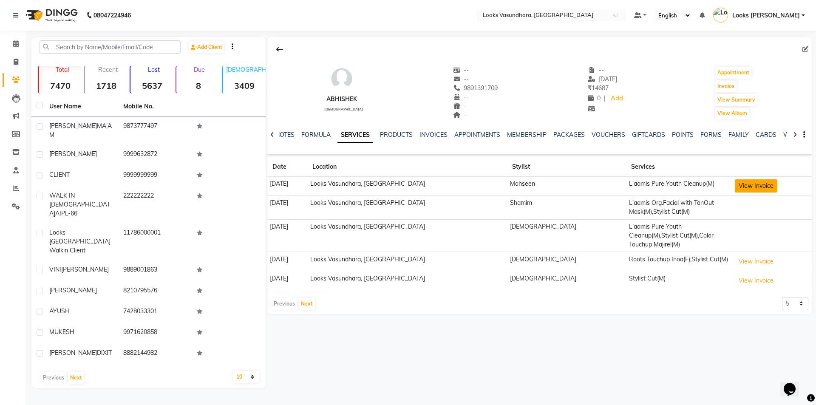
click at [743, 183] on button "View Invoice" at bounding box center [756, 185] width 43 height 13
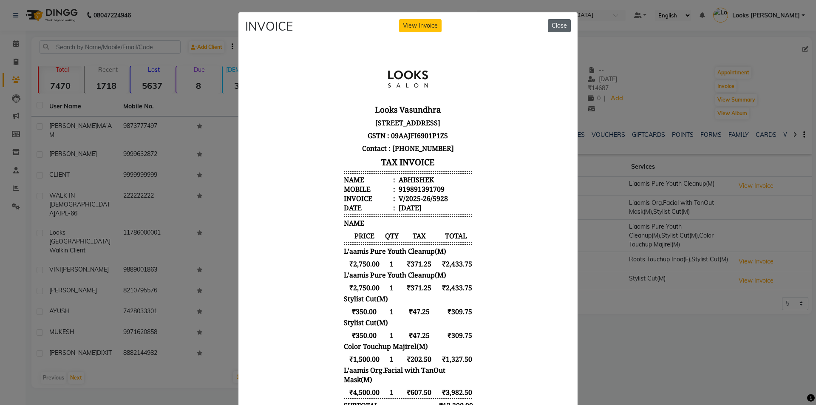
click at [557, 20] on button "Close" at bounding box center [559, 25] width 23 height 13
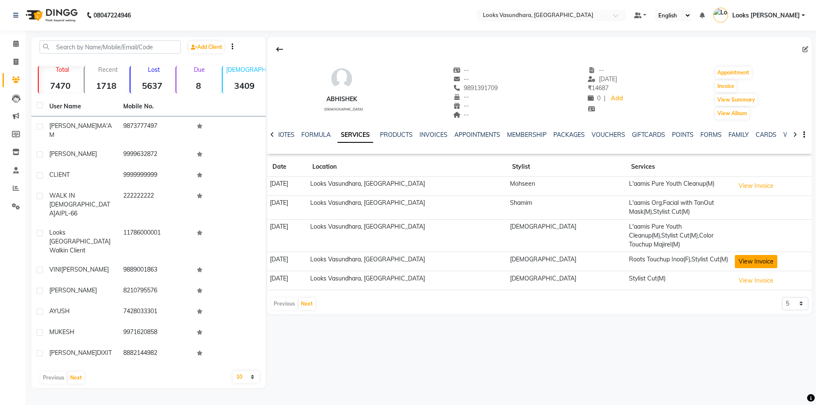
click at [735, 255] on button "View Invoice" at bounding box center [756, 261] width 43 height 13
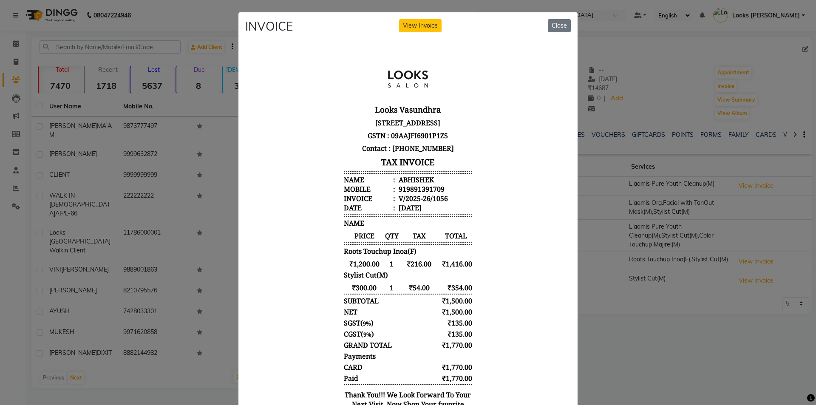
scroll to position [7, 0]
click at [556, 25] on button "Close" at bounding box center [559, 25] width 23 height 13
